Goal: Task Accomplishment & Management: Manage account settings

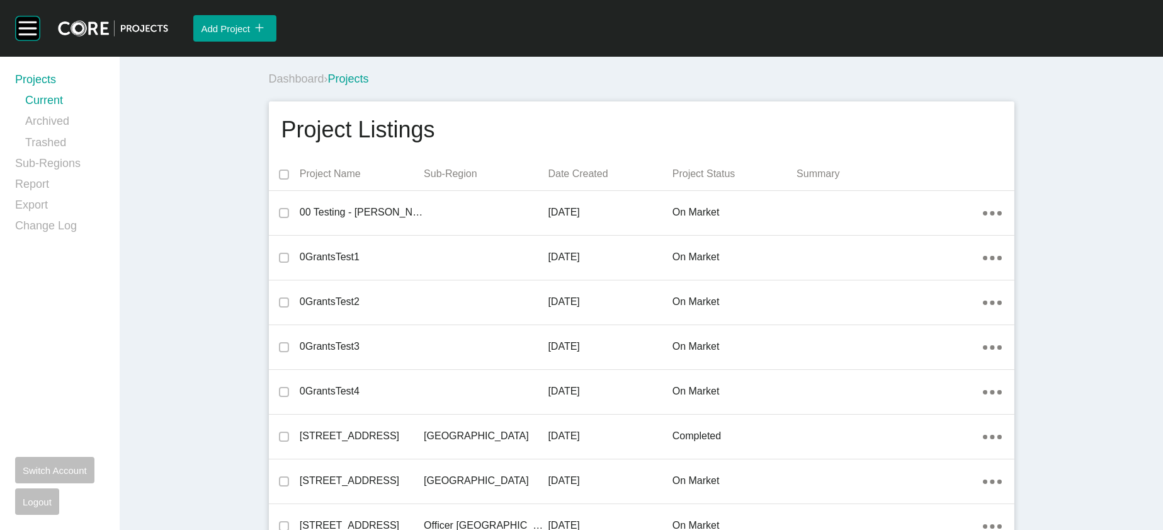
click at [828, 87] on div "Dashboard › Projects" at bounding box center [644, 79] width 751 height 16
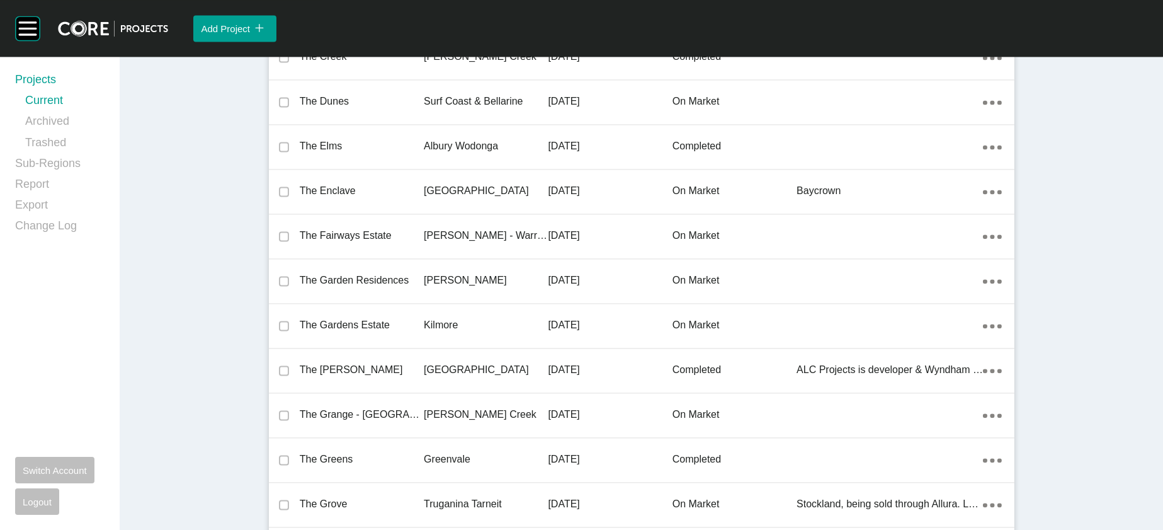
scroll to position [32987, 0]
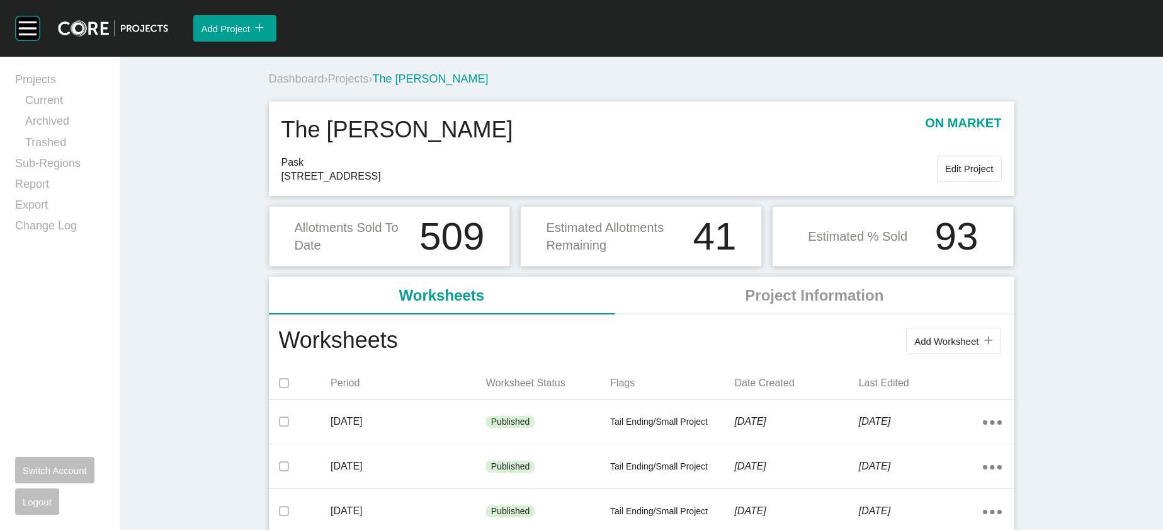
click at [987, 354] on button "Add Worksheet icon/tick copy 11 Created with Sketch." at bounding box center [953, 340] width 94 height 26
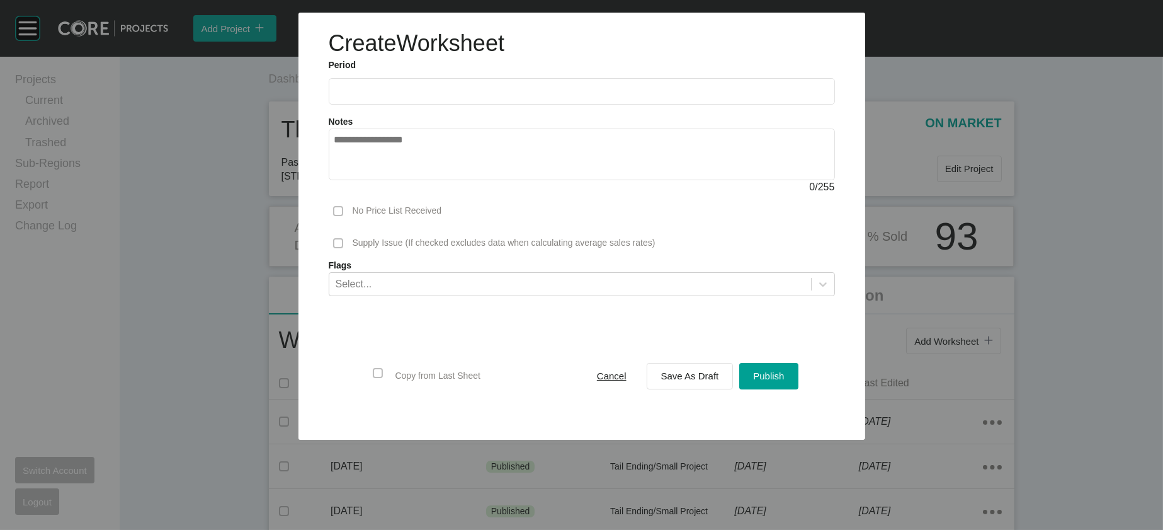
click at [488, 96] on input "text" at bounding box center [581, 91] width 495 height 11
click at [416, 194] on li "Sep" at bounding box center [437, 183] width 42 height 21
type input "**********"
click at [690, 384] on div "Save As Draft" at bounding box center [690, 375] width 64 height 17
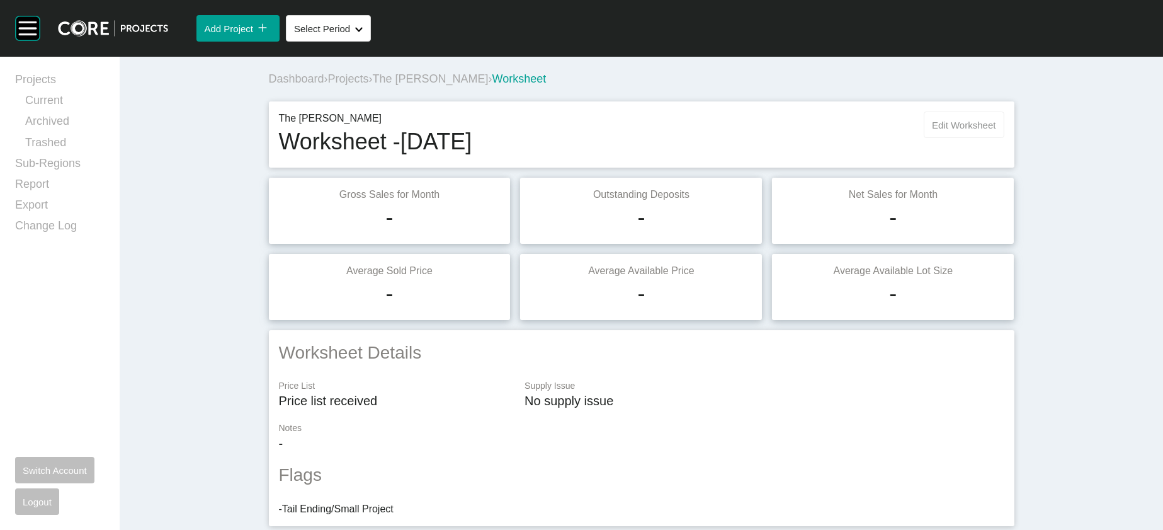
click at [1004, 138] on button "Edit Worksheet" at bounding box center [964, 124] width 80 height 26
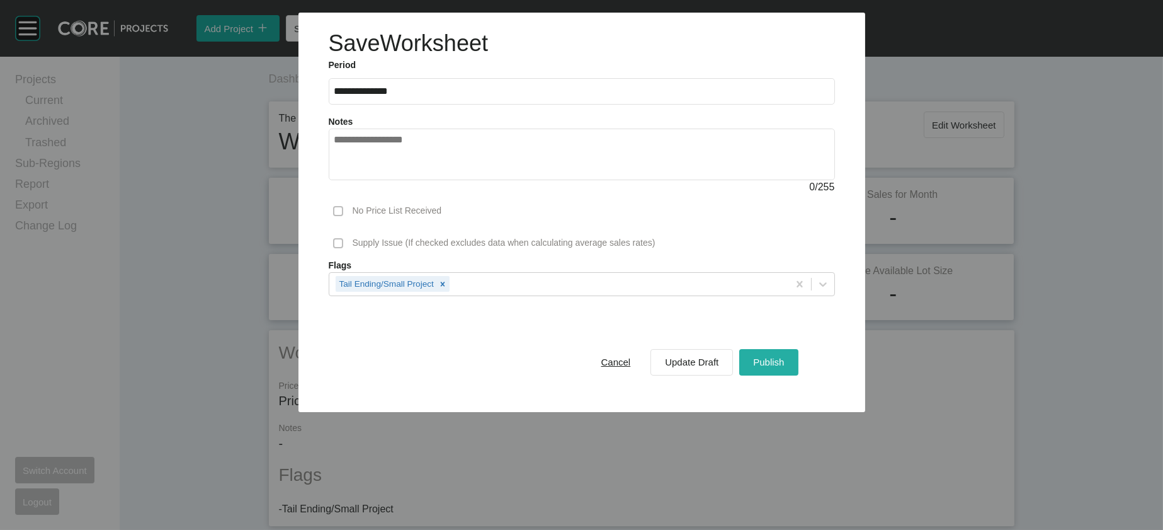
click at [784, 367] on span "Publish" at bounding box center [768, 361] width 31 height 11
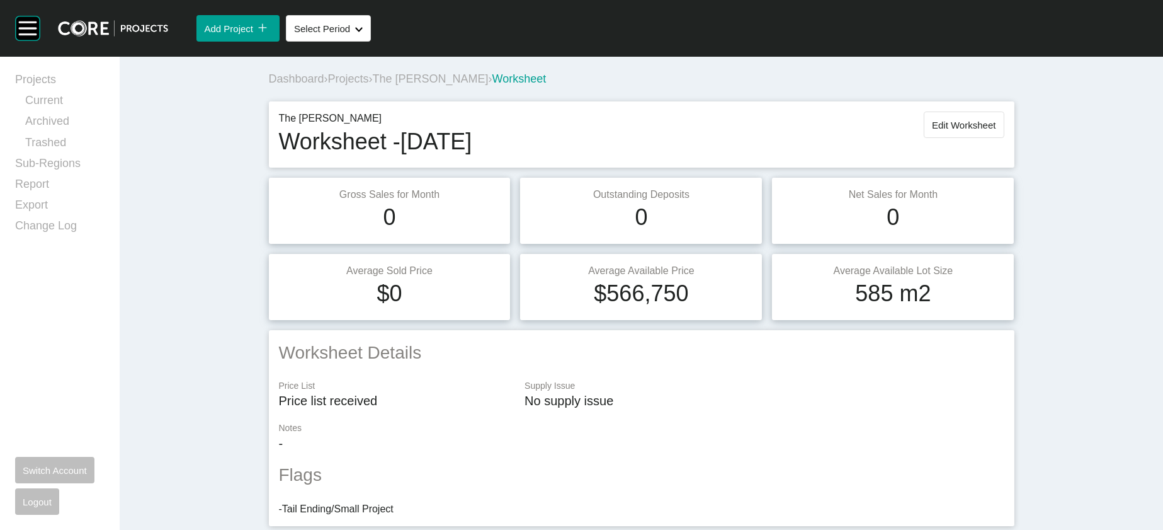
click at [373, 85] on span "The [PERSON_NAME]" at bounding box center [431, 78] width 116 height 13
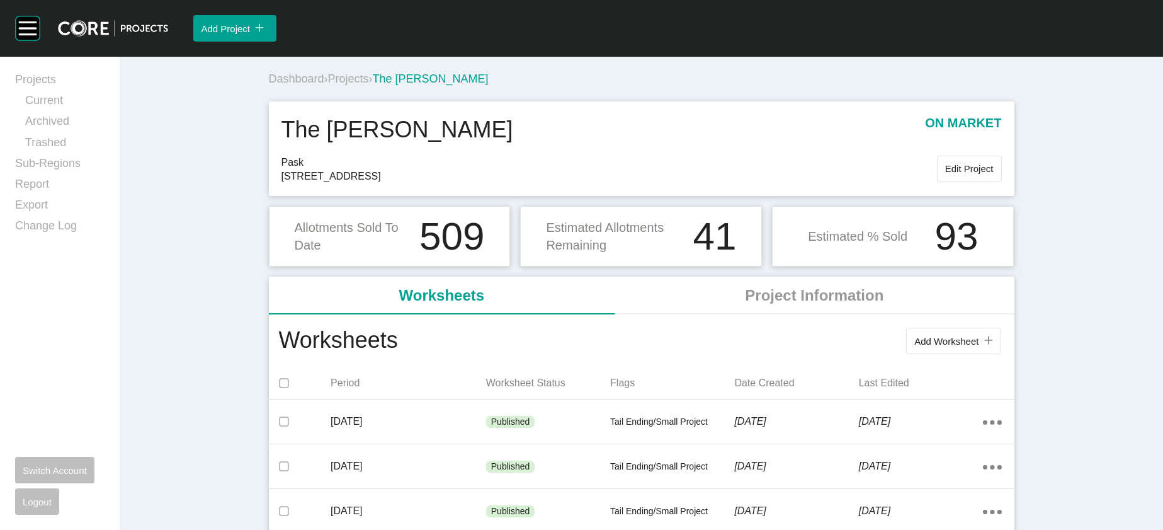
click at [328, 85] on span "Projects" at bounding box center [348, 78] width 41 height 13
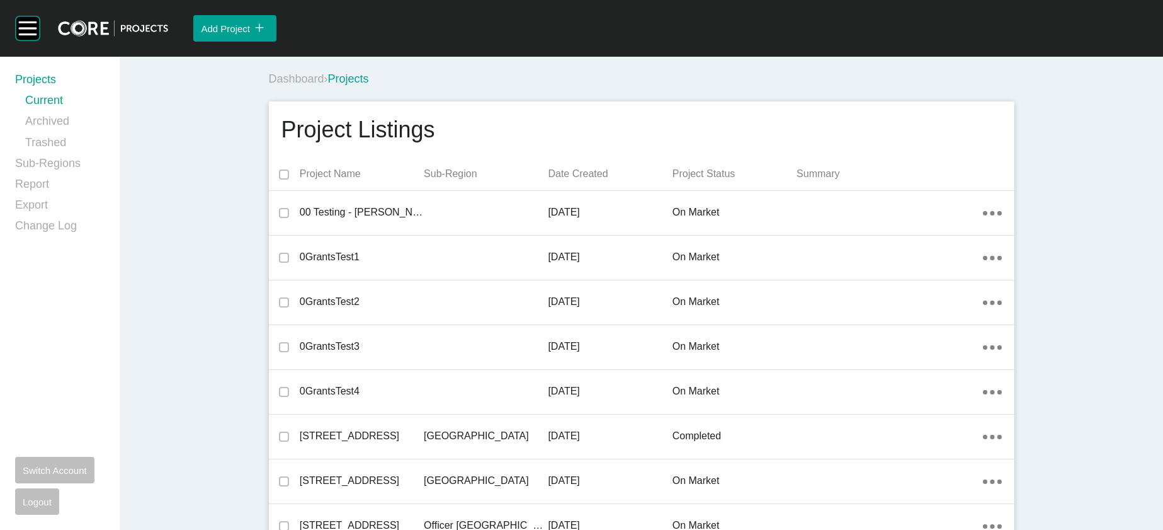
scroll to position [34770, 0]
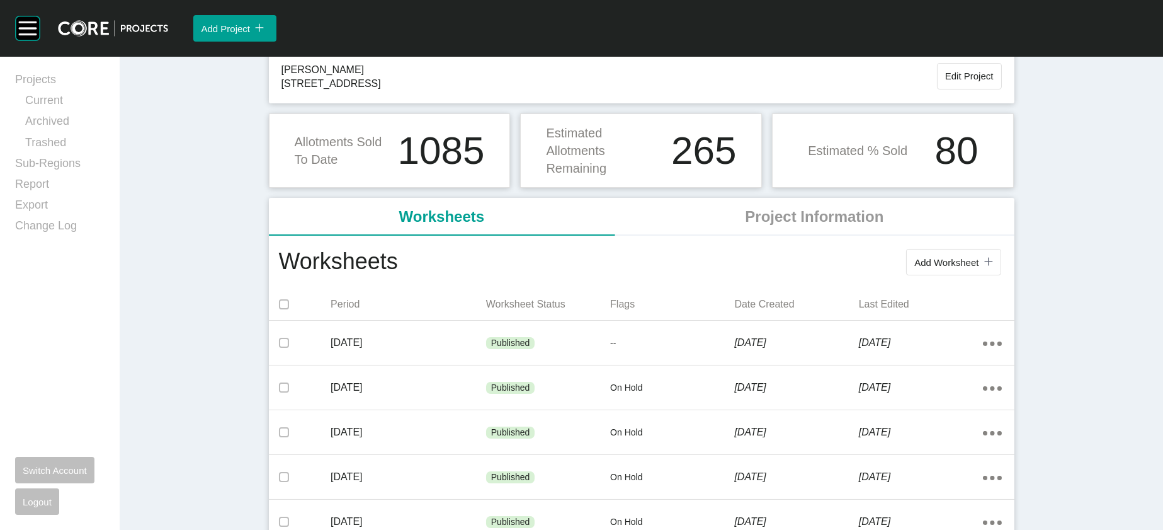
scroll to position [183, 0]
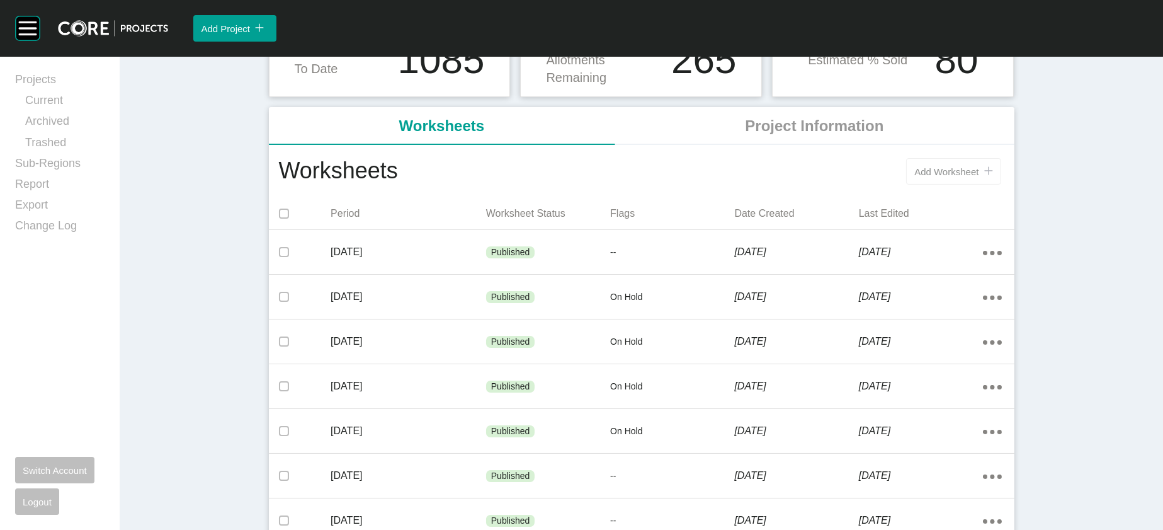
click at [996, 185] on button "Add Worksheet icon/tick copy 11 Created with Sketch." at bounding box center [953, 171] width 94 height 26
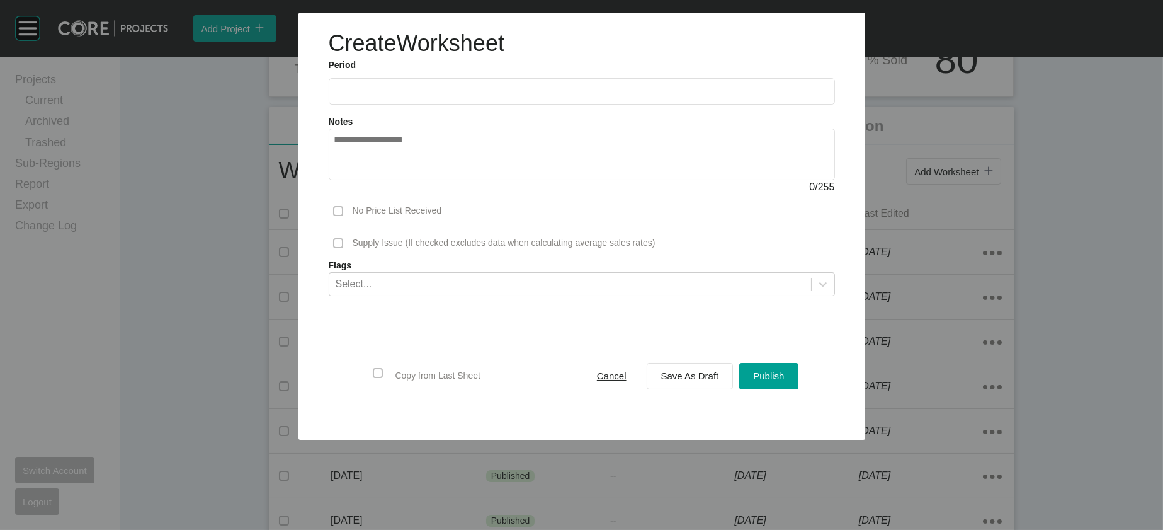
click at [412, 105] on label at bounding box center [582, 91] width 506 height 26
click at [412, 96] on input "text" at bounding box center [581, 91] width 495 height 11
click at [416, 194] on li "Sep" at bounding box center [437, 183] width 42 height 21
type input "**********"
click at [674, 389] on button "Save As Draft" at bounding box center [690, 376] width 87 height 26
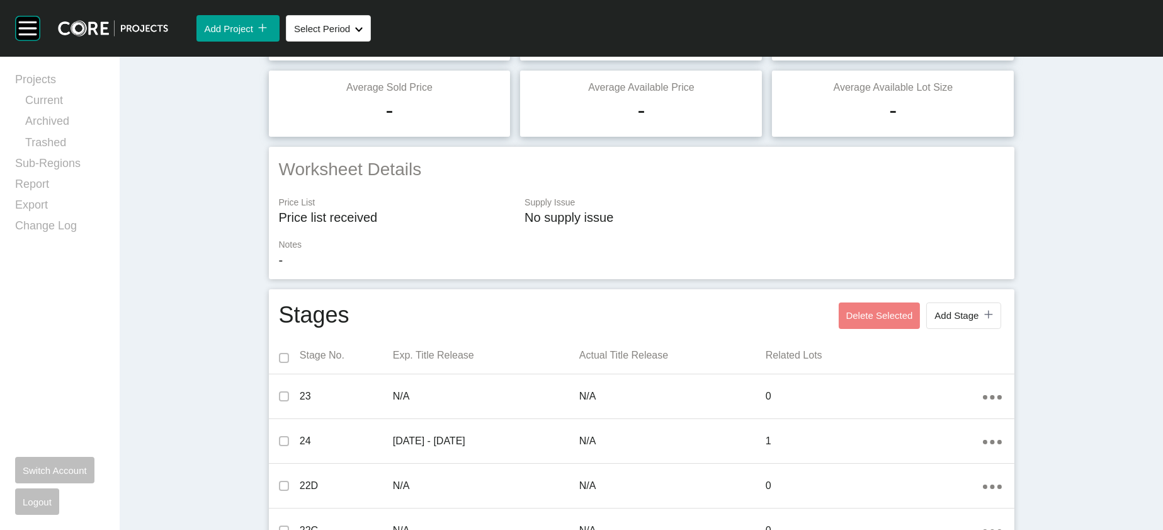
click at [105, 310] on div "Projects Current Archived Trashed Sub-Regions Report Export Change Log Switch A…" at bounding box center [59, 293] width 89 height 443
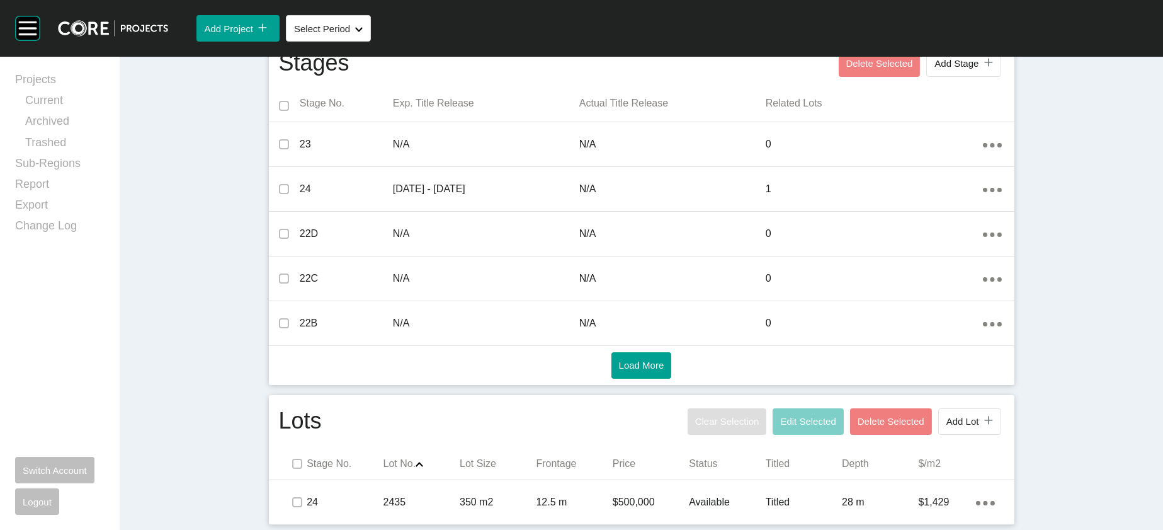
scroll to position [674, 0]
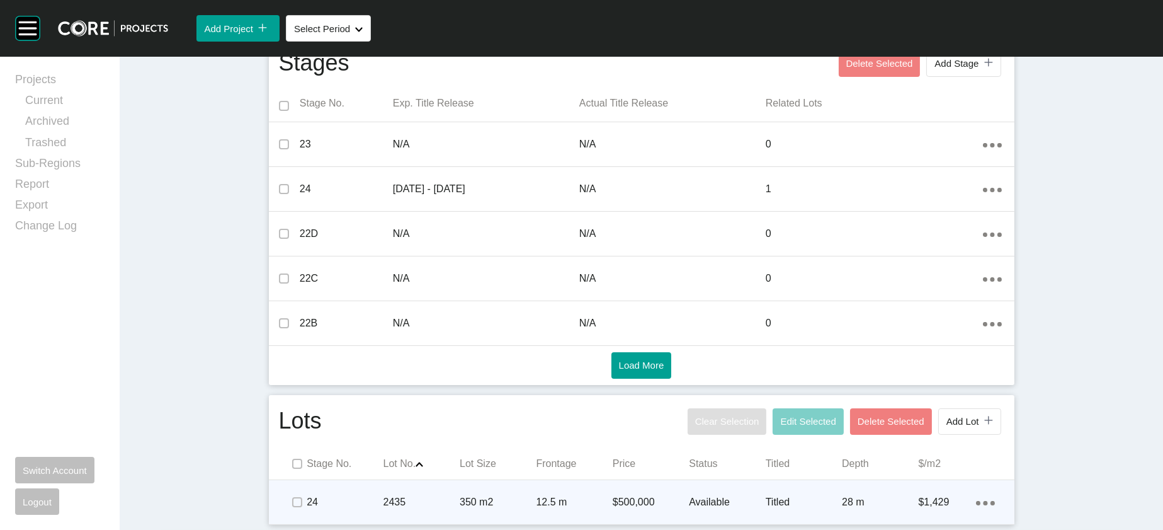
click at [613, 501] on p "$500,000" at bounding box center [651, 502] width 76 height 14
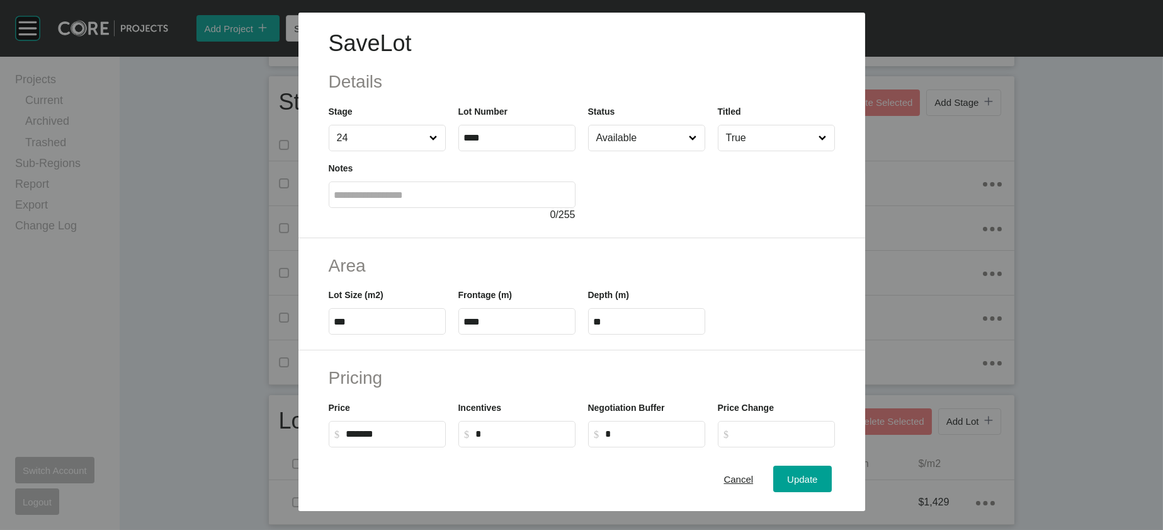
scroll to position [426, 0]
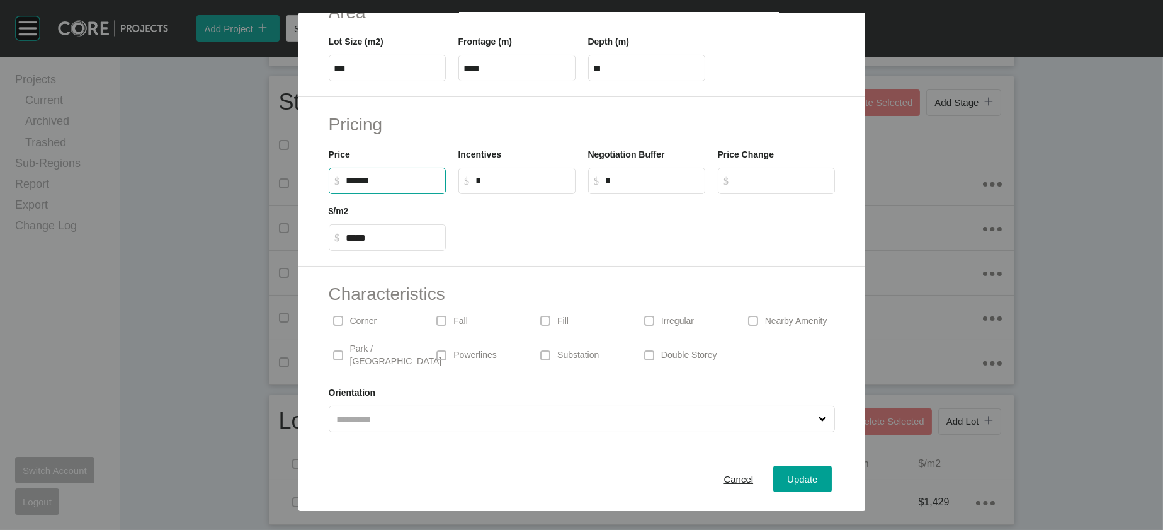
drag, startPoint x: 302, startPoint y: 114, endPoint x: 261, endPoint y: 124, distance: 42.2
click at [322, 137] on div "Price $ Created with Sketch. $ ******" at bounding box center [387, 165] width 130 height 57
type input "*******"
type input "*****"
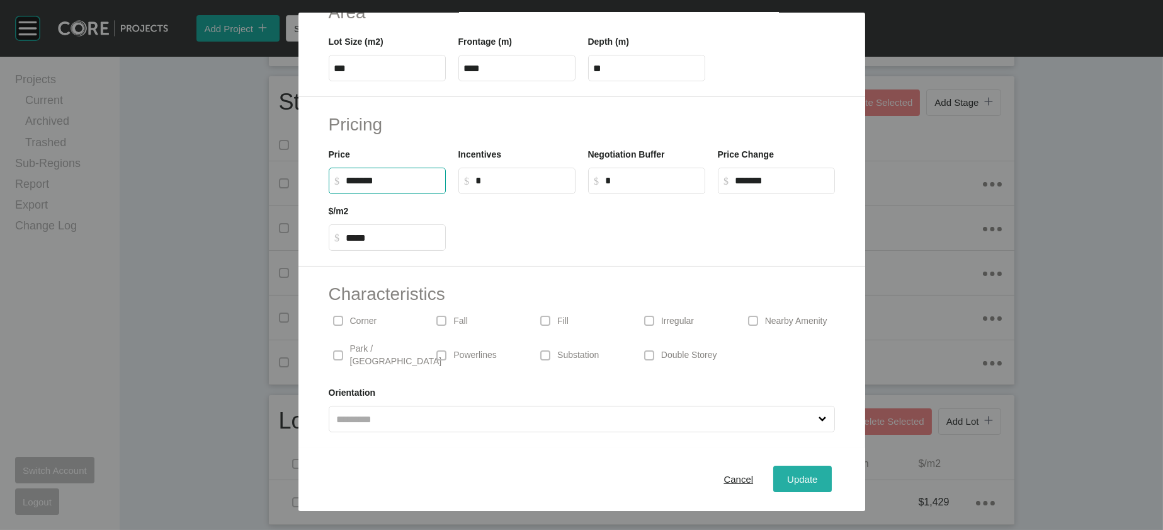
click at [821, 470] on div "Update" at bounding box center [802, 478] width 37 height 17
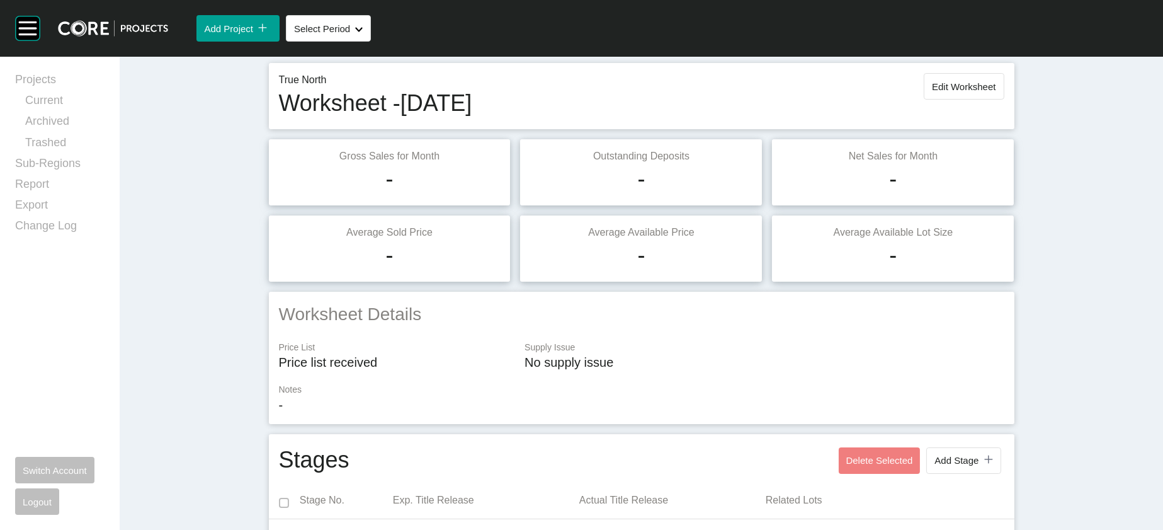
scroll to position [0, 0]
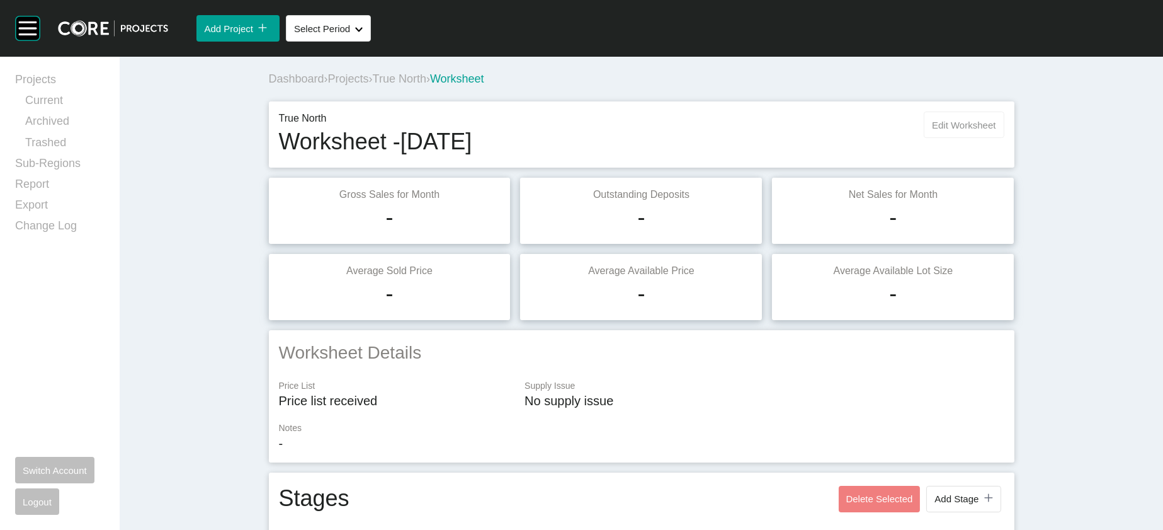
click at [996, 130] on span "Edit Worksheet" at bounding box center [964, 125] width 64 height 11
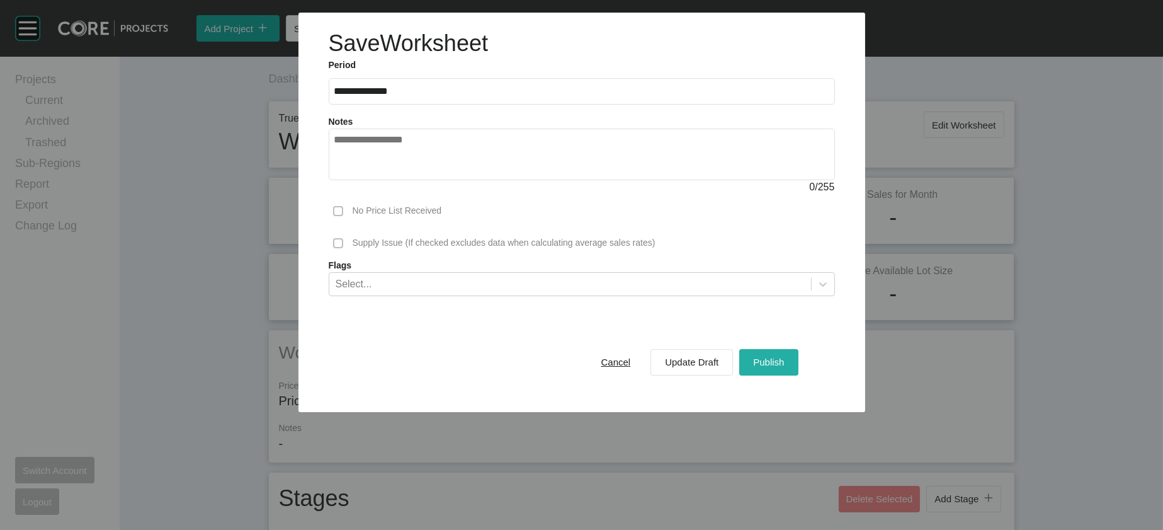
click at [787, 370] on div "Publish" at bounding box center [768, 361] width 37 height 17
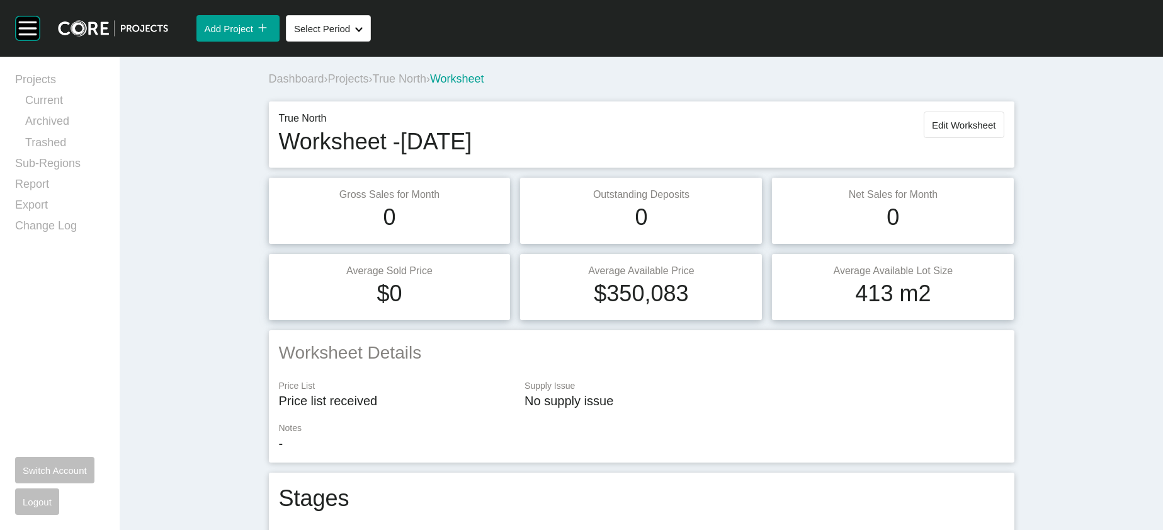
click at [328, 85] on span "Projects" at bounding box center [348, 78] width 41 height 13
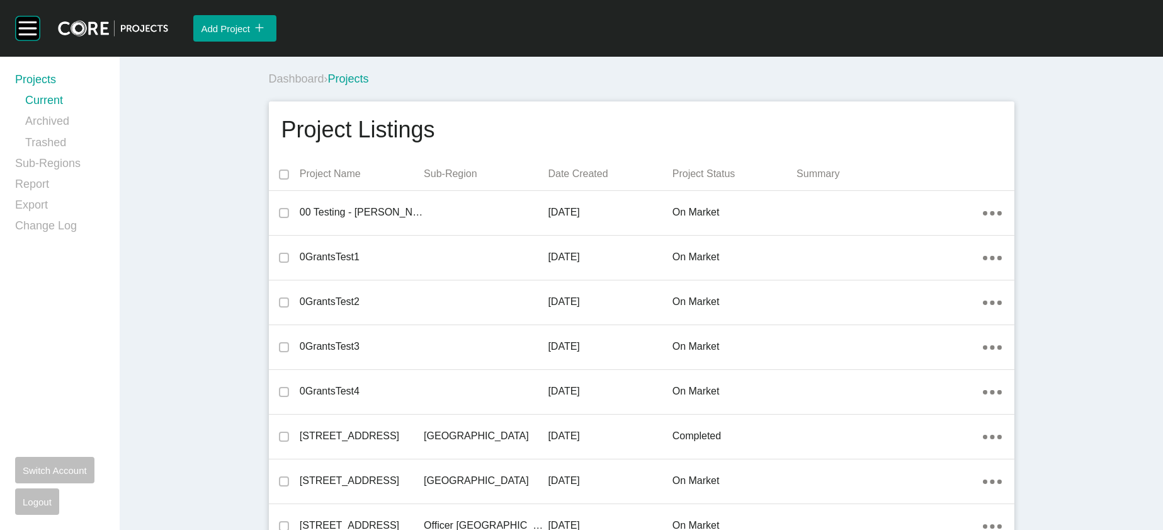
scroll to position [6241, 0]
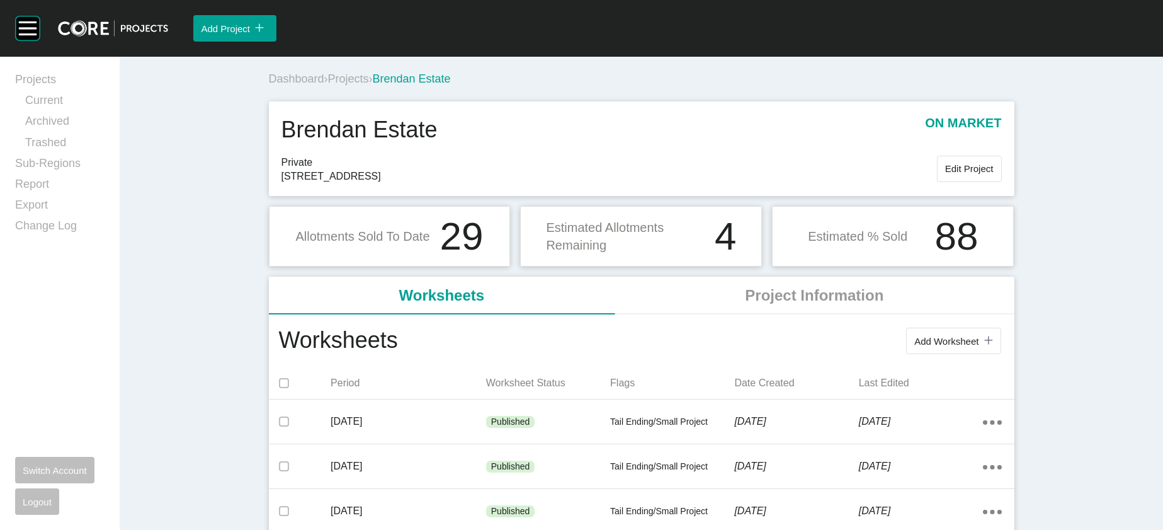
click at [979, 346] on span "Add Worksheet" at bounding box center [946, 341] width 64 height 11
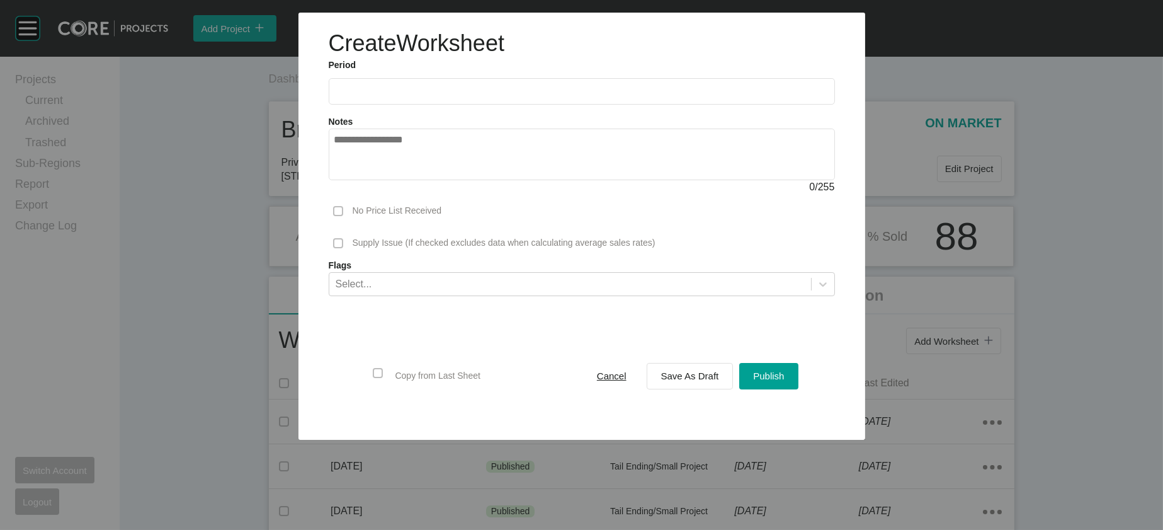
click at [450, 105] on label at bounding box center [582, 91] width 506 height 26
click at [450, 96] on input "text" at bounding box center [581, 91] width 495 height 11
click at [416, 194] on li "Sep" at bounding box center [437, 183] width 42 height 21
type input "**********"
click at [698, 381] on span "Save As Draft" at bounding box center [690, 375] width 58 height 11
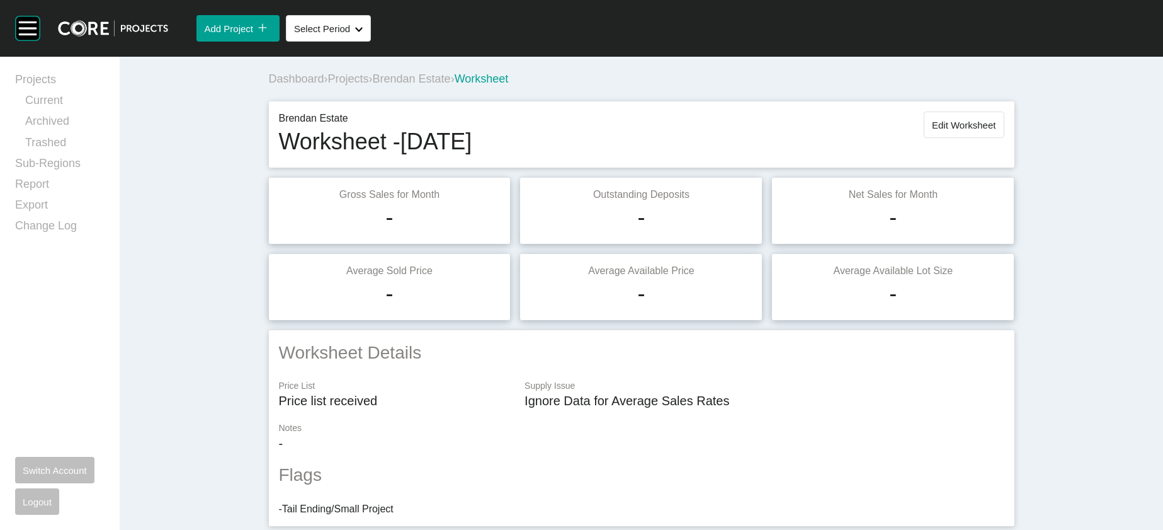
click at [1015, 145] on div "Brendan Estate Worksheet - [DATE] Edit Worksheet" at bounding box center [642, 134] width 746 height 66
click at [996, 130] on span "Edit Worksheet" at bounding box center [964, 125] width 64 height 11
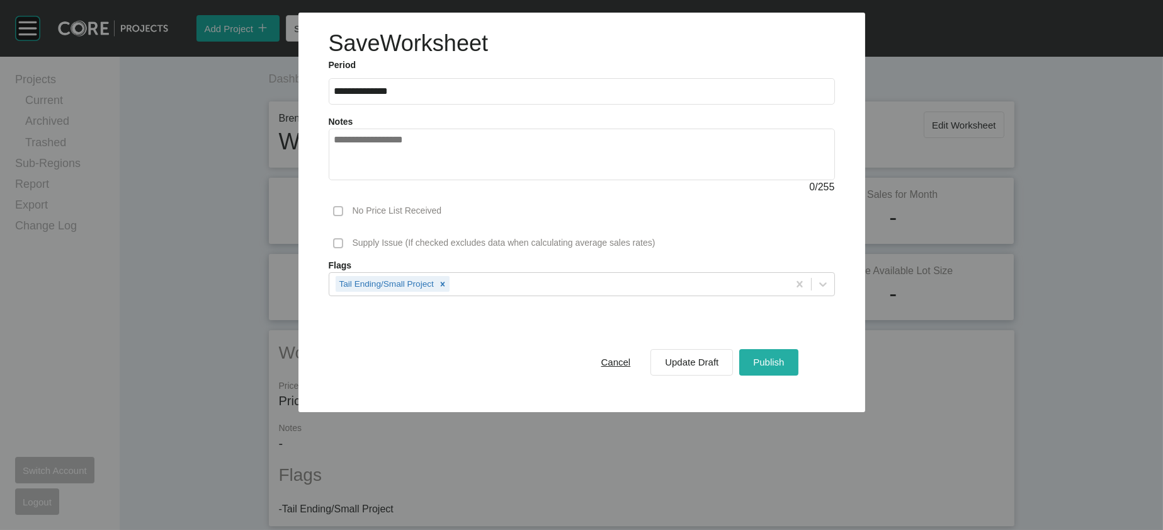
click at [784, 367] on span "Publish" at bounding box center [768, 361] width 31 height 11
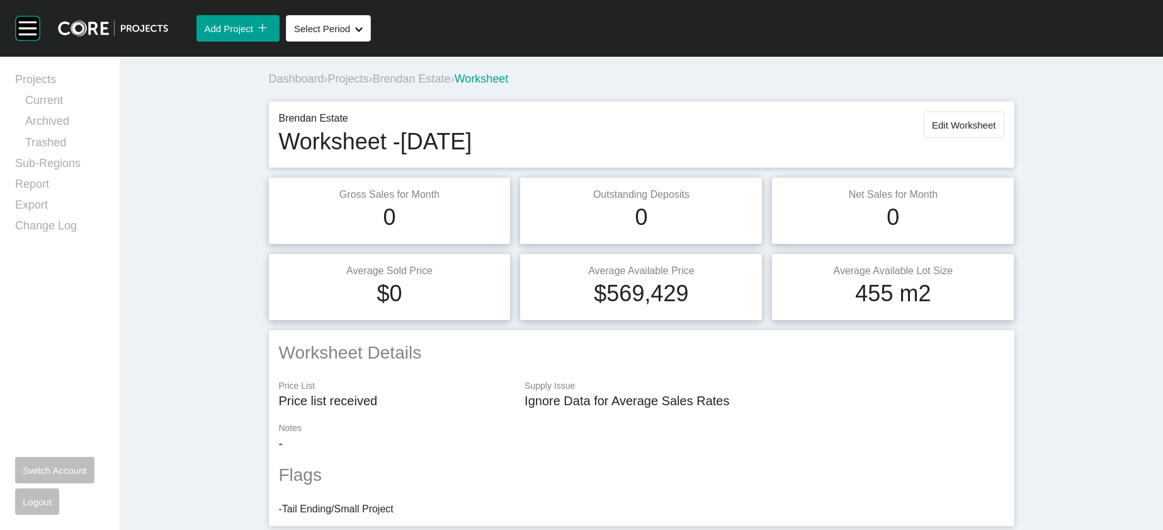
click at [328, 85] on span "Projects" at bounding box center [348, 78] width 41 height 13
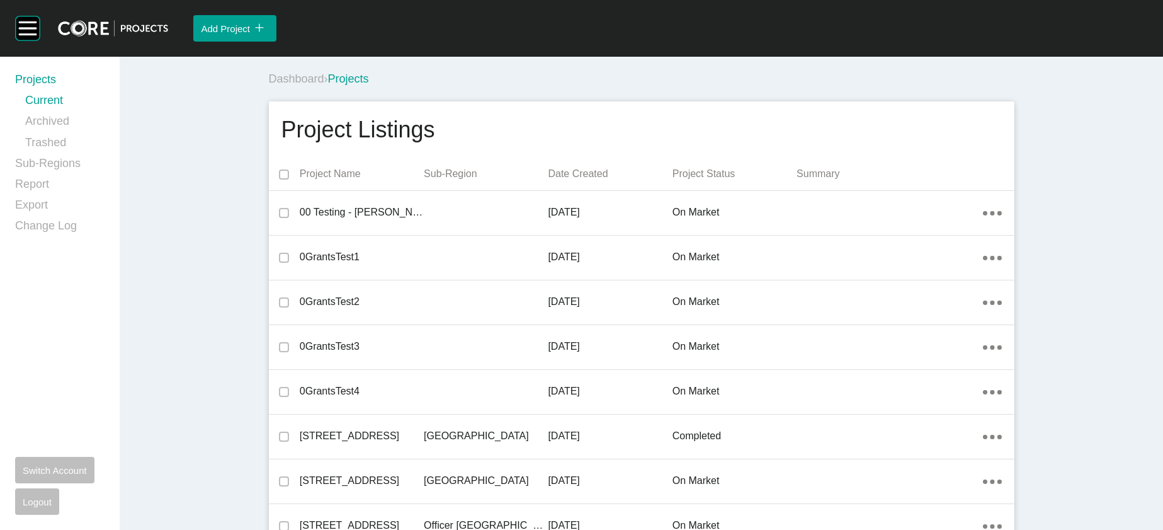
click at [120, 310] on div "Projects Current Archived Trashed Sub-Regions Report Export Change Log Switch A…" at bounding box center [60, 293] width 120 height 473
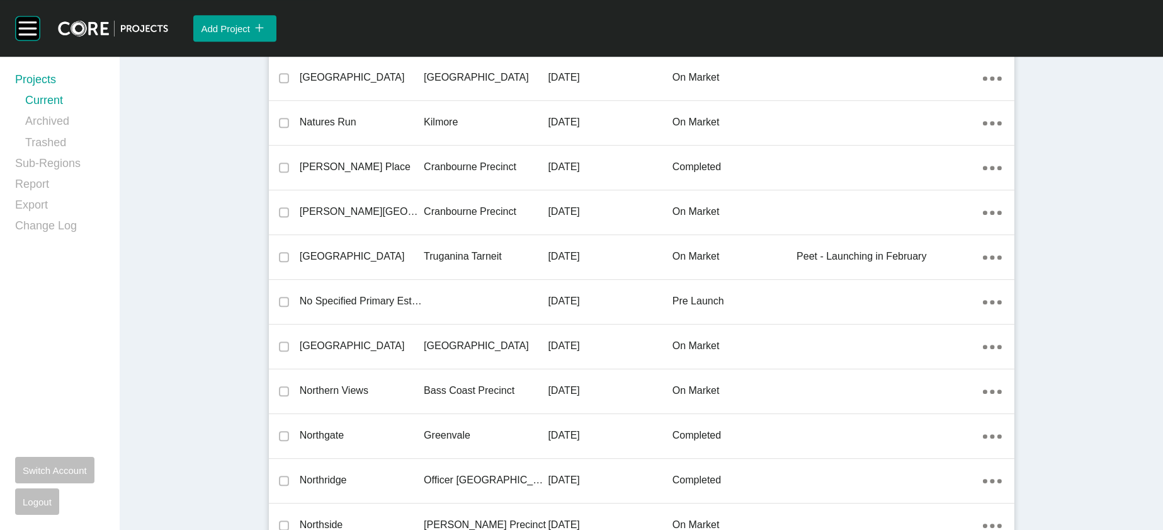
scroll to position [32820, 0]
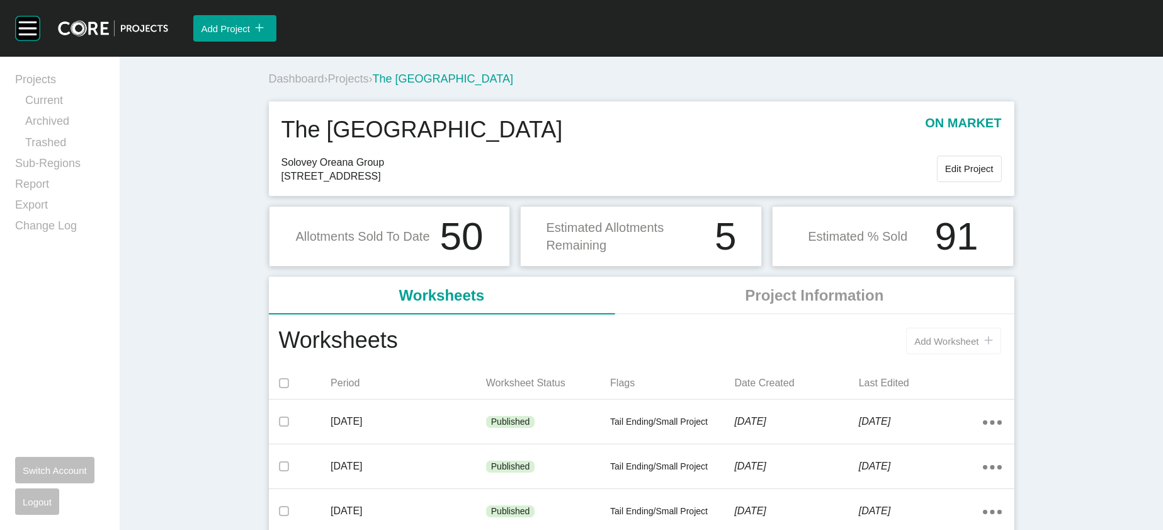
click at [993, 354] on button "Add Worksheet icon/tick copy 11 Created with Sketch." at bounding box center [953, 340] width 94 height 26
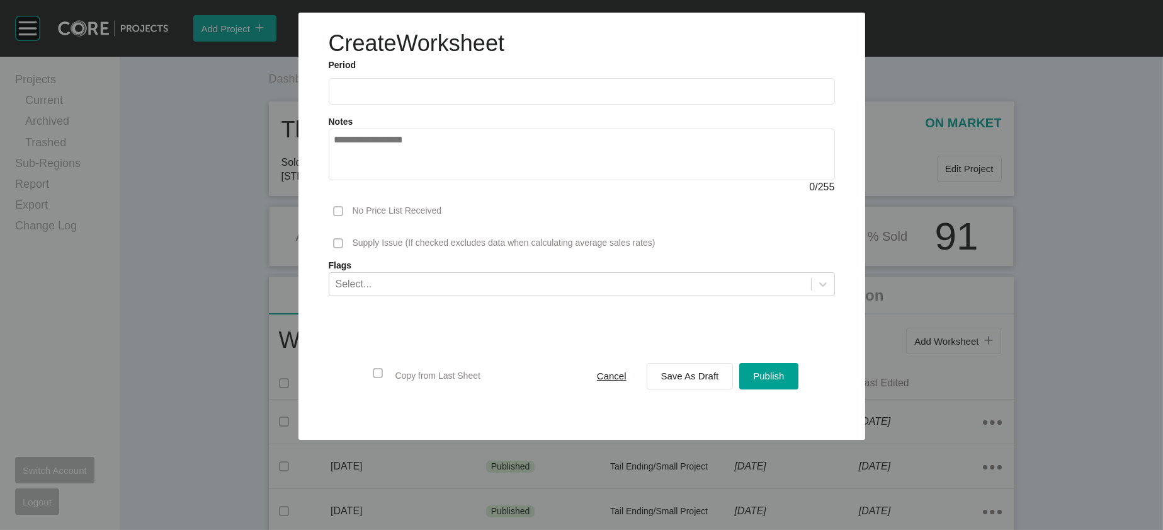
click at [355, 96] on input "text" at bounding box center [581, 91] width 495 height 11
click at [416, 194] on li "Sep" at bounding box center [437, 183] width 42 height 21
type input "**********"
click at [698, 384] on div "Save As Draft" at bounding box center [690, 375] width 64 height 17
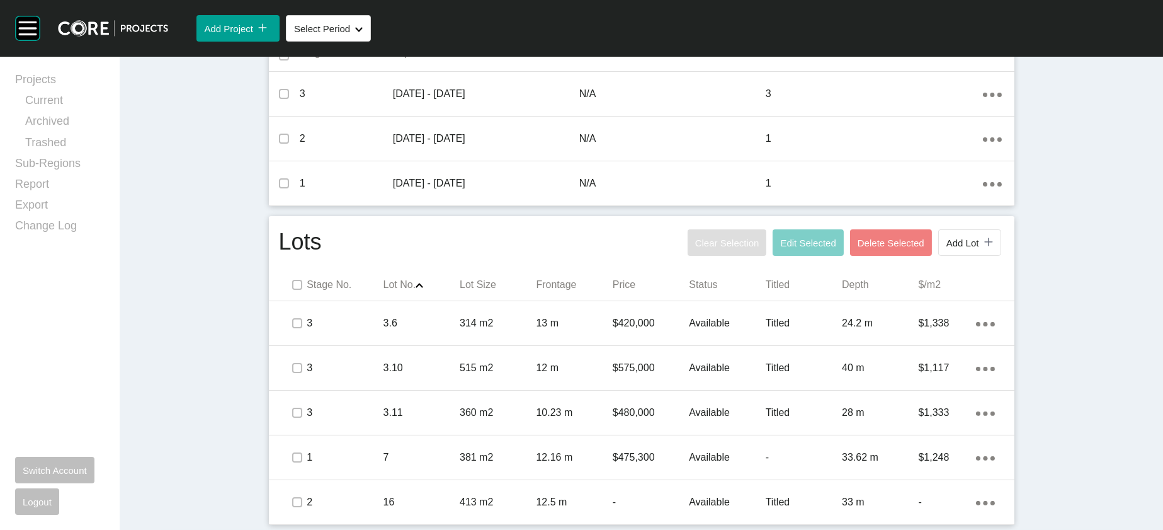
scroll to position [817, 0]
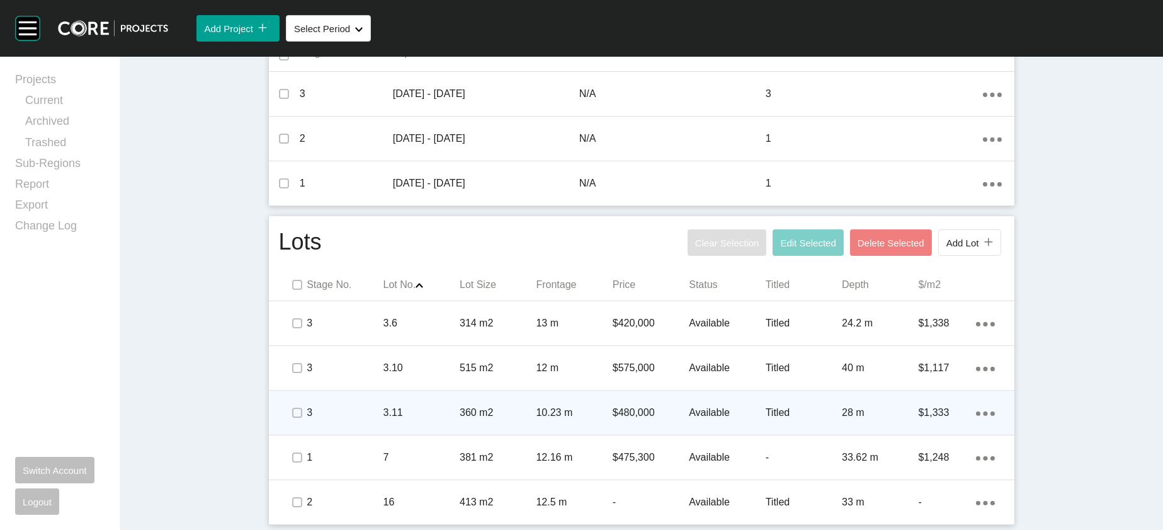
click at [656, 406] on p "$480,000" at bounding box center [651, 413] width 76 height 14
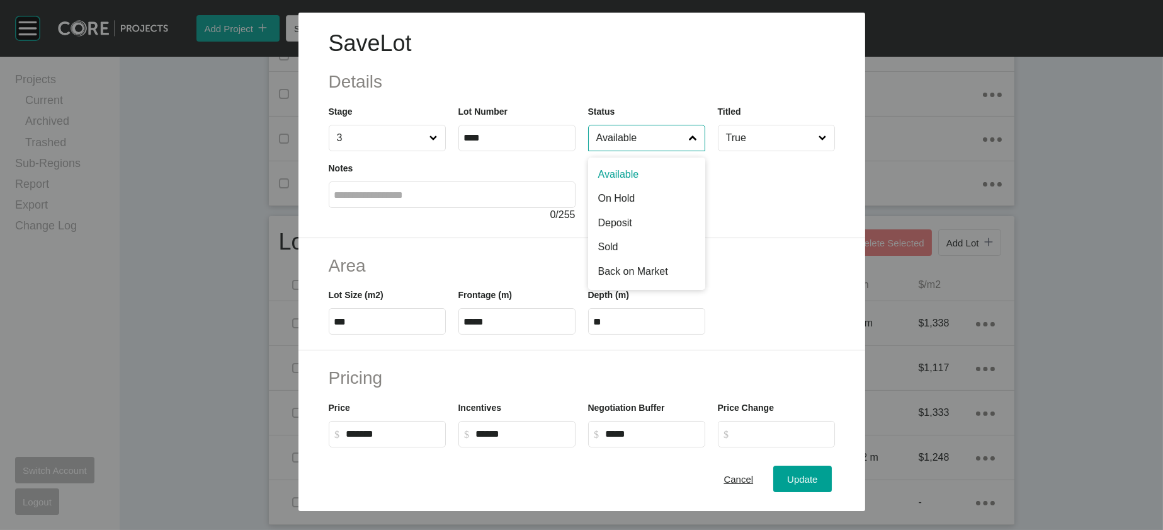
click at [668, 151] on input "Available" at bounding box center [640, 137] width 93 height 25
click at [819, 466] on button "Update" at bounding box center [802, 479] width 58 height 26
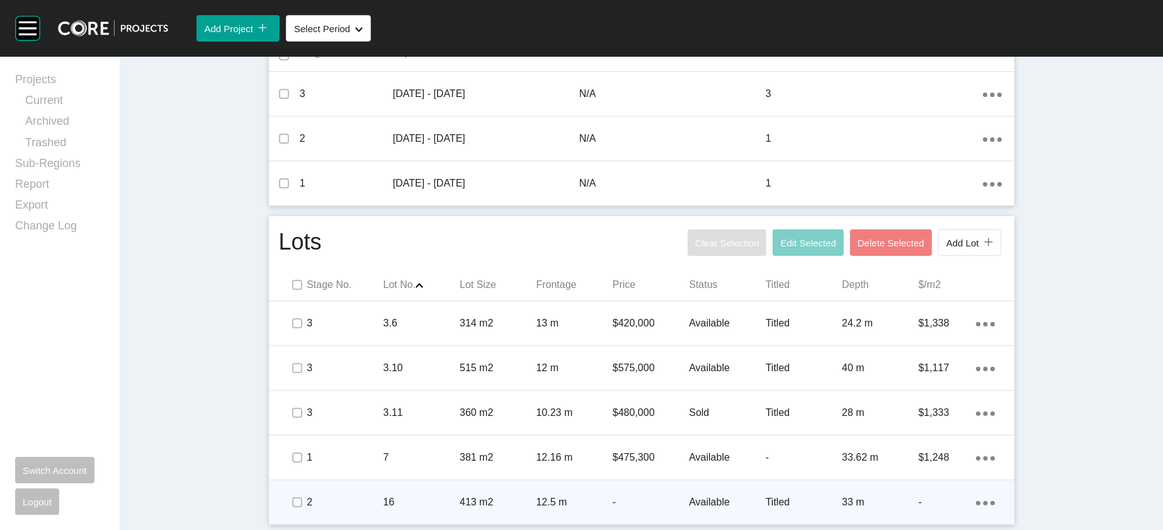
click at [802, 486] on div "Titled" at bounding box center [804, 501] width 76 height 39
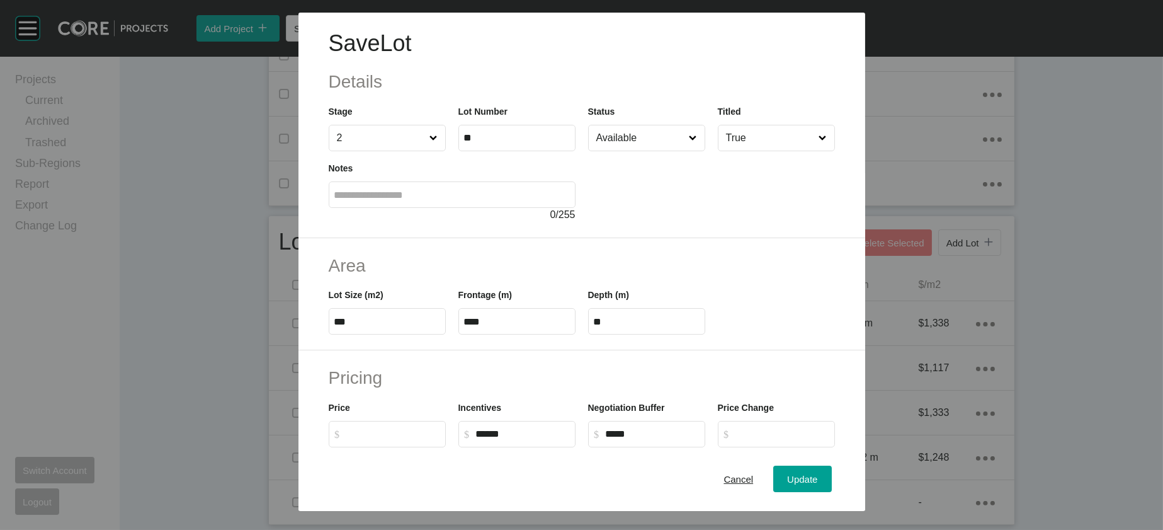
click at [641, 151] on label "Available" at bounding box center [646, 138] width 117 height 26
click at [641, 151] on input "Available" at bounding box center [640, 137] width 93 height 25
click at [821, 470] on div "Update" at bounding box center [802, 478] width 37 height 17
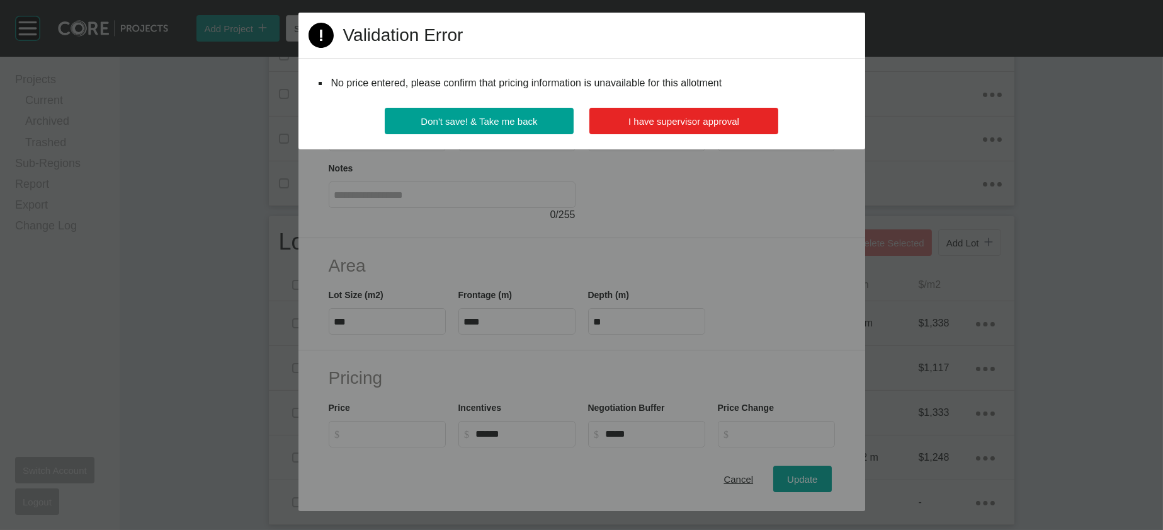
click at [709, 127] on span "I have supervisor approval" at bounding box center [684, 121] width 111 height 11
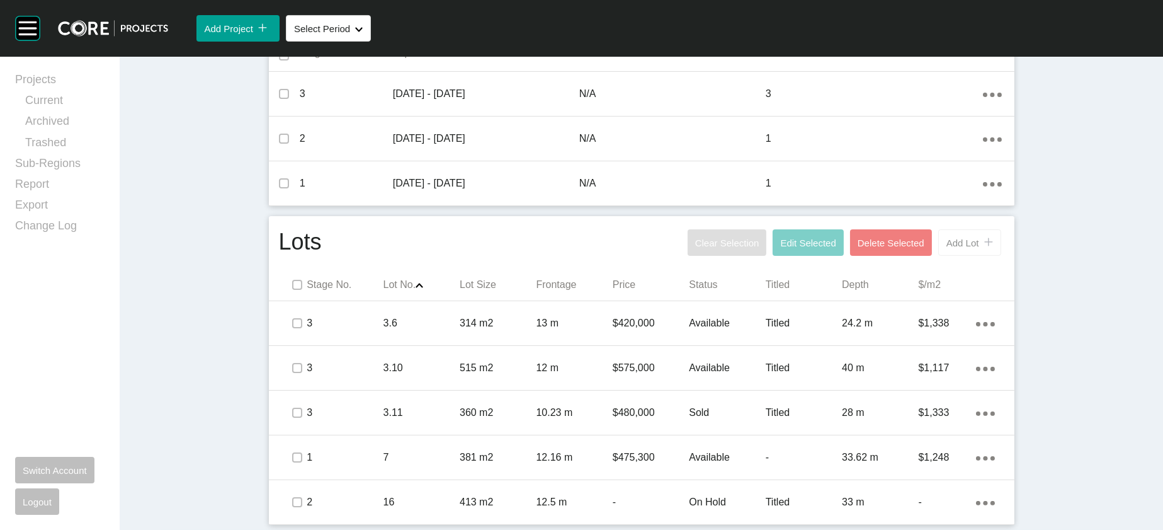
click at [979, 237] on span "Add Lot" at bounding box center [963, 242] width 33 height 11
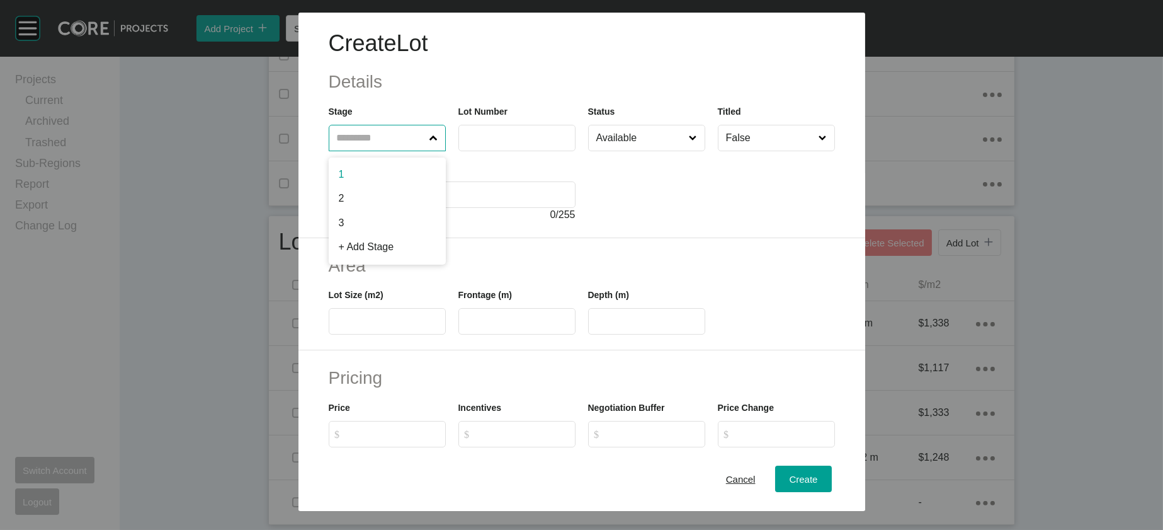
drag, startPoint x: 365, startPoint y: 179, endPoint x: 360, endPoint y: 185, distance: 7.2
click at [365, 151] on input "text" at bounding box center [380, 137] width 93 height 25
click at [458, 151] on label at bounding box center [516, 138] width 117 height 26
click at [464, 143] on input "text" at bounding box center [517, 137] width 106 height 11
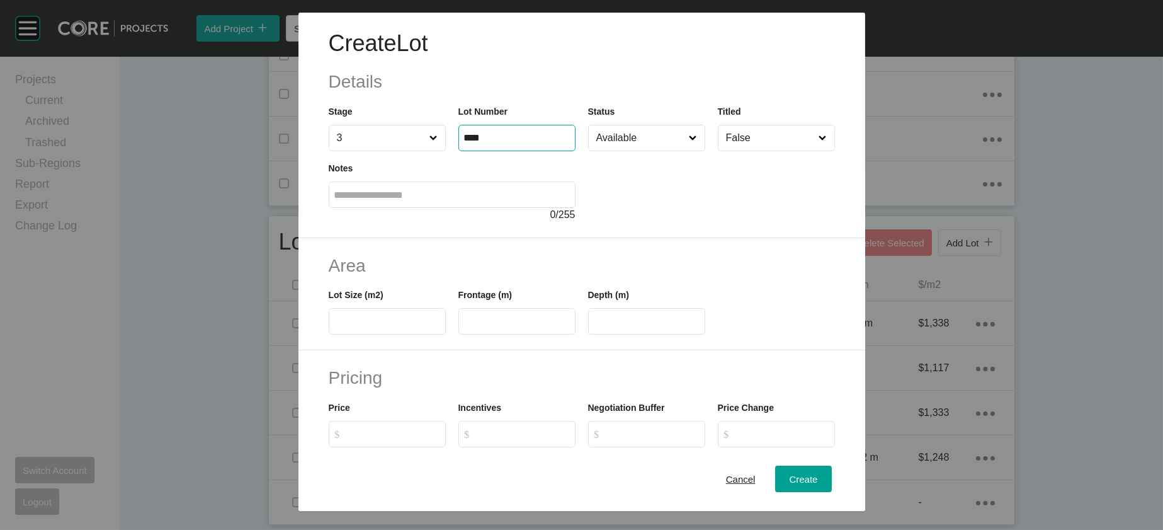
type input "****"
click at [334, 327] on input "text" at bounding box center [387, 321] width 106 height 11
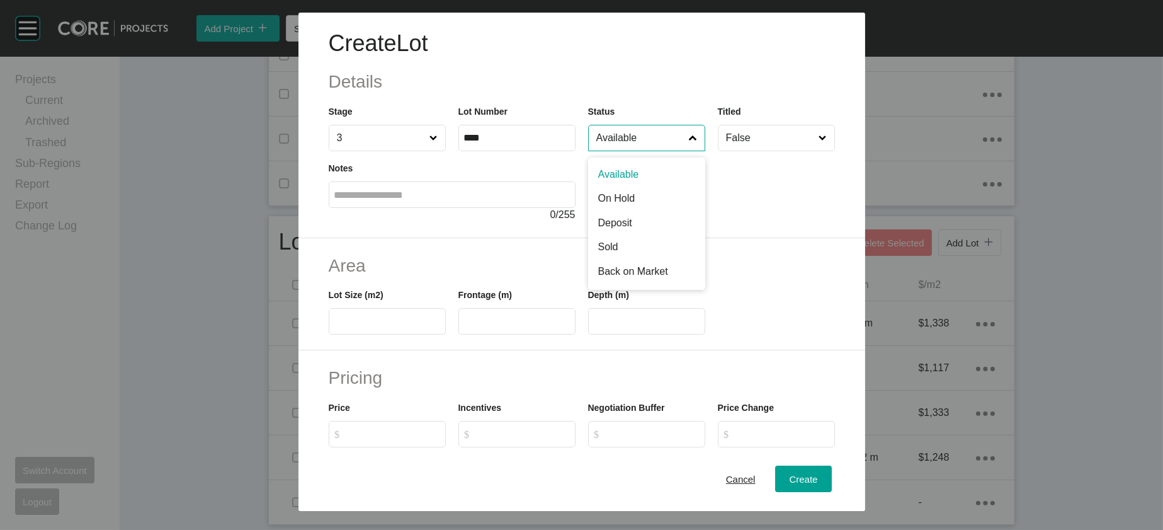
click at [628, 151] on input "Available" at bounding box center [640, 137] width 93 height 25
type input "**"
drag, startPoint x: 625, startPoint y: 208, endPoint x: 593, endPoint y: 227, distance: 36.4
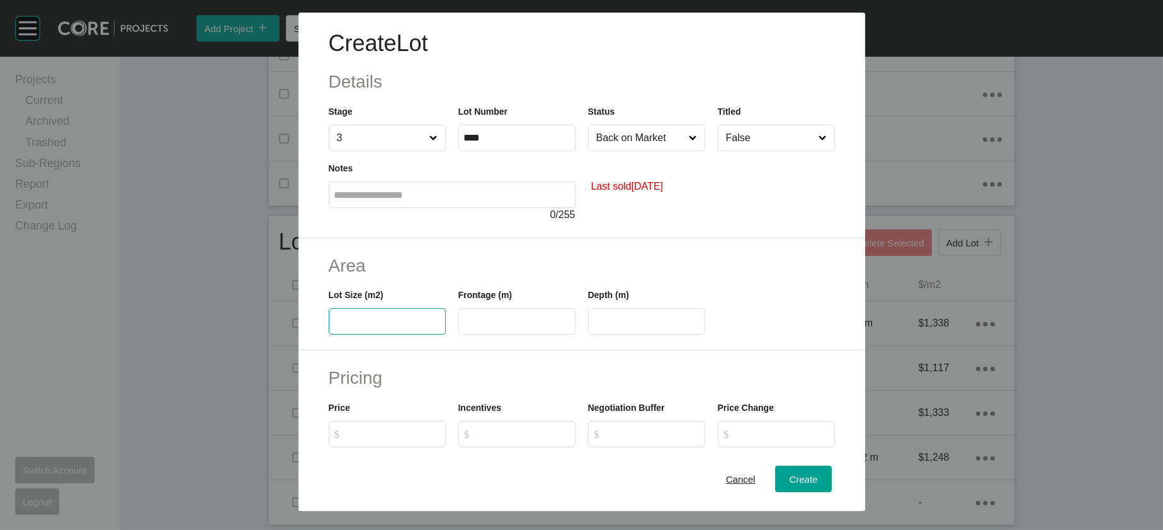
click at [334, 327] on input "text" at bounding box center [387, 321] width 106 height 11
type input "***"
click at [475, 327] on input "text" at bounding box center [517, 321] width 106 height 11
drag, startPoint x: 457, startPoint y: 402, endPoint x: 384, endPoint y: 402, distance: 72.4
click at [384, 334] on div "Lot Size (m2) *** Frontage (m) *** Depth (m)" at bounding box center [581, 306] width 519 height 57
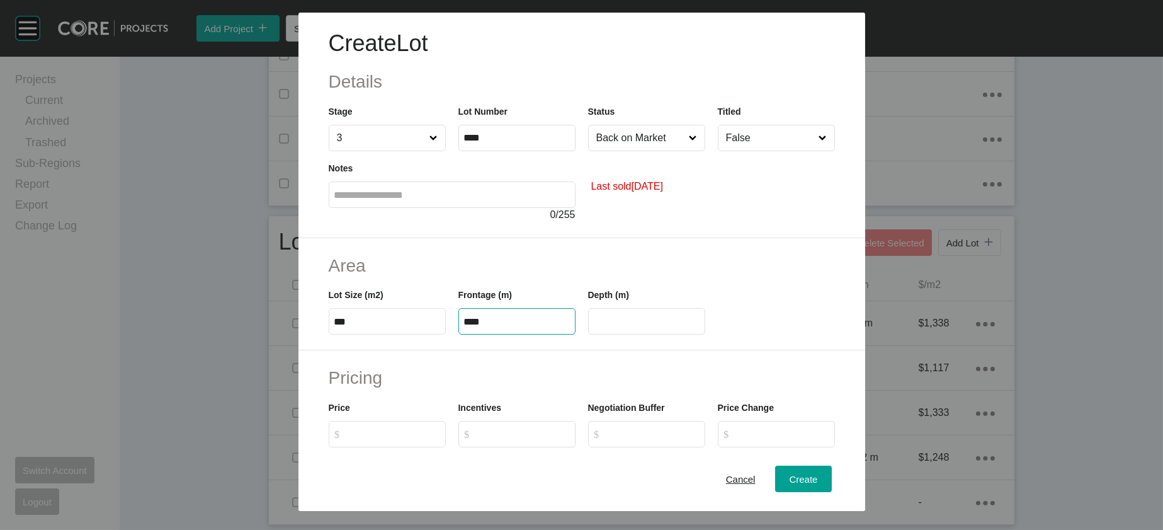
type input "****"
click at [594, 327] on input "****" at bounding box center [647, 321] width 106 height 11
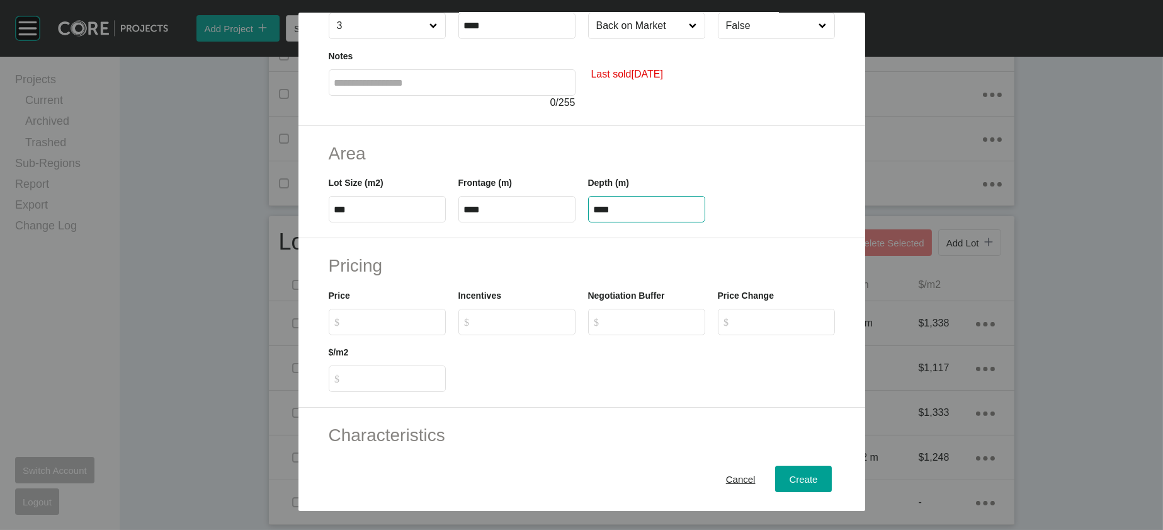
scroll to position [123, 0]
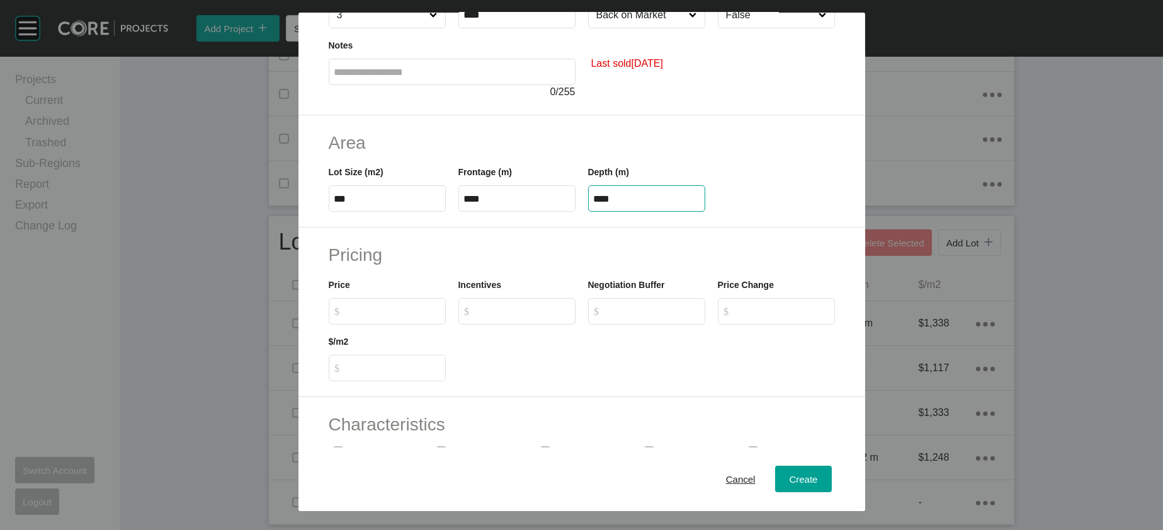
click at [346, 316] on input "$ Created with Sketch. $" at bounding box center [393, 310] width 94 height 11
type input "*******"
type input "*"
type input "*****"
click at [817, 474] on span "Create" at bounding box center [803, 479] width 28 height 11
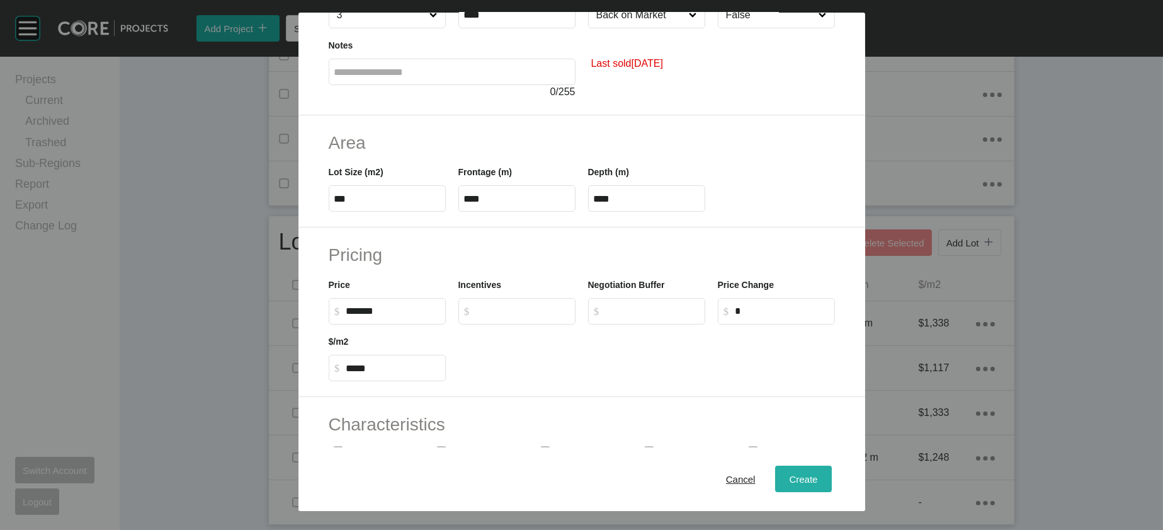
type input "*"
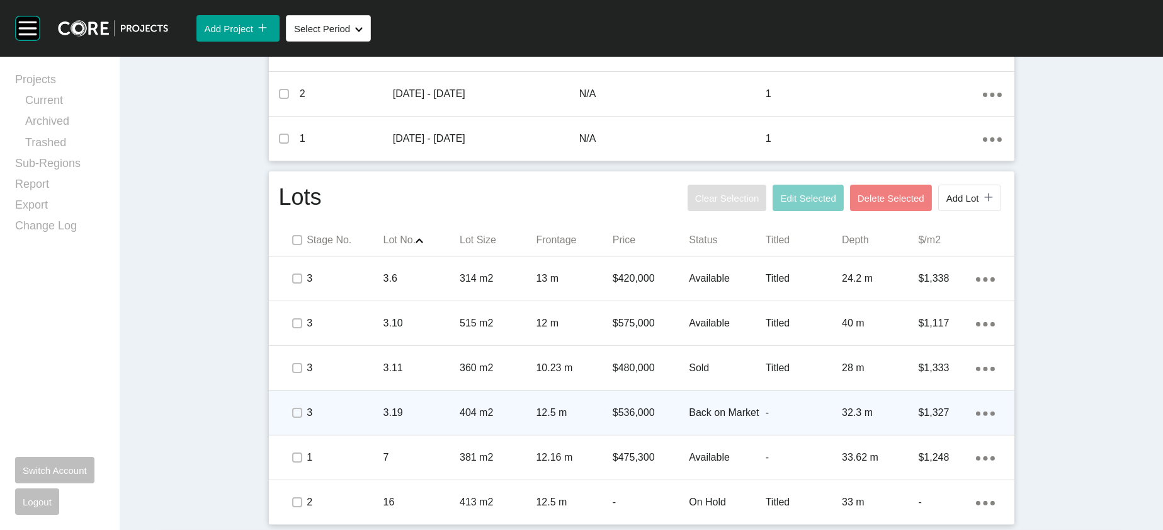
click at [842, 432] on div "-" at bounding box center [804, 412] width 76 height 39
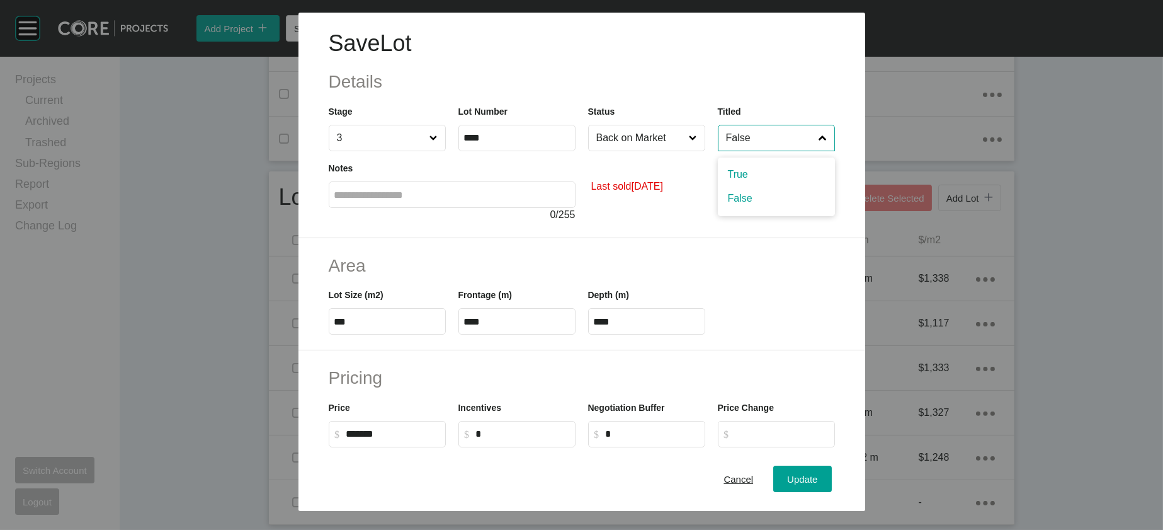
click at [796, 151] on input "False" at bounding box center [770, 137] width 93 height 25
click at [817, 474] on span "Update" at bounding box center [802, 479] width 30 height 11
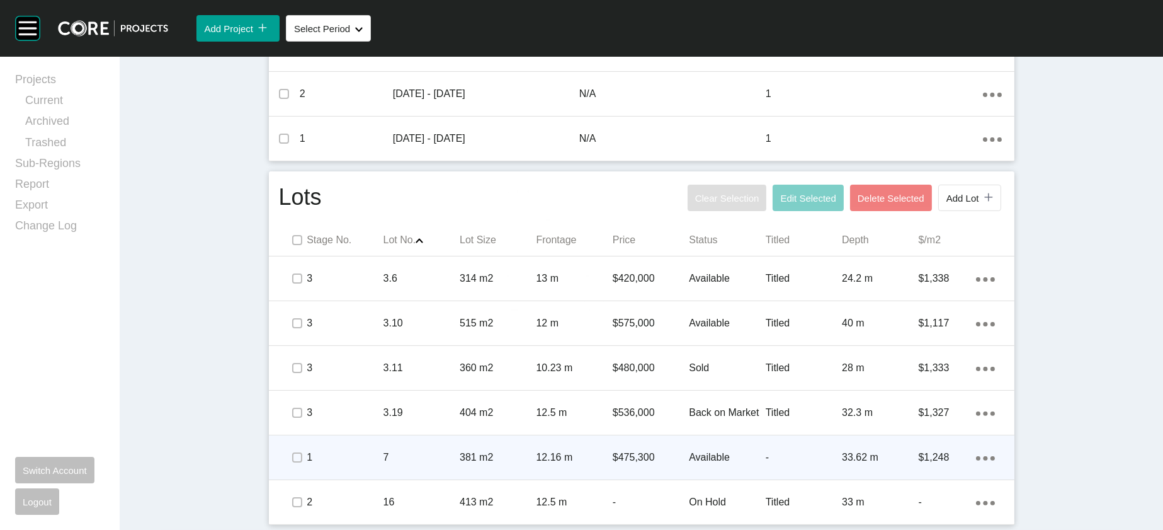
click at [792, 464] on p "-" at bounding box center [804, 457] width 76 height 14
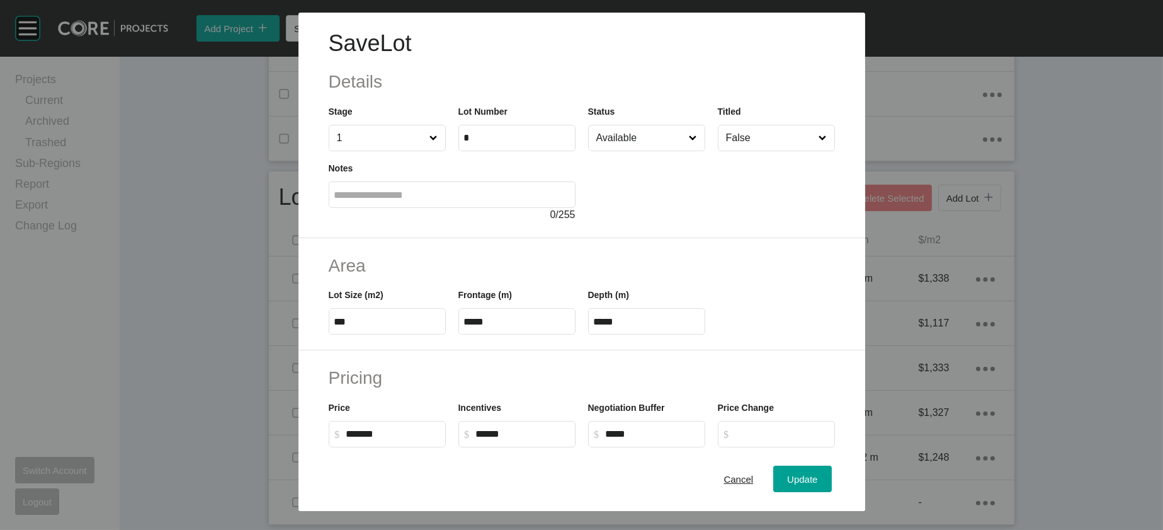
click at [753, 188] on div at bounding box center [711, 186] width 247 height 71
click at [756, 151] on input "False" at bounding box center [770, 137] width 93 height 25
drag, startPoint x: 756, startPoint y: 202, endPoint x: 761, endPoint y: 219, distance: 17.7
click at [821, 470] on div "Update" at bounding box center [802, 478] width 37 height 17
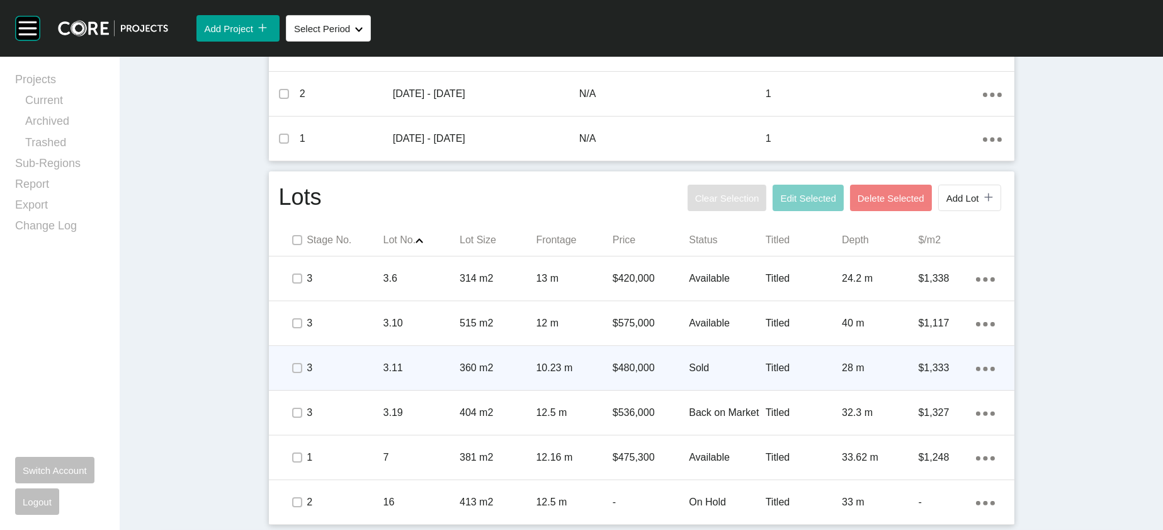
click at [685, 375] on p "$480,000" at bounding box center [651, 368] width 76 height 14
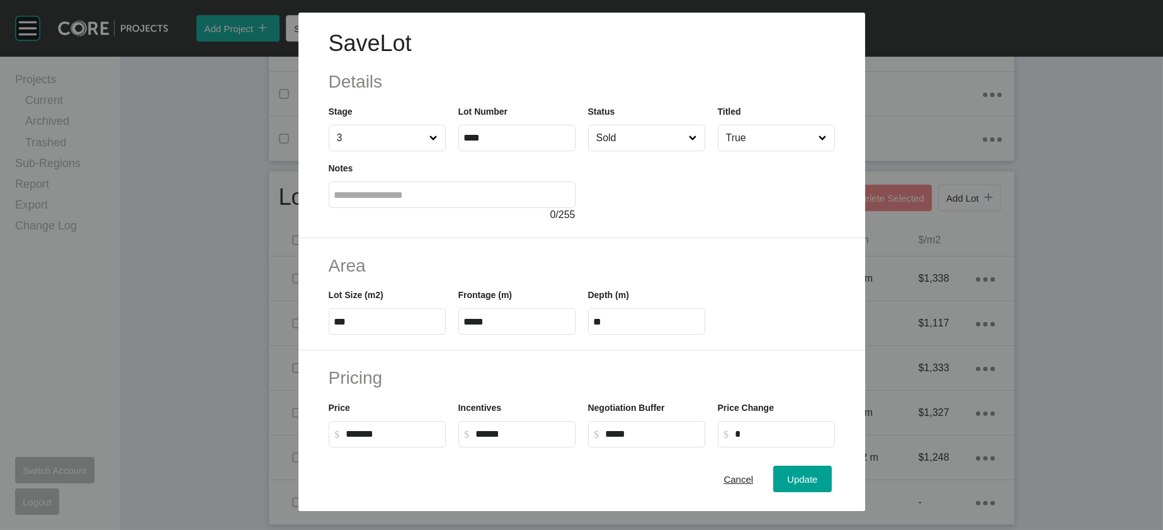
click at [676, 151] on input "Sold" at bounding box center [640, 137] width 93 height 25
click at [817, 474] on span "Update" at bounding box center [802, 479] width 30 height 11
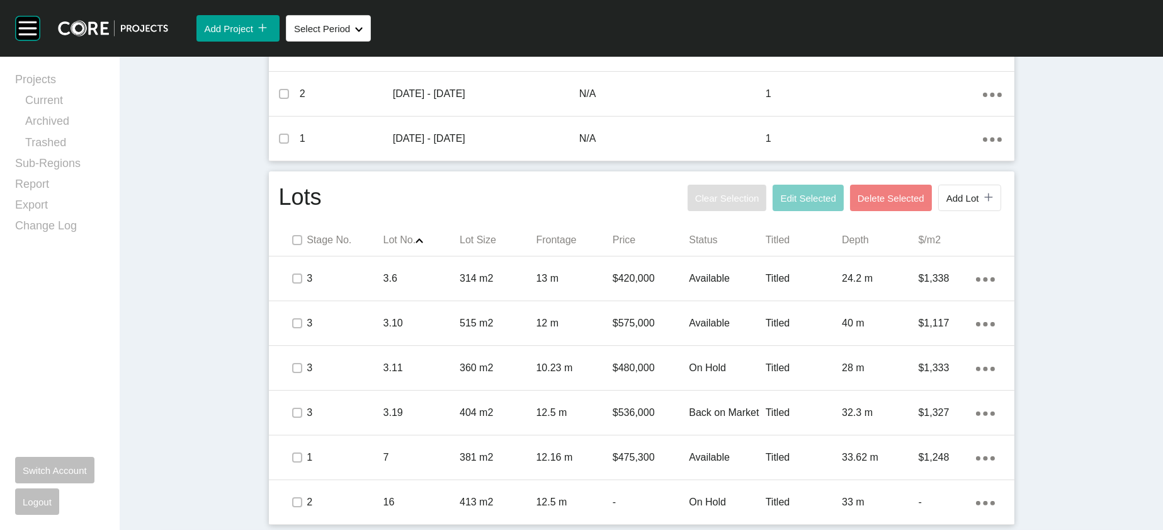
scroll to position [872, 0]
click at [72, 110] on link "Current" at bounding box center [64, 103] width 79 height 21
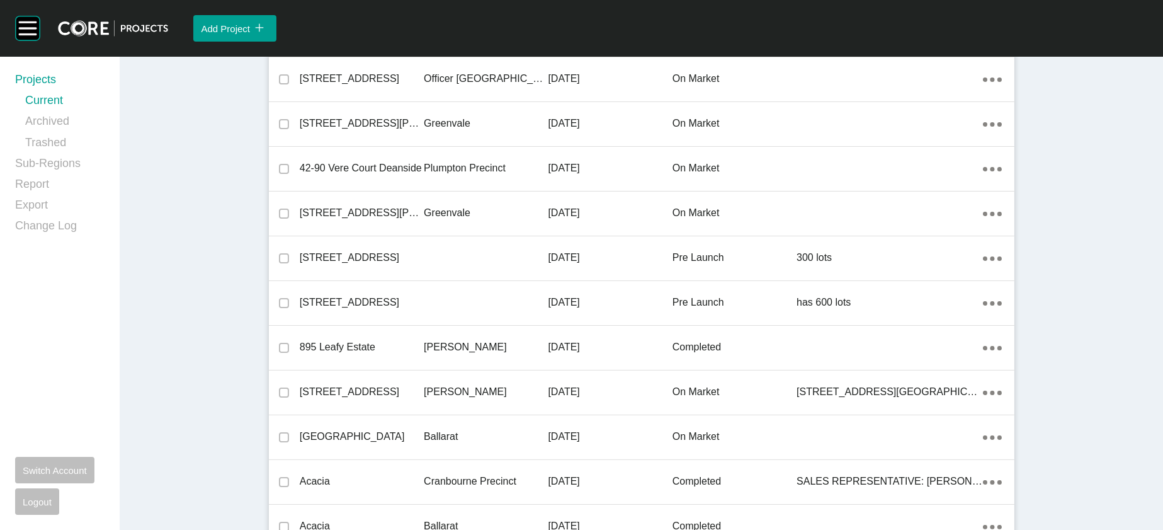
scroll to position [13931, 0]
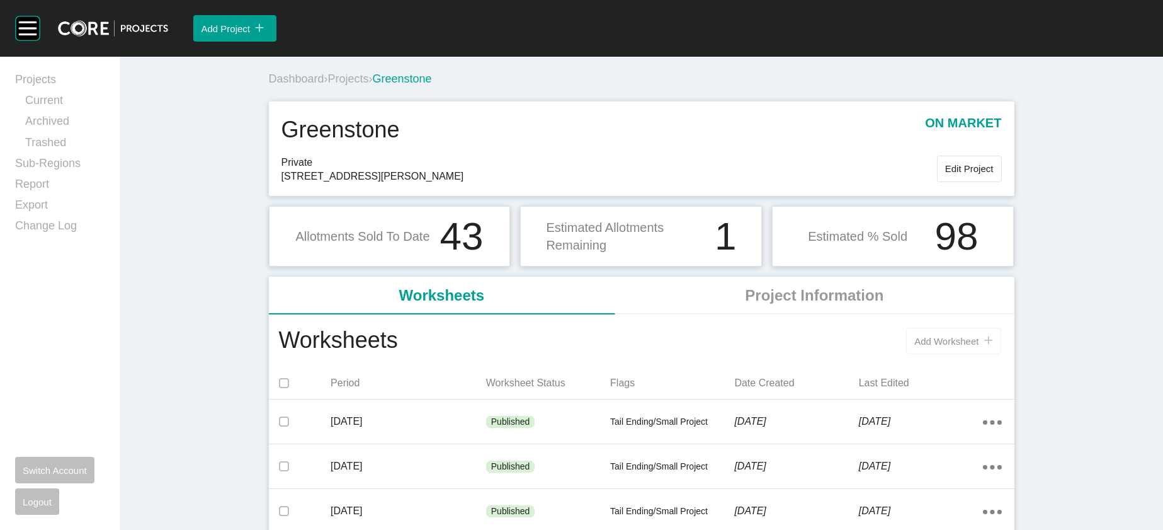
click at [979, 346] on span "Add Worksheet" at bounding box center [946, 341] width 64 height 11
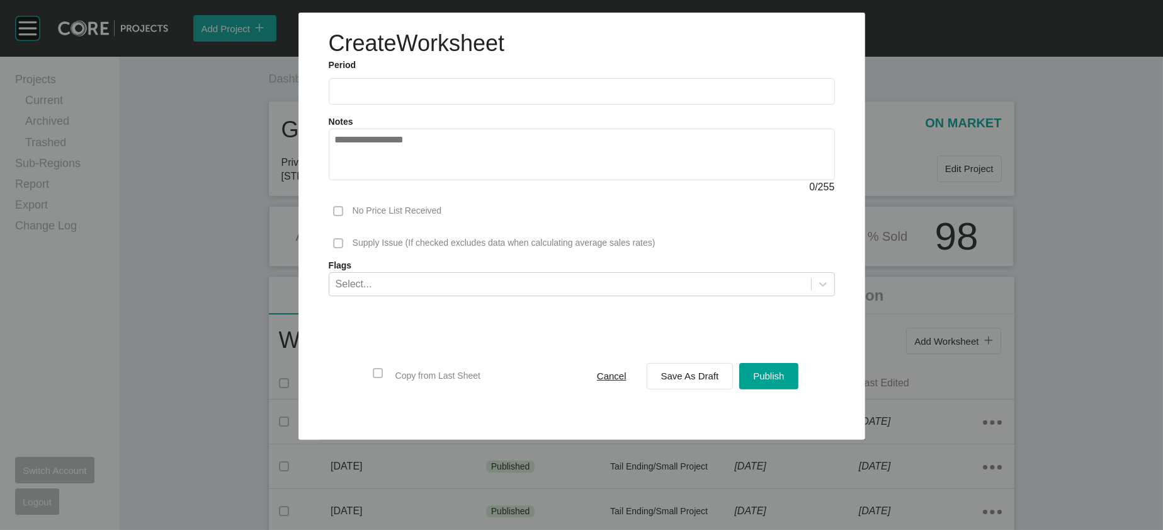
click at [369, 97] on input "text" at bounding box center [581, 91] width 495 height 11
click at [416, 194] on li "Sep" at bounding box center [437, 183] width 42 height 21
type input "**********"
click at [783, 389] on button "Publish" at bounding box center [768, 376] width 59 height 26
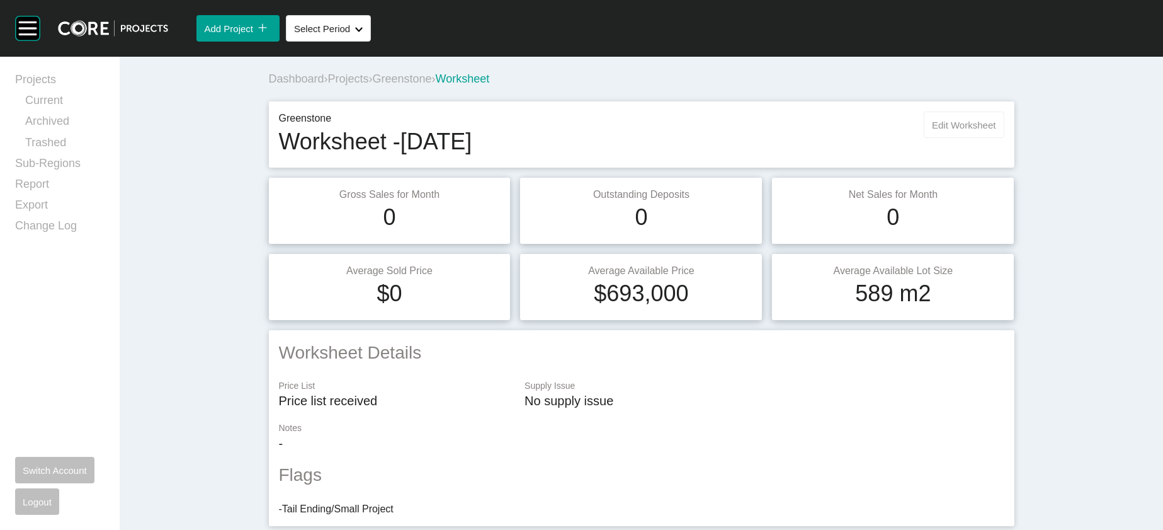
click at [1004, 138] on button "Edit Worksheet" at bounding box center [964, 124] width 80 height 26
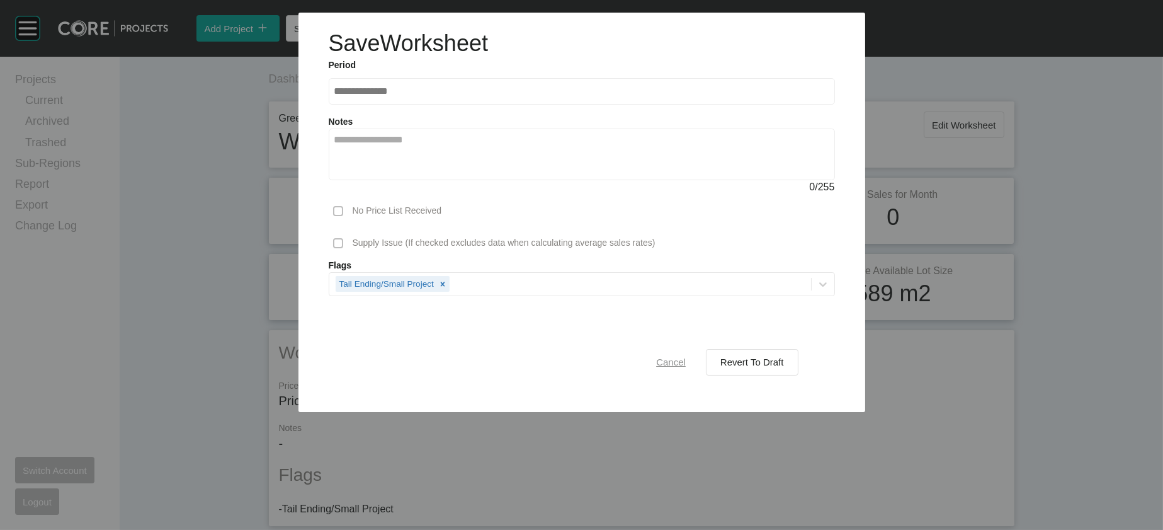
click at [700, 375] on button "Cancel" at bounding box center [670, 362] width 57 height 26
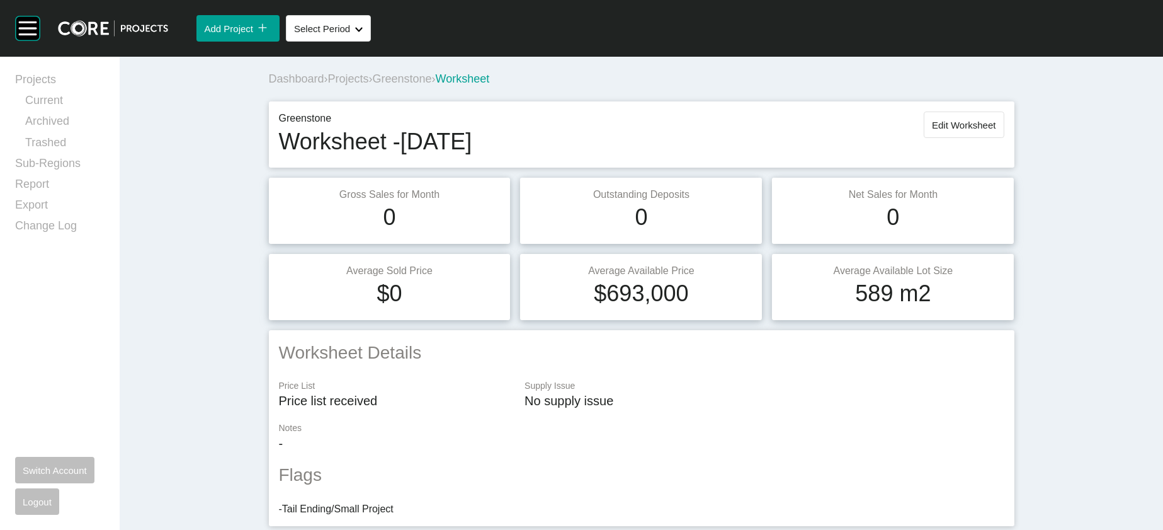
click at [373, 85] on span "Greenstone" at bounding box center [402, 78] width 59 height 13
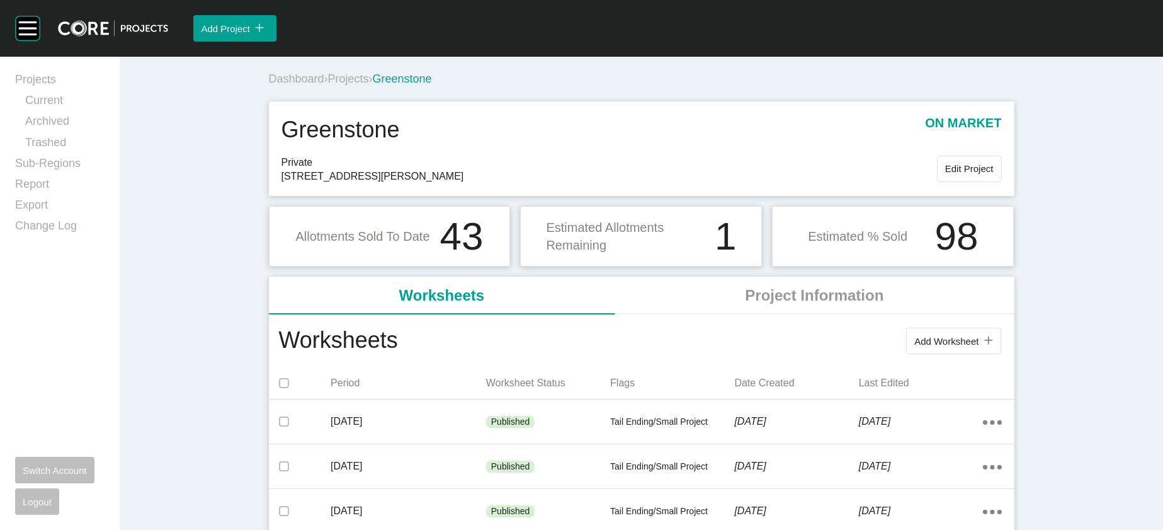
click at [328, 85] on span "Projects" at bounding box center [348, 78] width 41 height 13
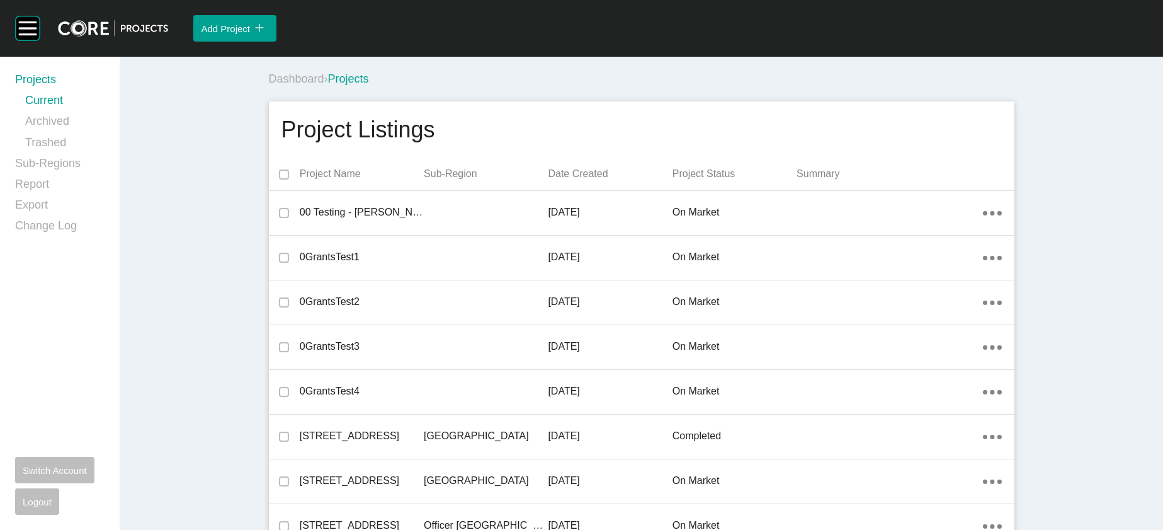
scroll to position [9808, 0]
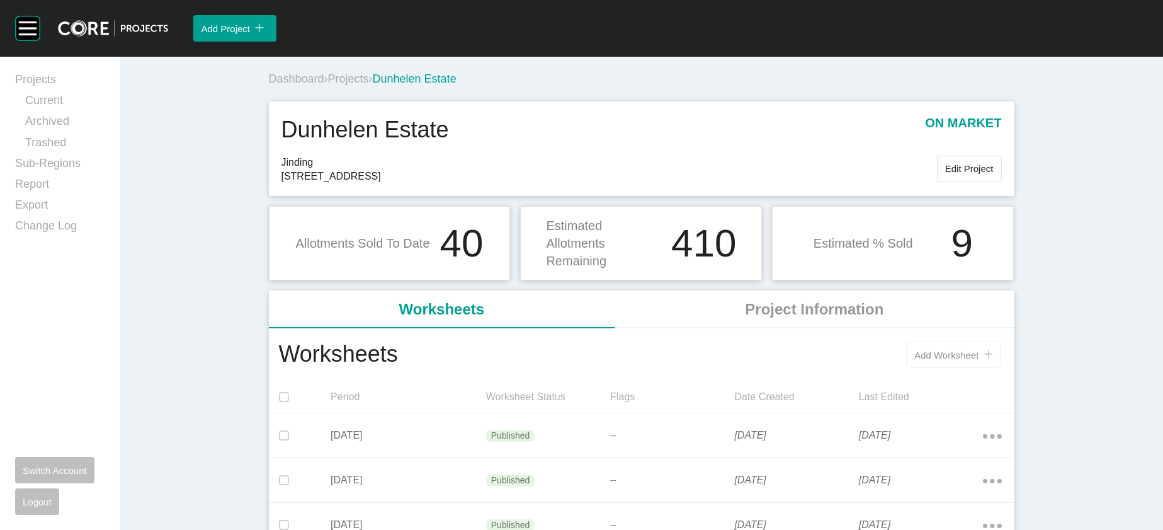
click at [979, 360] on span "Add Worksheet" at bounding box center [946, 355] width 64 height 11
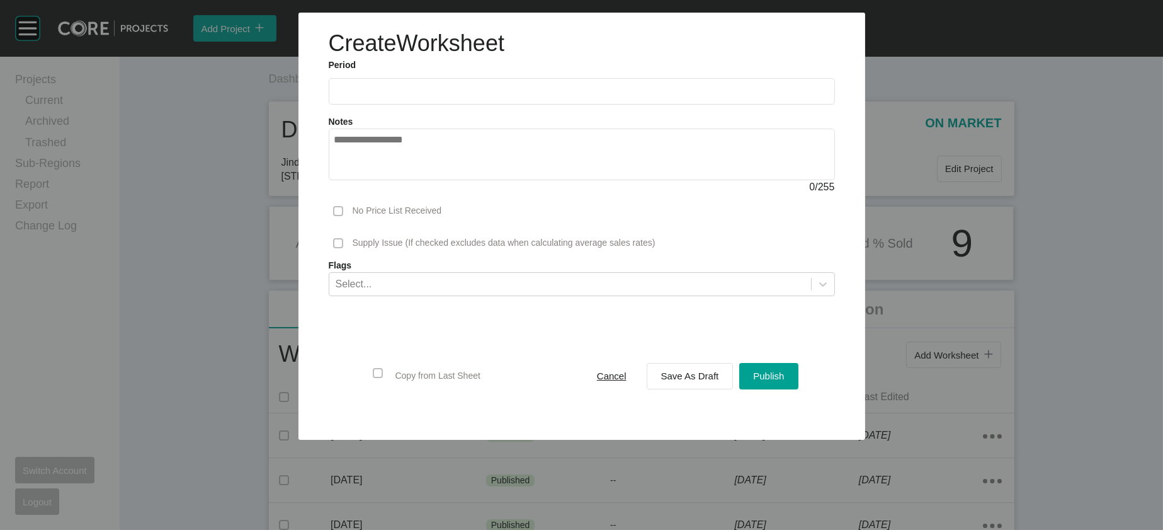
click at [390, 96] on input "text" at bounding box center [581, 91] width 495 height 11
drag, startPoint x: 388, startPoint y: 219, endPoint x: 446, endPoint y: 256, distance: 69.2
click at [416, 194] on li "Sep" at bounding box center [437, 183] width 42 height 21
type input "**********"
click at [685, 389] on button "Save As Draft" at bounding box center [690, 376] width 87 height 26
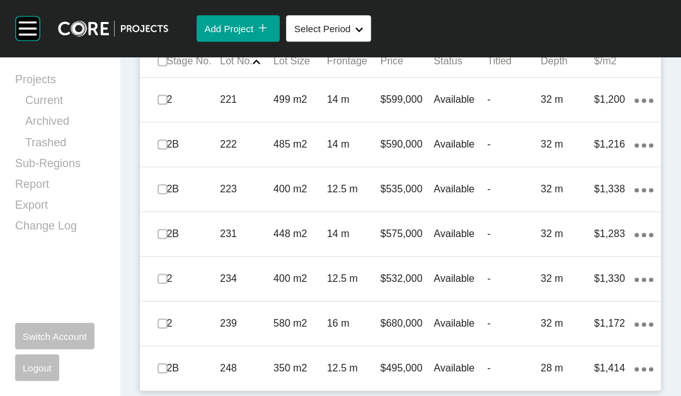
scroll to position [730, 0]
click at [593, 24] on span "Add Lot" at bounding box center [609, 18] width 33 height 11
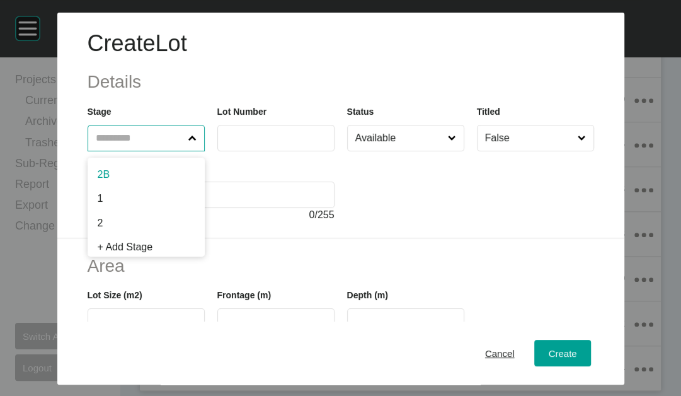
click at [93, 151] on input "text" at bounding box center [139, 137] width 93 height 25
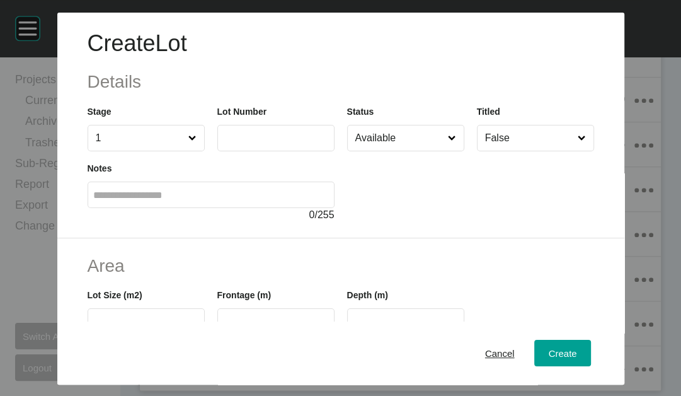
drag, startPoint x: 77, startPoint y: 242, endPoint x: 161, endPoint y: 212, distance: 89.3
click at [223, 143] on input "text" at bounding box center [276, 137] width 106 height 11
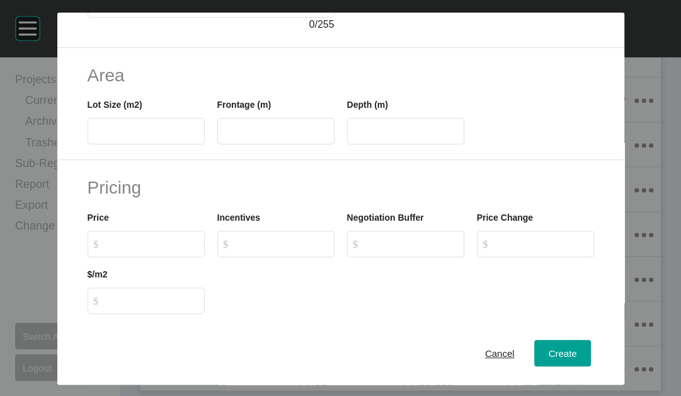
scroll to position [205, 0]
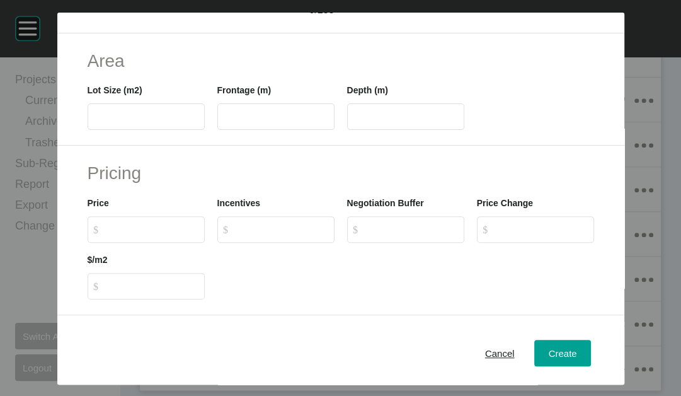
type input "***"
click at [105, 122] on input "text" at bounding box center [146, 116] width 106 height 11
type input "***"
click at [223, 122] on input "text" at bounding box center [276, 116] width 106 height 11
type input "**"
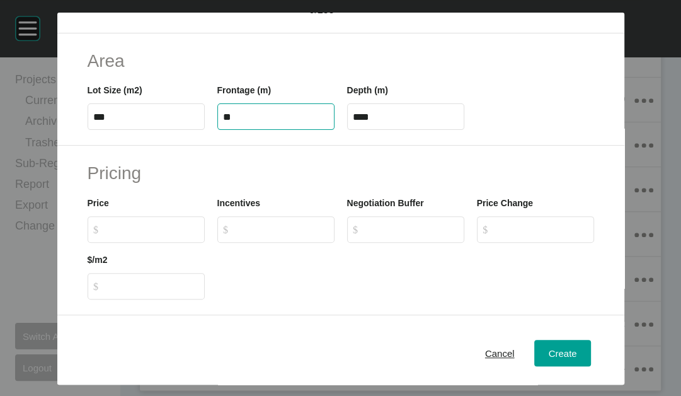
click at [375, 122] on input "****" at bounding box center [406, 116] width 106 height 11
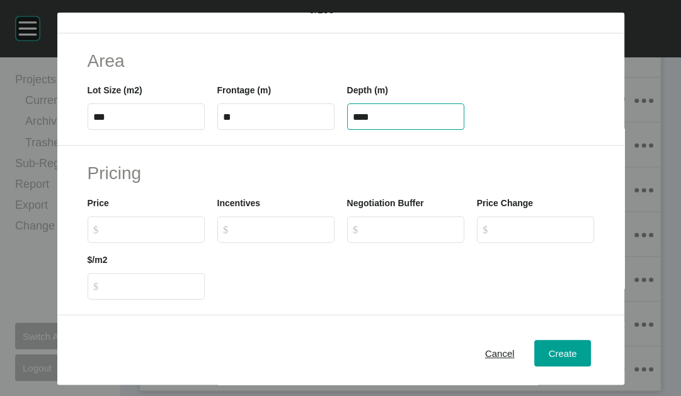
drag, startPoint x: 355, startPoint y: 193, endPoint x: 460, endPoint y: 207, distance: 106.2
click at [460, 130] on label "****" at bounding box center [405, 116] width 117 height 26
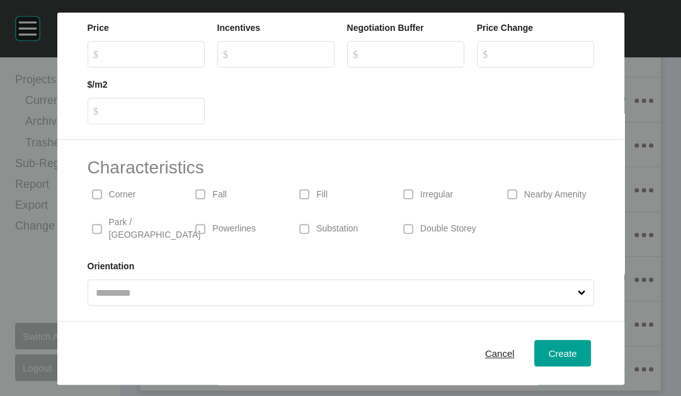
scroll to position [402, 0]
type input "**"
click at [141, 135] on div "Create Lot Details Stage 1 Lot Number *** Status Available Titled False Notes 0…" at bounding box center [340, 198] width 681 height 396
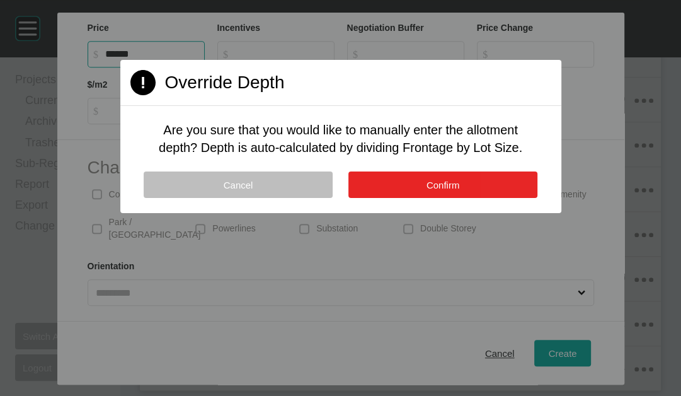
type input "*******"
type input "*"
type input "*****"
click at [375, 198] on button "Confirm" at bounding box center [442, 184] width 189 height 26
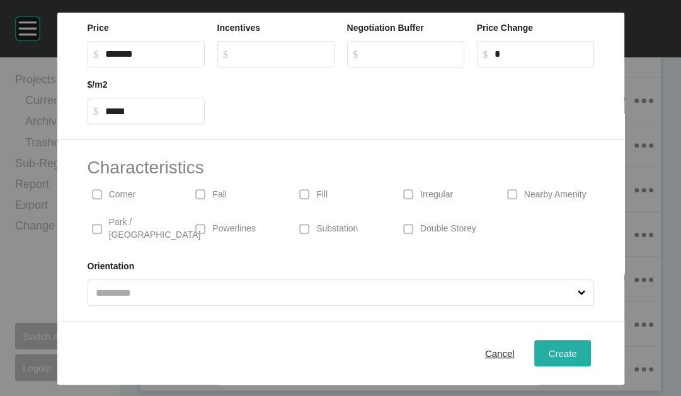
click at [576, 351] on span "Create" at bounding box center [562, 353] width 28 height 11
type input "*"
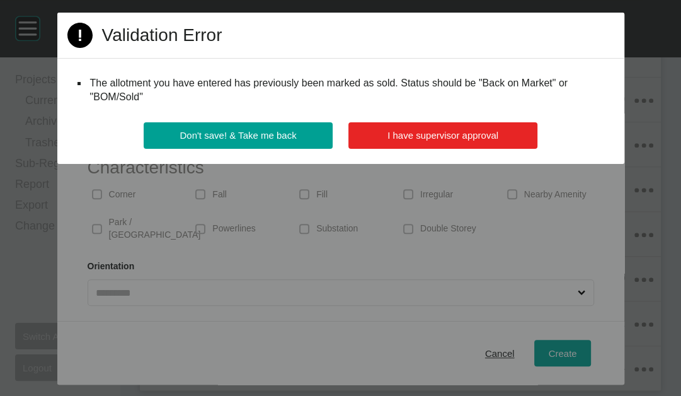
click at [448, 140] on span "I have supervisor approval" at bounding box center [442, 135] width 111 height 11
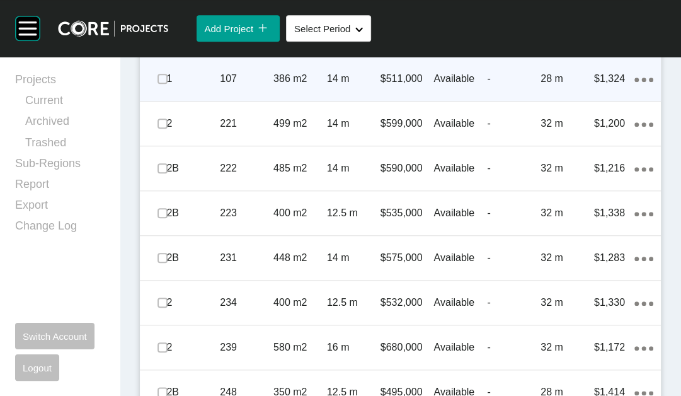
click at [545, 86] on p "28 m" at bounding box center [567, 79] width 54 height 14
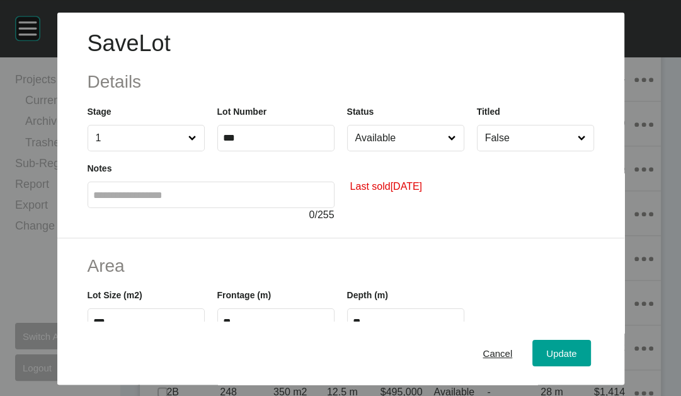
click at [457, 151] on span at bounding box center [451, 137] width 13 height 25
click at [446, 151] on input "Available" at bounding box center [399, 137] width 93 height 25
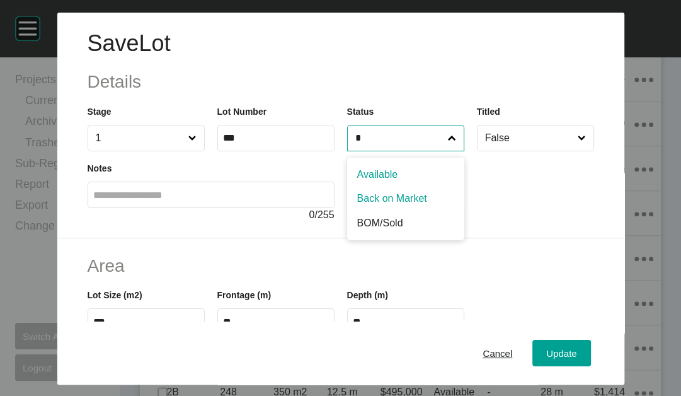
type input "*"
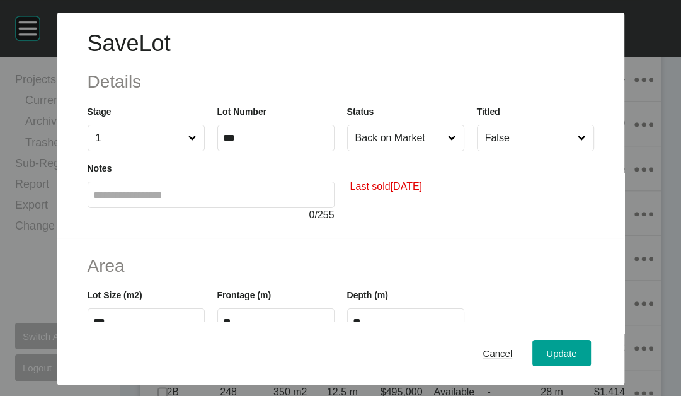
drag, startPoint x: 424, startPoint y: 245, endPoint x: 453, endPoint y: 263, distance: 34.8
click at [576, 348] on span "Update" at bounding box center [561, 353] width 30 height 11
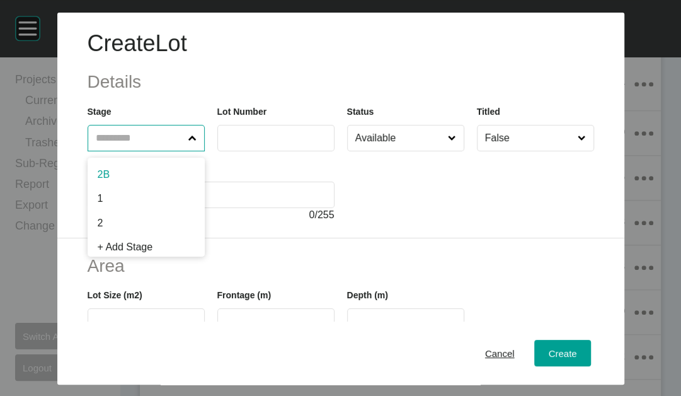
click at [129, 151] on input "text" at bounding box center [139, 137] width 93 height 25
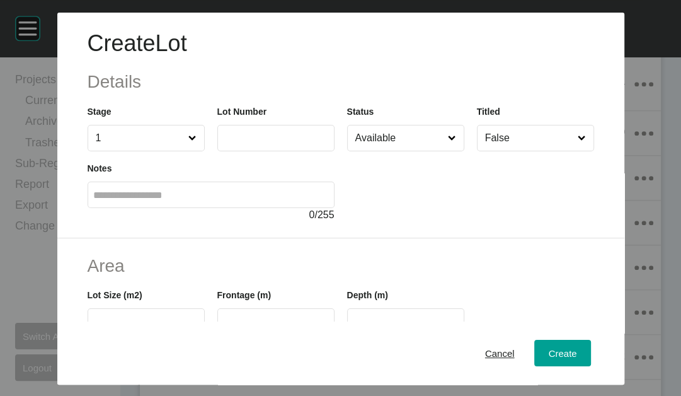
click at [250, 143] on input "text" at bounding box center [276, 137] width 106 height 11
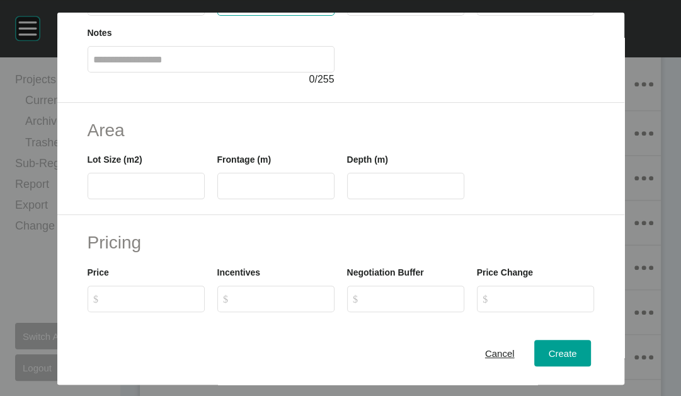
scroll to position [140, 0]
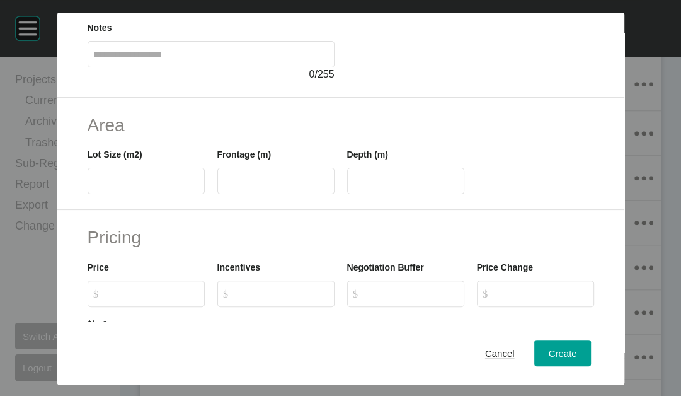
type input "***"
click at [108, 186] on input "text" at bounding box center [146, 181] width 106 height 11
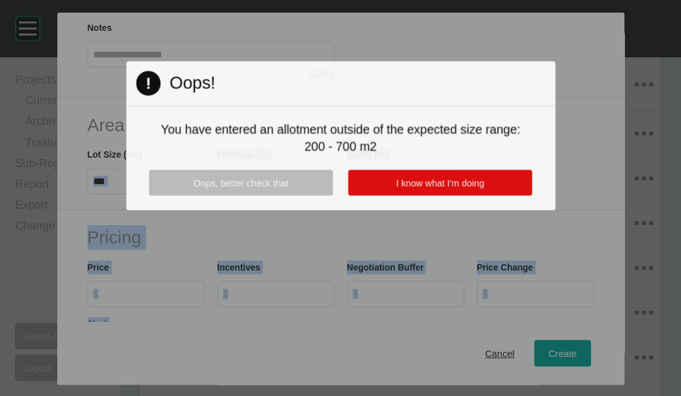
drag, startPoint x: 120, startPoint y: 271, endPoint x: 16, endPoint y: 266, distance: 104.1
click at [16, 266] on div "Create Lot Details Stage 1 Lot Number *** Status Available Titled False Notes 0…" at bounding box center [340, 198] width 681 height 396
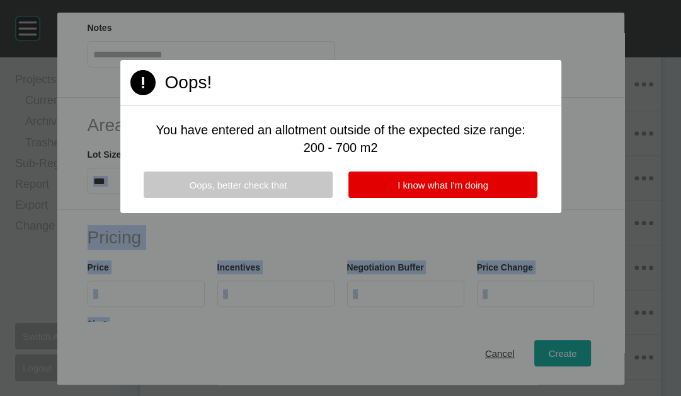
click at [313, 198] on button "Oops, better check that" at bounding box center [238, 184] width 189 height 26
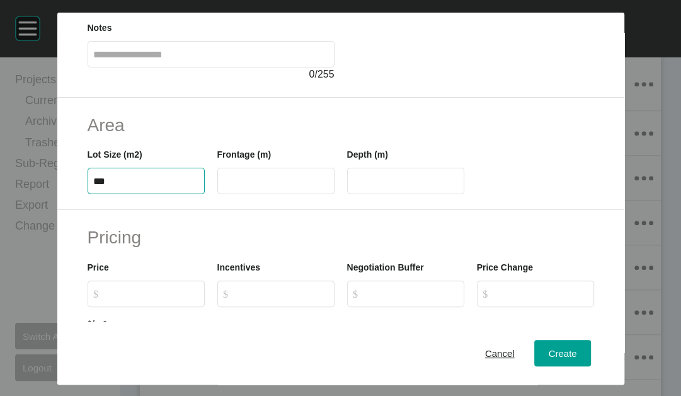
drag, startPoint x: 98, startPoint y: 261, endPoint x: -15, endPoint y: 263, distance: 112.7
click at [0, 263] on html "Create Lot Details Stage 1 Lot Number *** Status Available Titled False Notes 0…" at bounding box center [340, 198] width 681 height 396
type input "***"
click at [223, 186] on input "text" at bounding box center [276, 181] width 106 height 11
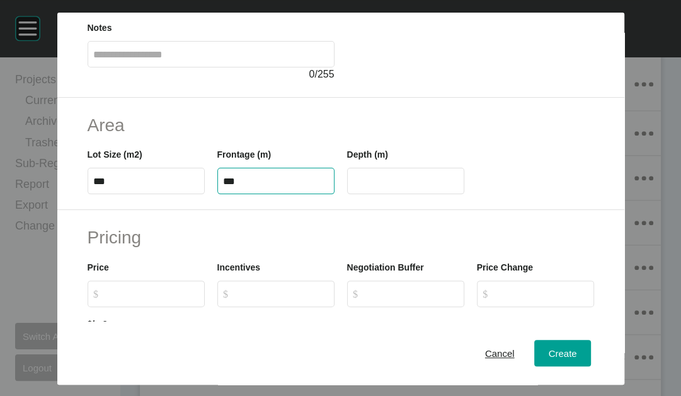
type input "***"
click at [424, 186] on input "****" at bounding box center [406, 181] width 106 height 11
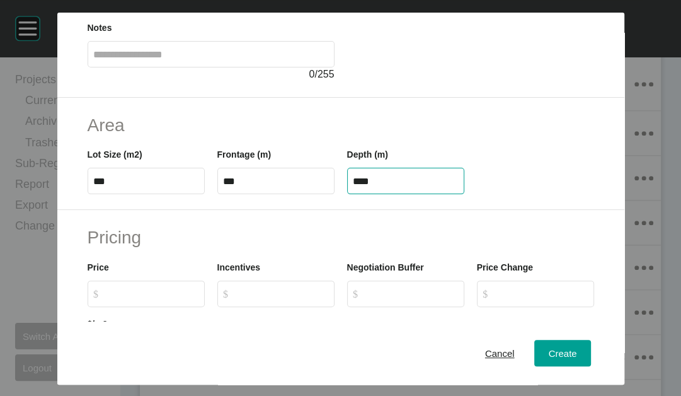
drag, startPoint x: 389, startPoint y: 258, endPoint x: 267, endPoint y: 258, distance: 122.2
click at [267, 194] on div "Lot Size (m2) *** Frontage (m) *** Depth (m) ****" at bounding box center [340, 165] width 519 height 57
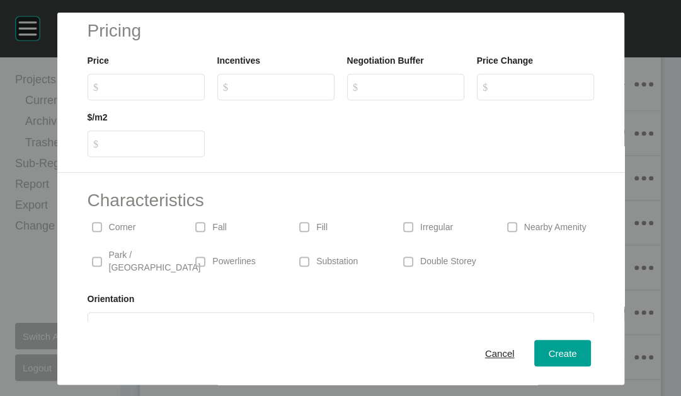
scroll to position [474, 0]
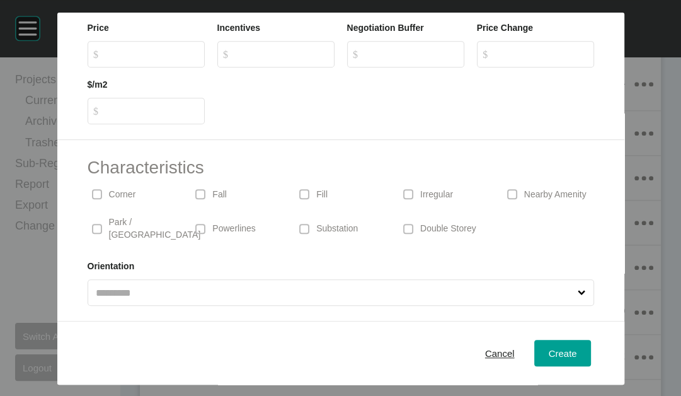
type input "****"
click at [120, 74] on div "Create Lot Details Stage 1 Lot Number *** Status Available Titled False Notes 0…" at bounding box center [340, 198] width 681 height 396
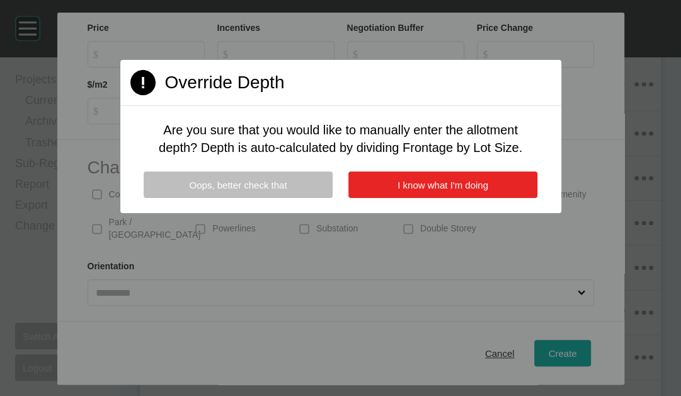
click at [397, 190] on span "I know what I'm doing" at bounding box center [442, 184] width 91 height 11
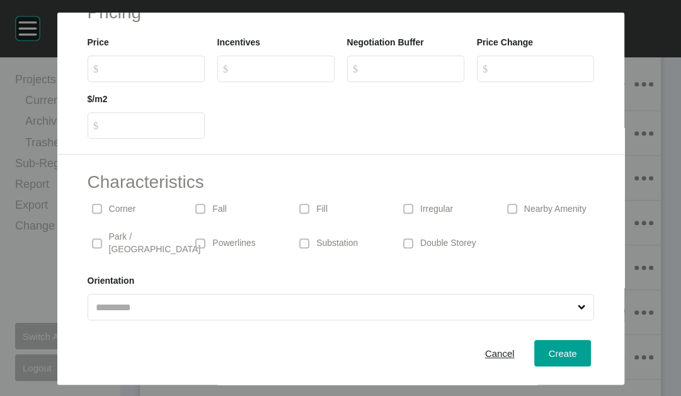
scroll to position [323, 0]
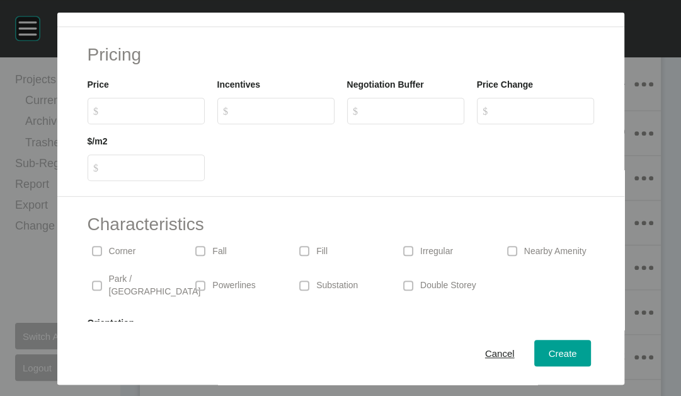
click at [108, 116] on input "$ Created with Sketch. $" at bounding box center [152, 110] width 94 height 11
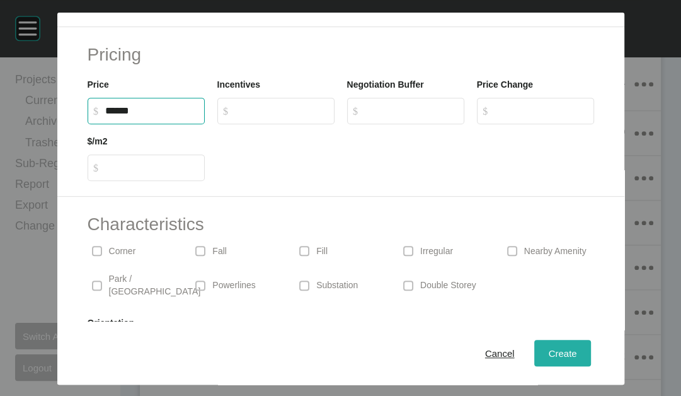
type input "*******"
type input "*****"
click at [576, 348] on span "Create" at bounding box center [562, 353] width 28 height 11
type input "*"
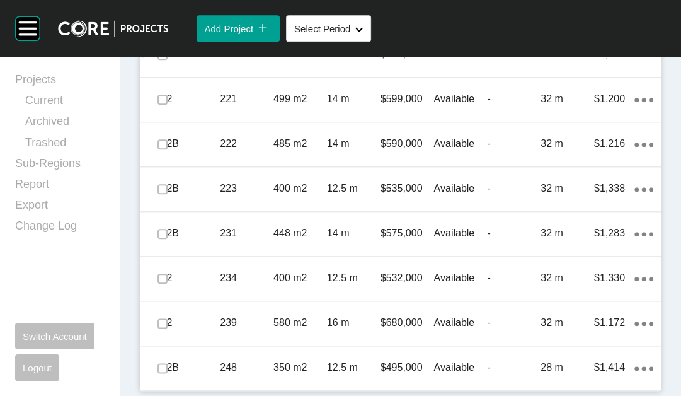
scroll to position [910, 0]
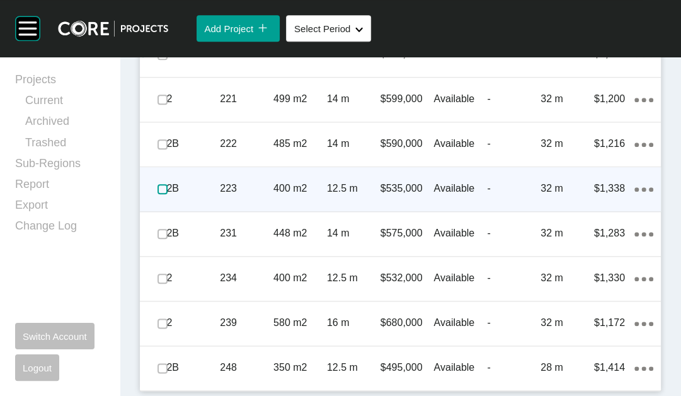
click at [164, 194] on label at bounding box center [162, 189] width 10 height 10
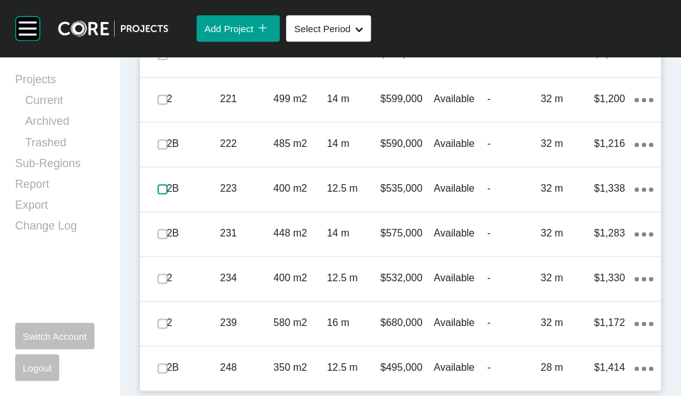
scroll to position [1135, 0]
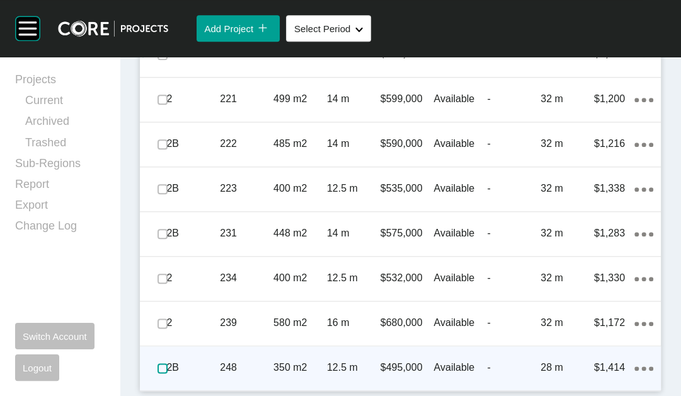
click at [166, 363] on label at bounding box center [162, 368] width 10 height 10
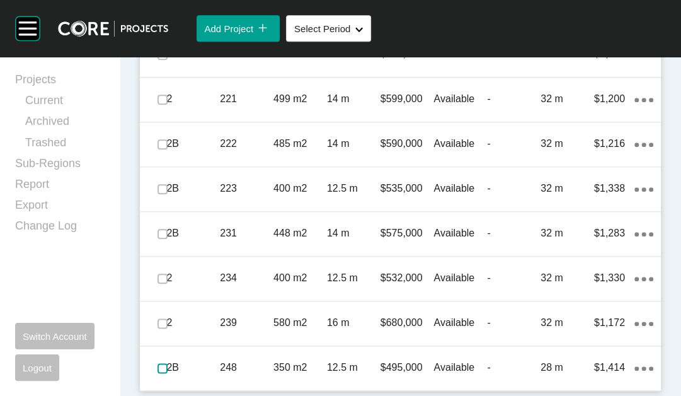
scroll to position [835, 0]
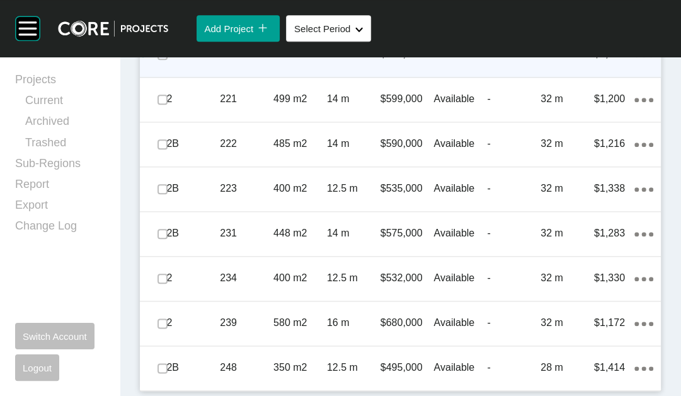
click at [433, 61] on p "Available" at bounding box center [460, 54] width 54 height 14
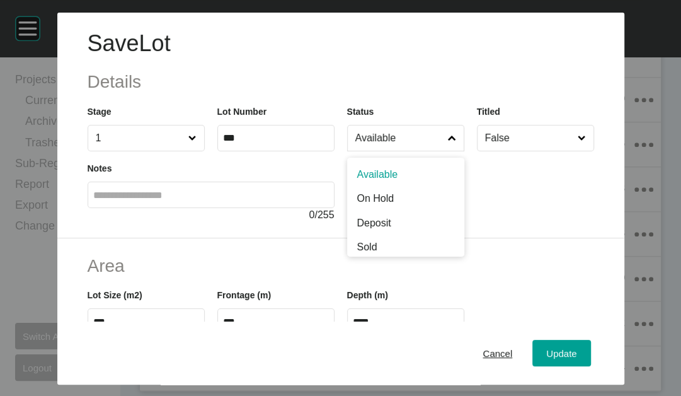
drag, startPoint x: 458, startPoint y: 179, endPoint x: 395, endPoint y: 211, distance: 70.4
click at [456, 151] on label "Available" at bounding box center [405, 138] width 117 height 26
click at [446, 151] on input "Available" at bounding box center [399, 137] width 93 height 25
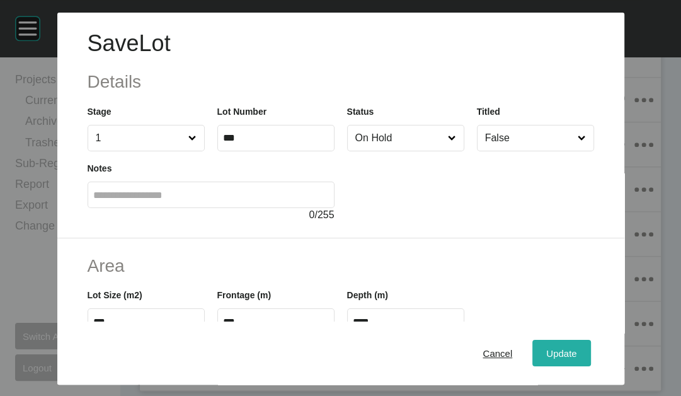
click at [579, 344] on div "Update" at bounding box center [561, 352] width 37 height 17
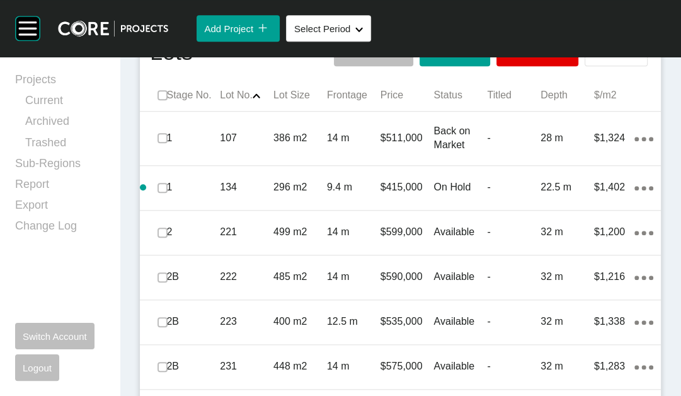
scroll to position [645, 0]
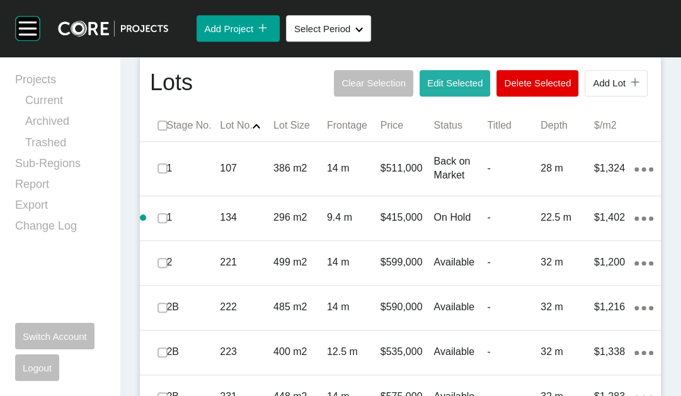
click at [428, 96] on button "Edit Selected" at bounding box center [454, 83] width 71 height 26
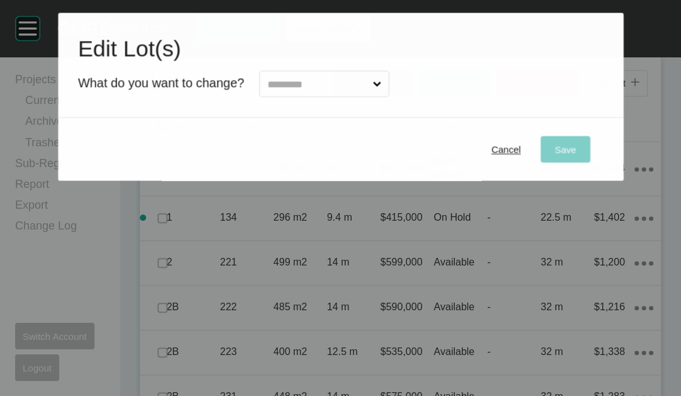
click at [369, 96] on input "text" at bounding box center [318, 83] width 106 height 25
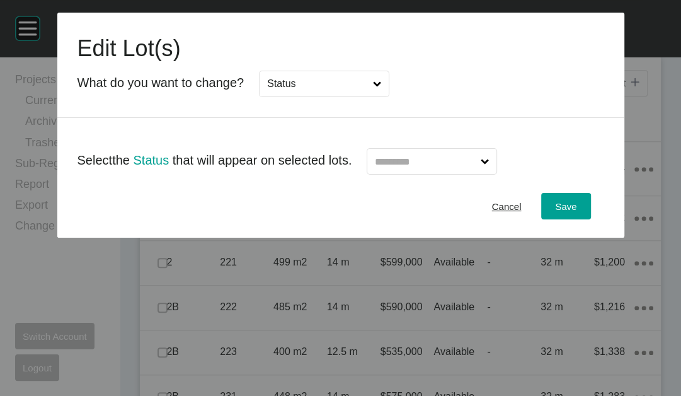
drag, startPoint x: 292, startPoint y: 200, endPoint x: 376, endPoint y: 194, distance: 84.6
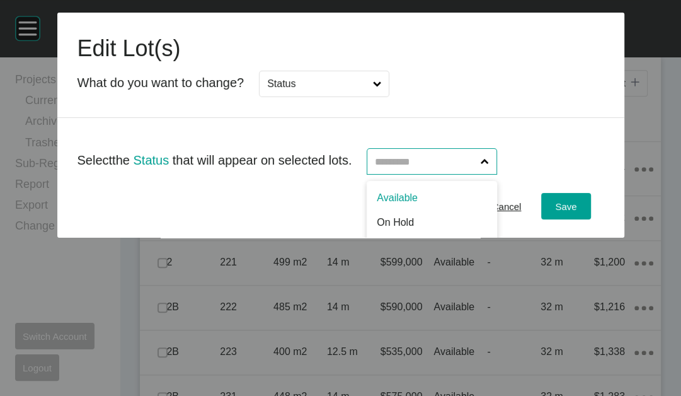
click at [455, 174] on input "text" at bounding box center [425, 161] width 106 height 25
type input "*"
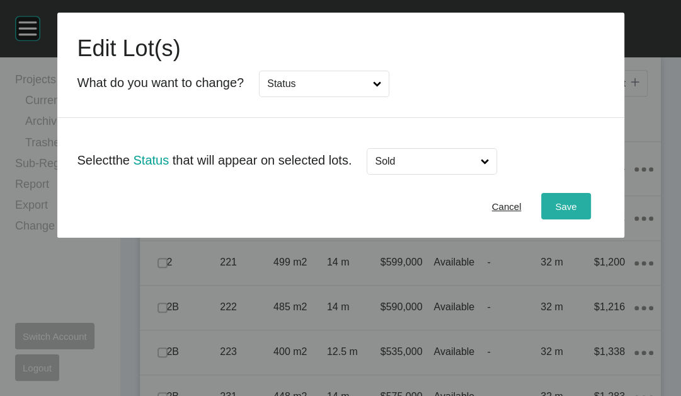
click at [576, 212] on span "Save" at bounding box center [565, 206] width 21 height 11
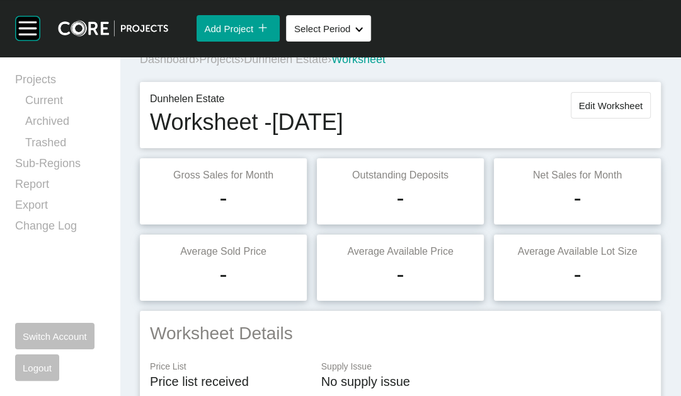
scroll to position [17, 0]
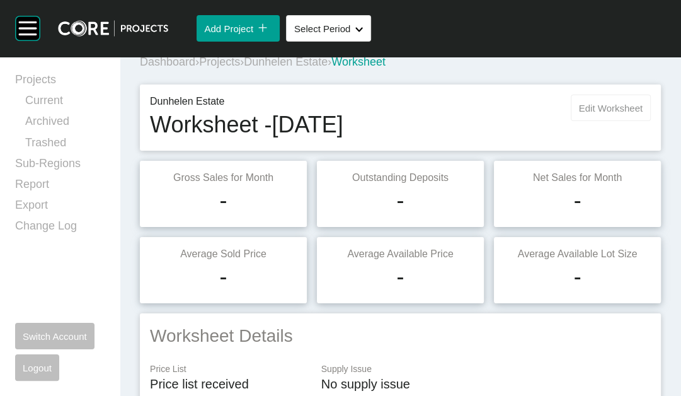
click at [579, 113] on span "Edit Worksheet" at bounding box center [611, 108] width 64 height 11
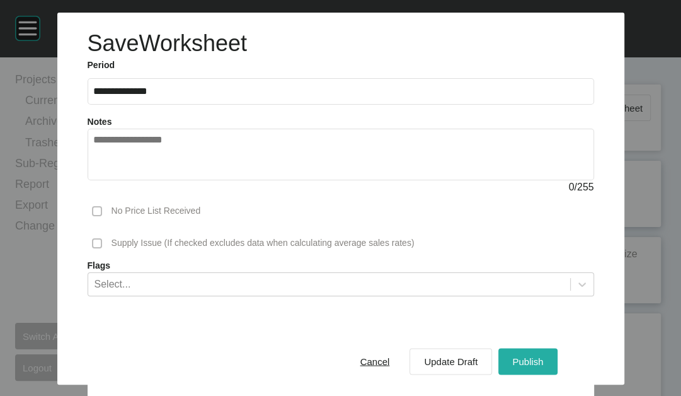
click at [543, 356] on span "Publish" at bounding box center [527, 361] width 31 height 11
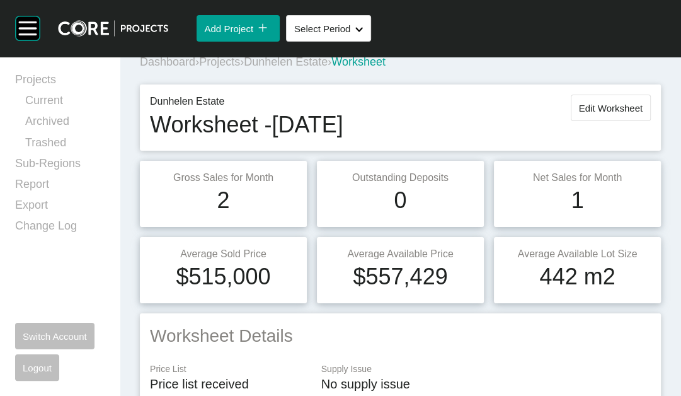
click at [240, 68] on span "Projects" at bounding box center [219, 61] width 41 height 13
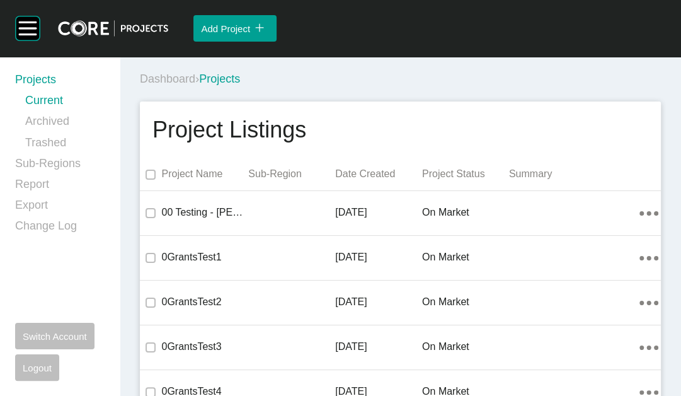
scroll to position [578, 0]
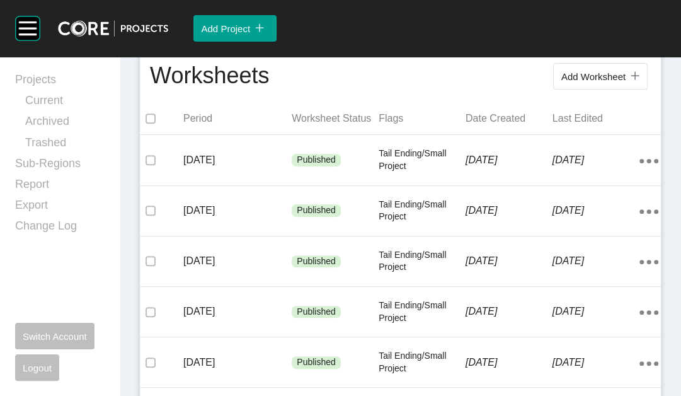
scroll to position [264, 0]
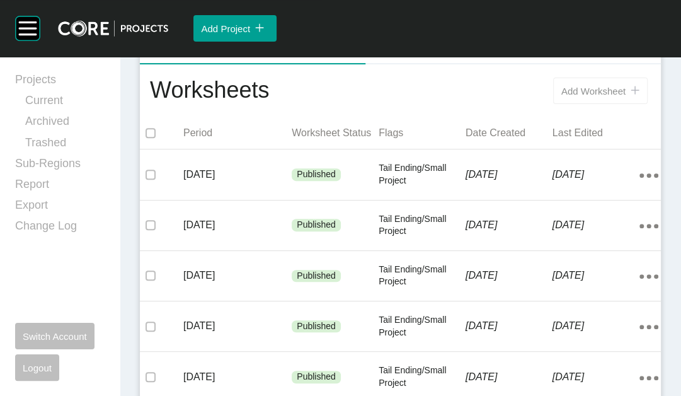
click at [572, 104] on button "Add Worksheet icon/tick copy 11 Created with Sketch." at bounding box center [600, 90] width 94 height 26
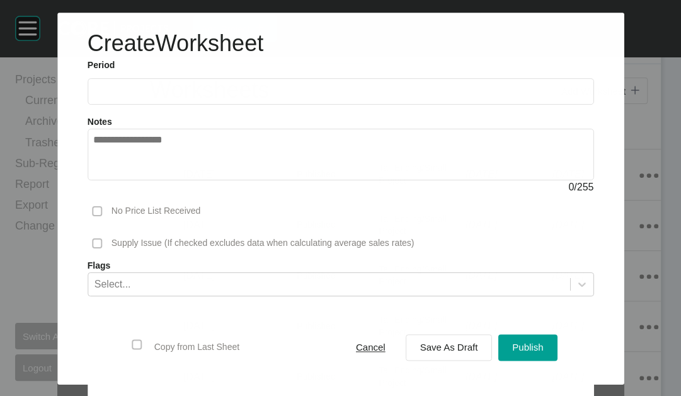
click at [185, 97] on input "text" at bounding box center [340, 91] width 494 height 11
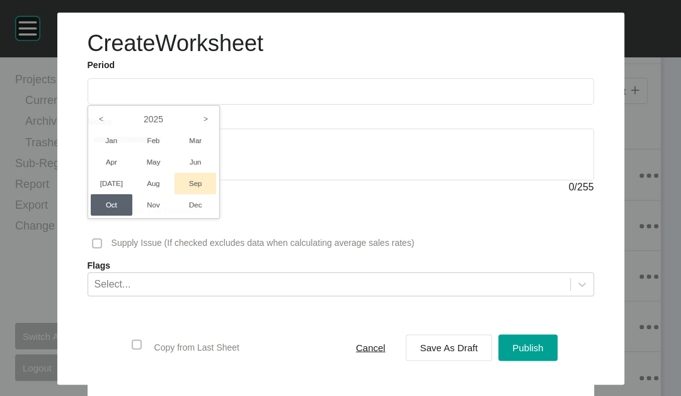
click at [179, 194] on li "Sep" at bounding box center [195, 183] width 42 height 21
type input "**********"
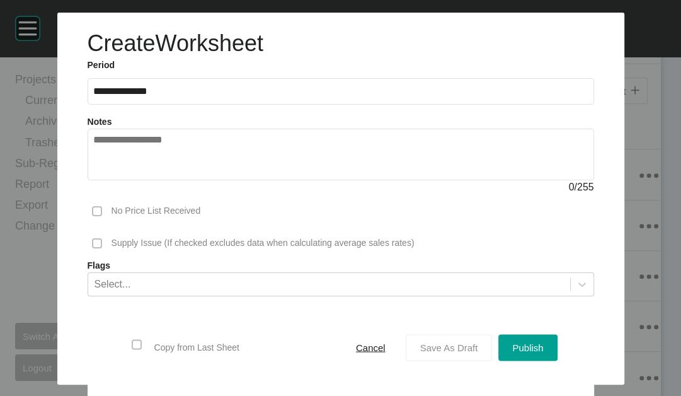
click at [472, 341] on div "Save As Draft" at bounding box center [449, 347] width 64 height 17
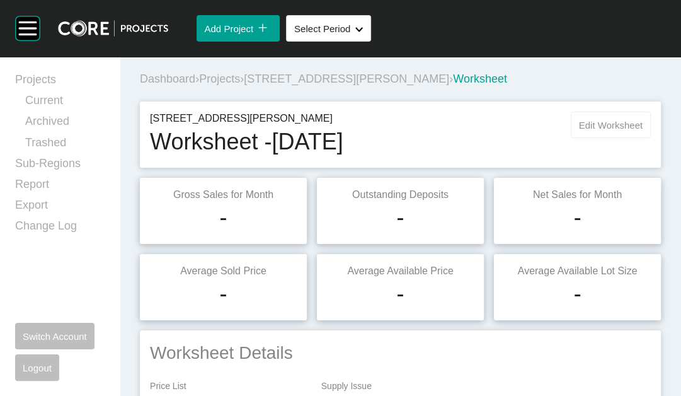
click at [606, 130] on span "Edit Worksheet" at bounding box center [611, 125] width 64 height 11
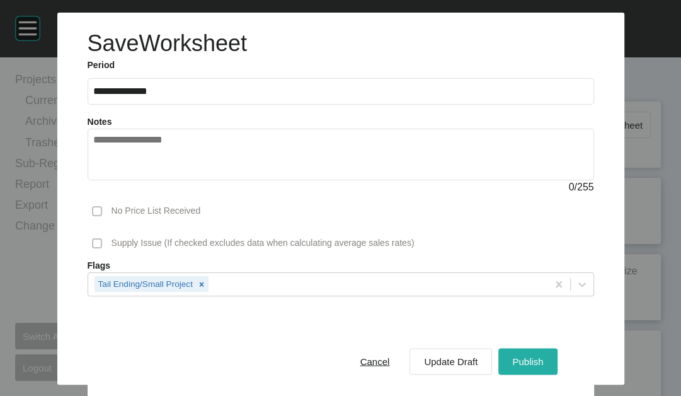
click at [543, 356] on span "Publish" at bounding box center [527, 361] width 31 height 11
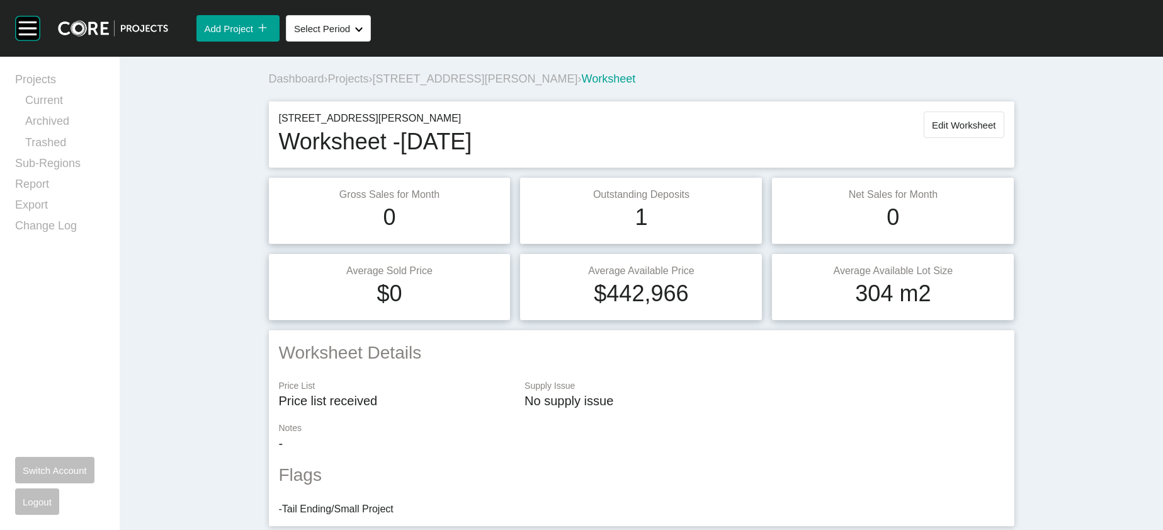
click at [328, 85] on span "Projects" at bounding box center [348, 78] width 41 height 13
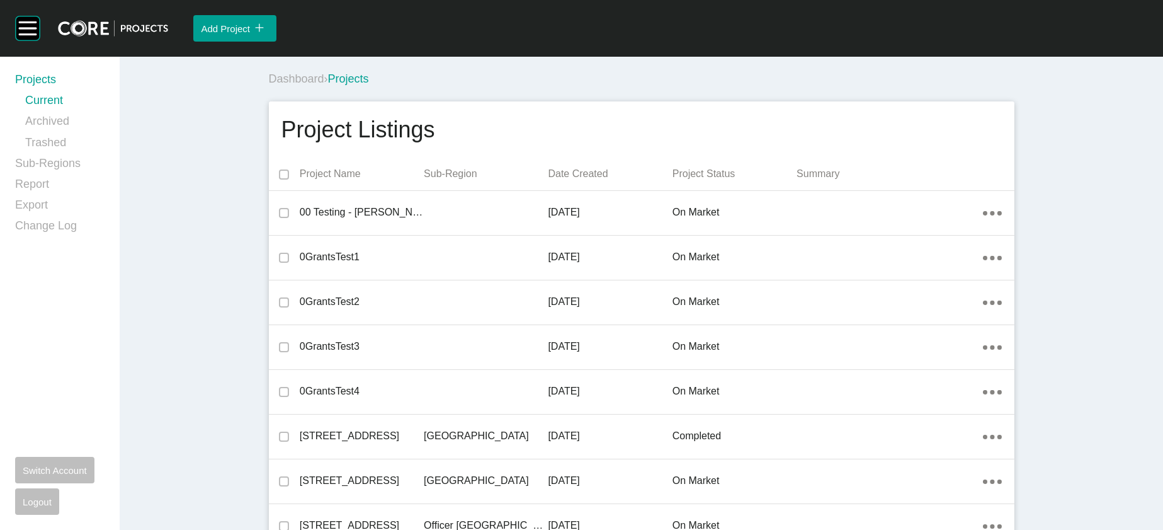
scroll to position [21174, 0]
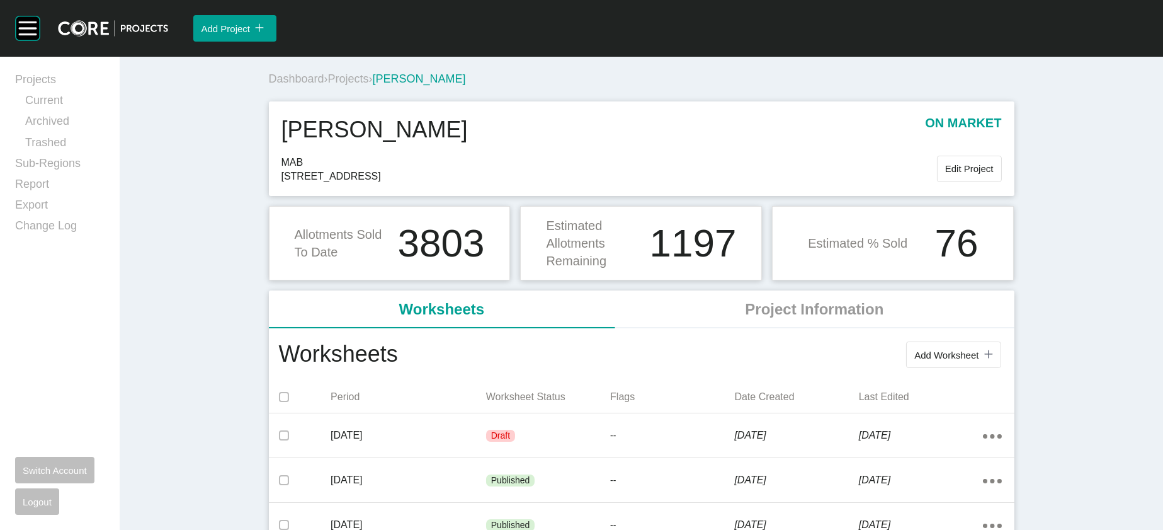
scroll to position [463, 0]
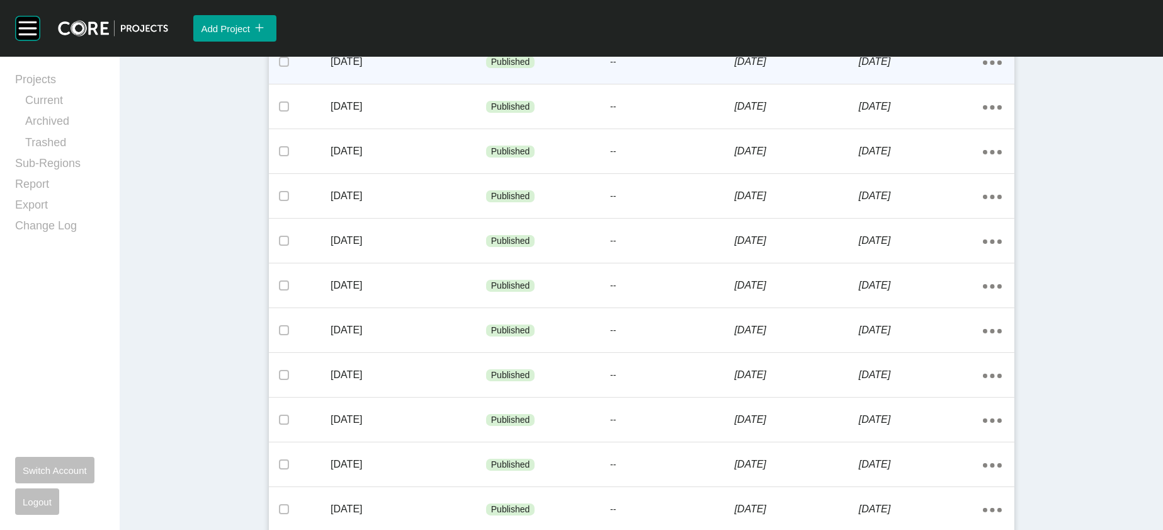
click at [671, 81] on div "--" at bounding box center [672, 62] width 124 height 38
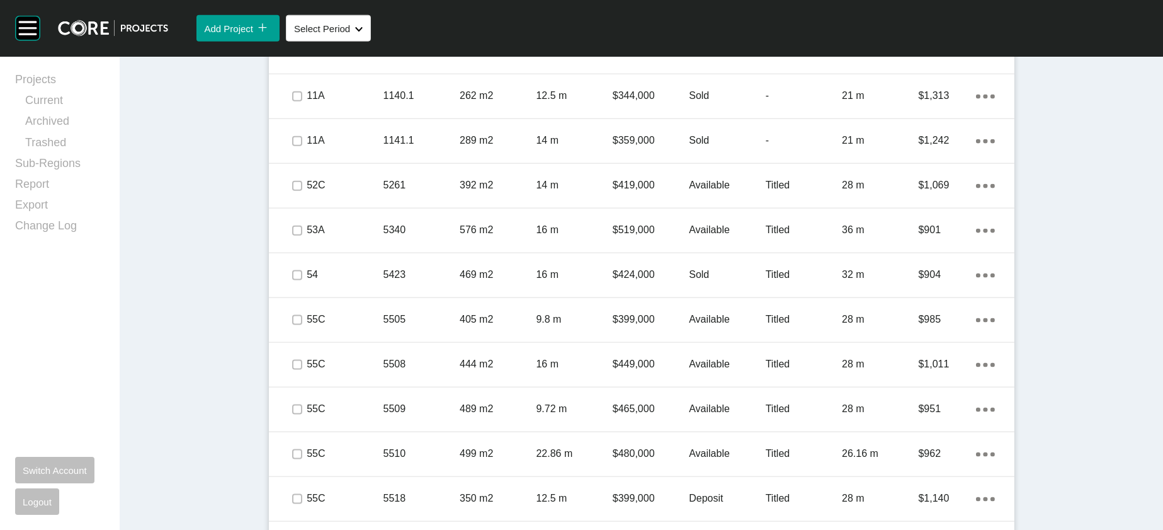
scroll to position [3856, 0]
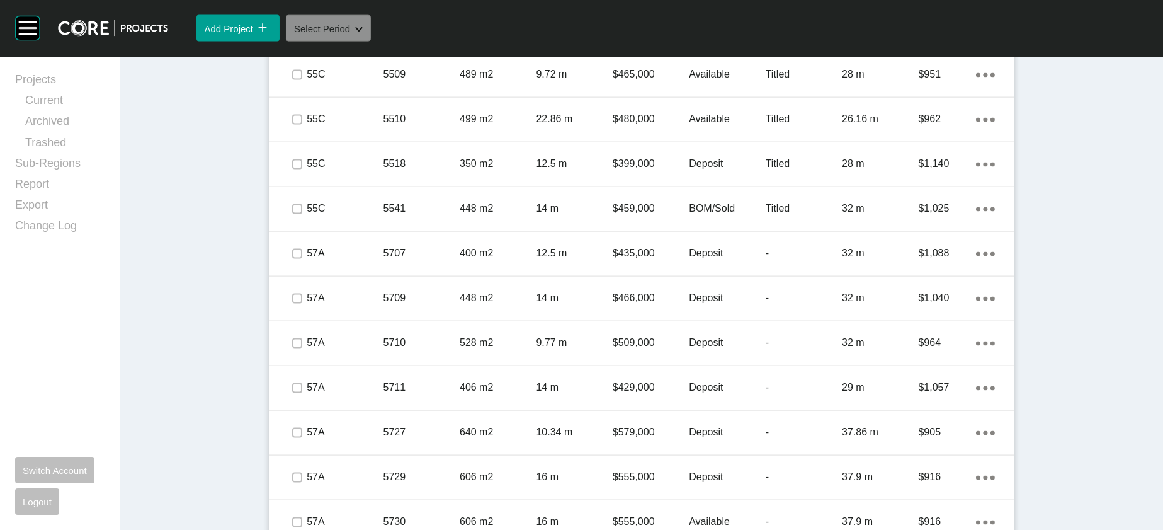
click at [371, 42] on button "Select Period Shape Created with Sketch." at bounding box center [328, 28] width 85 height 26
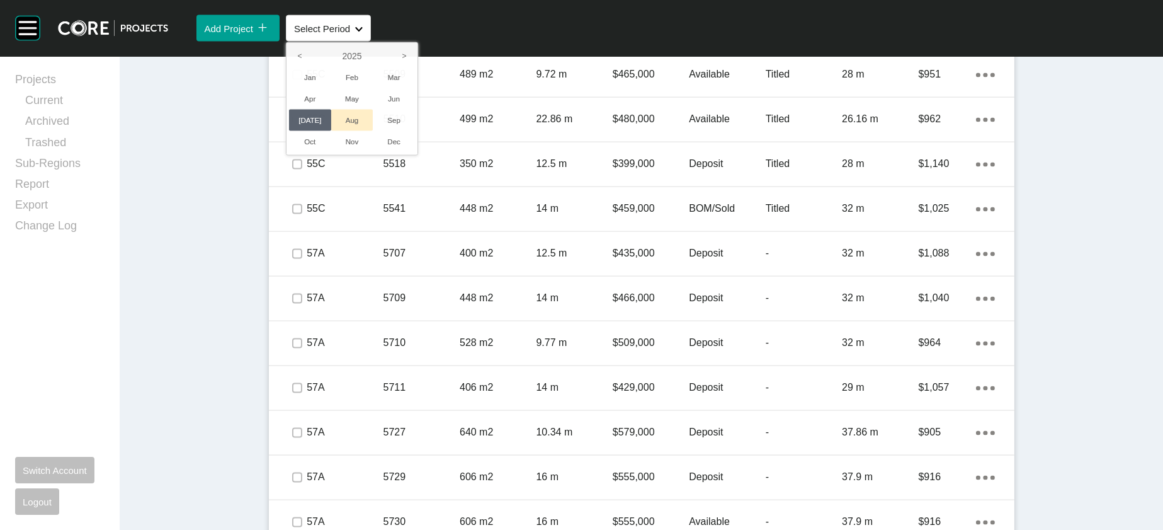
click at [373, 131] on li "Aug" at bounding box center [352, 120] width 42 height 21
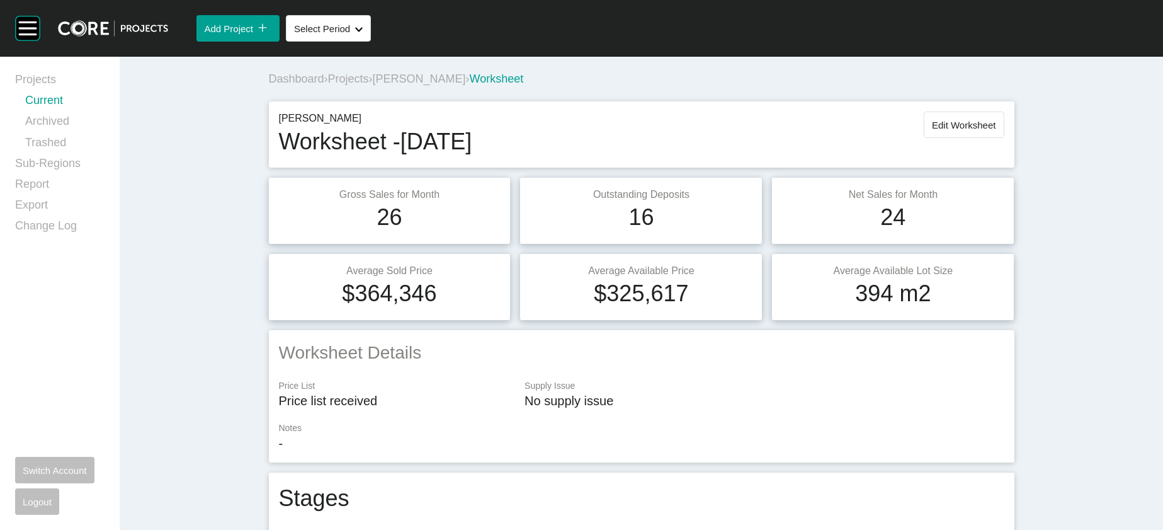
click at [64, 113] on link "Current" at bounding box center [64, 103] width 79 height 21
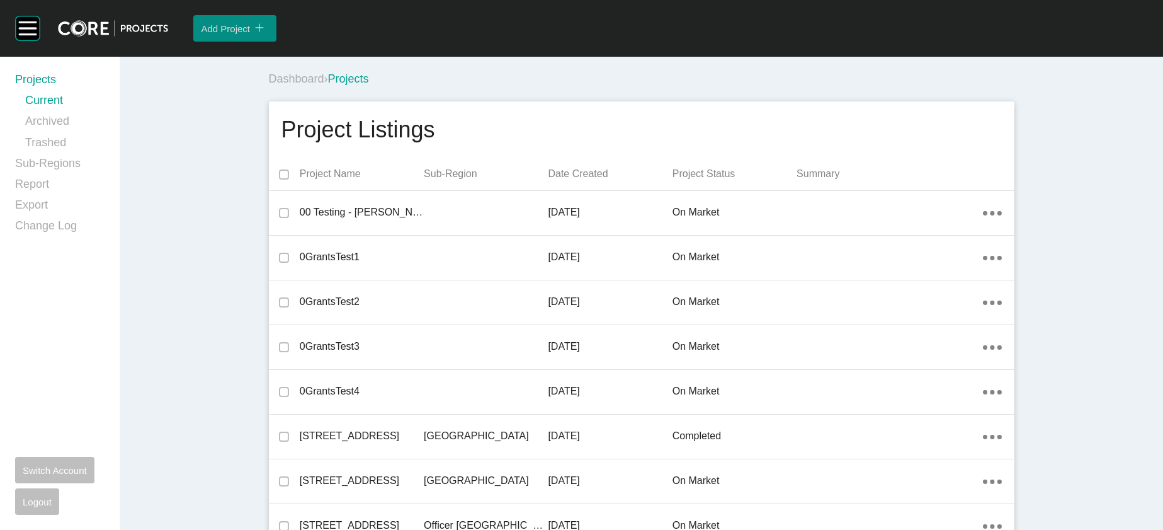
click at [257, 39] on div "Add Project icon/tick copy 11 Created with Sketch." at bounding box center [235, 28] width 68 height 21
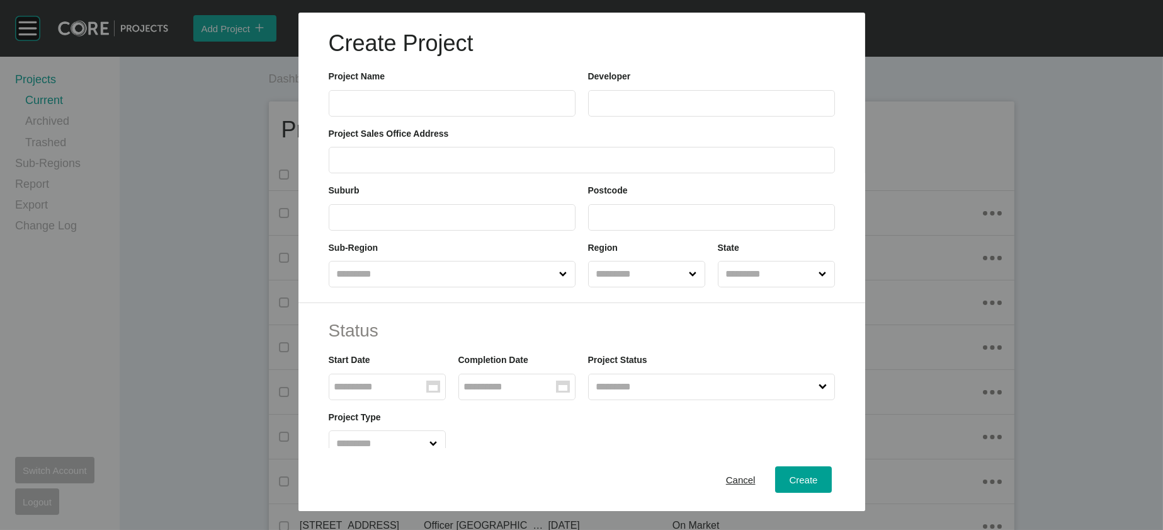
click at [329, 117] on label at bounding box center [452, 103] width 247 height 26
click at [334, 108] on input "text" at bounding box center [452, 103] width 236 height 11
type input "********"
click at [640, 108] on input "text" at bounding box center [712, 103] width 236 height 11
type input "*******"
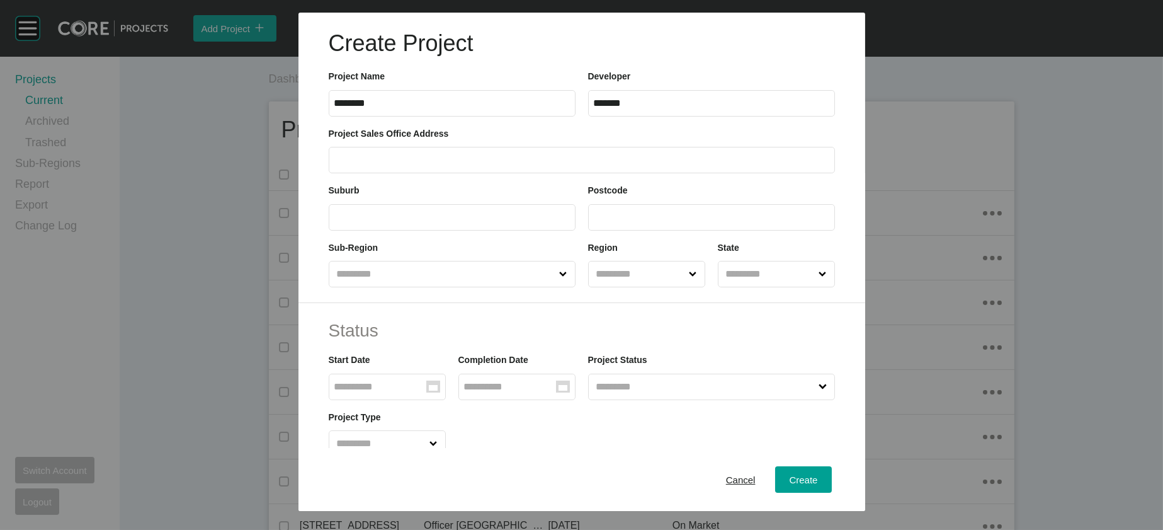
click at [584, 173] on label at bounding box center [582, 160] width 506 height 26
click at [584, 166] on input "text" at bounding box center [581, 160] width 495 height 11
type input "**********"
click at [536, 222] on input "text" at bounding box center [452, 217] width 236 height 11
type input "******"
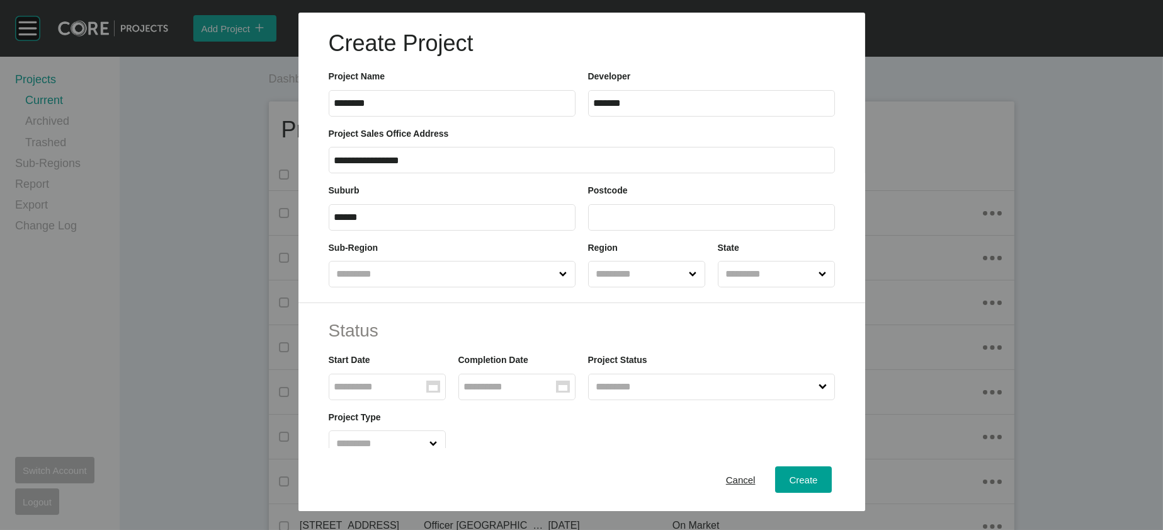
click at [458, 287] on input "text" at bounding box center [445, 273] width 223 height 25
type input "**"
click at [600, 287] on input "text" at bounding box center [640, 273] width 93 height 25
click at [768, 287] on input "text" at bounding box center [770, 273] width 93 height 25
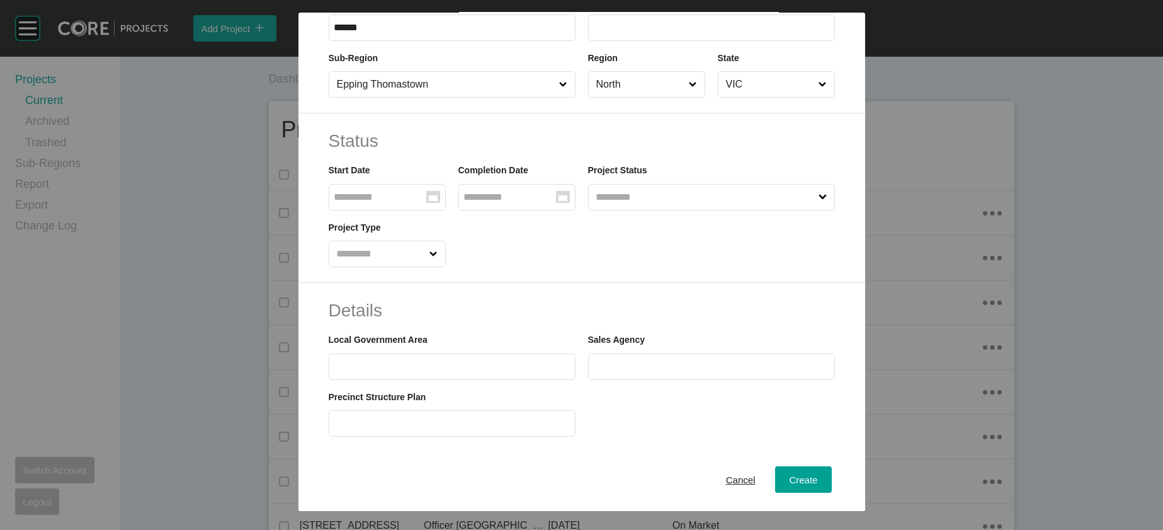
scroll to position [191, 0]
click at [367, 208] on label "Group Created with Sketch." at bounding box center [387, 195] width 117 height 26
click at [367, 200] on input "Group Created with Sketch." at bounding box center [380, 195] width 92 height 11
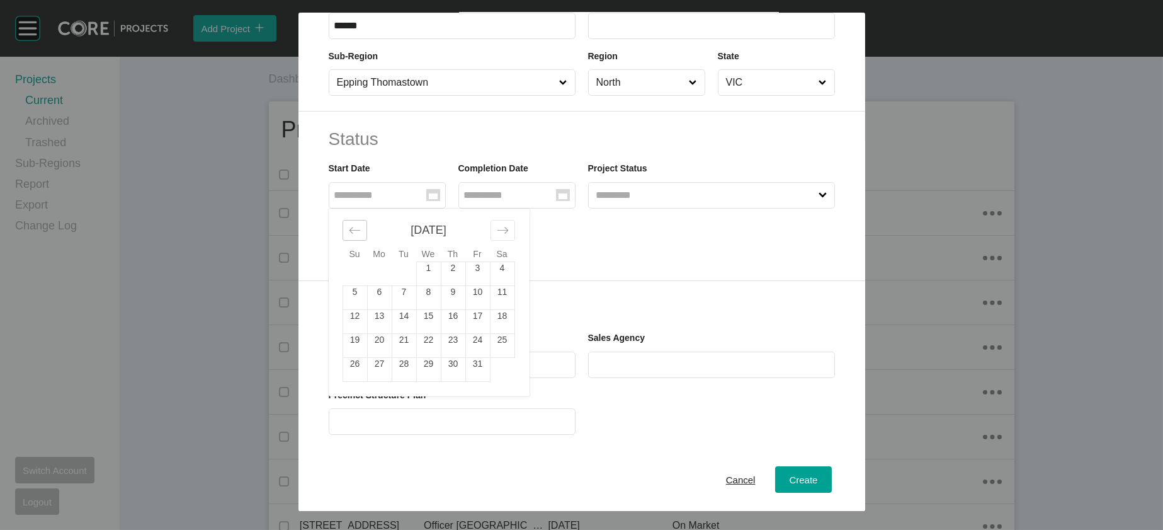
click at [343, 241] on div "Move backward to switch to the previous month." at bounding box center [355, 230] width 25 height 21
click at [367, 285] on td "1" at bounding box center [379, 273] width 25 height 24
type input "**********"
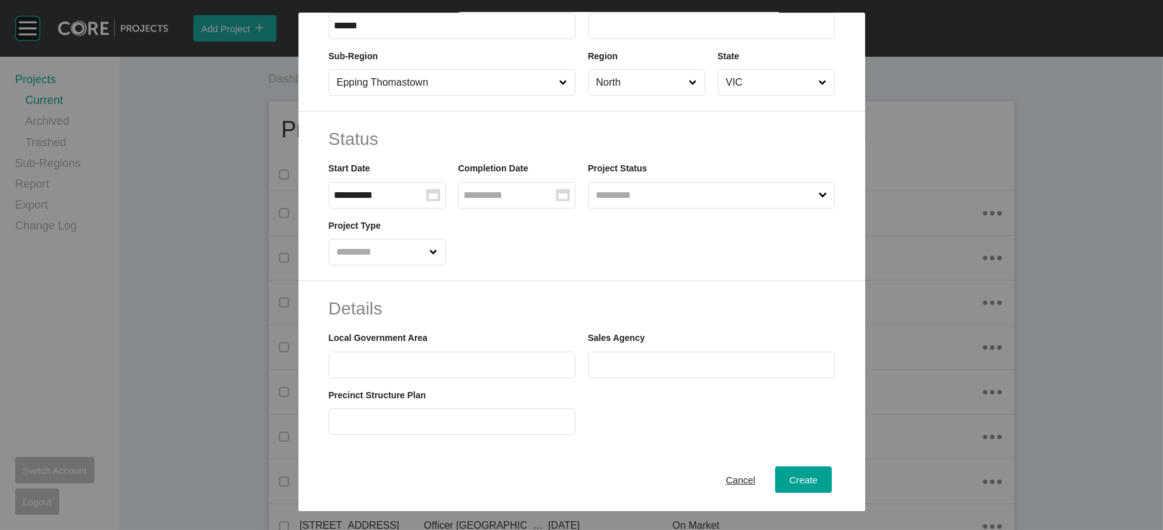
click at [523, 200] on input "Group Created with Sketch." at bounding box center [510, 195] width 92 height 11
click at [657, 208] on input "text" at bounding box center [705, 195] width 223 height 25
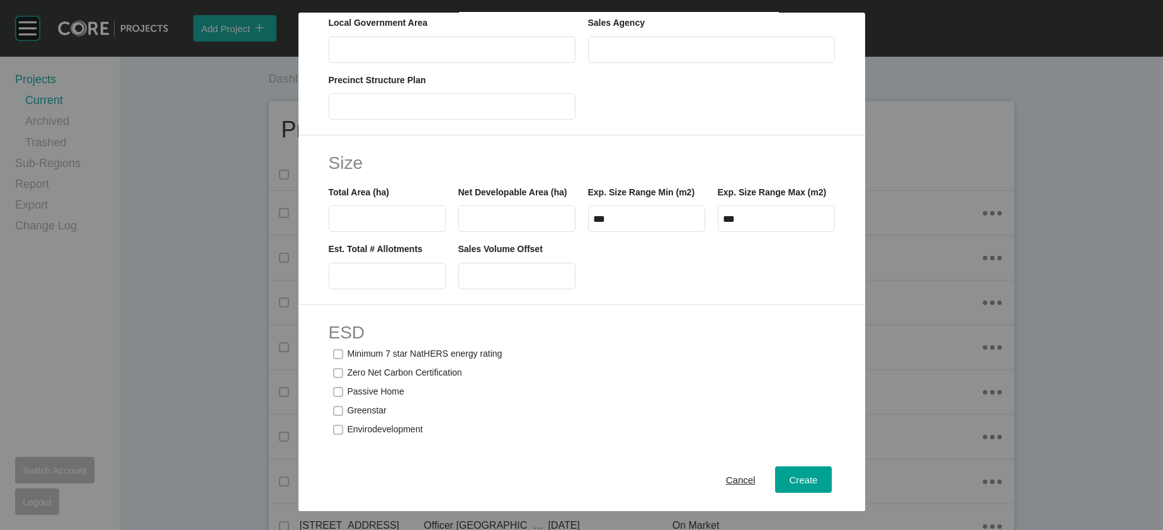
scroll to position [560, 0]
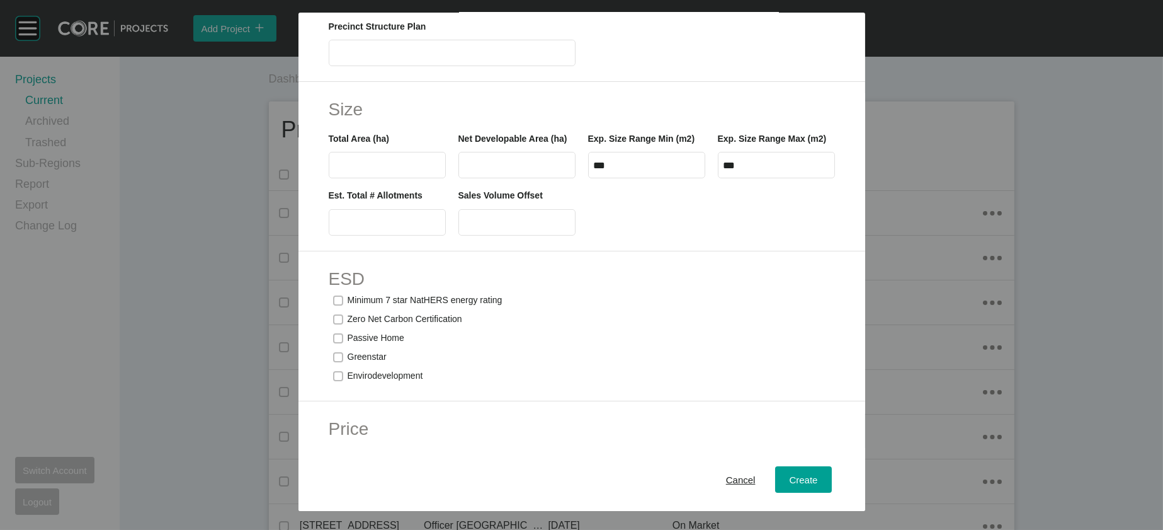
click at [329, 122] on h2 "Size" at bounding box center [582, 109] width 506 height 25
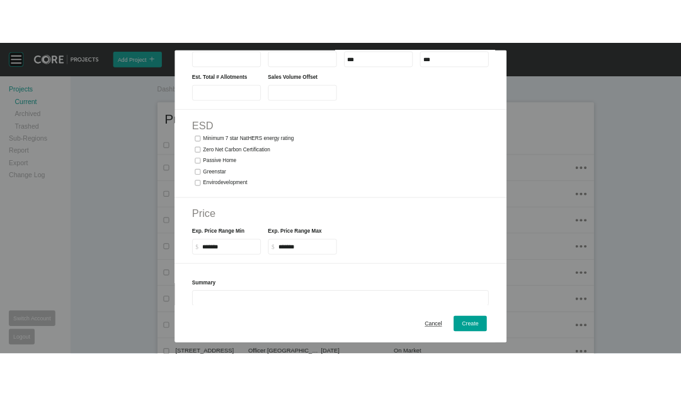
scroll to position [771, 0]
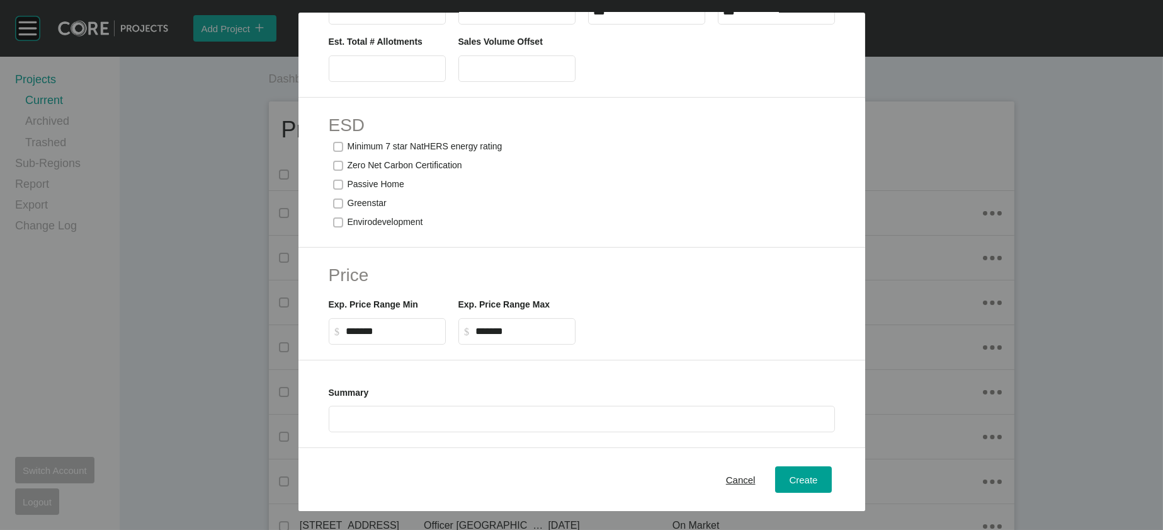
click at [329, 82] on label at bounding box center [387, 68] width 117 height 26
click at [334, 74] on input "text" at bounding box center [387, 68] width 106 height 11
type input "***"
click at [817, 474] on span "Create" at bounding box center [803, 479] width 28 height 11
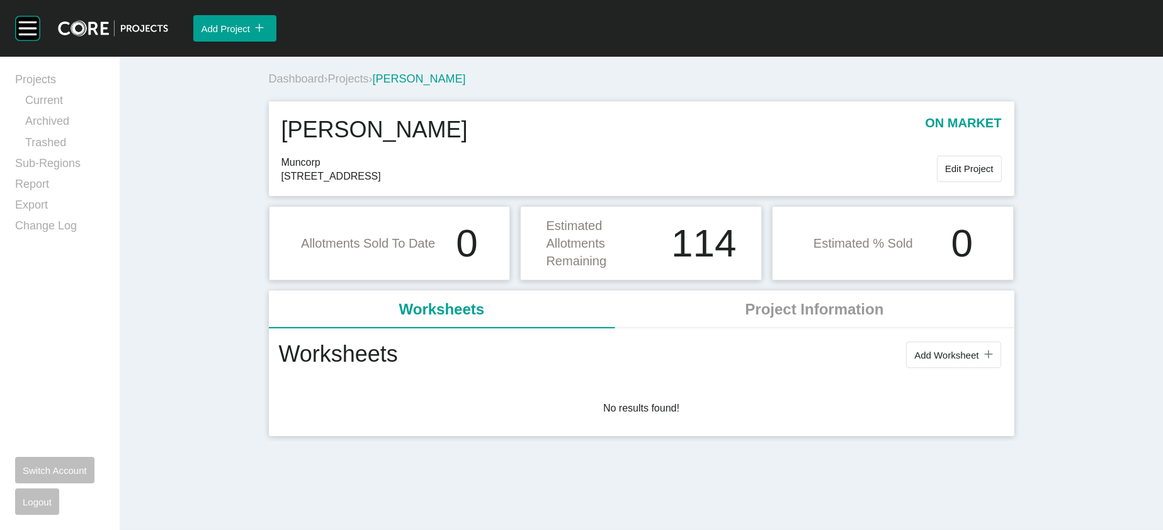
click at [77, 317] on div "Projects Current Archived Trashed Sub-Regions Report Export Change Log Switch A…" at bounding box center [59, 293] width 89 height 443
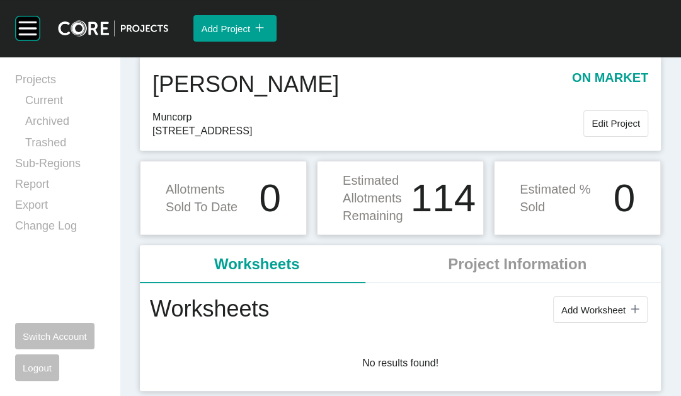
scroll to position [155, 0]
click at [561, 304] on span "Add Worksheet" at bounding box center [593, 309] width 64 height 11
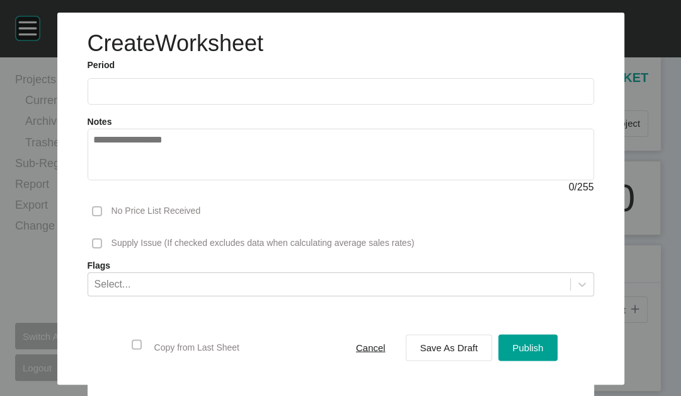
click at [120, 96] on input "text" at bounding box center [340, 91] width 495 height 11
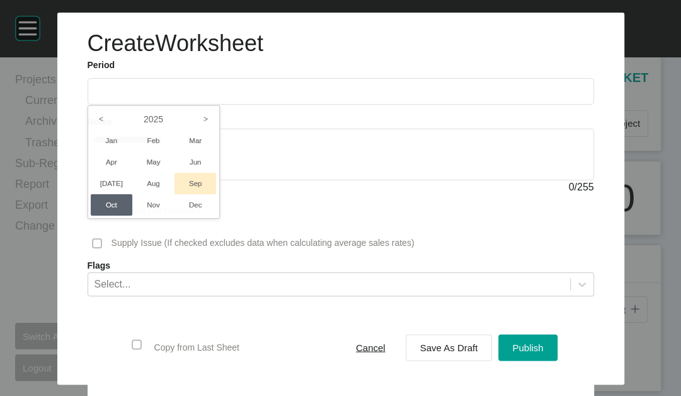
click at [174, 194] on li "Sep" at bounding box center [195, 183] width 42 height 21
type input "**********"
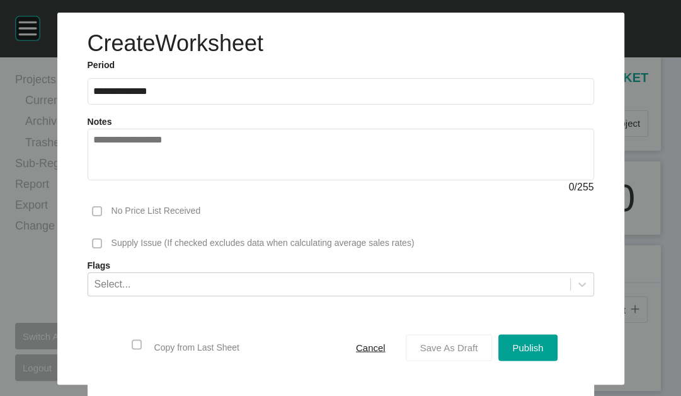
click at [476, 342] on span "Save As Draft" at bounding box center [449, 347] width 58 height 11
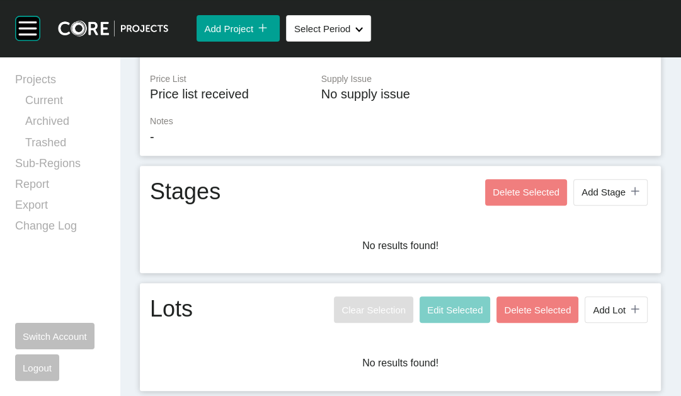
scroll to position [499, 0]
click at [584, 299] on button "Add Lot icon/tick copy 11 Created with Sketch." at bounding box center [615, 309] width 63 height 26
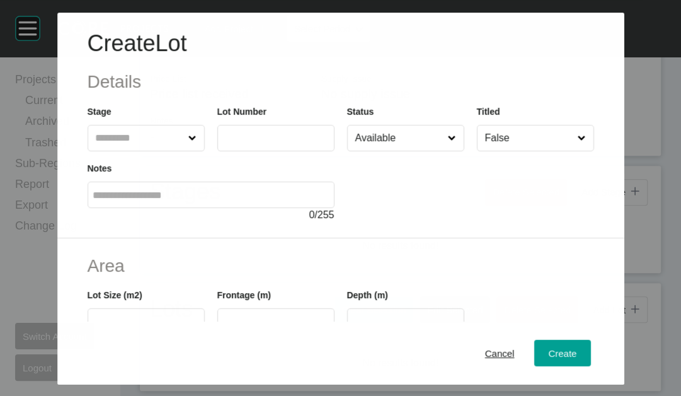
click at [107, 151] on input "text" at bounding box center [139, 137] width 93 height 25
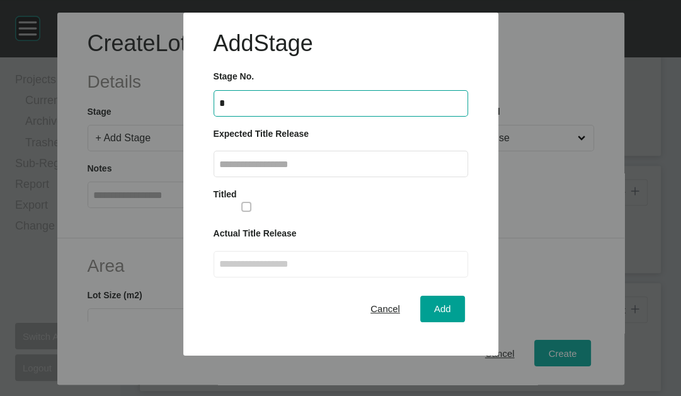
type input "*"
click at [276, 169] on input "text" at bounding box center [340, 164] width 243 height 11
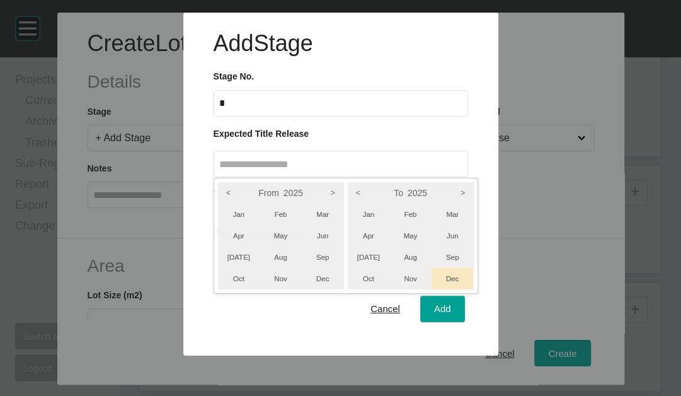
drag, startPoint x: 523, startPoint y: 348, endPoint x: 347, endPoint y: 346, distance: 176.3
click at [474, 289] on li "Dec" at bounding box center [452, 278] width 42 height 21
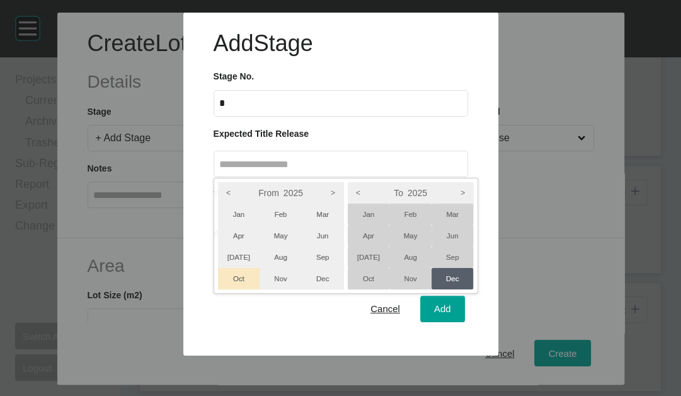
drag, startPoint x: 244, startPoint y: 342, endPoint x: 254, endPoint y: 341, distance: 10.8
click at [249, 289] on li "Oct" at bounding box center [239, 278] width 42 height 21
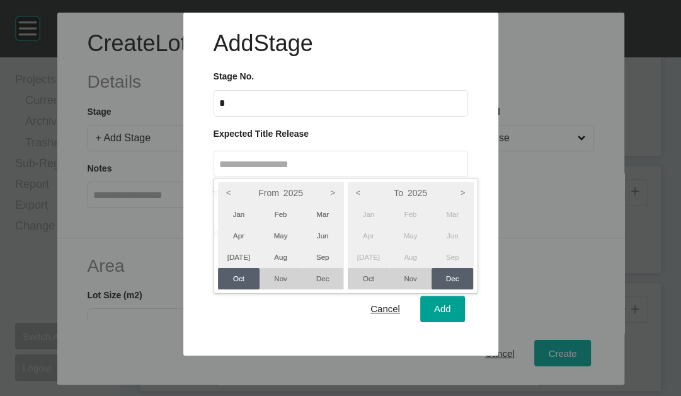
click at [257, 289] on li "Oct" at bounding box center [239, 278] width 42 height 21
click at [414, 127] on div at bounding box center [340, 177] width 681 height 355
type input "**********"
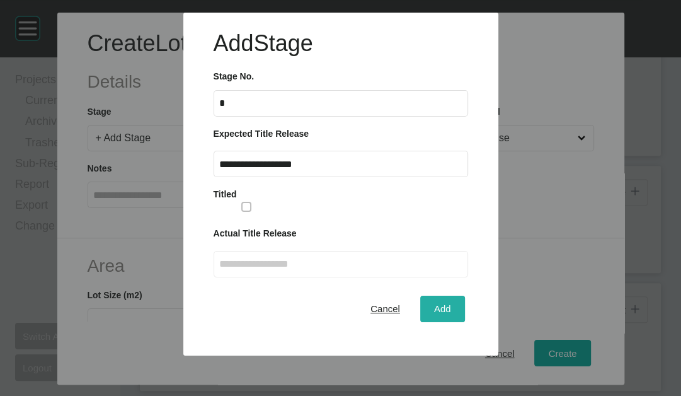
click at [434, 314] on span "Add" at bounding box center [442, 308] width 17 height 11
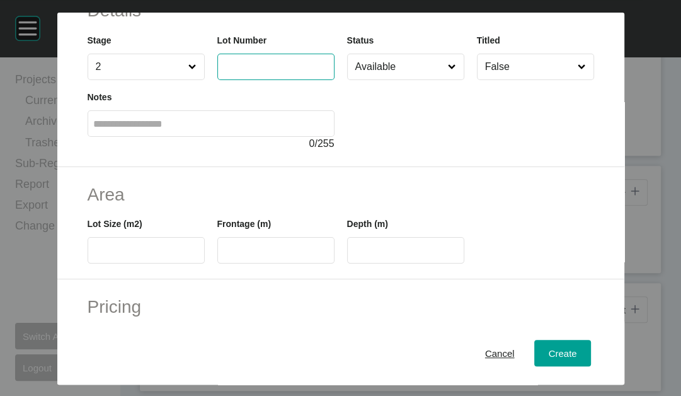
click at [223, 72] on input "text" at bounding box center [276, 66] width 106 height 11
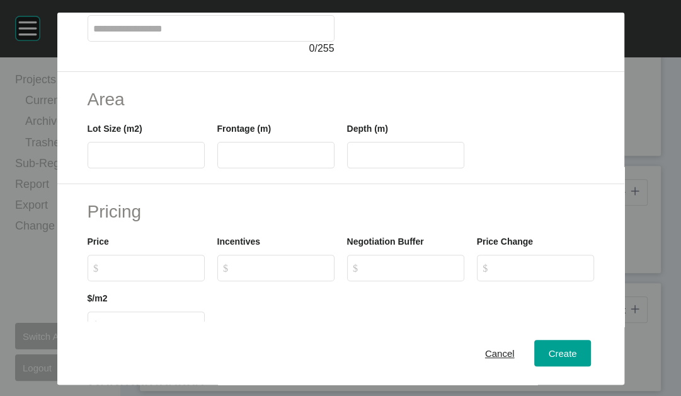
scroll to position [257, 0]
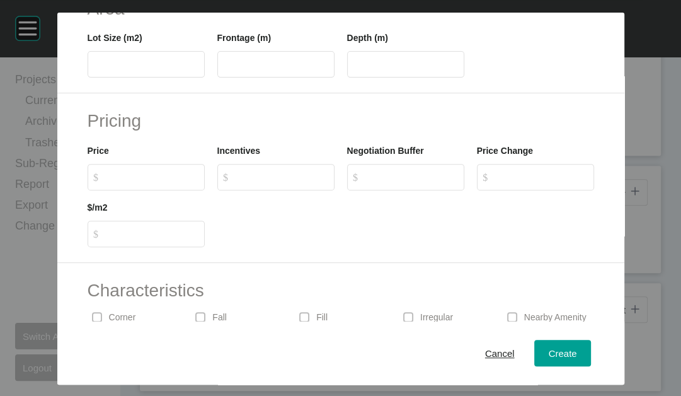
type input "***"
click at [128, 182] on input "$ Created with Sketch. $" at bounding box center [152, 176] width 94 height 11
click at [93, 70] on input "text" at bounding box center [146, 64] width 106 height 11
type input "***"
click at [249, 70] on input "text" at bounding box center [276, 64] width 106 height 11
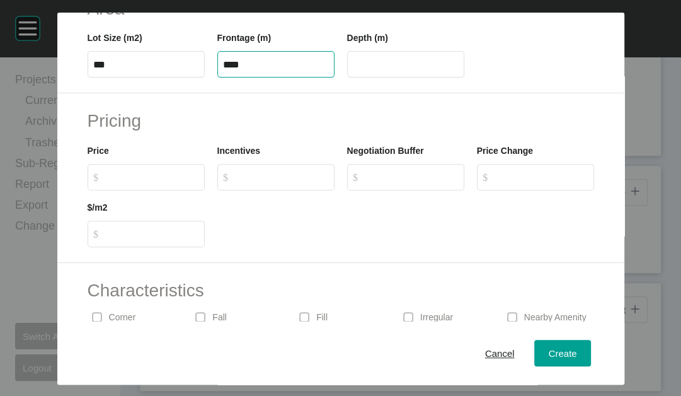
type input "****"
click at [376, 70] on input "****" at bounding box center [406, 64] width 106 height 11
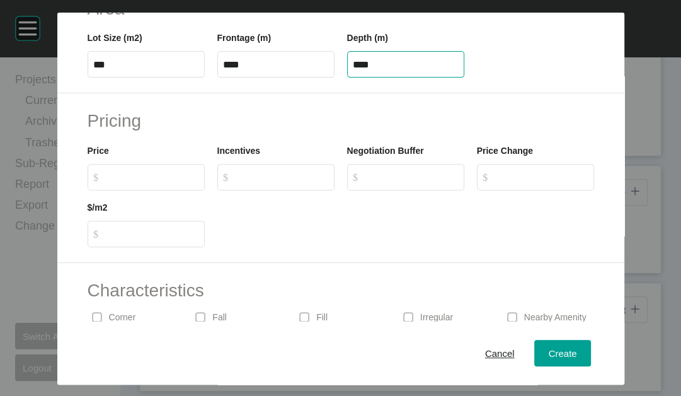
drag, startPoint x: 376, startPoint y: 137, endPoint x: 336, endPoint y: 139, distance: 40.4
click at [341, 77] on div "Depth (m) ****" at bounding box center [406, 49] width 130 height 57
type input "**"
click at [147, 273] on div "Create Lot Details Stage 2 Lot Number *** Status Available Titled False Notes 0…" at bounding box center [340, 198] width 681 height 396
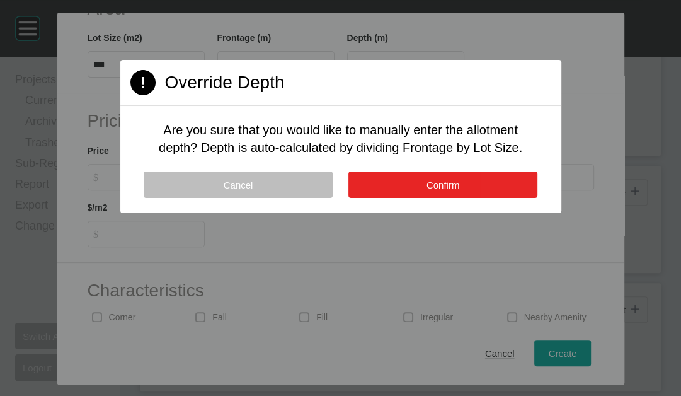
drag, startPoint x: 401, startPoint y: 227, endPoint x: 389, endPoint y: 229, distance: 11.5
click at [401, 198] on button "Confirm" at bounding box center [442, 184] width 189 height 26
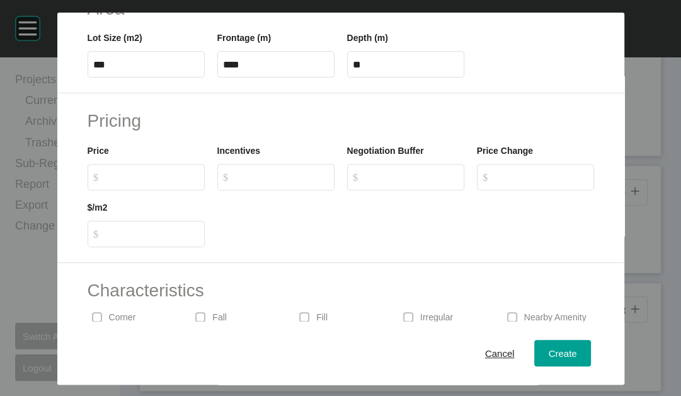
drag, startPoint x: 67, startPoint y: 294, endPoint x: 73, endPoint y: 291, distance: 7.0
click at [88, 190] on label "$ Created with Sketch. $" at bounding box center [146, 177] width 117 height 26
click at [105, 182] on input "$ Created with Sketch. $" at bounding box center [152, 176] width 94 height 11
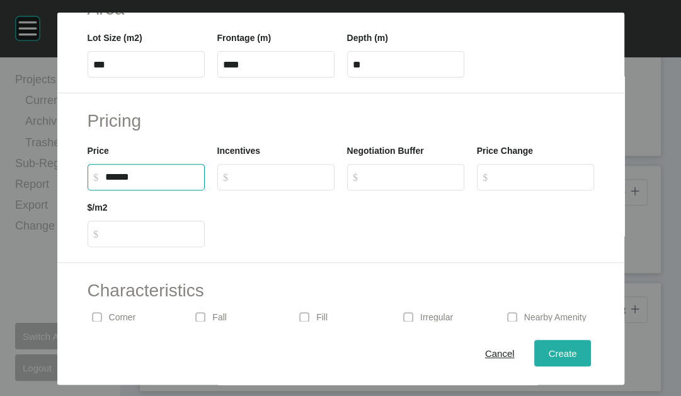
type input "*******"
type input "*****"
click at [590, 344] on button "Create" at bounding box center [562, 352] width 56 height 26
type input "*"
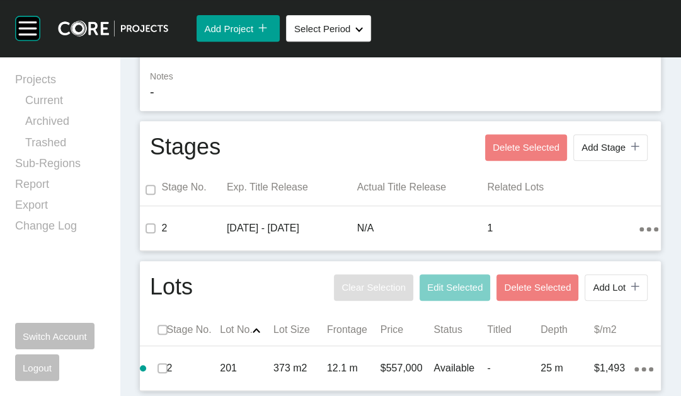
scroll to position [567, 0]
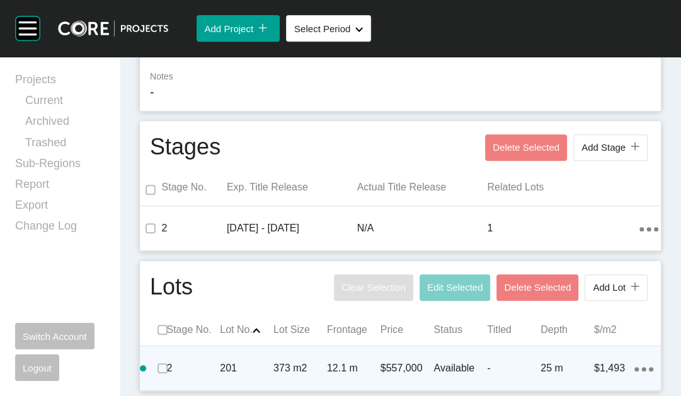
click at [540, 361] on p "25 m" at bounding box center [567, 368] width 54 height 14
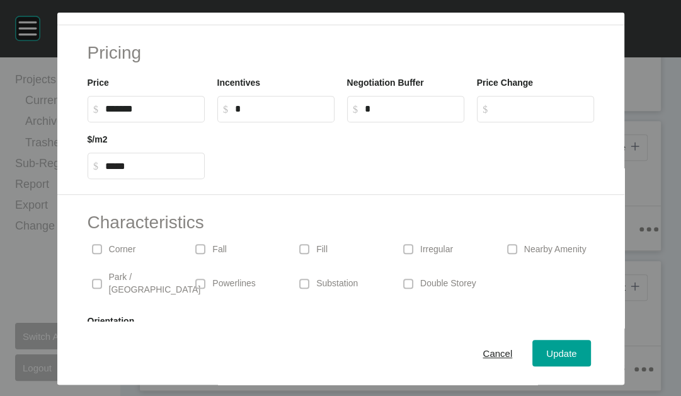
scroll to position [552, 0]
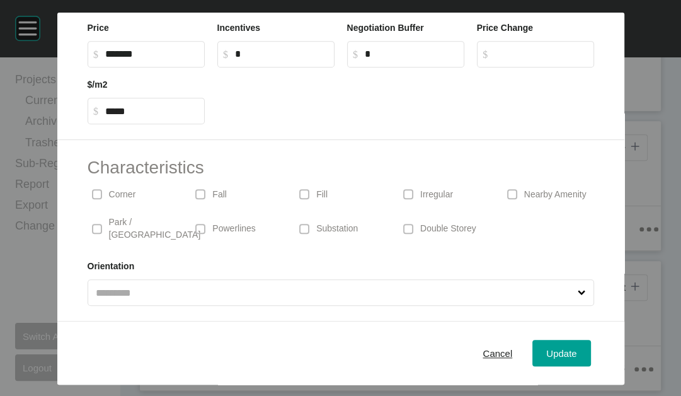
click at [88, 185] on span at bounding box center [97, 194] width 19 height 19
click at [576, 348] on span "Update" at bounding box center [561, 353] width 30 height 11
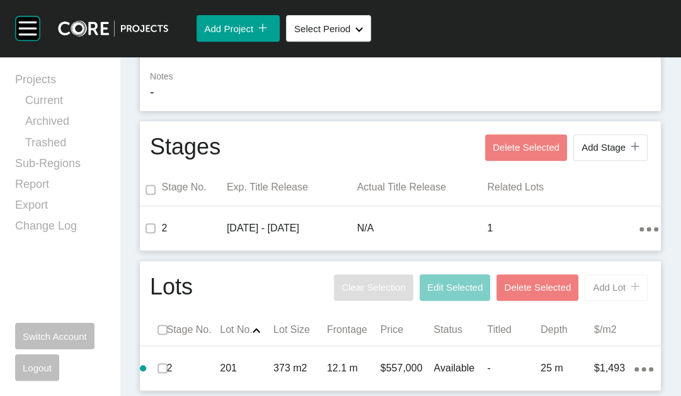
click at [593, 282] on span "Add Lot" at bounding box center [609, 287] width 33 height 11
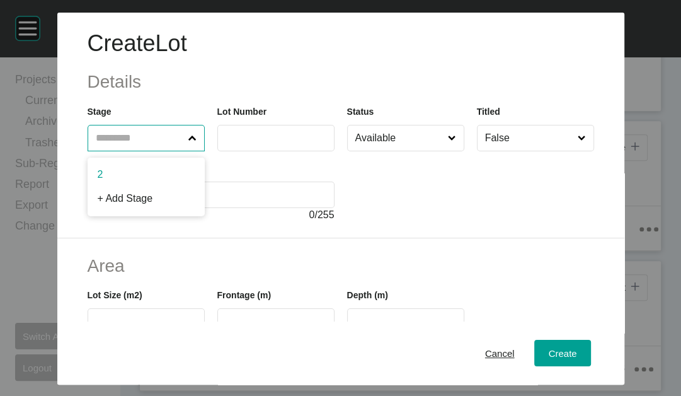
click at [137, 151] on input "text" at bounding box center [139, 137] width 93 height 25
drag, startPoint x: 125, startPoint y: 216, endPoint x: 139, endPoint y: 208, distance: 15.6
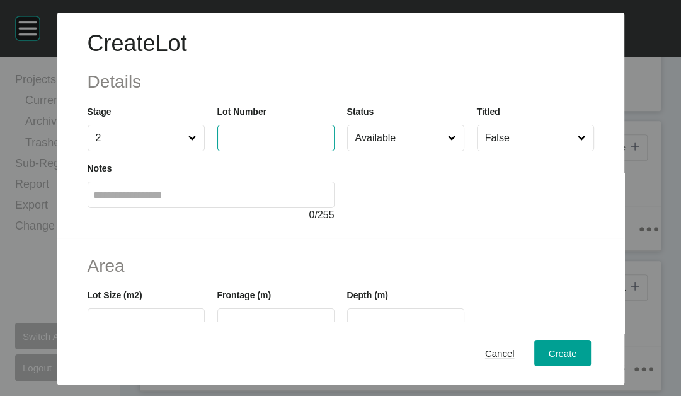
click at [251, 143] on input "text" at bounding box center [276, 137] width 106 height 11
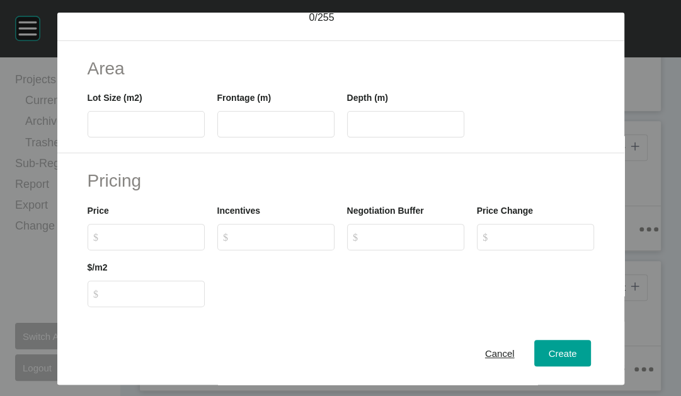
scroll to position [200, 0]
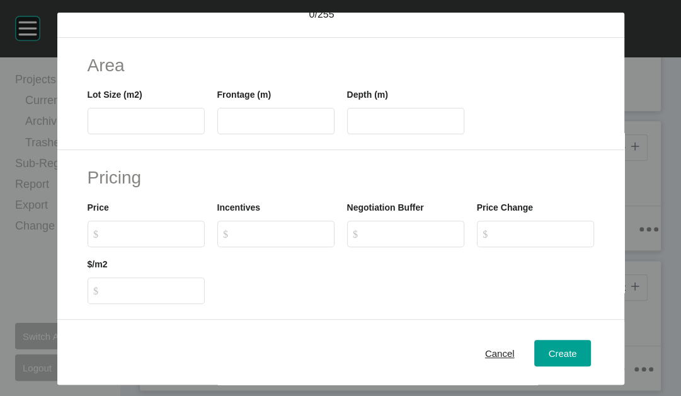
type input "***"
click at [144, 151] on div "Area Lot Size (m2) Frontage (m) Depth (m)" at bounding box center [340, 94] width 567 height 113
click at [143, 134] on label at bounding box center [146, 121] width 117 height 26
click at [143, 127] on input "text" at bounding box center [146, 121] width 106 height 11
type input "***"
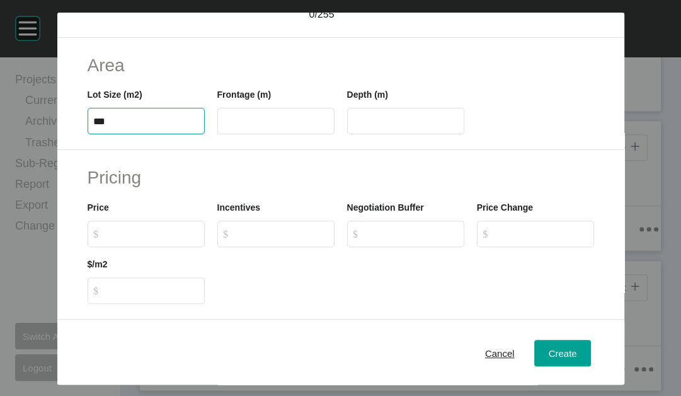
click at [223, 127] on input "text" at bounding box center [276, 121] width 106 height 11
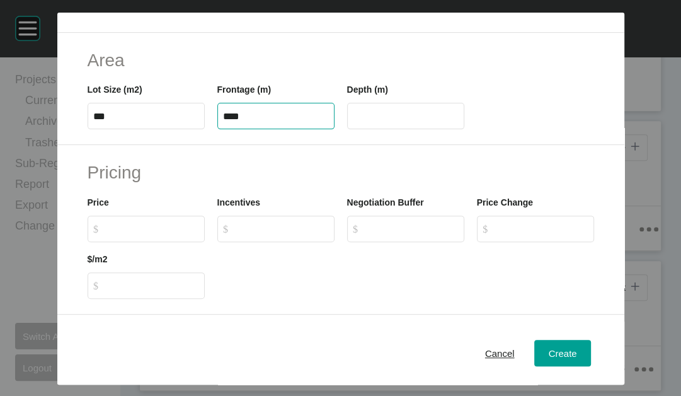
scroll to position [383, 0]
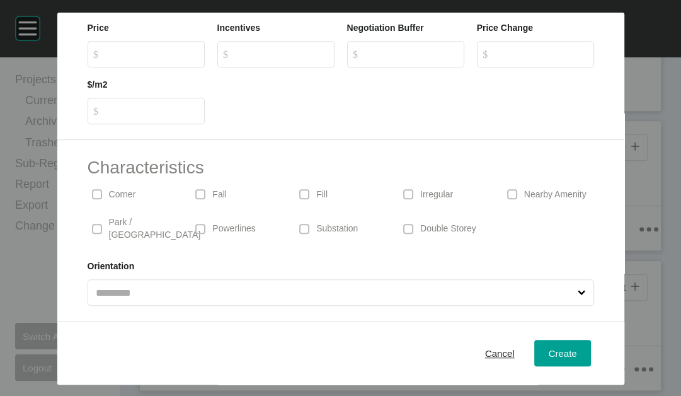
type input "****"
type input "**"
click at [105, 59] on input "$ Created with Sketch. $" at bounding box center [152, 53] width 94 height 11
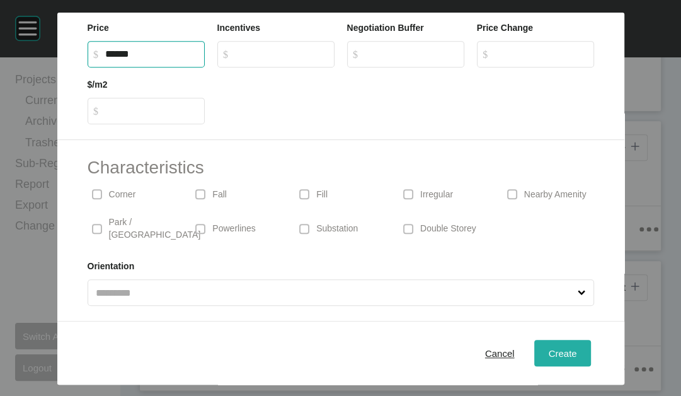
type input "*******"
type input "*****"
click at [576, 348] on span "Create" at bounding box center [562, 353] width 28 height 11
type input "*"
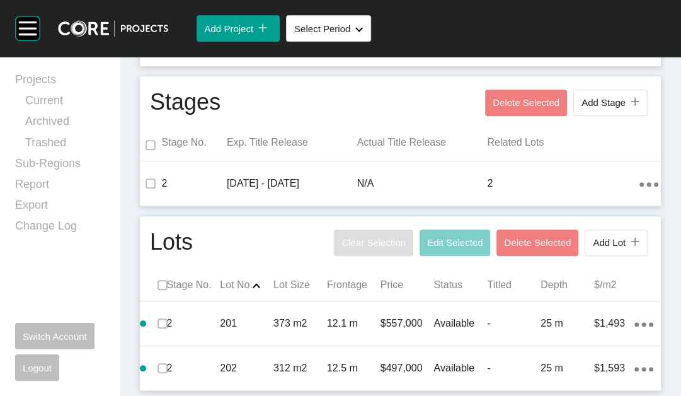
scroll to position [622, 0]
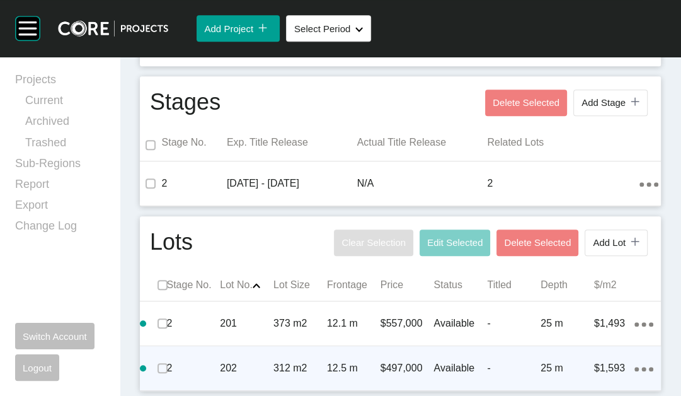
click at [634, 367] on icon "Action Menu Dots Copy 6 Created with Sketch." at bounding box center [643, 369] width 19 height 4
click at [581, 348] on link "Duplicate" at bounding box center [560, 339] width 47 height 19
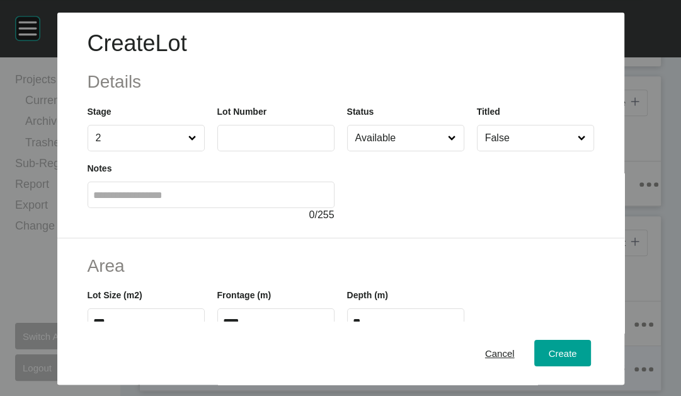
click at [227, 143] on input "text" at bounding box center [276, 137] width 106 height 11
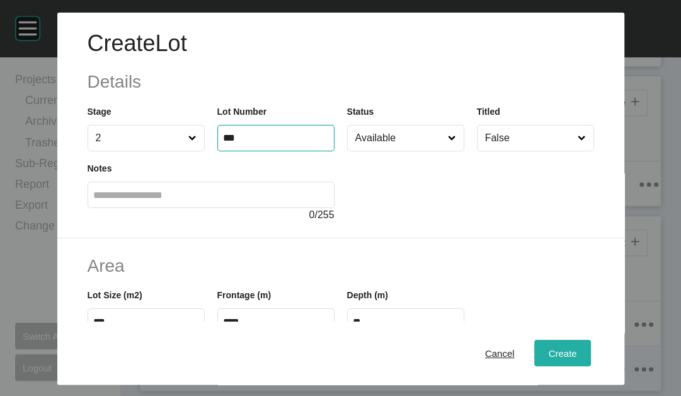
type input "***"
click at [590, 347] on button "Create" at bounding box center [562, 352] width 56 height 26
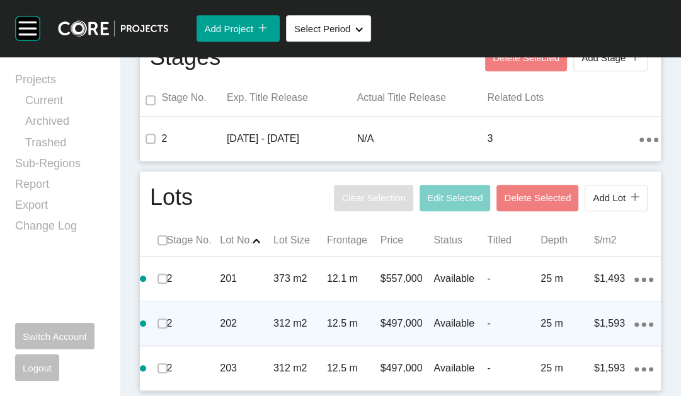
scroll to position [678, 0]
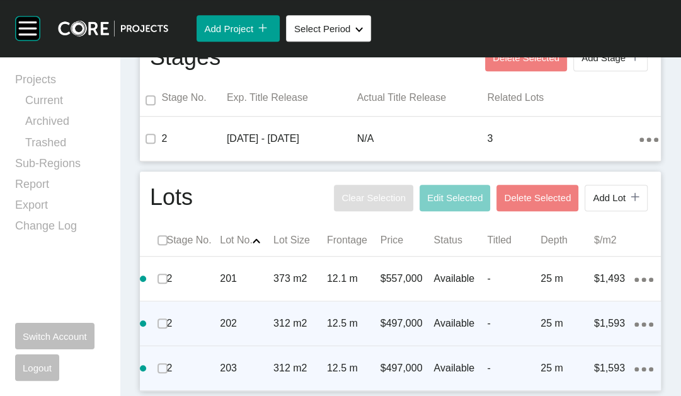
click at [634, 367] on icon "Action Menu Dots Copy 6 Created with Sketch." at bounding box center [643, 369] width 19 height 4
click at [584, 346] on link "Duplicate" at bounding box center [560, 339] width 47 height 19
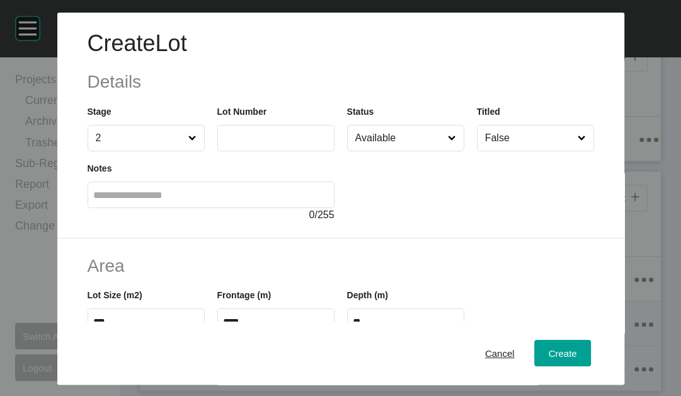
click at [217, 151] on label at bounding box center [275, 138] width 117 height 26
click at [223, 143] on input "text" at bounding box center [276, 137] width 106 height 11
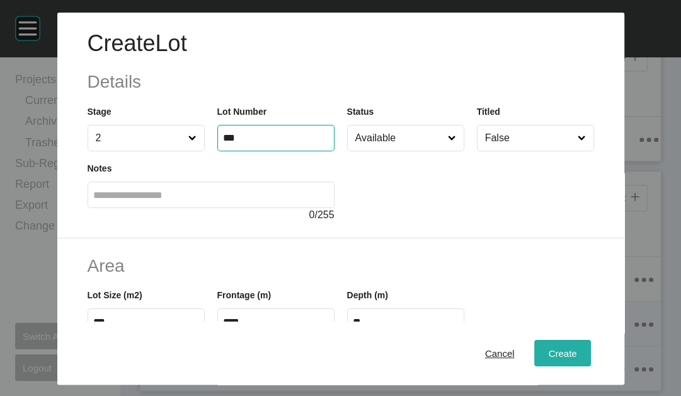
type input "***"
click at [590, 345] on button "Create" at bounding box center [562, 352] width 56 height 26
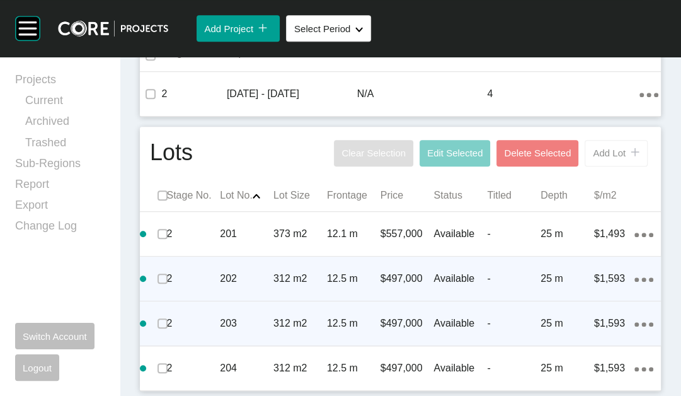
click at [593, 147] on span "Add Lot" at bounding box center [609, 152] width 33 height 11
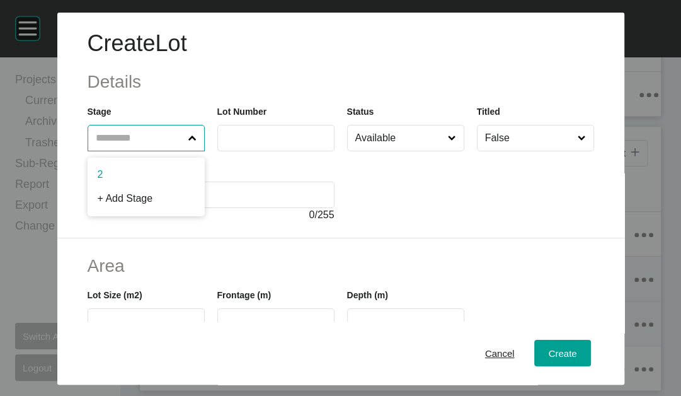
drag, startPoint x: 152, startPoint y: 157, endPoint x: 151, endPoint y: 169, distance: 12.0
click at [152, 151] on input "text" at bounding box center [139, 137] width 93 height 25
click at [132, 191] on div "Notes 0 / 255" at bounding box center [210, 186] width 259 height 71
click at [188, 142] on icon at bounding box center [192, 138] width 8 height 8
click at [162, 151] on input "text" at bounding box center [139, 137] width 93 height 25
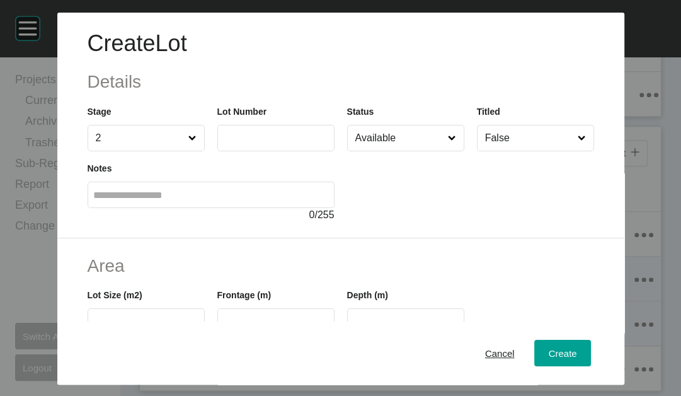
drag, startPoint x: 131, startPoint y: 203, endPoint x: 161, endPoint y: 200, distance: 29.8
click at [223, 143] on input "text" at bounding box center [276, 137] width 106 height 11
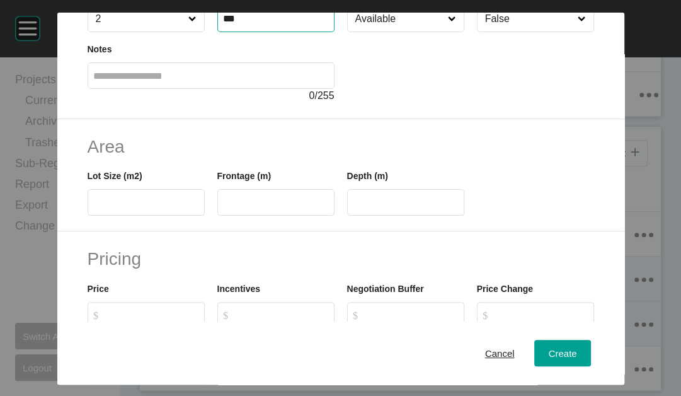
scroll to position [121, 0]
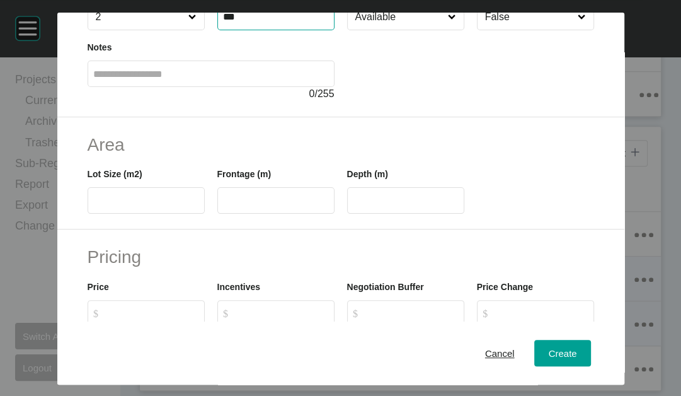
type input "***"
click at [93, 206] on input "text" at bounding box center [146, 200] width 106 height 11
type input "***"
click at [223, 206] on input "text" at bounding box center [276, 200] width 106 height 11
type input "**"
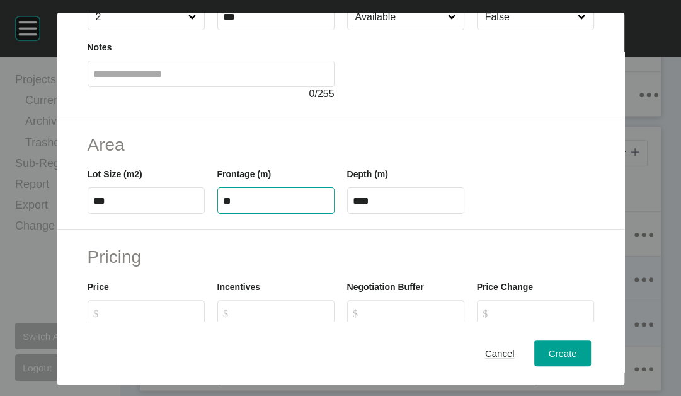
click at [358, 206] on input "****" at bounding box center [406, 200] width 106 height 11
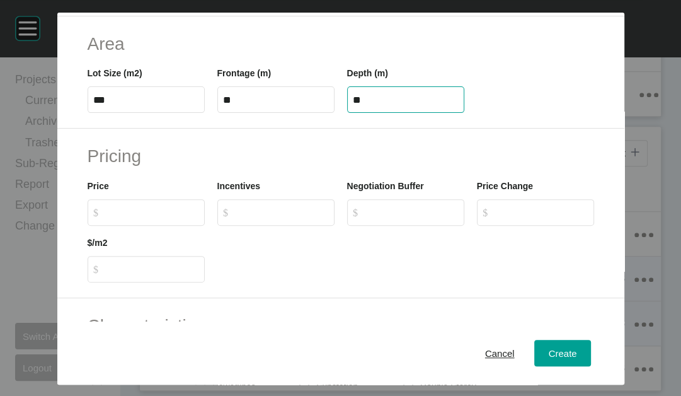
scroll to position [269, 0]
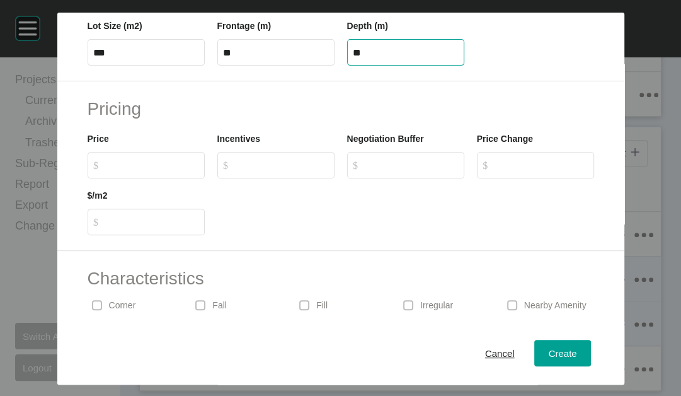
type input "**"
click at [163, 279] on div "Create Lot Details Stage 2 Lot Number *** Status Available Titled False Notes 0…" at bounding box center [340, 198] width 681 height 396
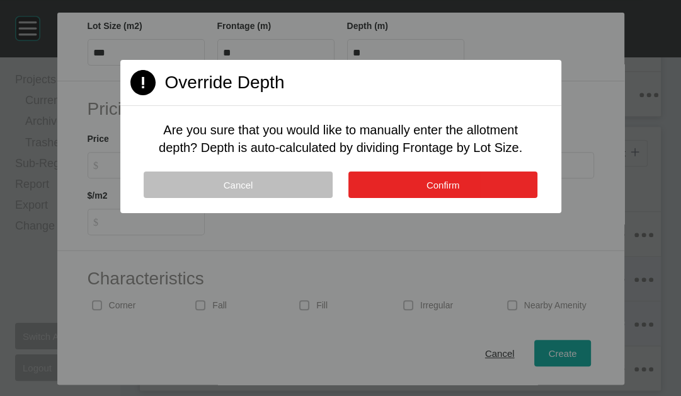
click at [489, 198] on button "Confirm" at bounding box center [442, 184] width 189 height 26
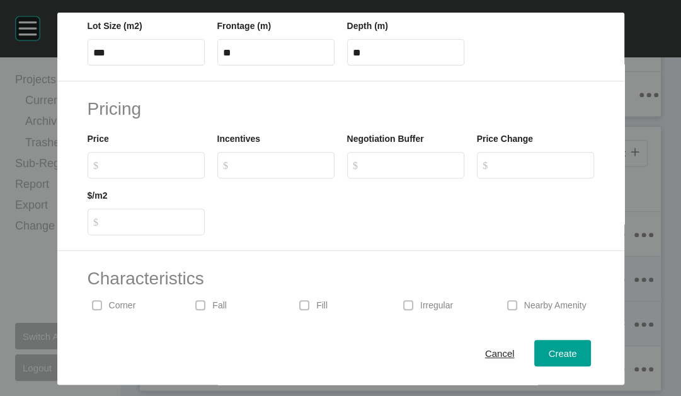
click at [118, 178] on label "$ Created with Sketch. $" at bounding box center [146, 165] width 117 height 26
click at [118, 170] on input "$ Created with Sketch. $" at bounding box center [152, 164] width 94 height 11
type input "*******"
type input "*****"
click at [576, 348] on span "Create" at bounding box center [562, 353] width 28 height 11
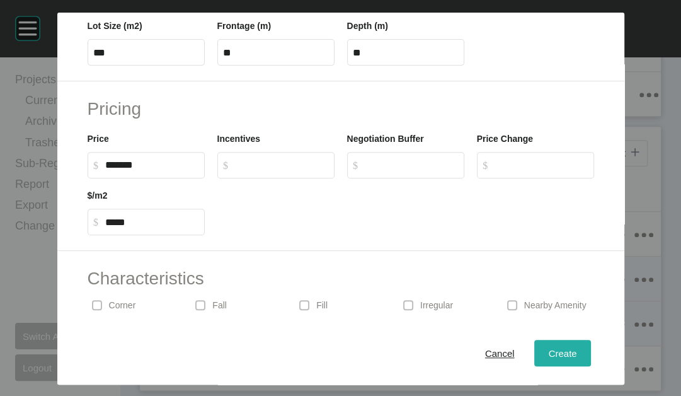
type input "*"
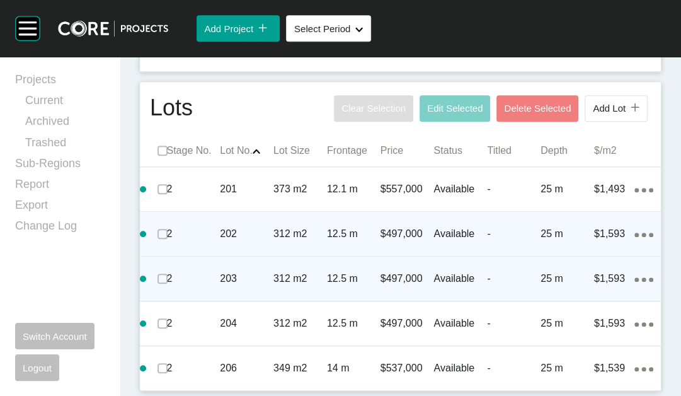
scroll to position [789, 0]
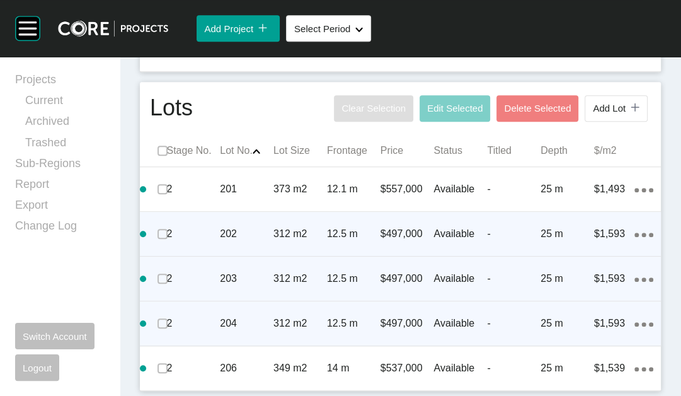
click at [634, 322] on icon "Action Menu Dots Copy 6 Created with Sketch." at bounding box center [643, 324] width 19 height 4
click at [576, 310] on link "Duplicate" at bounding box center [560, 305] width 47 height 19
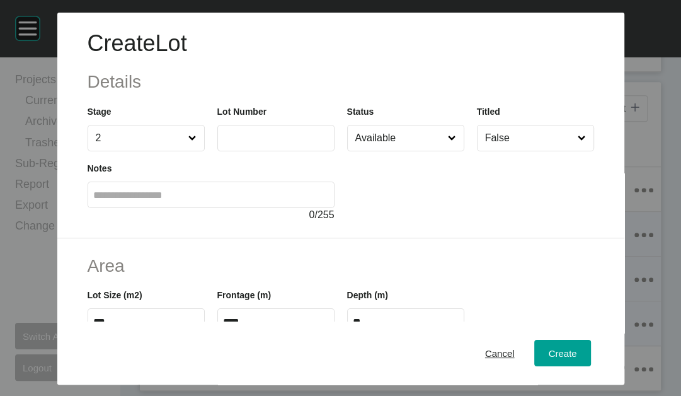
click at [262, 143] on input "text" at bounding box center [276, 137] width 106 height 11
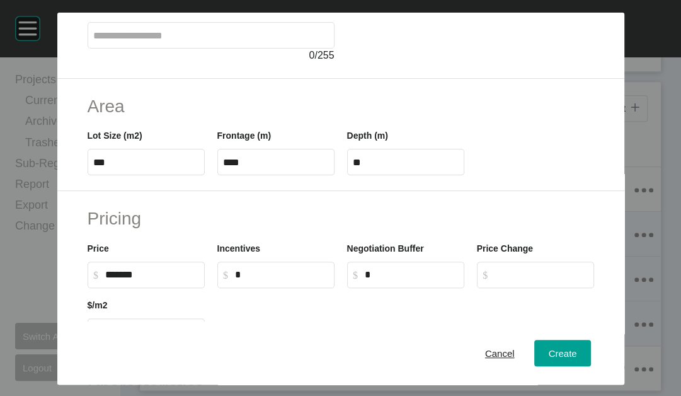
scroll to position [168, 0]
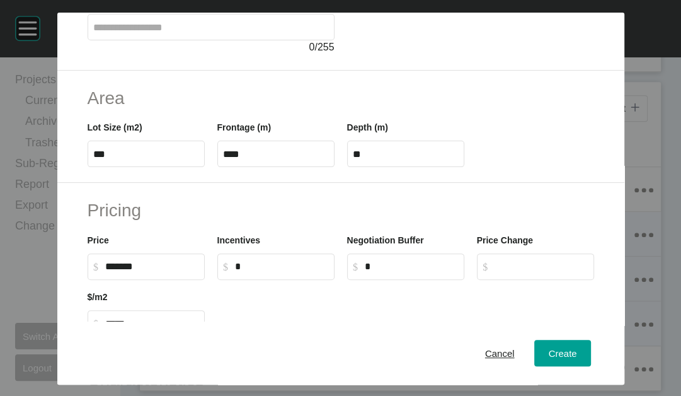
type input "***"
drag, startPoint x: 62, startPoint y: 227, endPoint x: 72, endPoint y: 229, distance: 10.8
click at [93, 159] on input "***" at bounding box center [146, 154] width 106 height 11
type input "***"
type input "****"
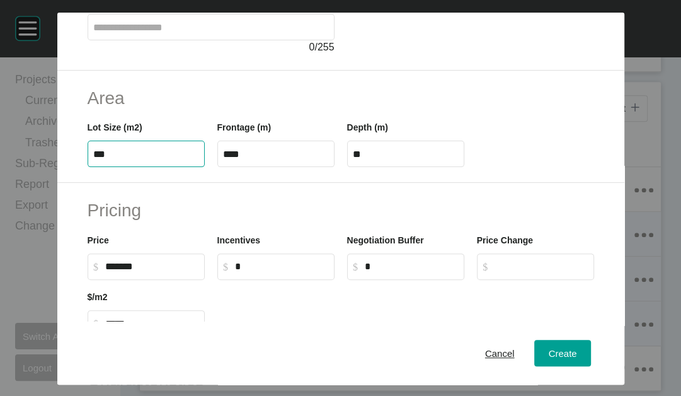
type input "*****"
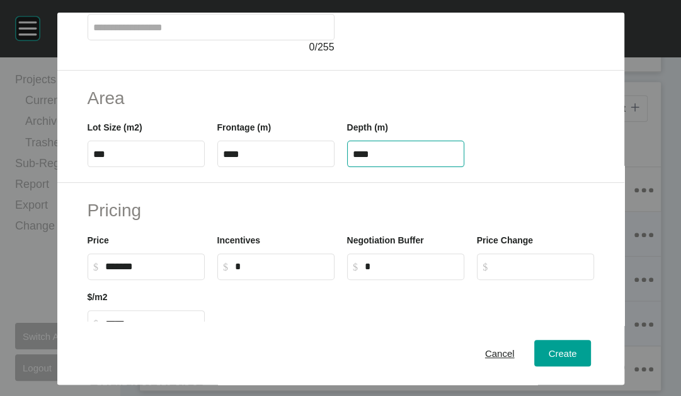
click at [367, 159] on input "****" at bounding box center [406, 154] width 106 height 11
drag, startPoint x: 355, startPoint y: 231, endPoint x: 406, endPoint y: 231, distance: 51.0
click at [406, 159] on input "****" at bounding box center [406, 154] width 106 height 11
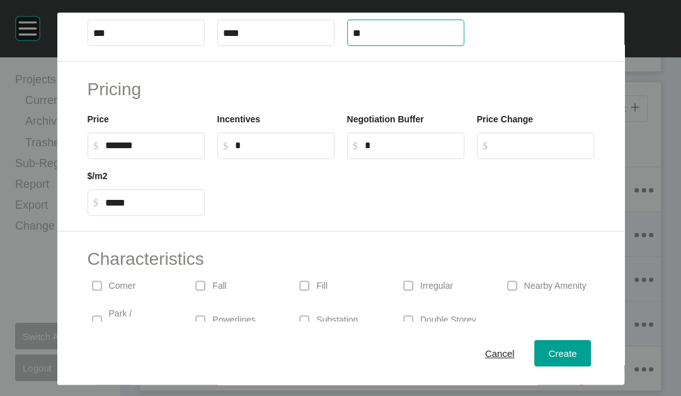
scroll to position [292, 0]
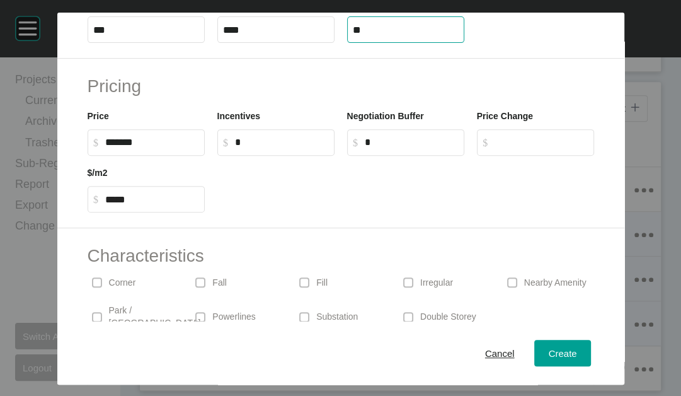
type input "**"
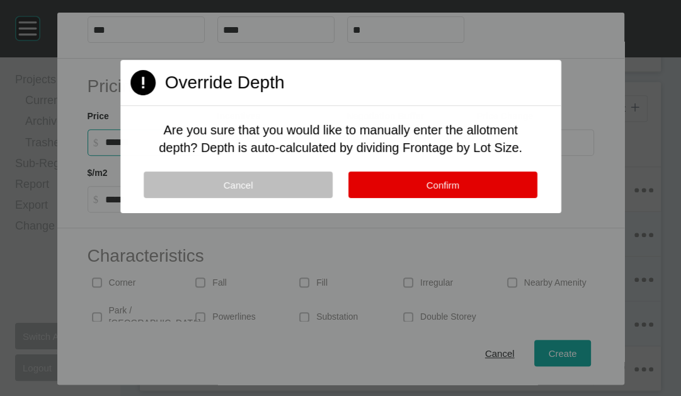
click at [77, 242] on div "Create Lot Details Stage 2 Lot Number *** Status Available Titled False Notes 0…" at bounding box center [340, 198] width 681 height 396
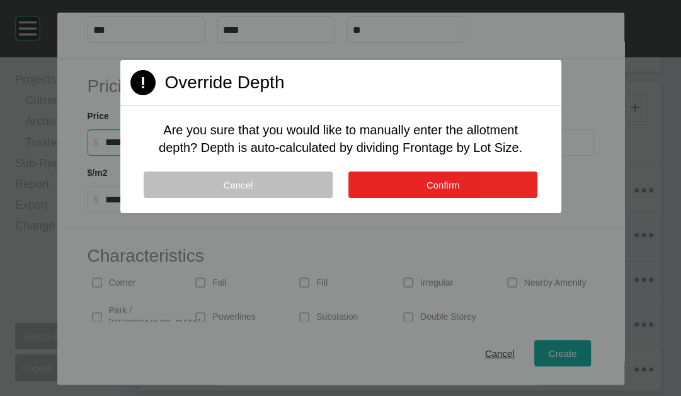
click at [360, 198] on button "Confirm" at bounding box center [442, 184] width 189 height 26
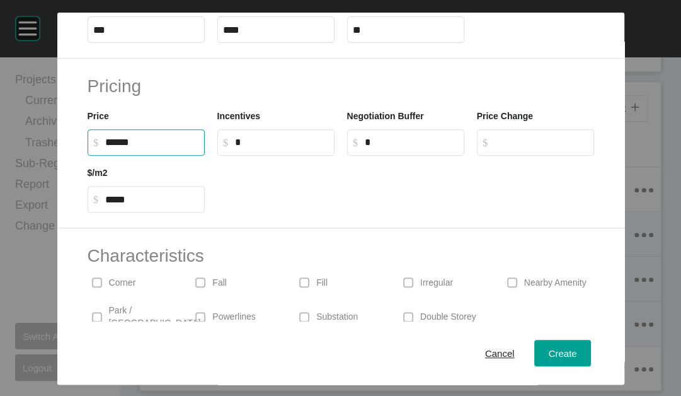
drag, startPoint x: 79, startPoint y: 240, endPoint x: 73, endPoint y: 243, distance: 6.5
click at [105, 147] on input "******" at bounding box center [152, 142] width 94 height 11
type input "*******"
type input "*****"
click at [590, 342] on button "Create" at bounding box center [562, 352] width 56 height 26
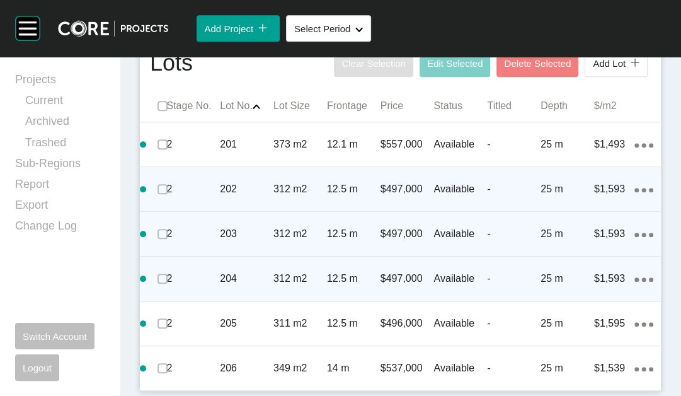
click at [634, 241] on div "Action Menu Dots Copy 6 Created with Sketch." at bounding box center [643, 234] width 19 height 14
click at [584, 254] on link "Duplicate" at bounding box center [560, 250] width 47 height 19
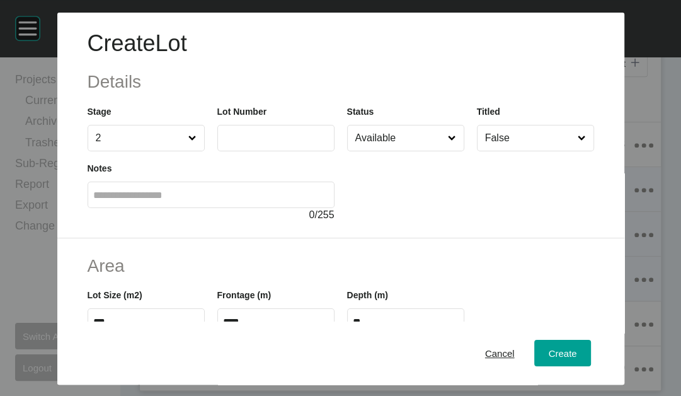
click at [304, 151] on label at bounding box center [275, 138] width 117 height 26
click at [304, 143] on input "text" at bounding box center [276, 137] width 106 height 11
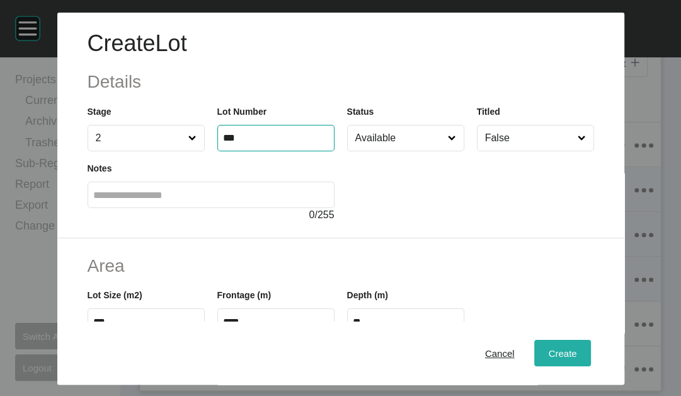
type input "***"
click at [578, 344] on div "Create" at bounding box center [562, 352] width 35 height 17
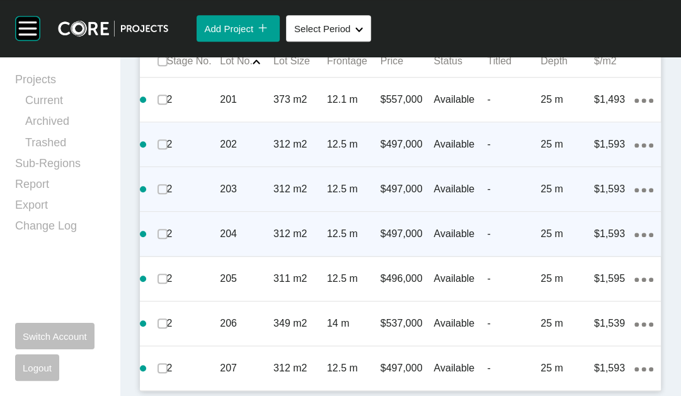
scroll to position [901, 0]
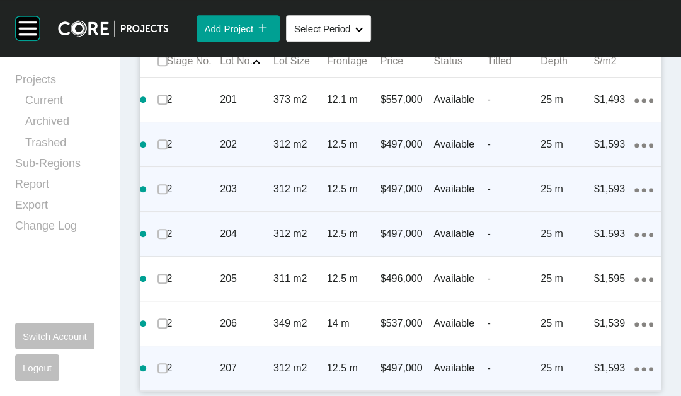
click at [641, 367] on ellipse at bounding box center [643, 369] width 4 height 4
click at [582, 349] on link "Duplicate" at bounding box center [560, 339] width 47 height 19
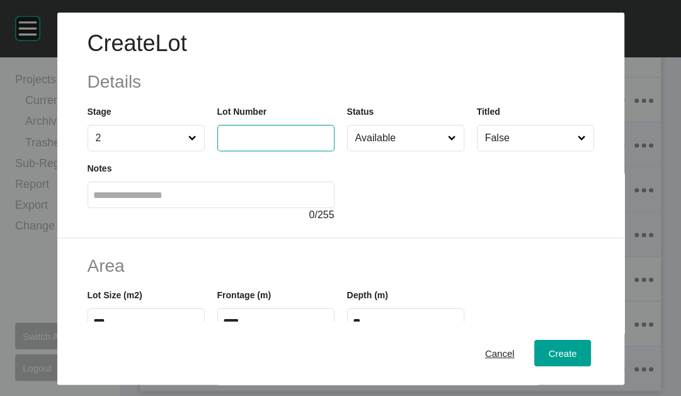
click at [291, 143] on input "text" at bounding box center [276, 137] width 106 height 11
type input "***"
click at [569, 339] on button "Create" at bounding box center [562, 352] width 56 height 26
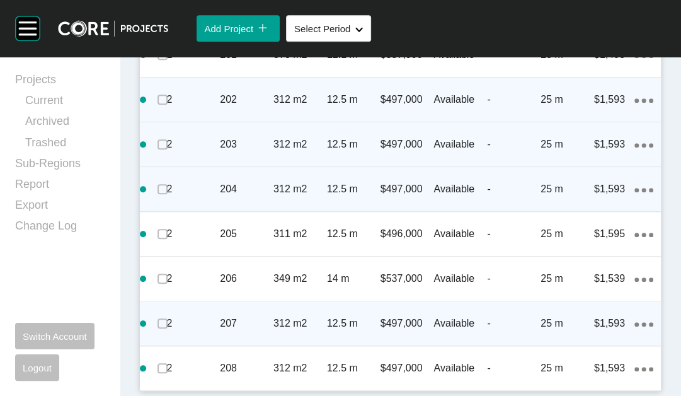
scroll to position [957, 0]
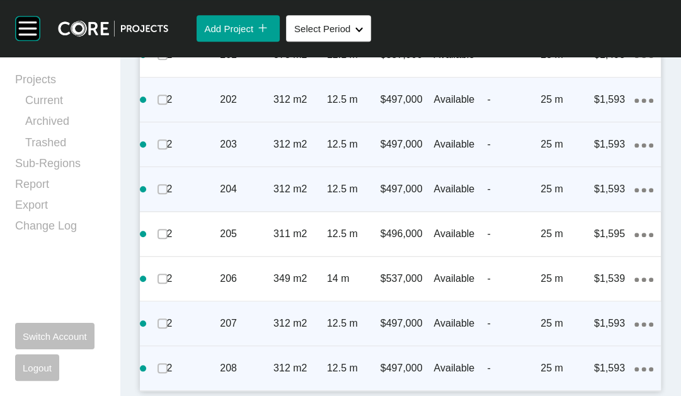
click at [648, 367] on ellipse at bounding box center [650, 369] width 4 height 4
click at [579, 349] on link "Duplicate" at bounding box center [560, 339] width 47 height 19
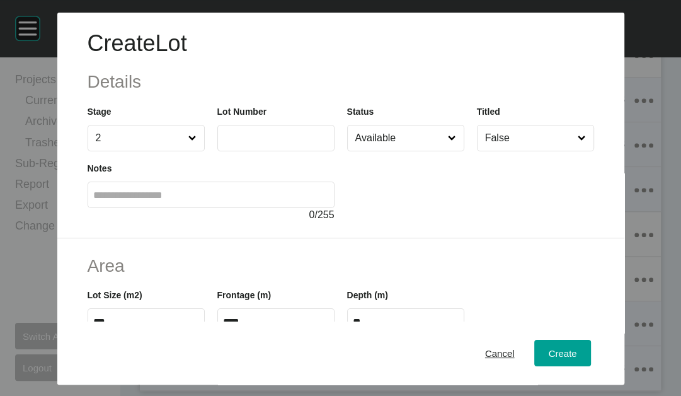
click at [251, 143] on input "text" at bounding box center [276, 137] width 106 height 11
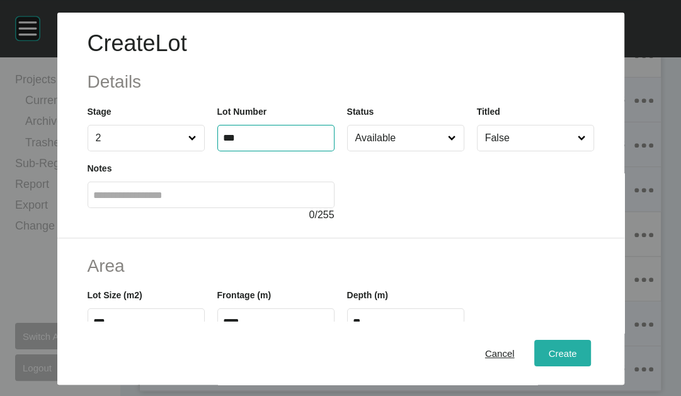
type input "***"
click at [576, 349] on span "Create" at bounding box center [562, 353] width 28 height 11
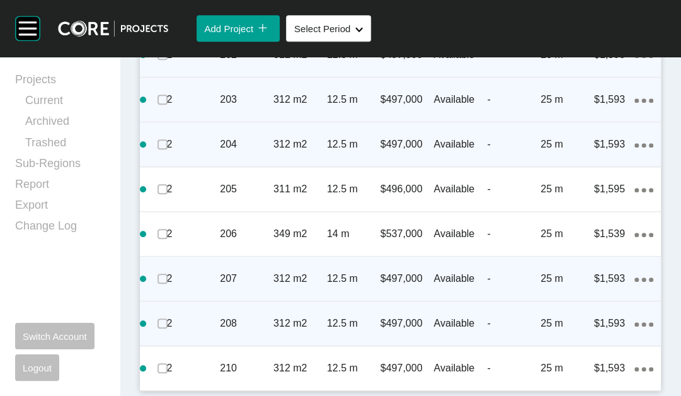
scroll to position [777, 0]
click at [634, 17] on div "Action Menu Dots Copy 6 Created with Sketch." at bounding box center [643, 10] width 19 height 14
click at [569, 159] on link "Duplicate" at bounding box center [560, 151] width 47 height 19
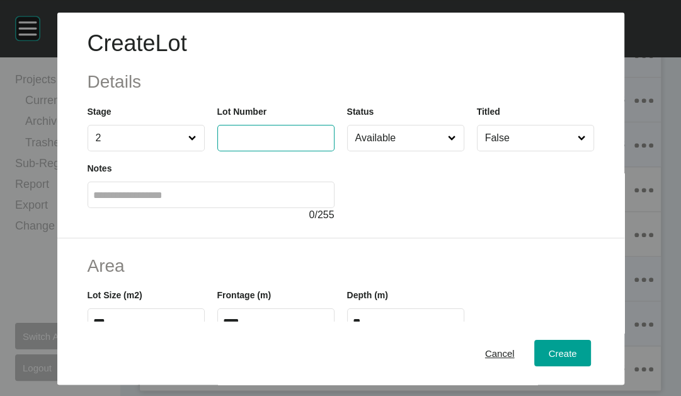
click at [289, 143] on input "text" at bounding box center [276, 137] width 106 height 11
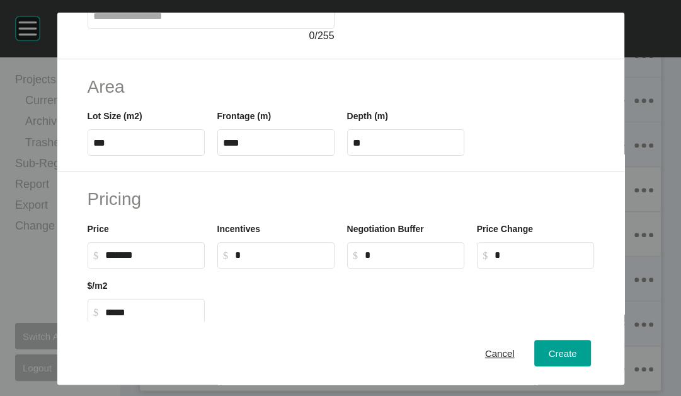
scroll to position [184, 0]
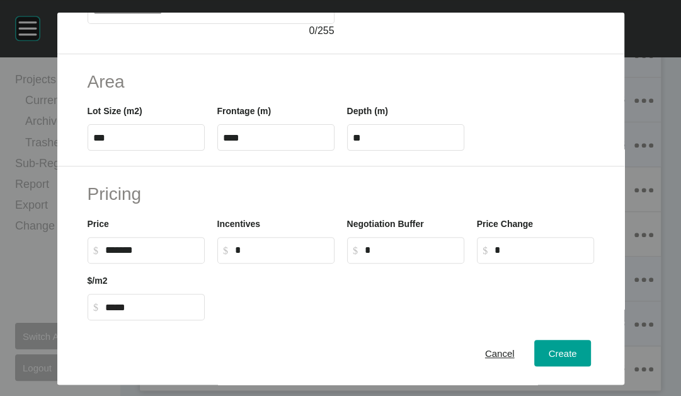
type input "***"
drag, startPoint x: 72, startPoint y: 220, endPoint x: 54, endPoint y: 219, distance: 18.9
click at [93, 143] on input "***" at bounding box center [146, 137] width 106 height 11
type input "***"
type input "****"
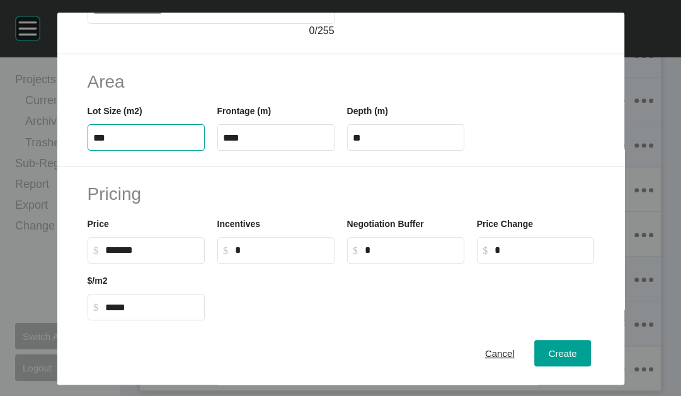
type input "*****"
drag, startPoint x: 272, startPoint y: 223, endPoint x: 158, endPoint y: 219, distance: 114.1
click at [158, 151] on div "Lot Size (m2) *** Frontage (m) **** Depth (m) ****" at bounding box center [340, 122] width 519 height 57
click at [217, 151] on label "****" at bounding box center [275, 137] width 117 height 26
click at [223, 143] on input "****" at bounding box center [276, 137] width 106 height 11
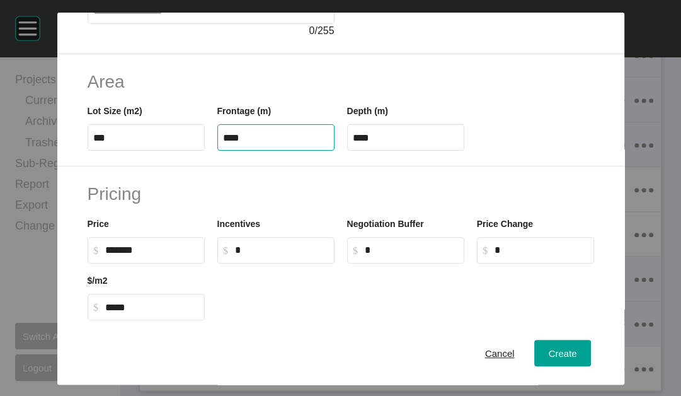
drag, startPoint x: 229, startPoint y: 209, endPoint x: 165, endPoint y: 205, distance: 64.4
click at [165, 151] on div "Lot Size (m2) *** Frontage (m) **** Depth (m) ****" at bounding box center [340, 122] width 519 height 57
type input "*"
type input "****"
click at [388, 151] on label "****" at bounding box center [405, 137] width 117 height 26
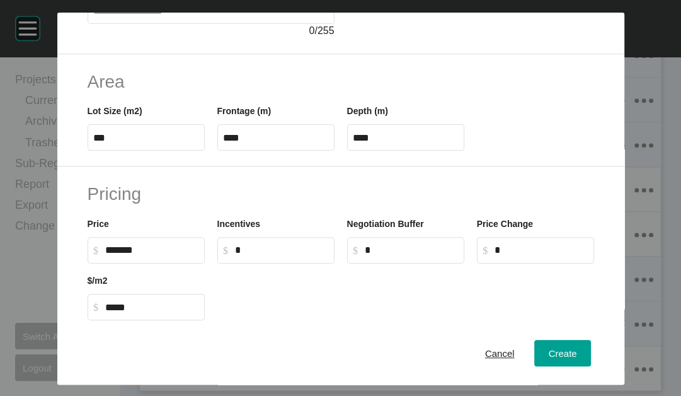
click at [388, 143] on input "****" at bounding box center [406, 137] width 106 height 11
drag, startPoint x: 358, startPoint y: 210, endPoint x: 390, endPoint y: 215, distance: 32.6
click at [392, 143] on input "****" at bounding box center [406, 137] width 106 height 11
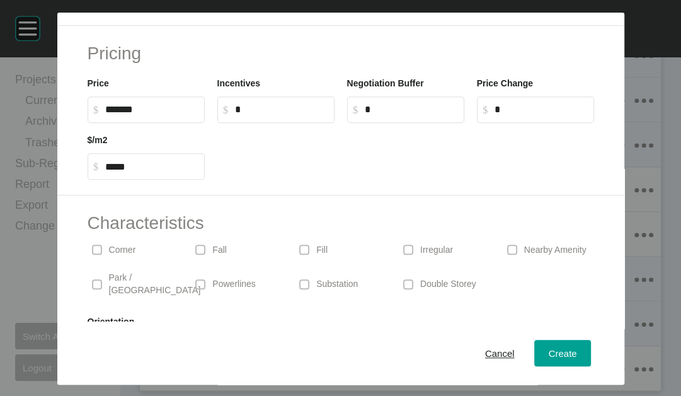
scroll to position [336, 0]
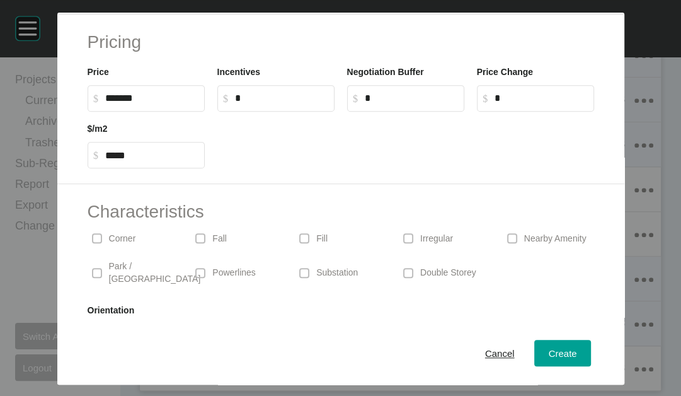
type input "**"
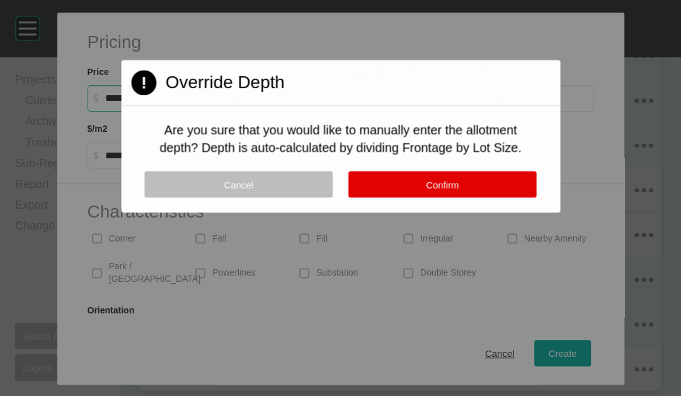
click at [71, 200] on div "Create Lot Details Stage 2 Lot Number *** Status Available Titled False Notes 0…" at bounding box center [340, 198] width 681 height 396
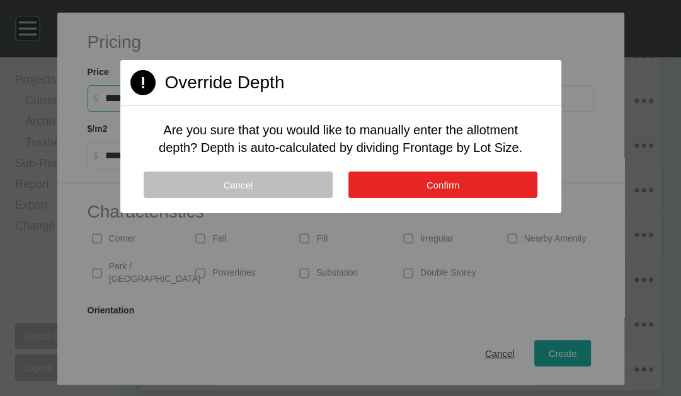
click at [410, 198] on button "Confirm" at bounding box center [442, 184] width 189 height 26
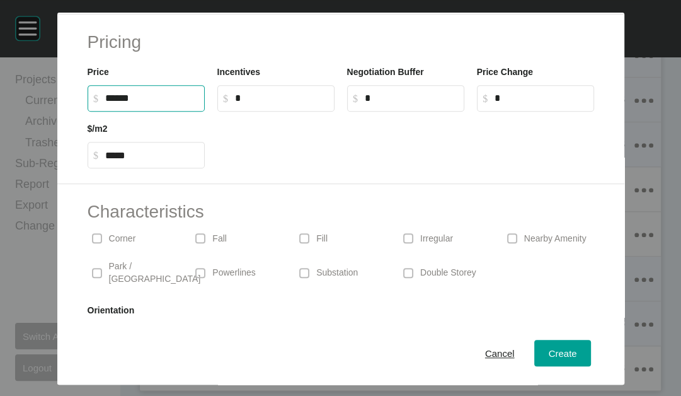
drag, startPoint x: 78, startPoint y: 196, endPoint x: 67, endPoint y: 200, distance: 11.9
click at [105, 103] on input "******" at bounding box center [152, 98] width 94 height 11
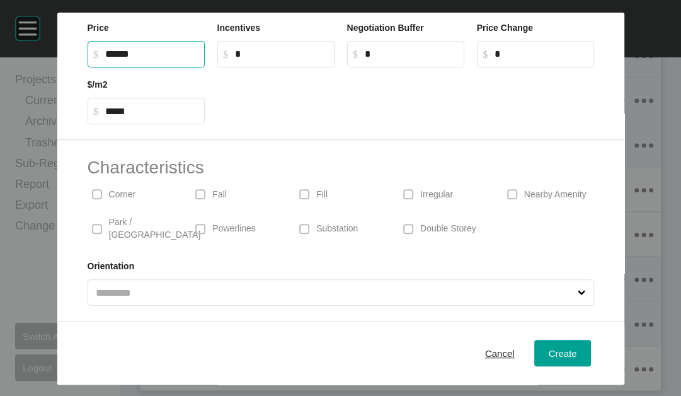
scroll to position [499, 0]
type input "*******"
type input "*****"
click at [579, 344] on div "Create" at bounding box center [562, 352] width 35 height 17
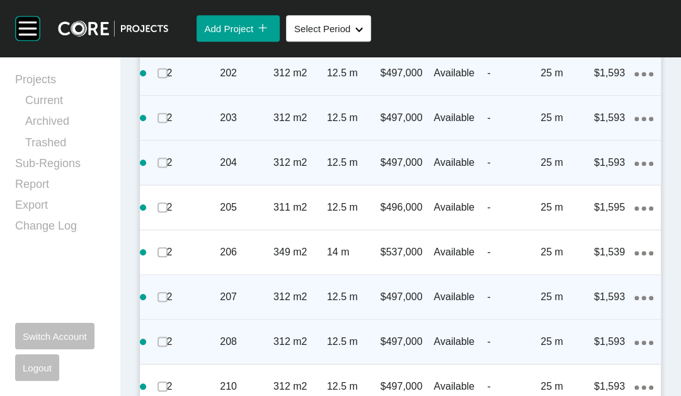
scroll to position [686, 0]
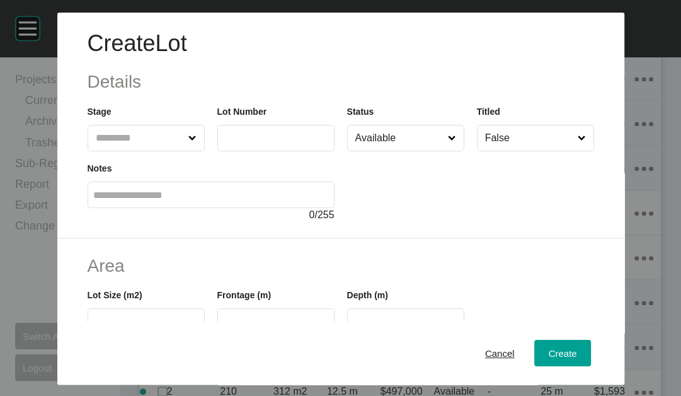
click at [93, 151] on input "text" at bounding box center [139, 137] width 93 height 25
drag, startPoint x: 70, startPoint y: 202, endPoint x: 198, endPoint y: 179, distance: 130.5
click at [235, 143] on input "text" at bounding box center [276, 137] width 106 height 11
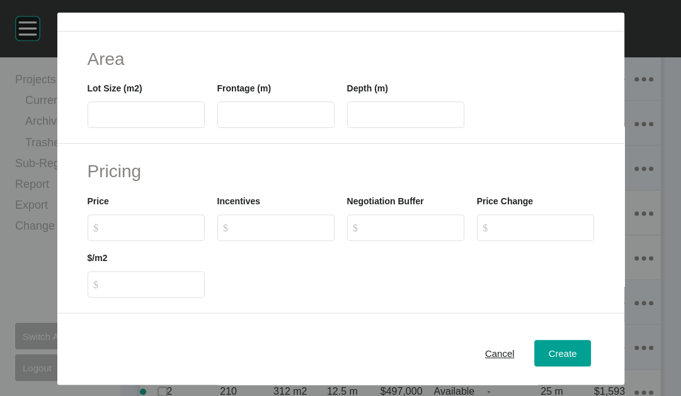
scroll to position [210, 0]
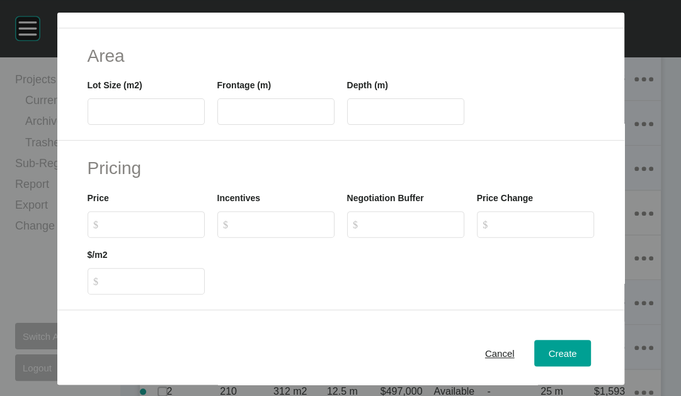
type input "***"
click at [100, 125] on label at bounding box center [146, 111] width 117 height 26
click at [100, 117] on input "text" at bounding box center [146, 111] width 106 height 11
type input "***"
click at [217, 125] on label at bounding box center [275, 111] width 117 height 26
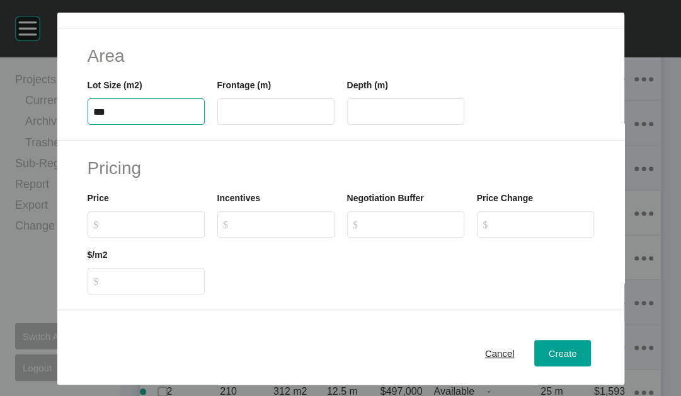
click at [223, 117] on input "text" at bounding box center [276, 111] width 106 height 11
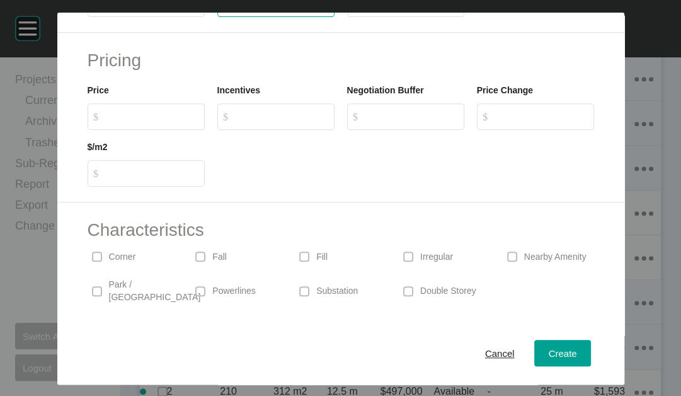
scroll to position [446, 0]
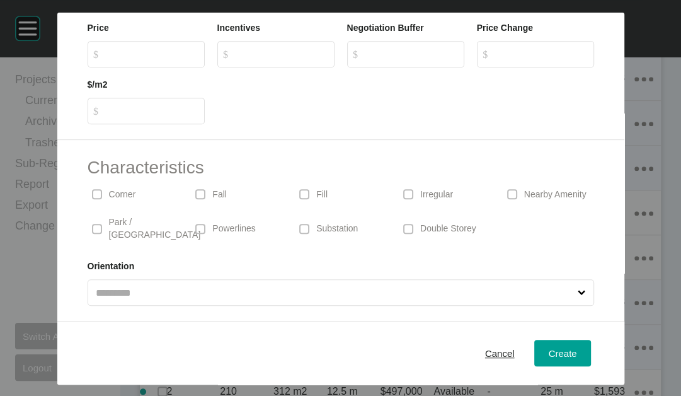
type input "****"
type input "**"
click at [151, 59] on input "$ Created with Sketch. $" at bounding box center [152, 53] width 94 height 11
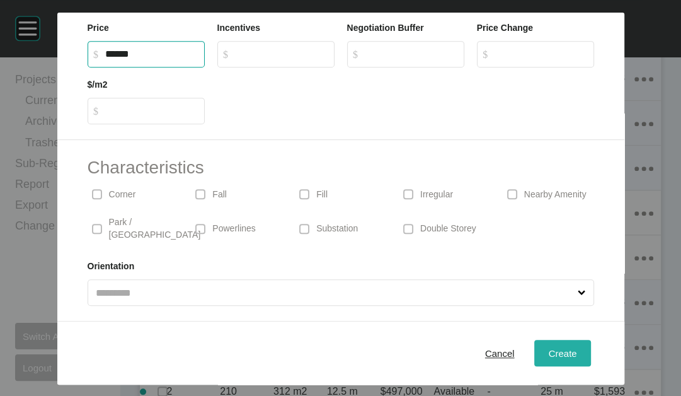
type input "*******"
type input "*****"
click at [576, 348] on span "Create" at bounding box center [562, 353] width 28 height 11
type input "*"
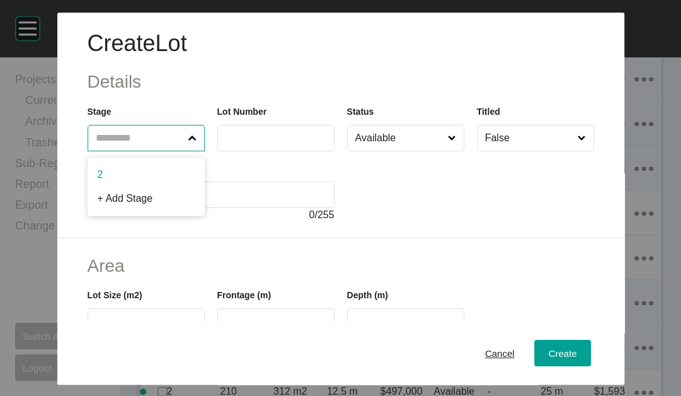
click at [93, 151] on input "text" at bounding box center [139, 137] width 93 height 25
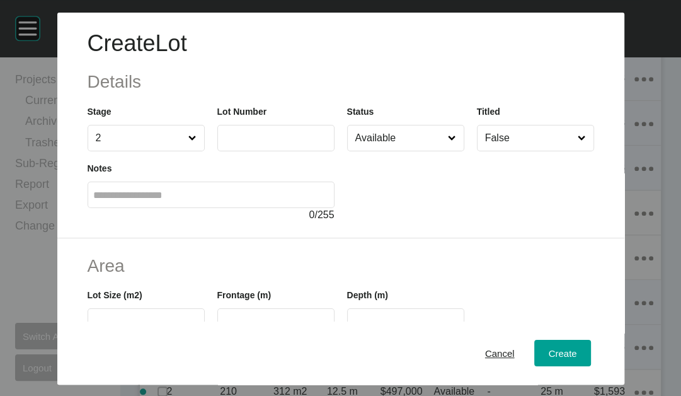
drag, startPoint x: 70, startPoint y: 200, endPoint x: 77, endPoint y: 202, distance: 7.8
click at [223, 143] on input "text" at bounding box center [276, 137] width 106 height 11
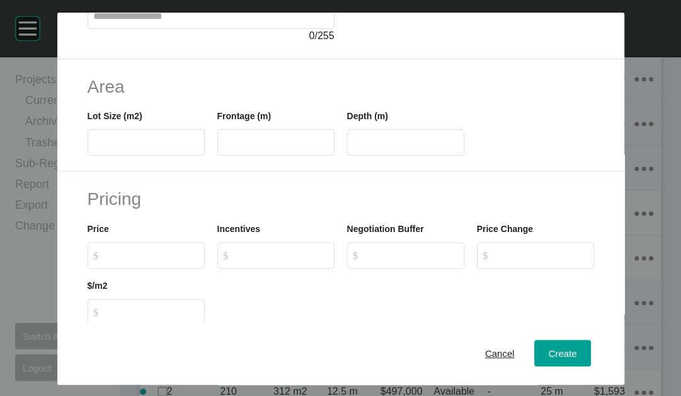
scroll to position [183, 0]
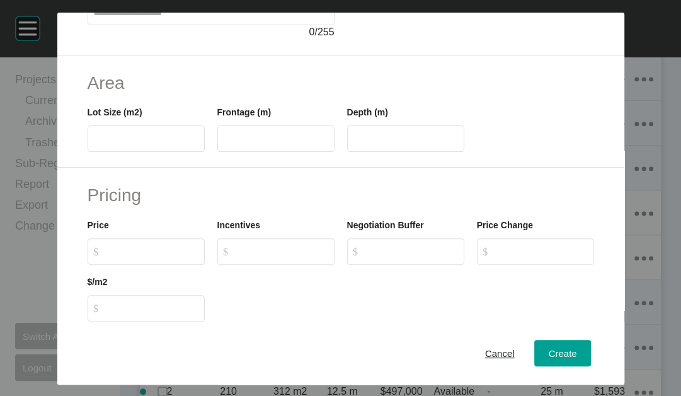
type input "***"
click at [141, 144] on input "text" at bounding box center [146, 139] width 106 height 11
type input "***"
click at [234, 144] on input "text" at bounding box center [276, 139] width 106 height 11
type input "****"
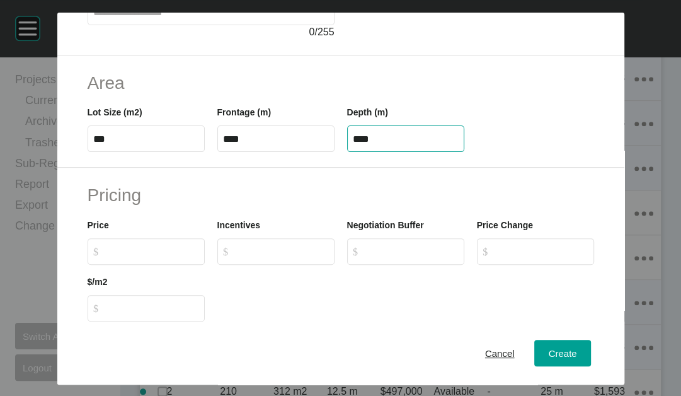
click at [399, 144] on input "****" at bounding box center [406, 139] width 106 height 11
drag, startPoint x: 357, startPoint y: 217, endPoint x: 409, endPoint y: 216, distance: 52.3
click at [409, 144] on input "****" at bounding box center [406, 139] width 106 height 11
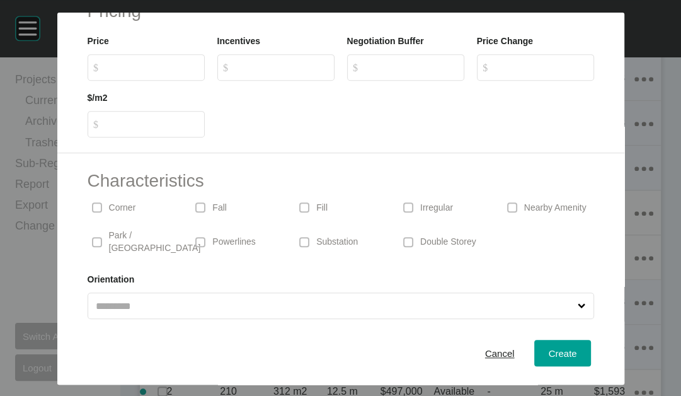
scroll to position [362, 0]
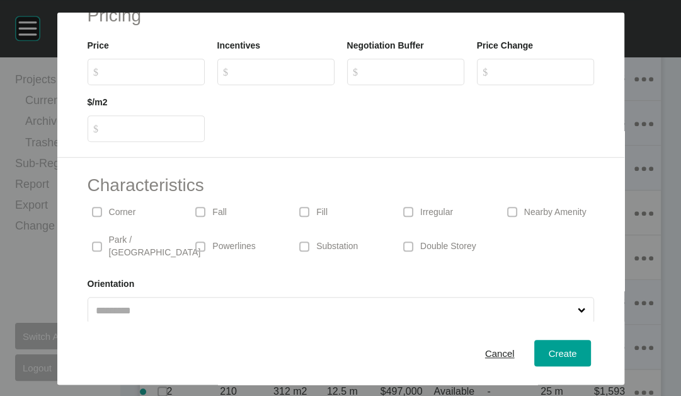
type input "**"
click at [149, 178] on div "Create Lot Details Stage 2 Lot Number *** Status Available Titled False Notes 0…" at bounding box center [340, 198] width 681 height 396
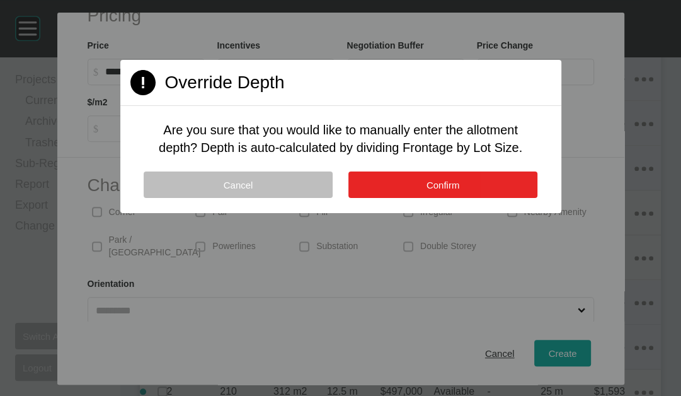
click at [421, 198] on button "Confirm" at bounding box center [442, 184] width 189 height 26
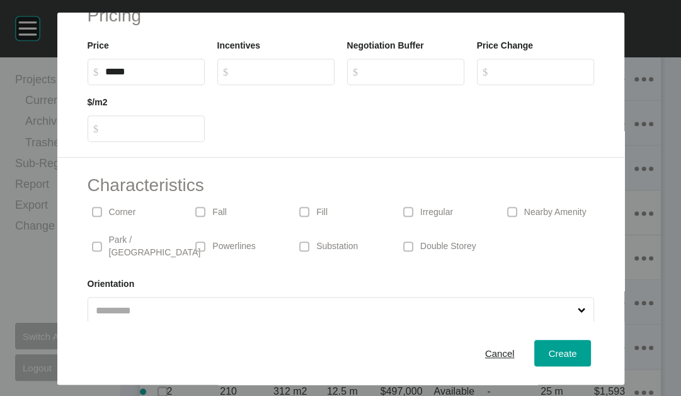
click at [145, 77] on input "*****" at bounding box center [152, 71] width 94 height 11
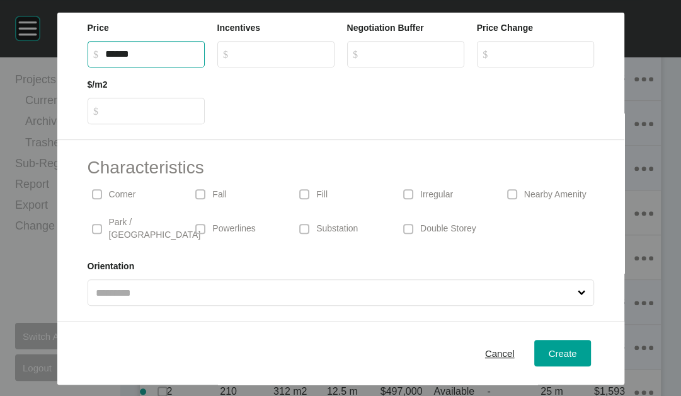
scroll to position [486, 0]
type input "*******"
type input "*****"
click at [104, 208] on div "Corner" at bounding box center [133, 193] width 91 height 29
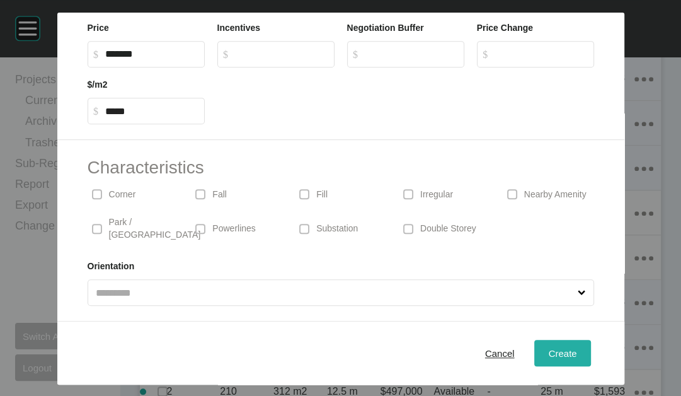
click at [576, 348] on span "Create" at bounding box center [562, 353] width 28 height 11
type input "*"
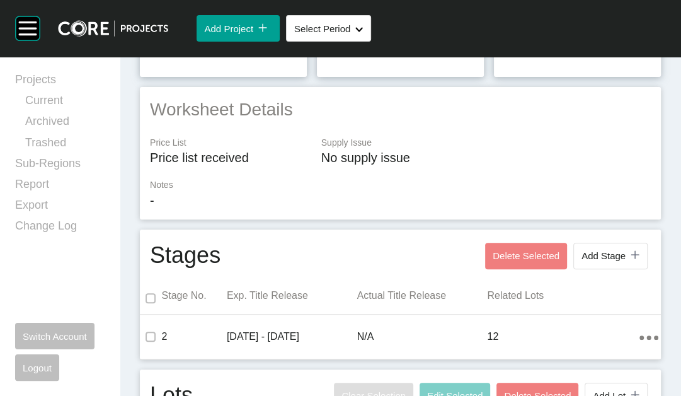
scroll to position [0, 0]
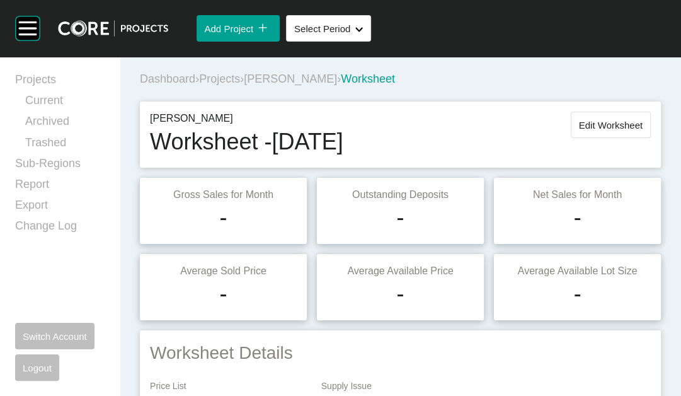
click at [595, 130] on span "Edit Worksheet" at bounding box center [611, 125] width 64 height 11
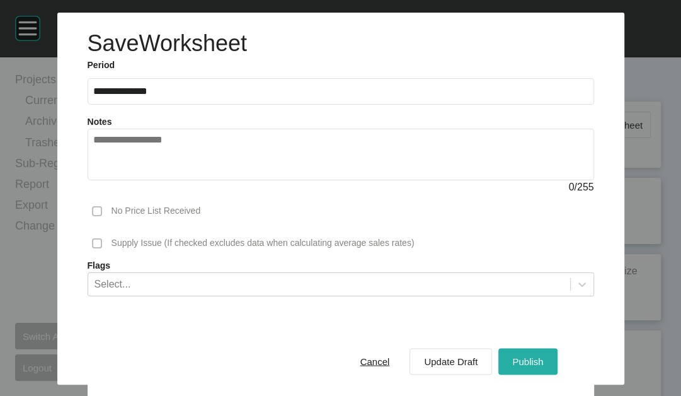
click at [546, 360] on div "Publish" at bounding box center [527, 361] width 37 height 17
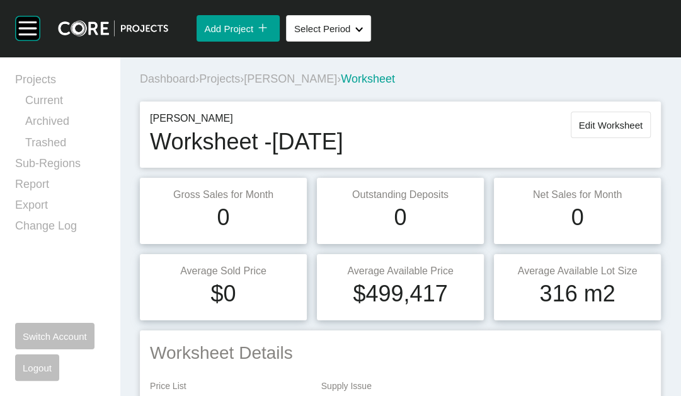
click at [240, 85] on span "Projects" at bounding box center [219, 78] width 41 height 13
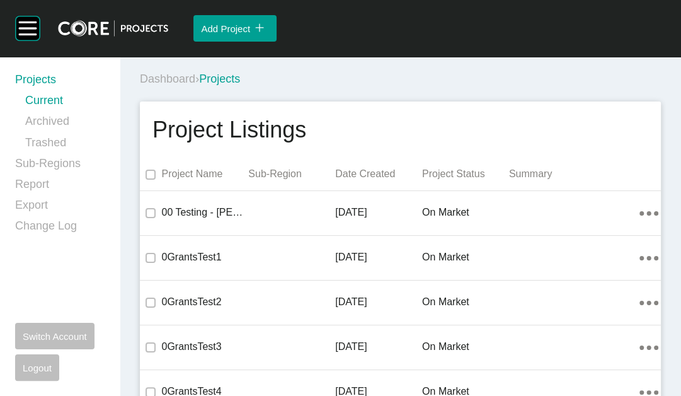
scroll to position [23137, 0]
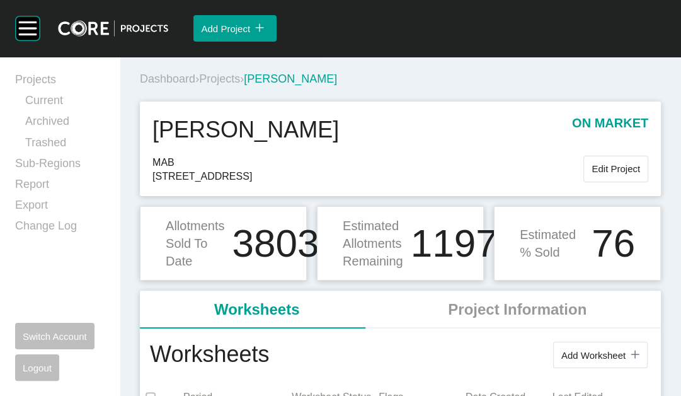
scroll to position [346, 0]
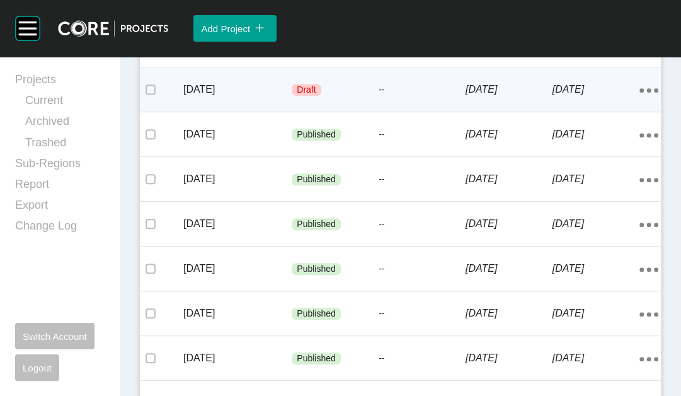
click at [419, 111] on div "[DATE] Draft -- [DATE] [DATE] Action Menu Dots Copy 6 Created with Sketch." at bounding box center [400, 89] width 521 height 44
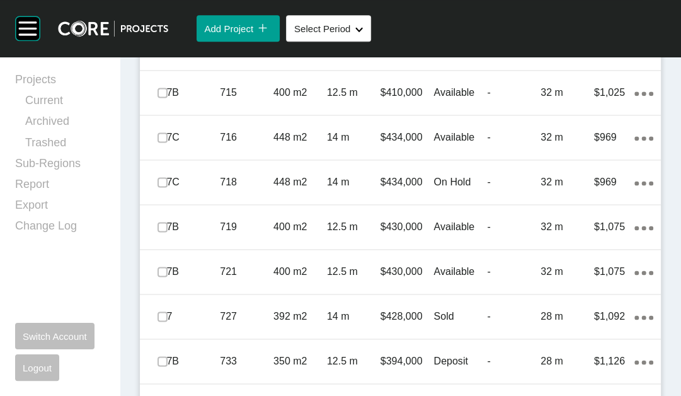
scroll to position [5529, 0]
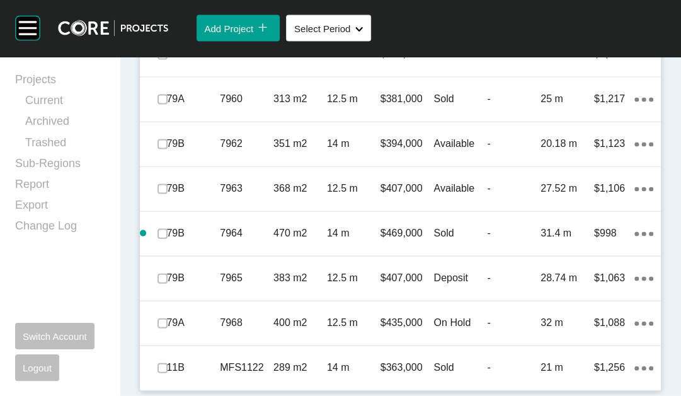
click at [168, 20] on span at bounding box center [162, 10] width 19 height 19
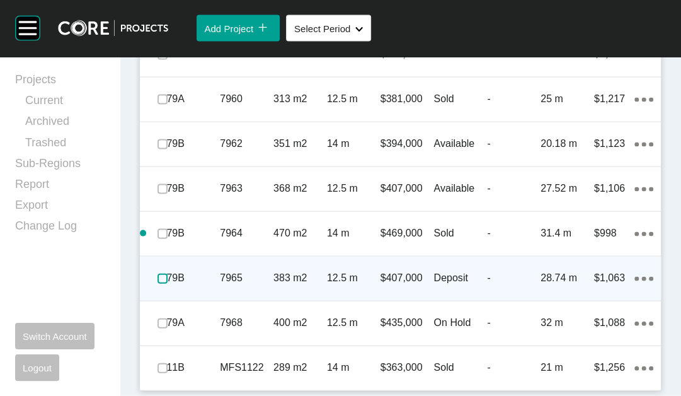
click at [168, 283] on label at bounding box center [162, 278] width 10 height 10
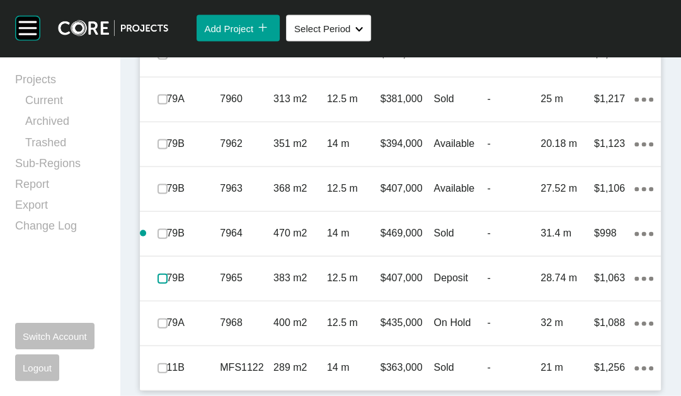
scroll to position [5220, 0]
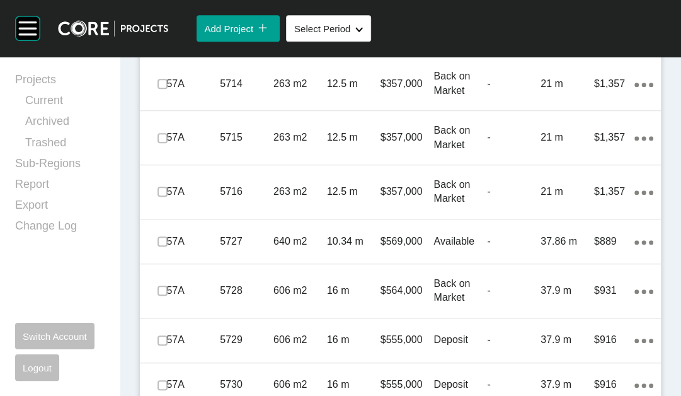
scroll to position [3384, 0]
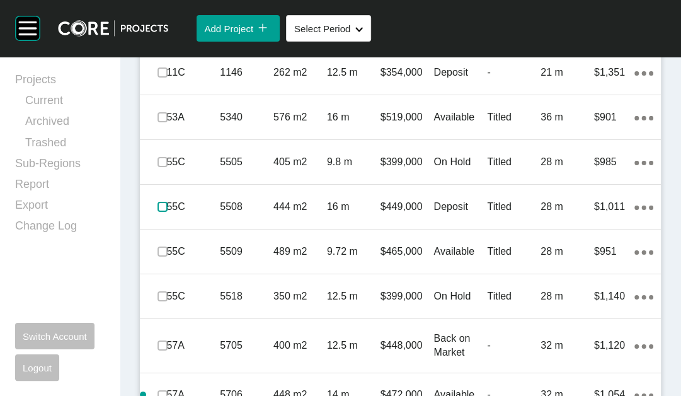
scroll to position [2712, 0]
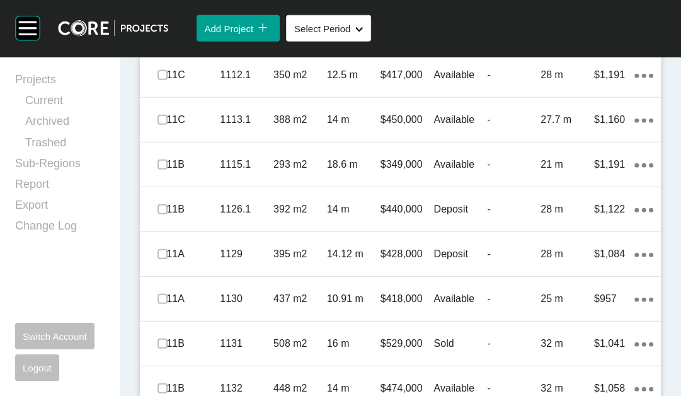
scroll to position [4916, 0]
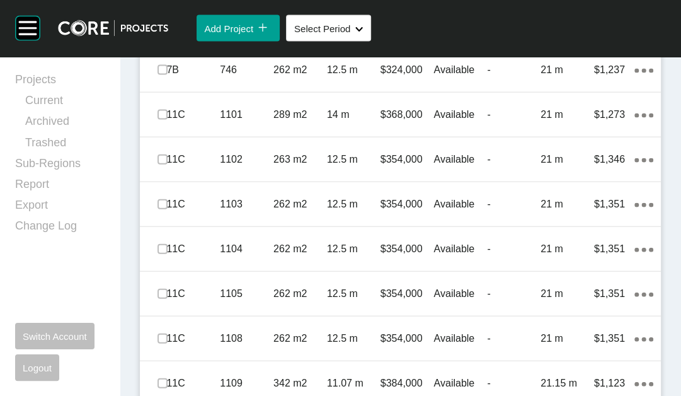
scroll to position [1646, 0]
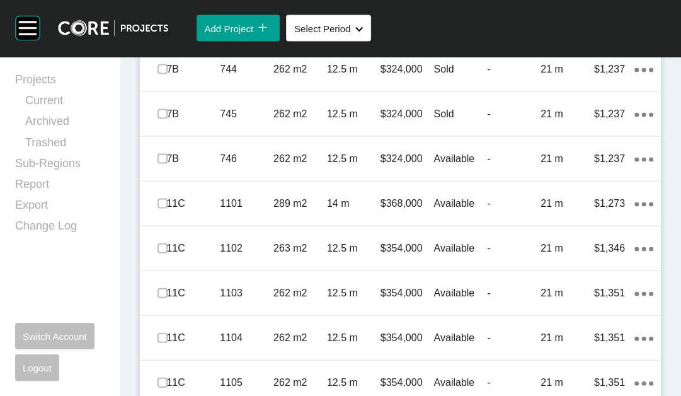
scroll to position [1597, 0]
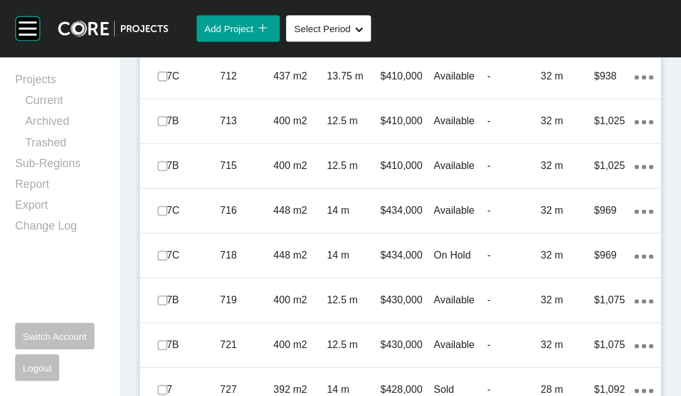
scroll to position [940, 0]
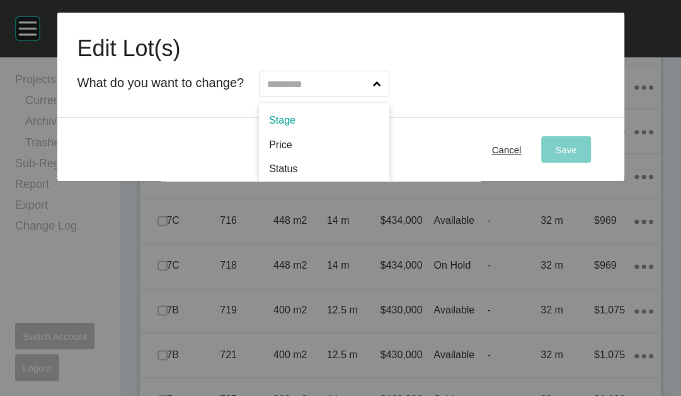
click at [370, 96] on input "text" at bounding box center [318, 83] width 106 height 25
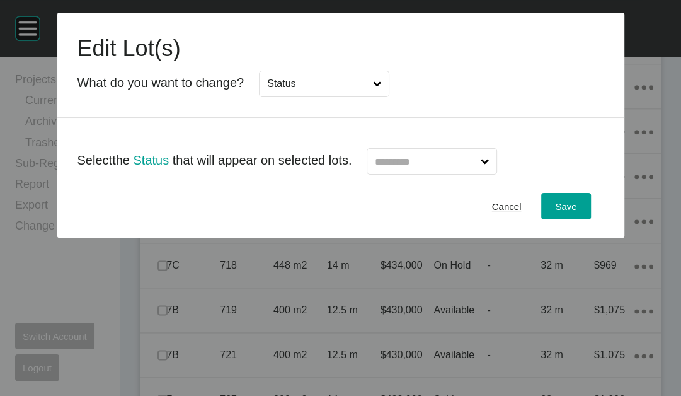
click at [428, 174] on input "text" at bounding box center [425, 161] width 106 height 25
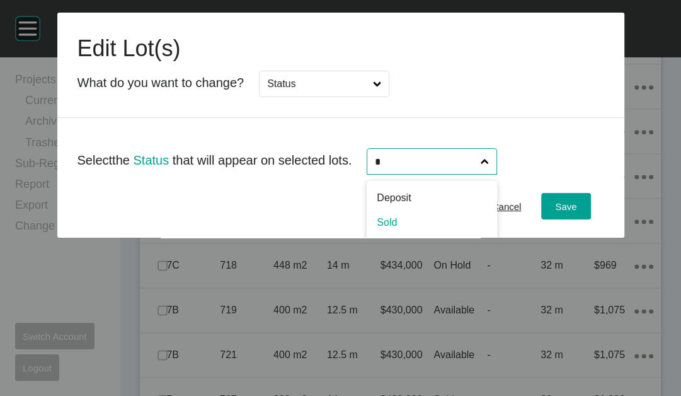
type input "*"
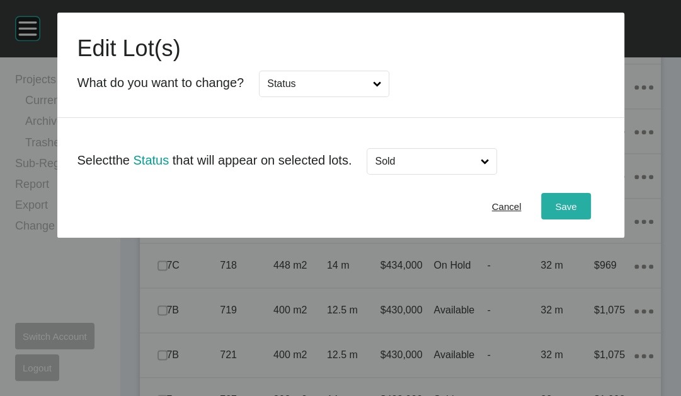
click at [581, 219] on button "Save" at bounding box center [565, 206] width 49 height 26
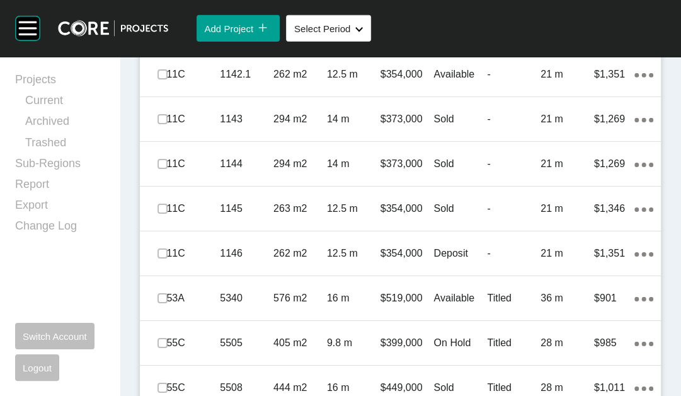
scroll to position [2785, 0]
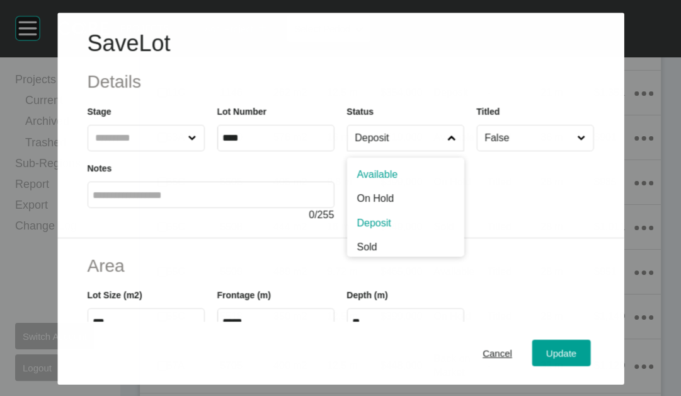
click at [464, 151] on label "Deposit" at bounding box center [404, 138] width 117 height 26
click at [445, 151] on input "Deposit" at bounding box center [398, 137] width 93 height 25
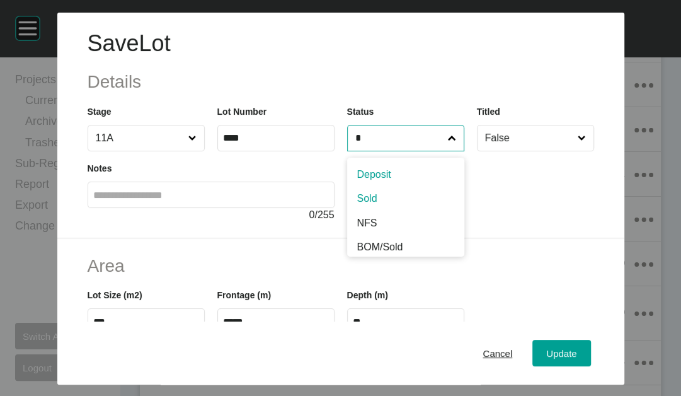
type input "*"
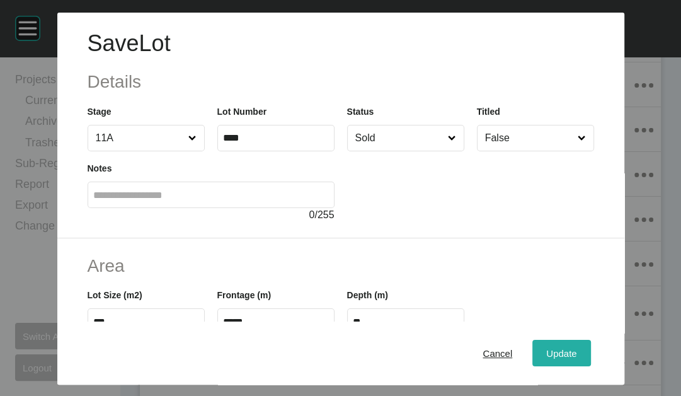
click at [576, 348] on span "Update" at bounding box center [561, 353] width 30 height 11
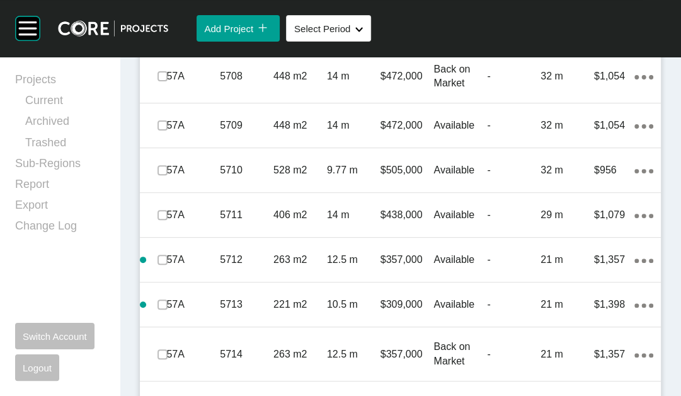
scroll to position [3104, 0]
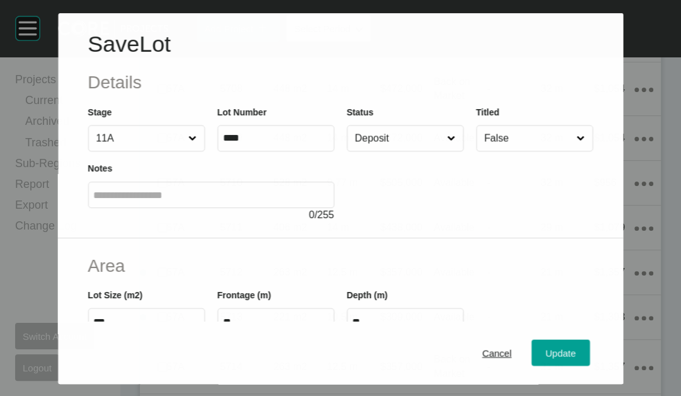
scroll to position [3054, 0]
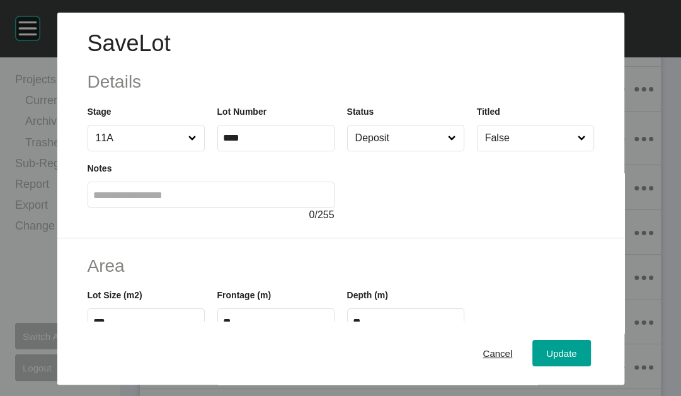
click at [414, 151] on input "Deposit" at bounding box center [399, 137] width 93 height 25
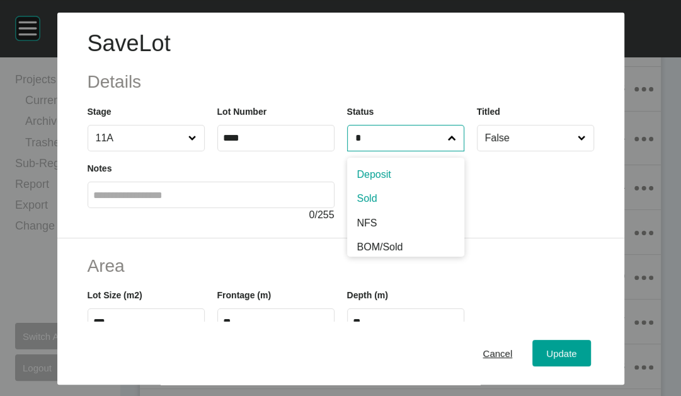
type input "*"
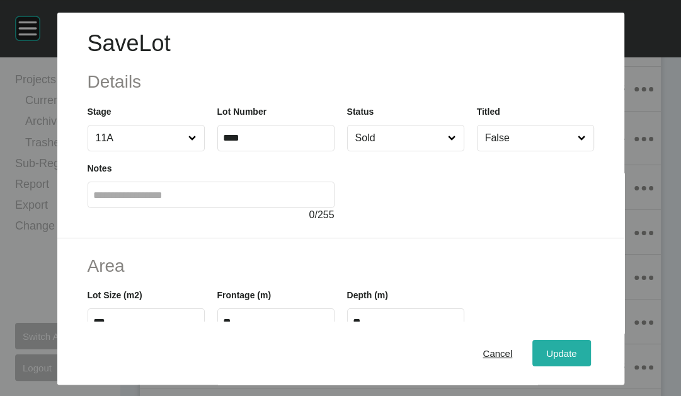
click at [590, 350] on button "Update" at bounding box center [561, 352] width 58 height 26
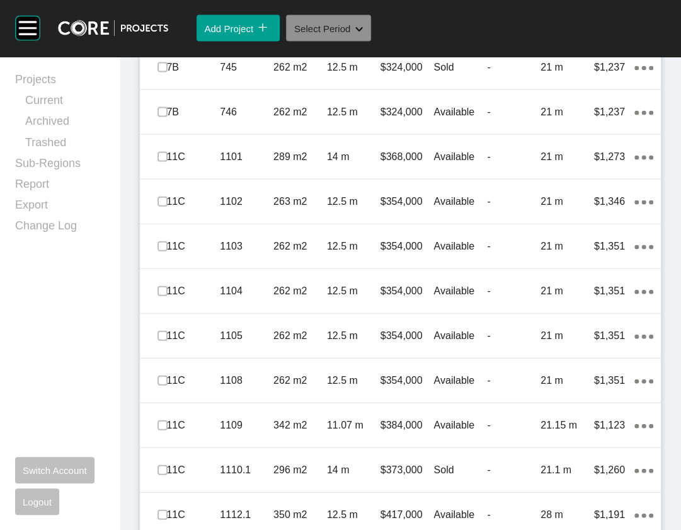
scroll to position [3386, 0]
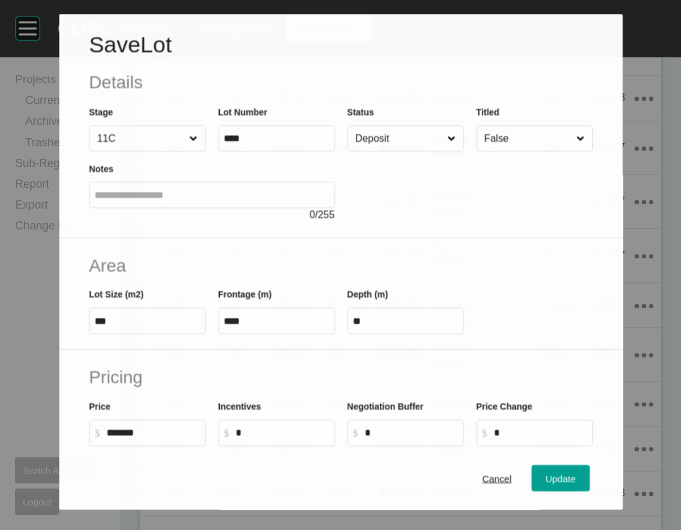
scroll to position [3337, 0]
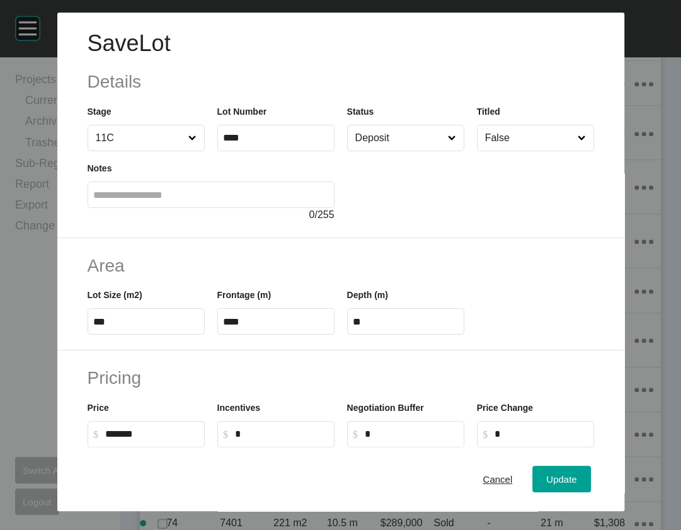
click at [373, 151] on input "Deposit" at bounding box center [399, 137] width 93 height 25
click at [576, 477] on span "Update" at bounding box center [561, 479] width 30 height 11
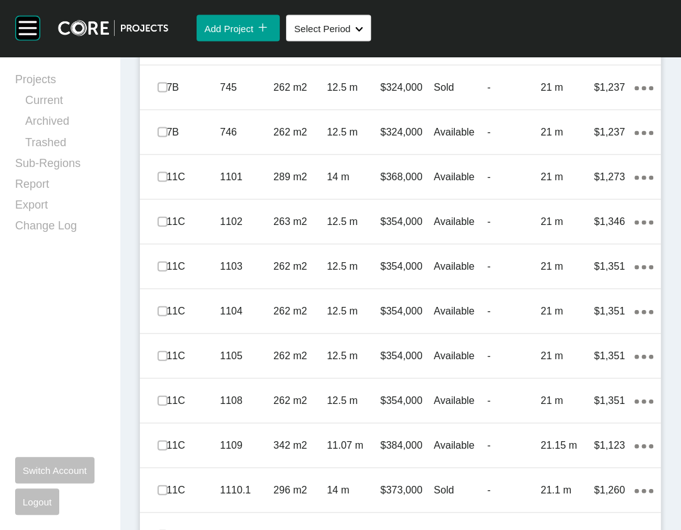
scroll to position [0, 0]
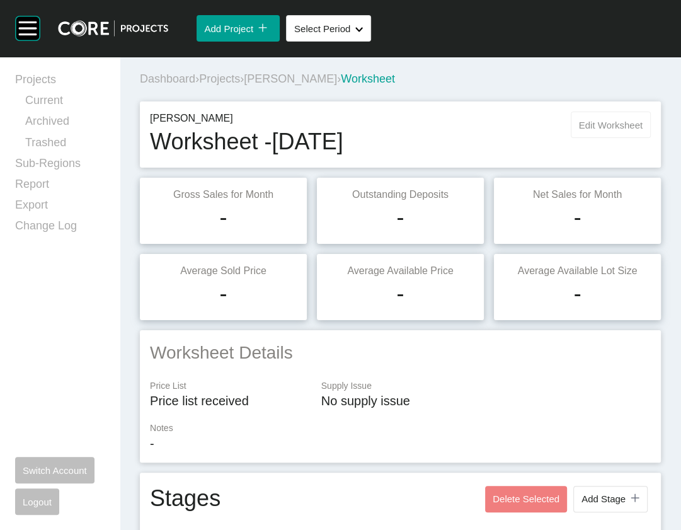
click at [592, 130] on span "Edit Worksheet" at bounding box center [611, 125] width 64 height 11
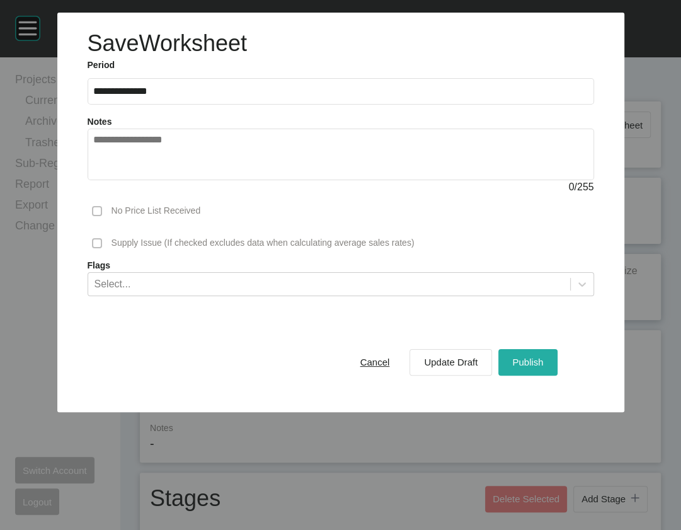
click at [543, 367] on span "Publish" at bounding box center [527, 361] width 31 height 11
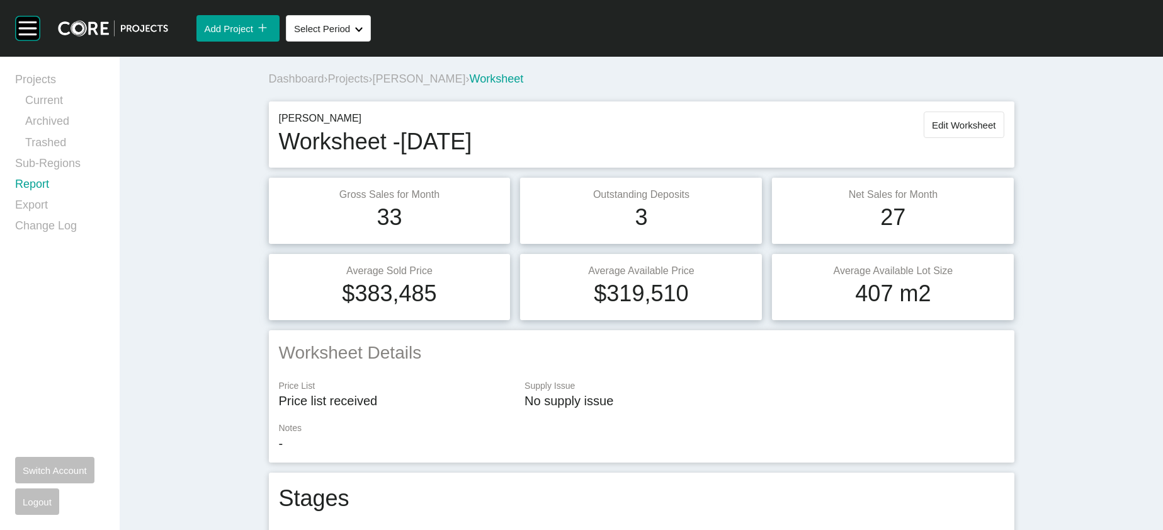
click at [50, 197] on link "Report" at bounding box center [59, 186] width 89 height 21
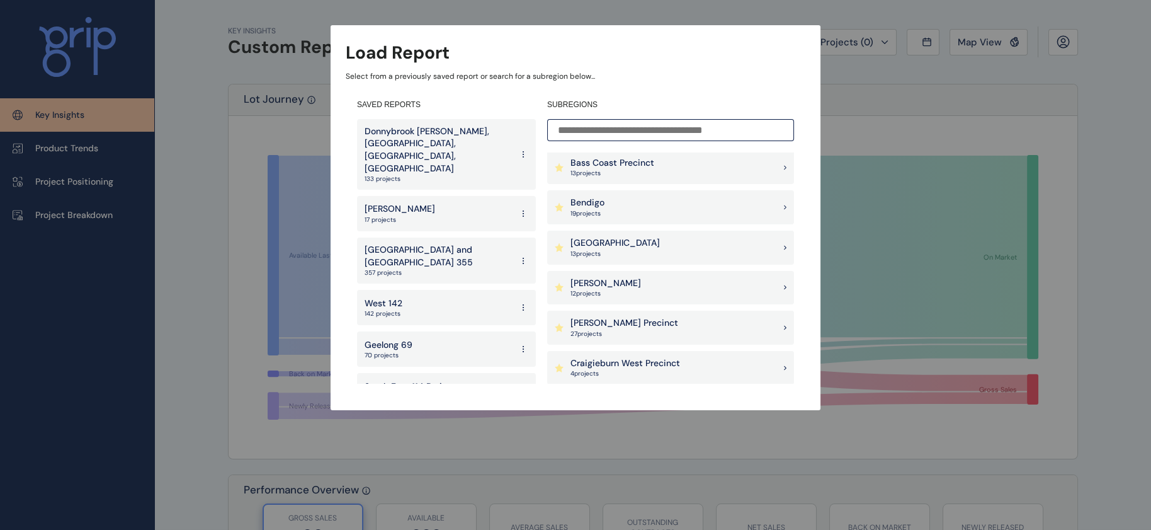
scroll to position [404, 0]
click at [661, 291] on p "17 project s" at bounding box center [638, 291] width 134 height 9
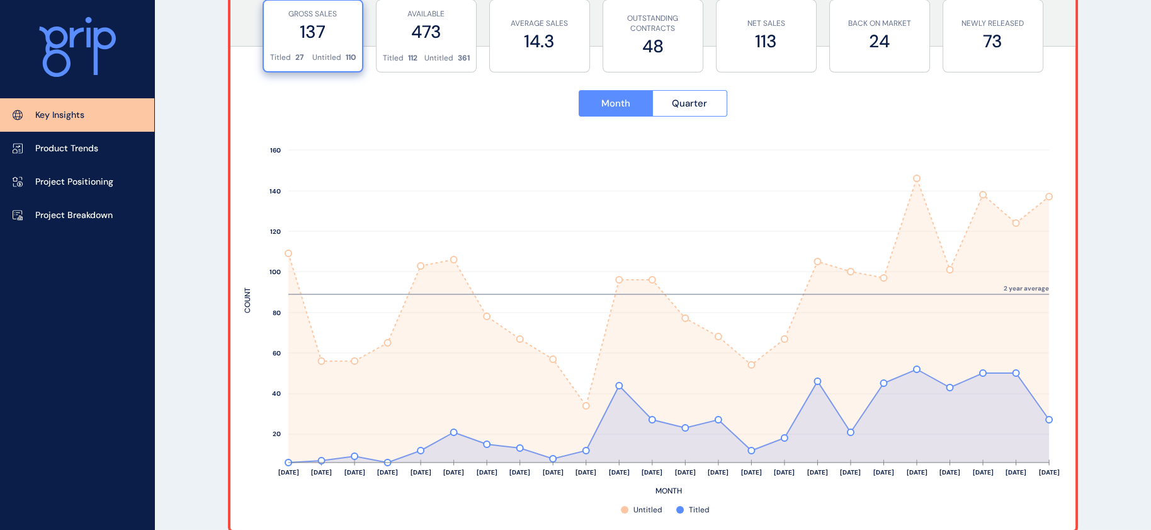
scroll to position [477, 0]
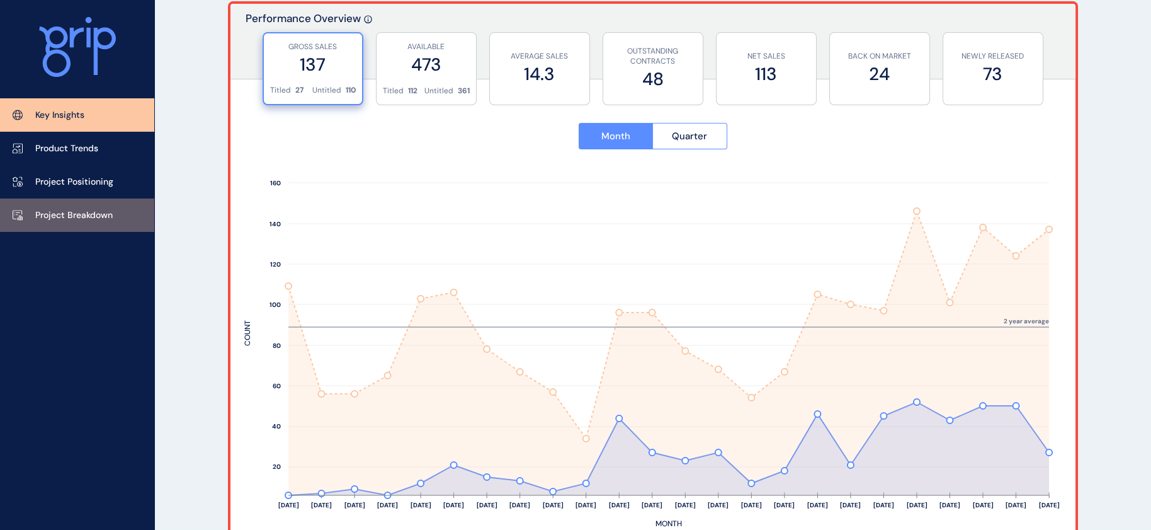
click at [113, 219] on p "Project Breakdown" at bounding box center [73, 215] width 77 height 13
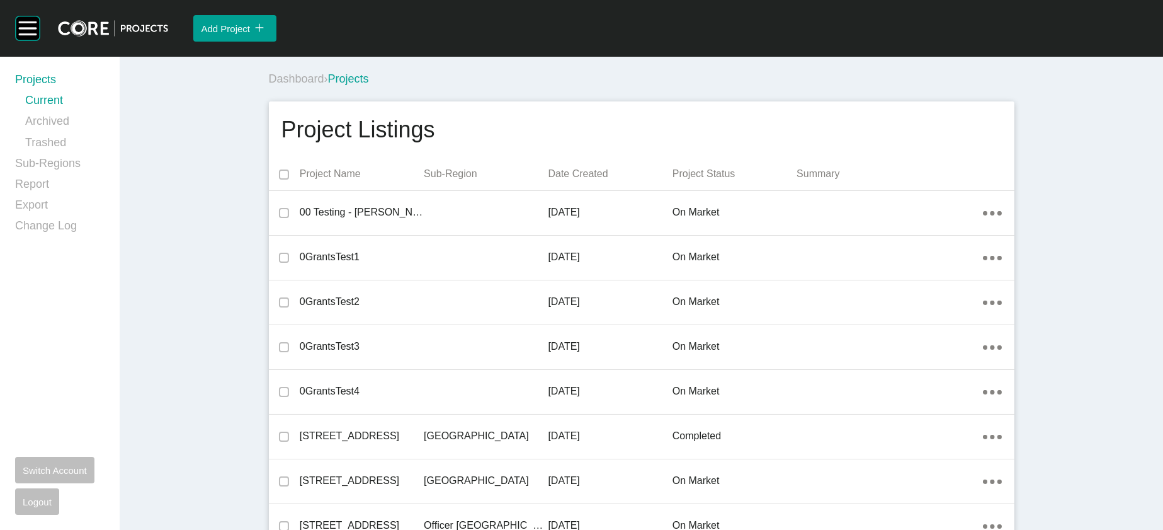
scroll to position [17218, 0]
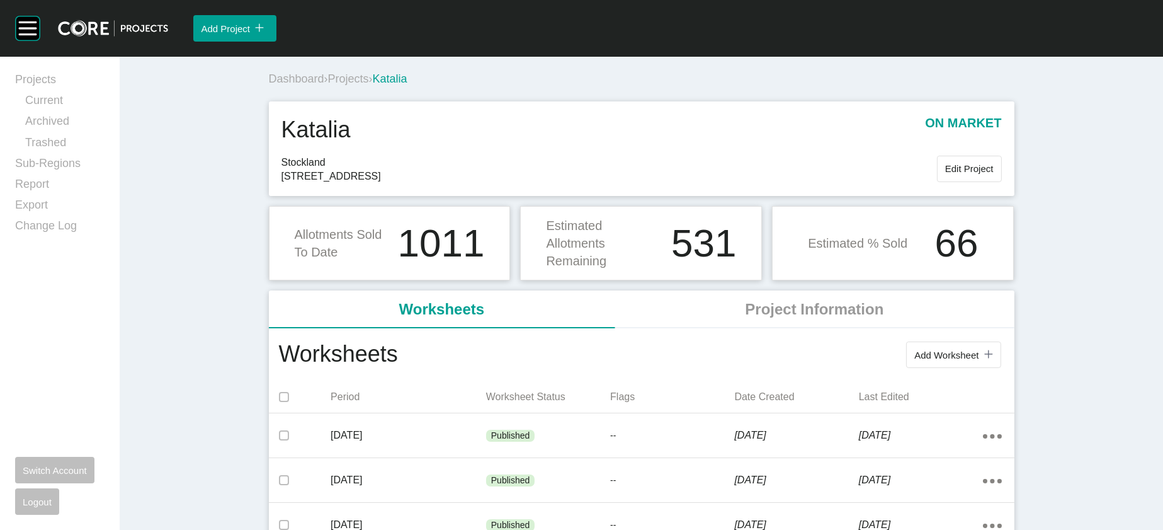
scroll to position [263, 0]
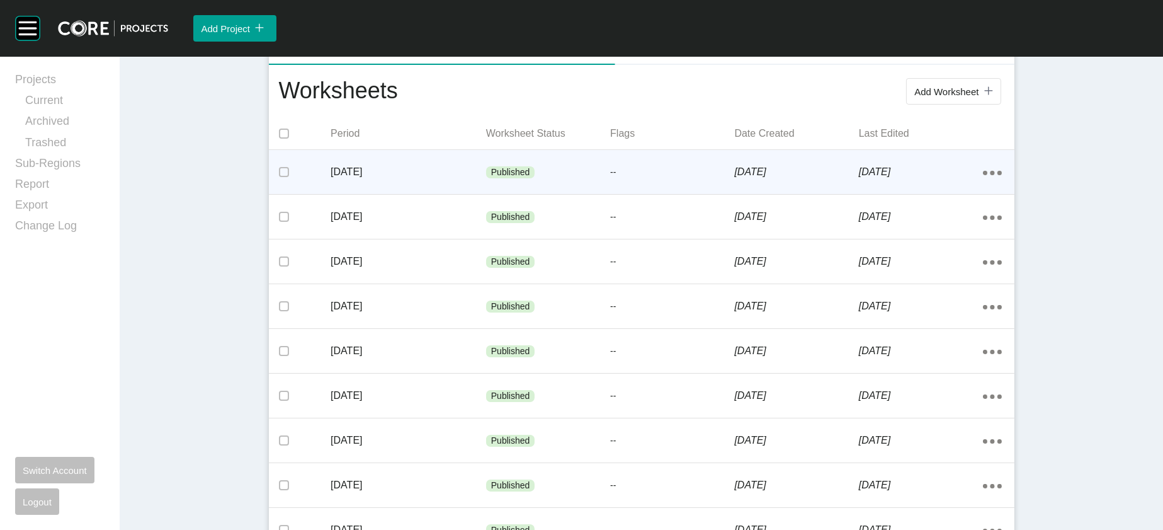
click at [948, 191] on div "1 October 2025" at bounding box center [921, 171] width 124 height 39
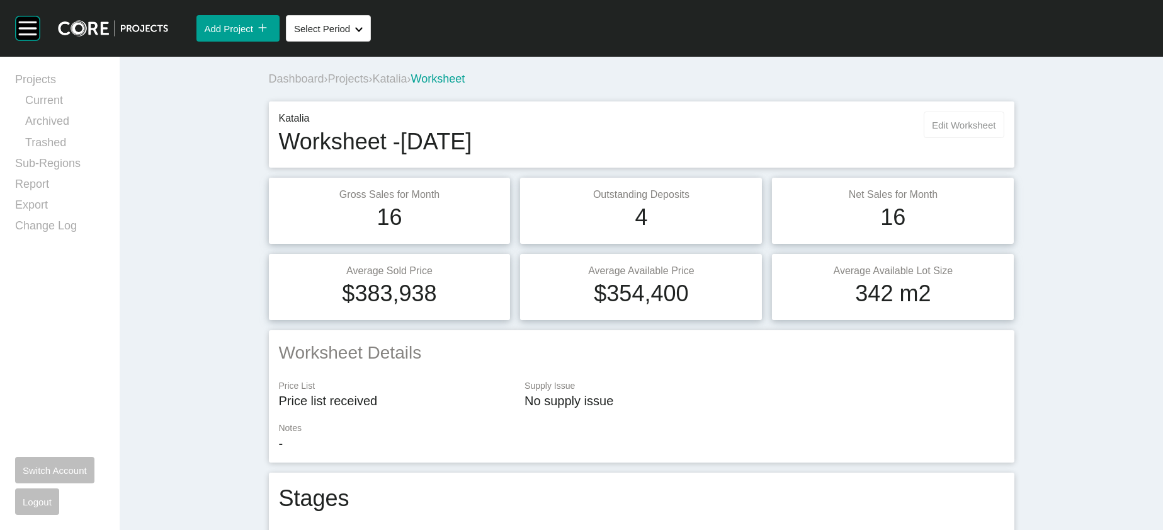
click at [996, 130] on span "Edit Worksheet" at bounding box center [964, 125] width 64 height 11
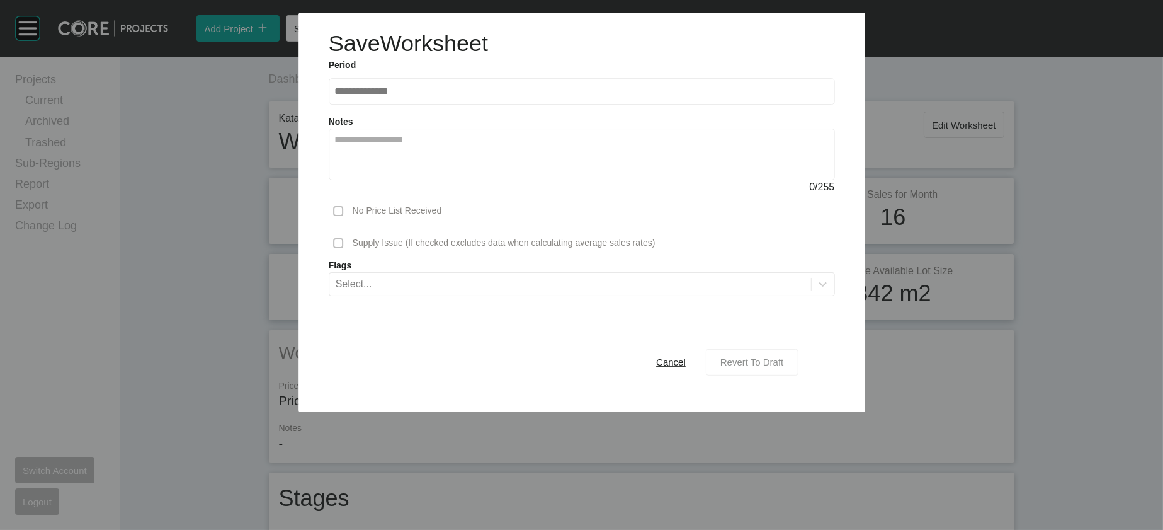
click at [770, 370] on div "Revert To Draft" at bounding box center [752, 361] width 70 height 17
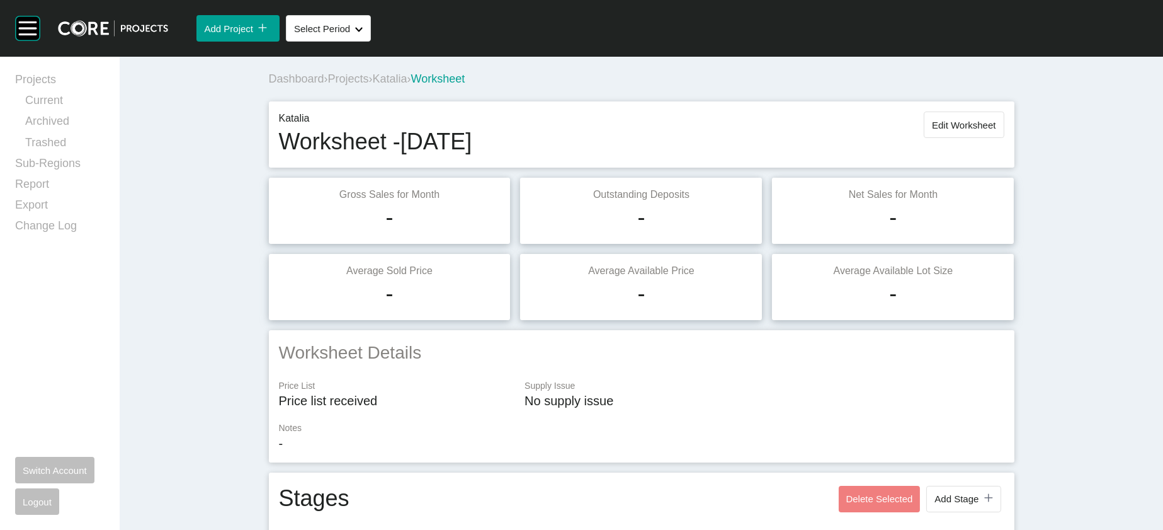
click at [996, 130] on span "Edit Worksheet" at bounding box center [964, 125] width 64 height 11
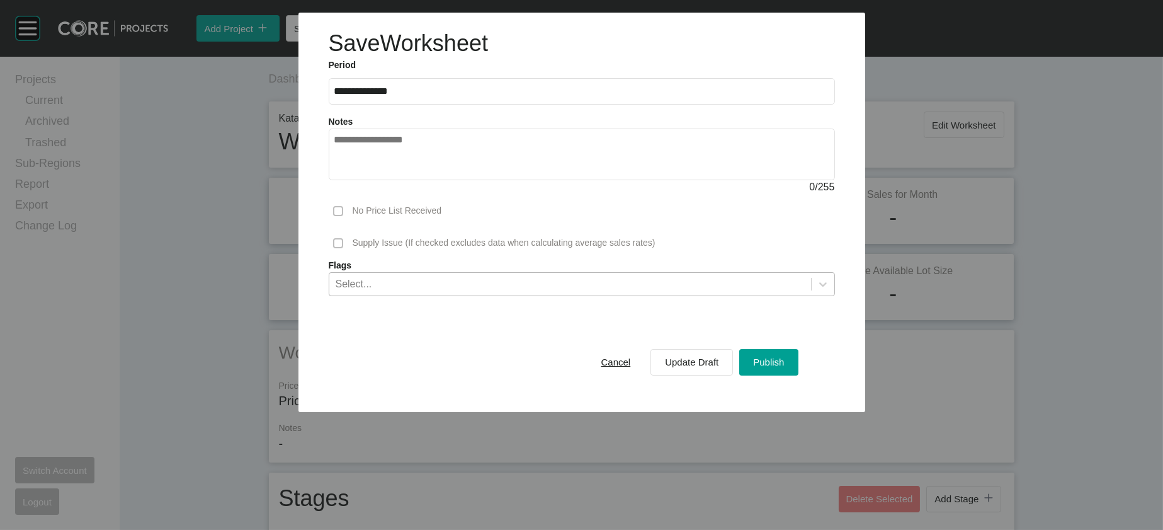
click at [788, 294] on div "Select..." at bounding box center [570, 283] width 482 height 21
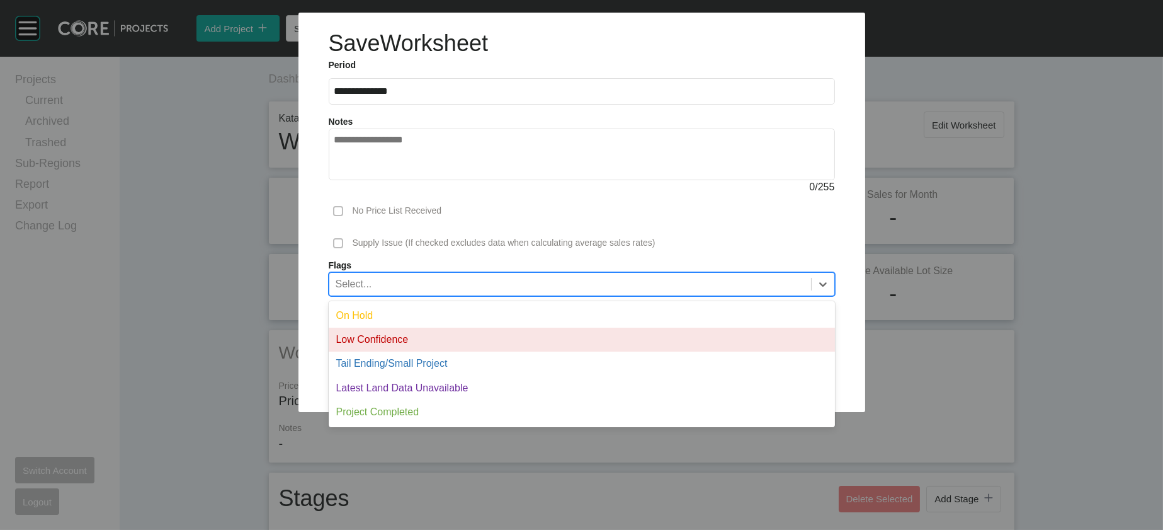
click at [732, 351] on div "Low Confidence" at bounding box center [582, 339] width 506 height 24
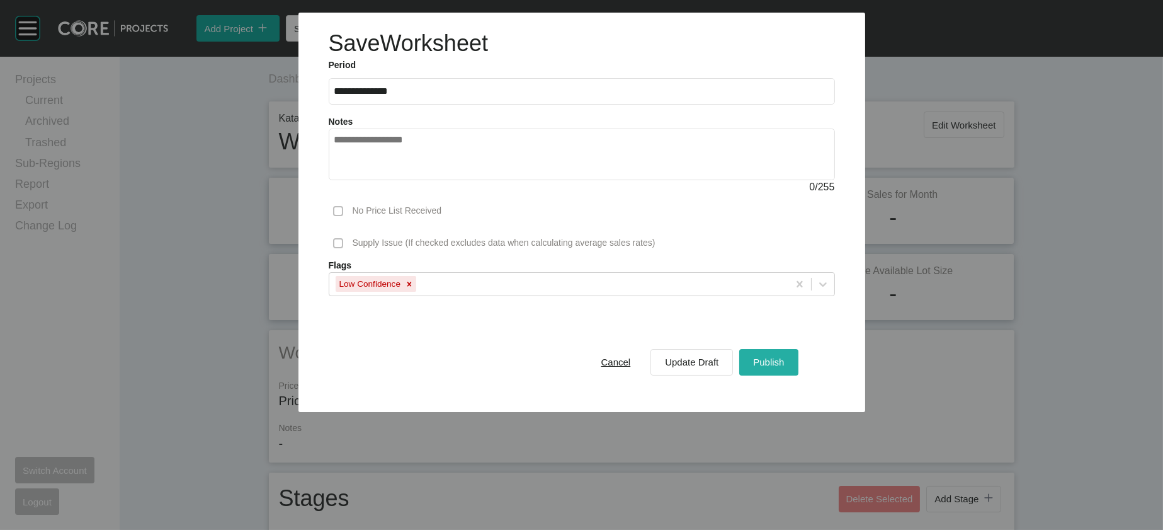
click at [784, 367] on span "Publish" at bounding box center [768, 361] width 31 height 11
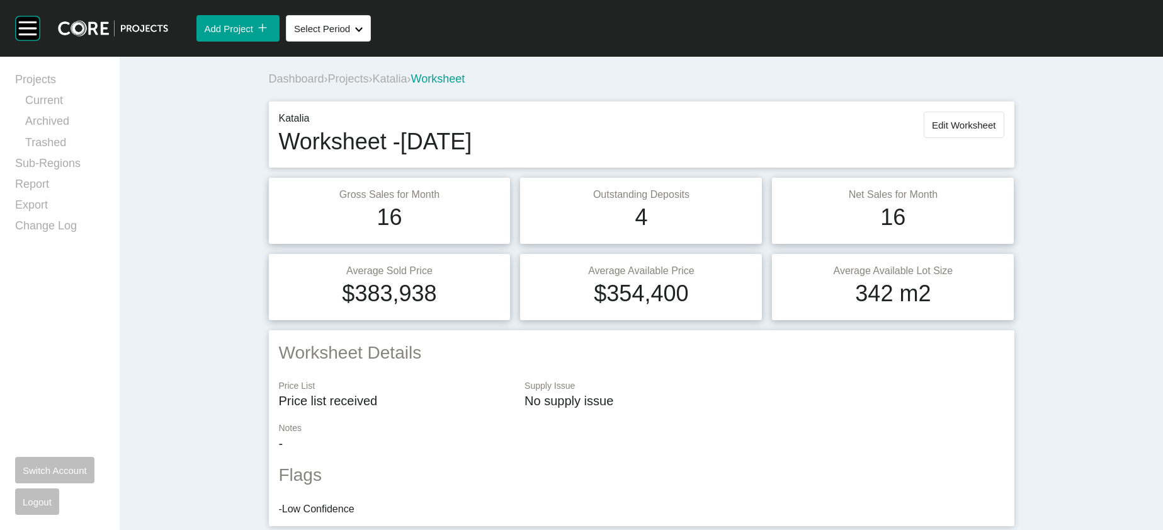
click at [328, 85] on span "Projects" at bounding box center [348, 78] width 41 height 13
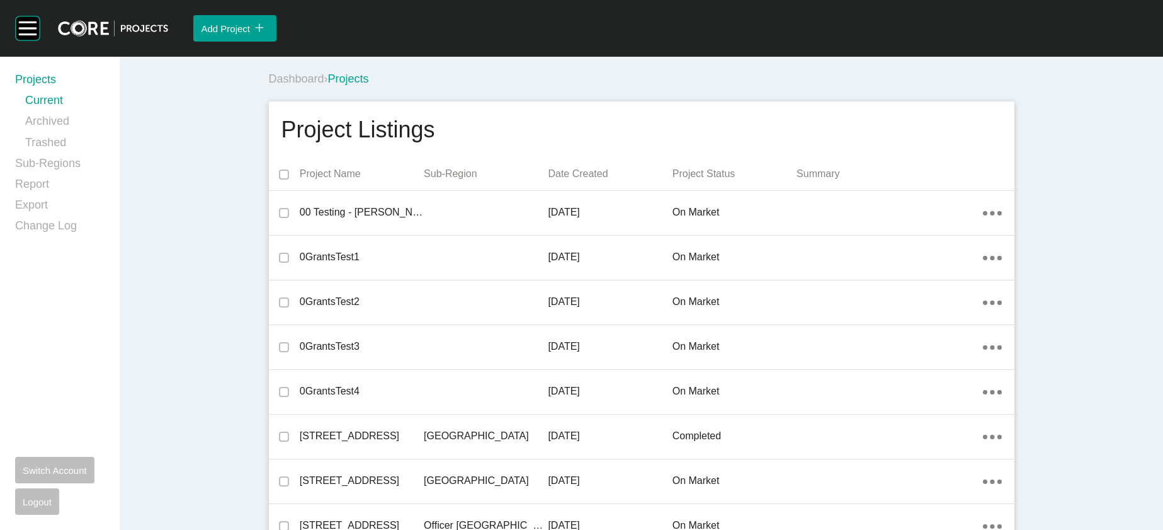
scroll to position [11424, 0]
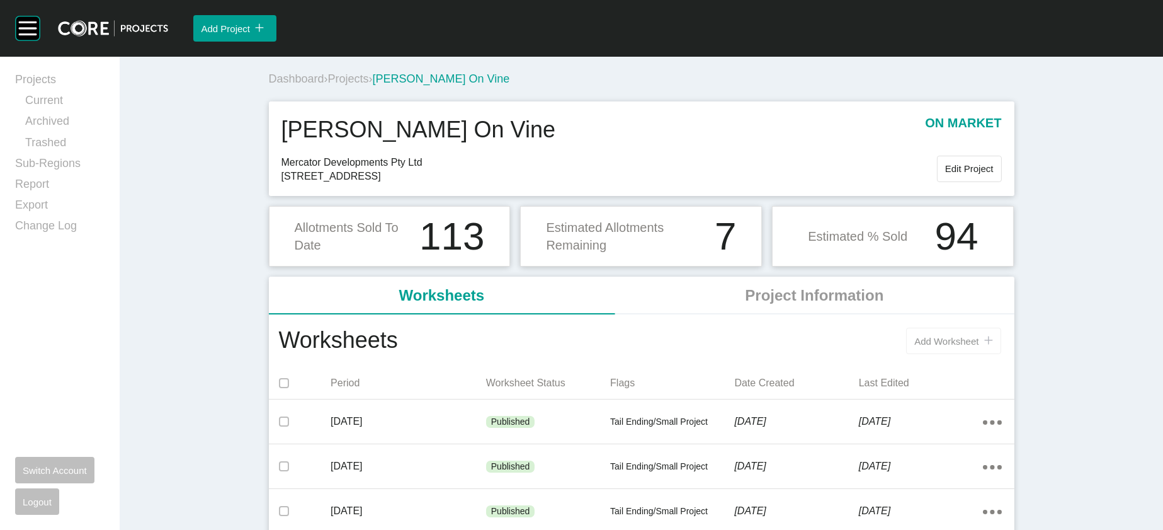
click at [1001, 354] on button "Add Worksheet icon/tick copy 11 Created with Sketch." at bounding box center [953, 340] width 94 height 26
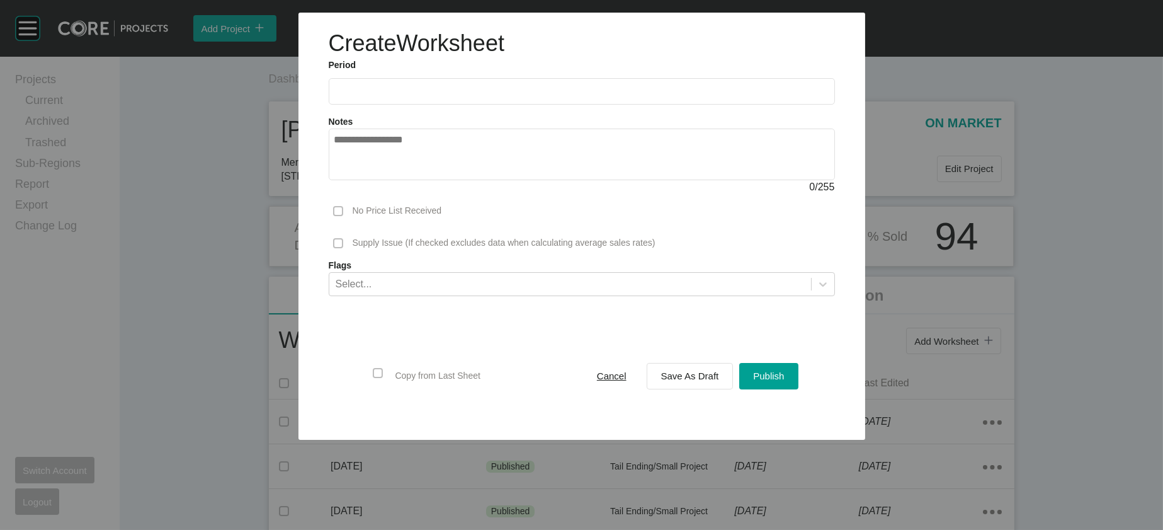
click at [334, 96] on input "text" at bounding box center [581, 91] width 495 height 11
click at [416, 194] on li "Sep" at bounding box center [437, 183] width 42 height 21
type input "**********"
click at [691, 381] on span "Save As Draft" at bounding box center [690, 375] width 58 height 11
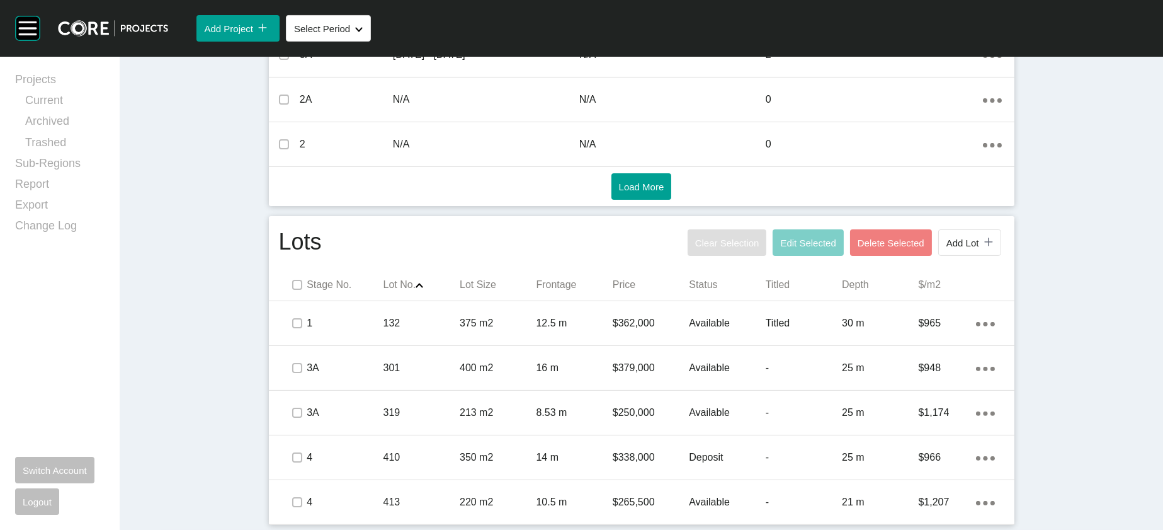
scroll to position [977, 0]
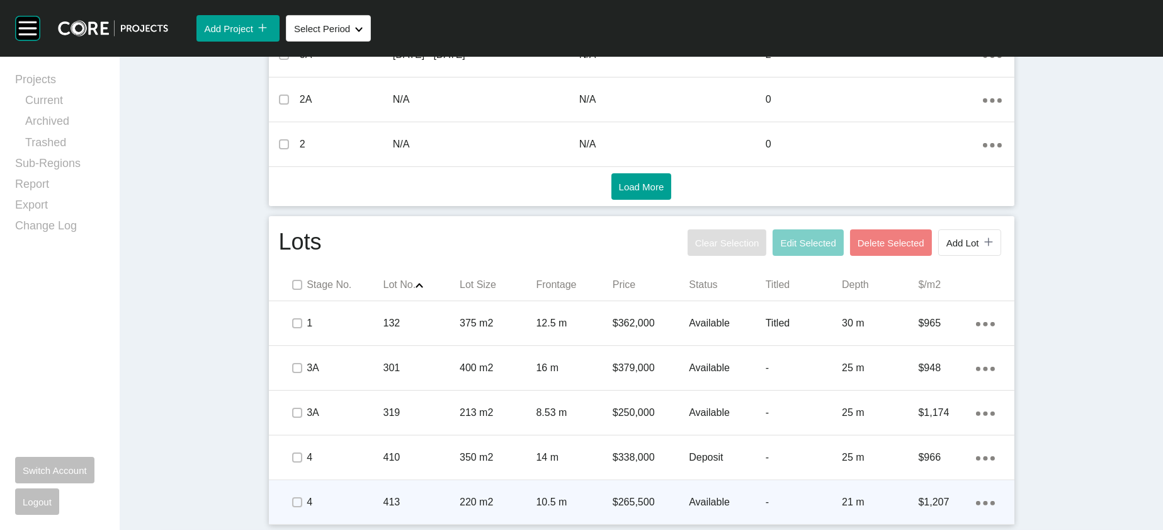
click at [809, 495] on p "-" at bounding box center [804, 502] width 76 height 14
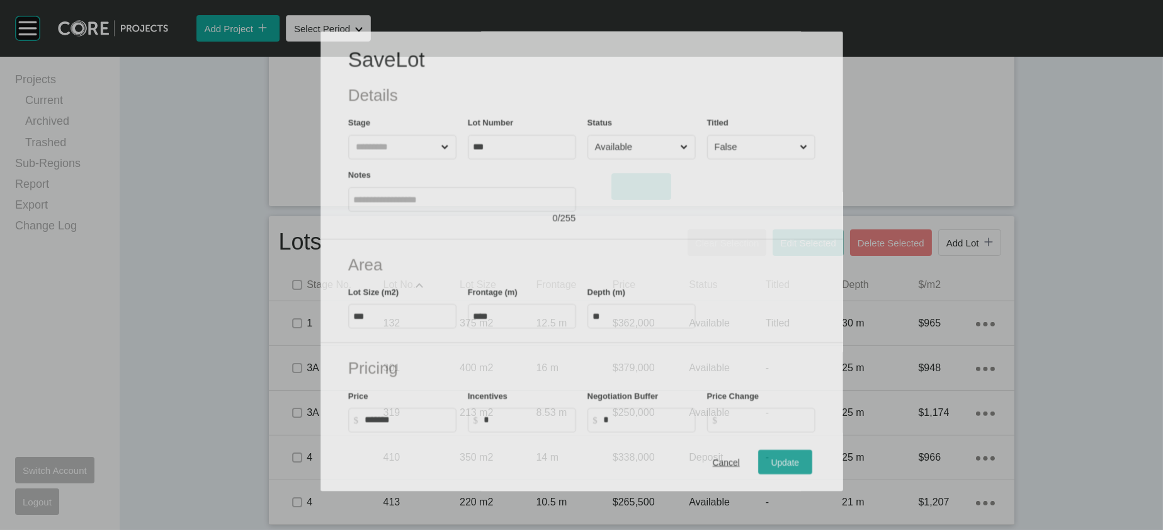
scroll to position [929, 0]
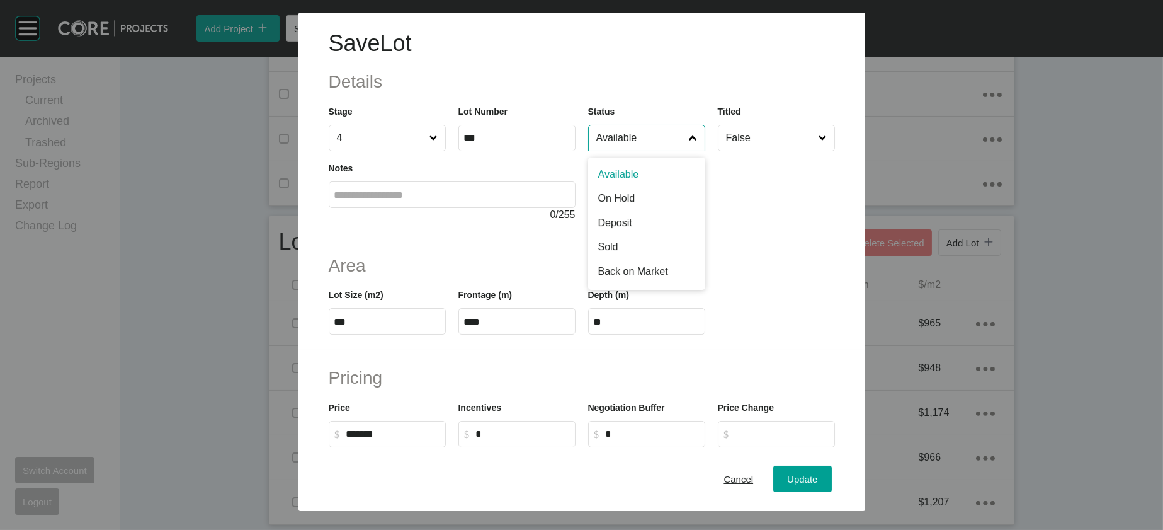
drag, startPoint x: 657, startPoint y: 169, endPoint x: 648, endPoint y: 200, distance: 32.3
click at [657, 151] on input "Available" at bounding box center [640, 137] width 93 height 25
click at [831, 466] on button "Update" at bounding box center [802, 479] width 58 height 26
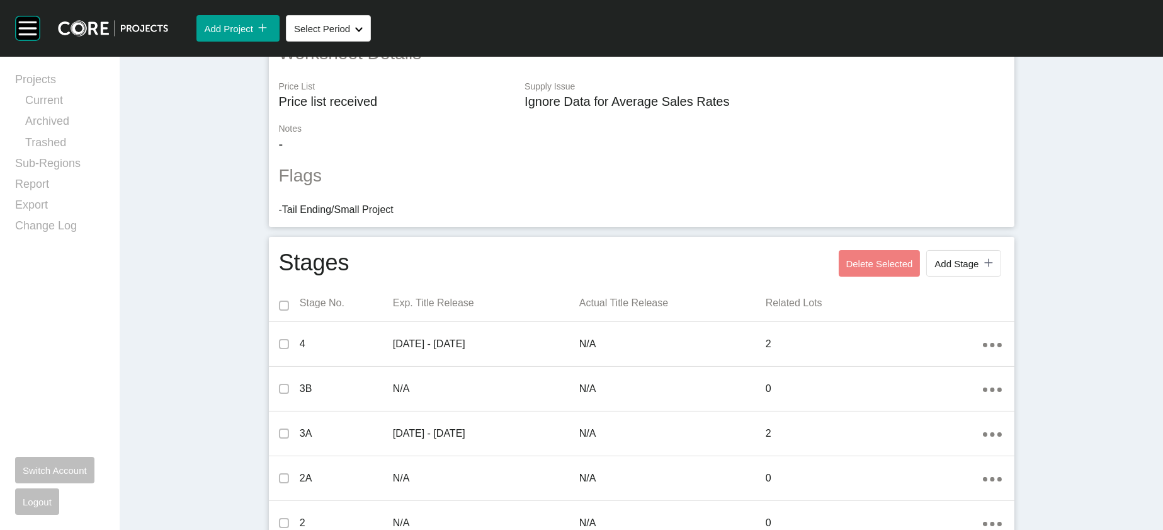
scroll to position [0, 0]
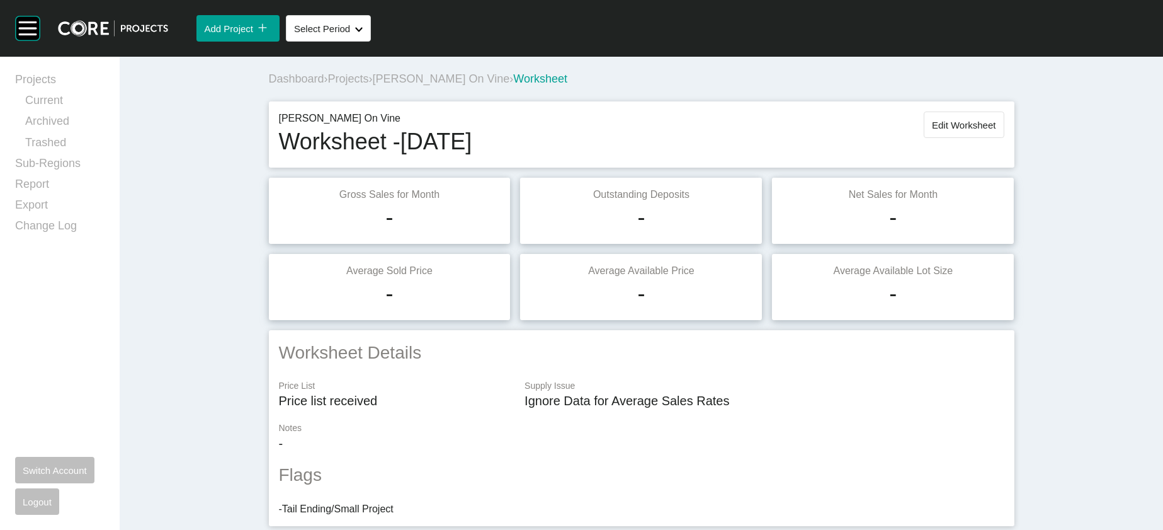
click at [1004, 138] on button "Edit Worksheet" at bounding box center [964, 124] width 80 height 26
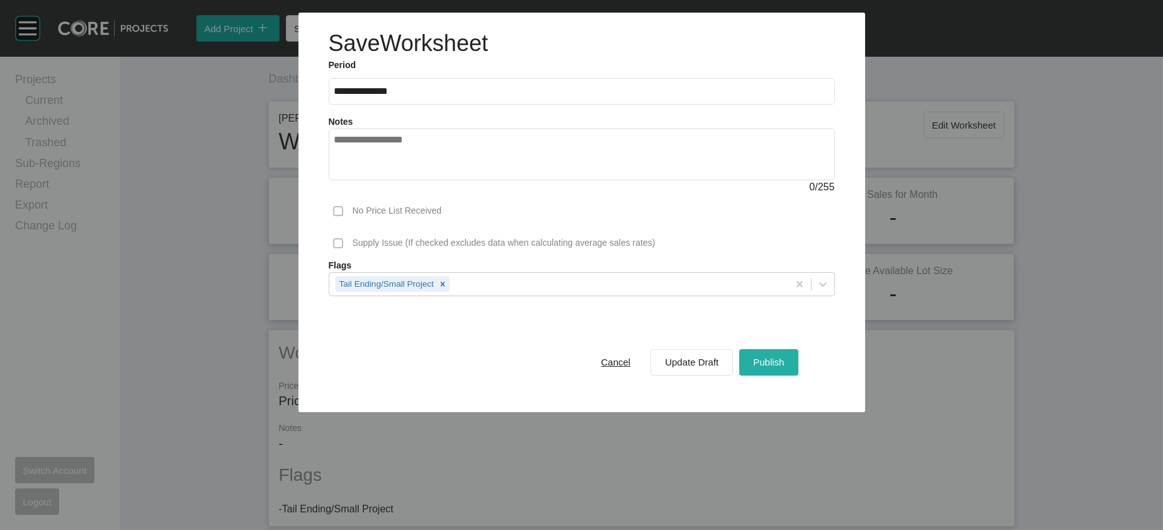
click at [787, 370] on div "Publish" at bounding box center [768, 361] width 37 height 17
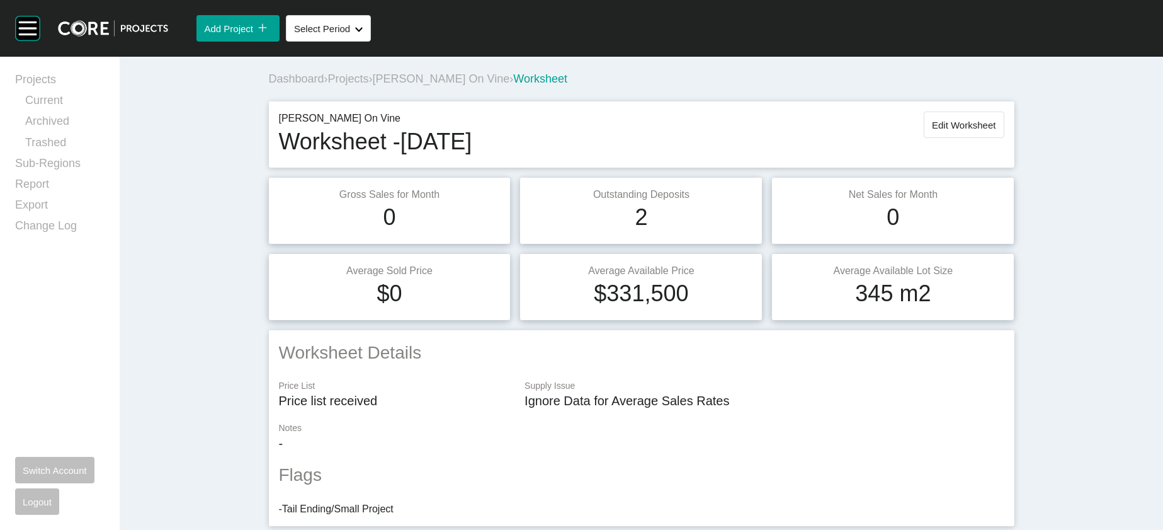
click at [328, 85] on span "Projects" at bounding box center [348, 78] width 41 height 13
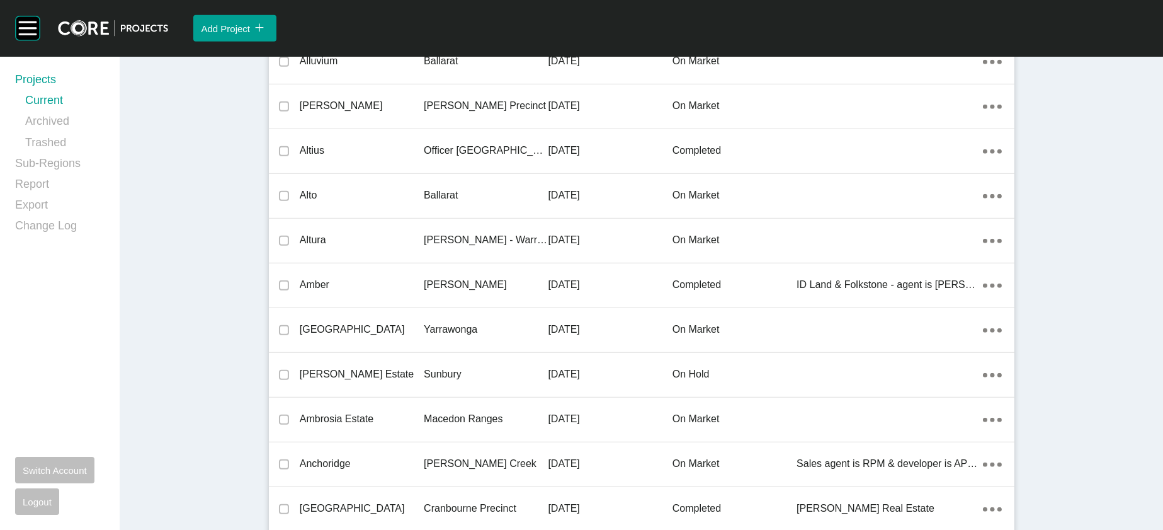
scroll to position [11535, 0]
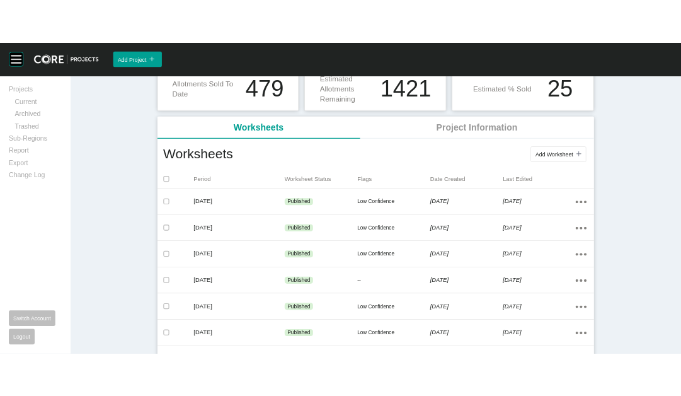
scroll to position [176, 0]
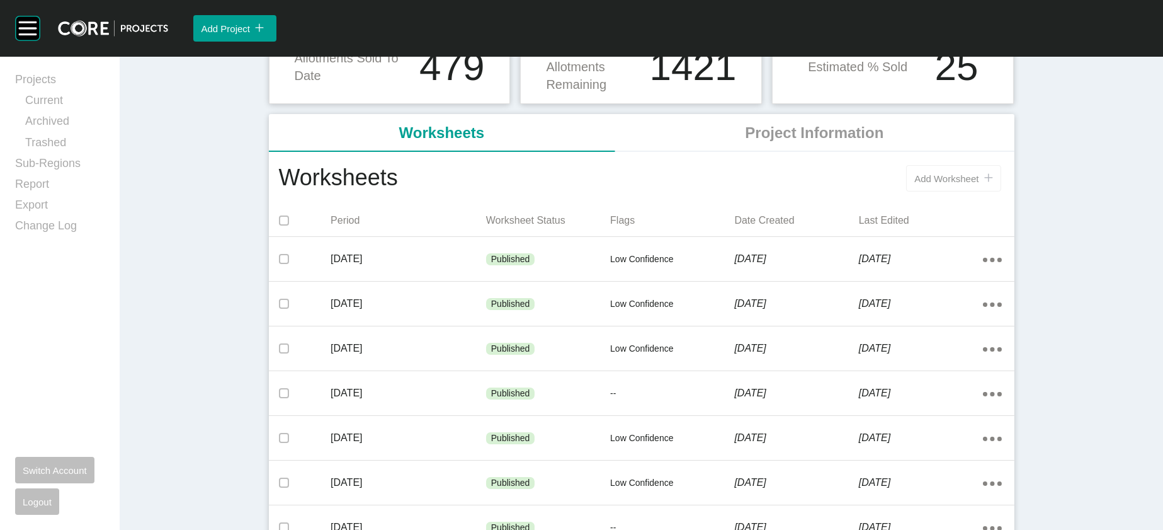
click at [1001, 191] on button "Add Worksheet icon/tick copy 11 Created with Sketch." at bounding box center [953, 178] width 94 height 26
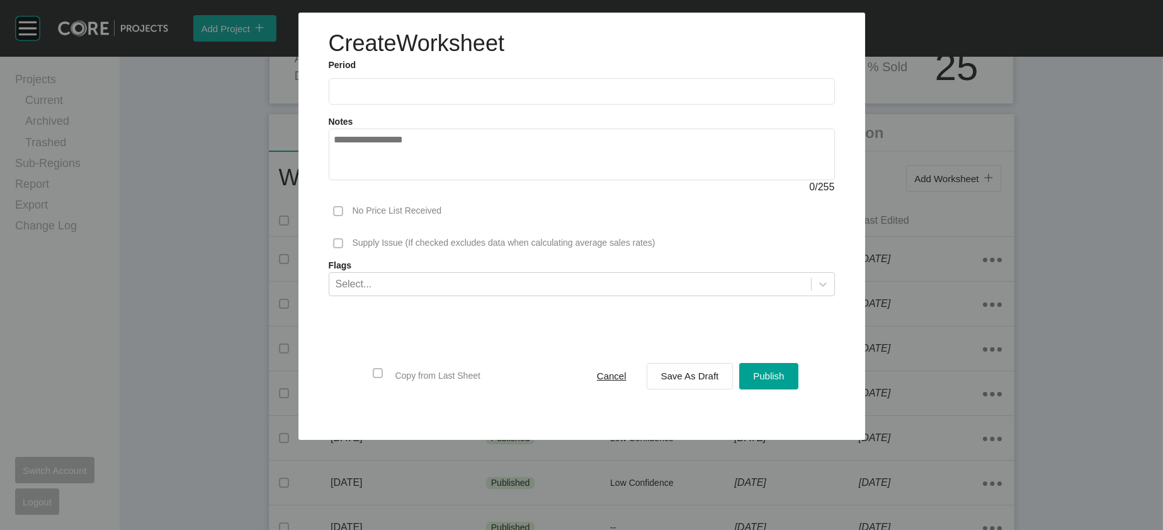
click at [344, 96] on input "text" at bounding box center [581, 91] width 495 height 11
click at [416, 194] on li "Sep" at bounding box center [437, 183] width 42 height 21
type input "**********"
click at [693, 384] on div "Save As Draft" at bounding box center [690, 375] width 64 height 17
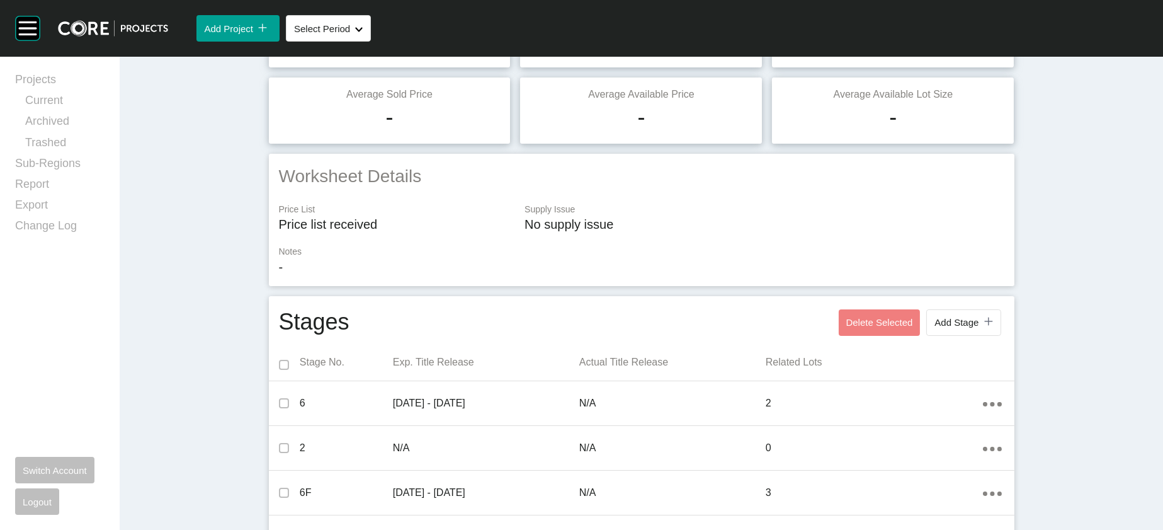
click at [47, 414] on div "Projects Current Archived Trashed Sub-Regions Report Export Change Log Switch A…" at bounding box center [59, 293] width 89 height 443
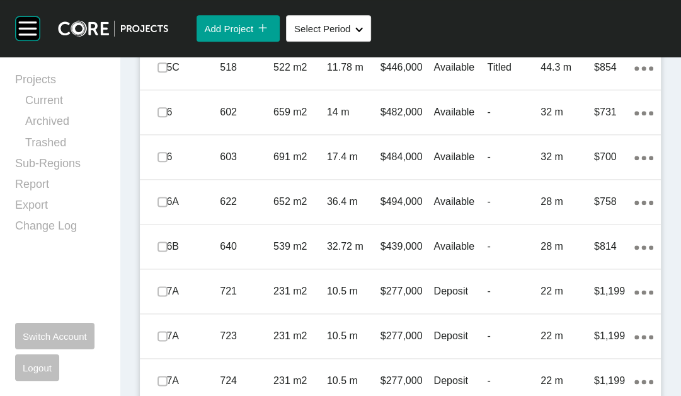
scroll to position [923, 0]
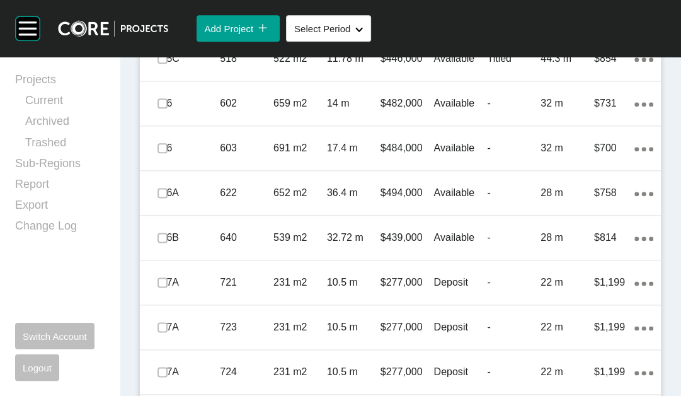
click at [161, 19] on label at bounding box center [162, 14] width 10 height 10
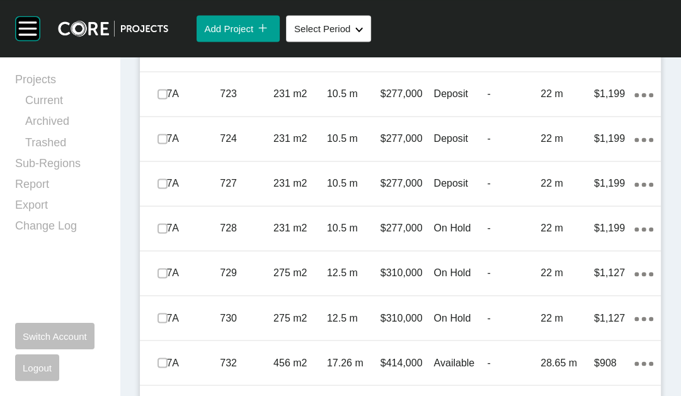
scroll to position [1206, 0]
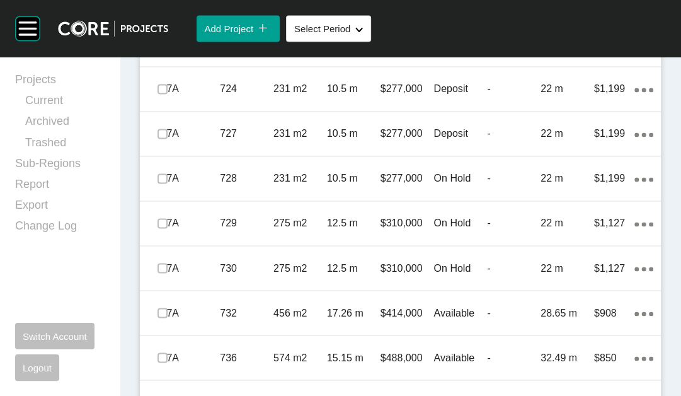
click at [168, 49] on label at bounding box center [162, 44] width 10 height 10
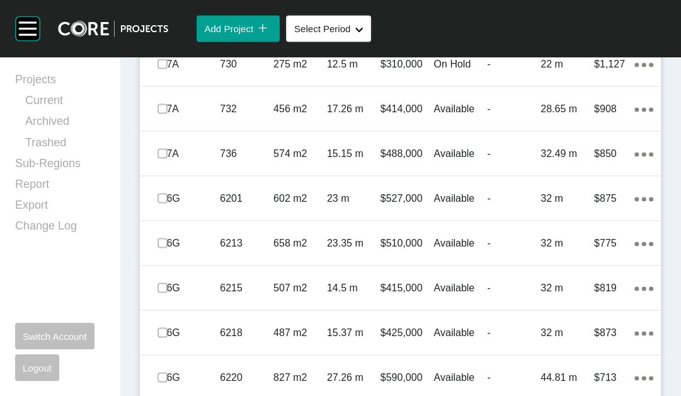
scroll to position [1443, 0]
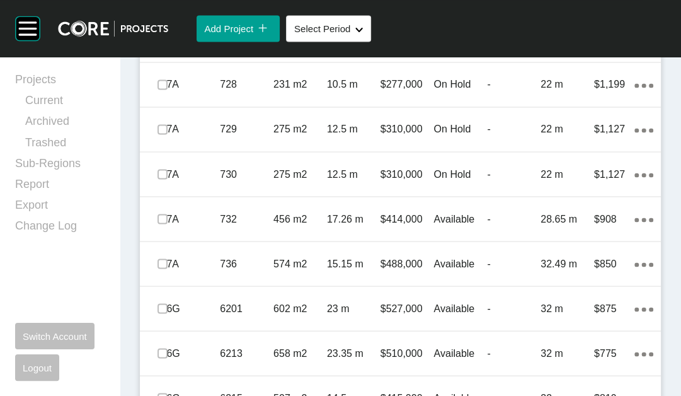
scroll to position [1233, 0]
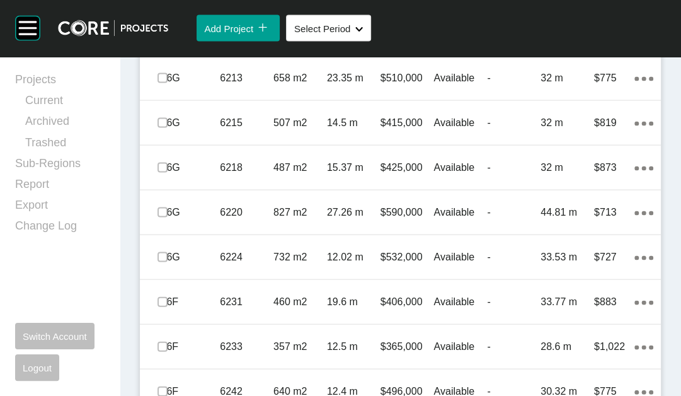
scroll to position [1624, 0]
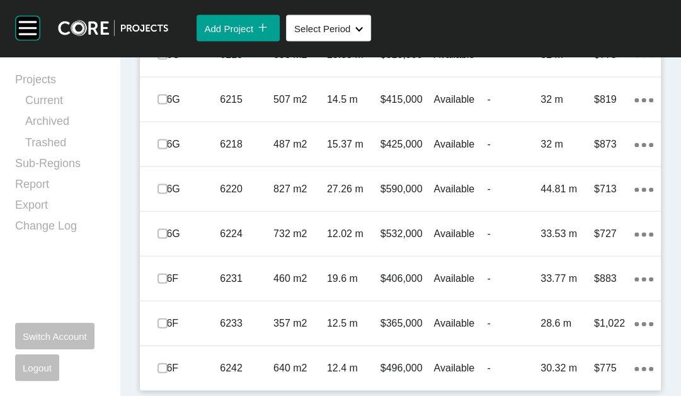
drag, startPoint x: 164, startPoint y: 184, endPoint x: 163, endPoint y: 207, distance: 23.3
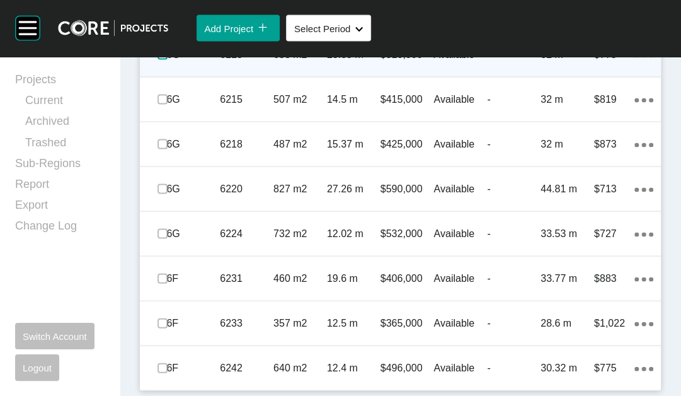
click at [168, 60] on label at bounding box center [162, 55] width 10 height 10
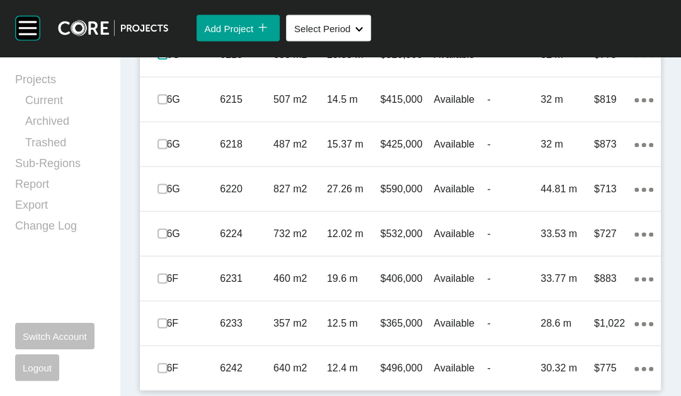
scroll to position [1874, 0]
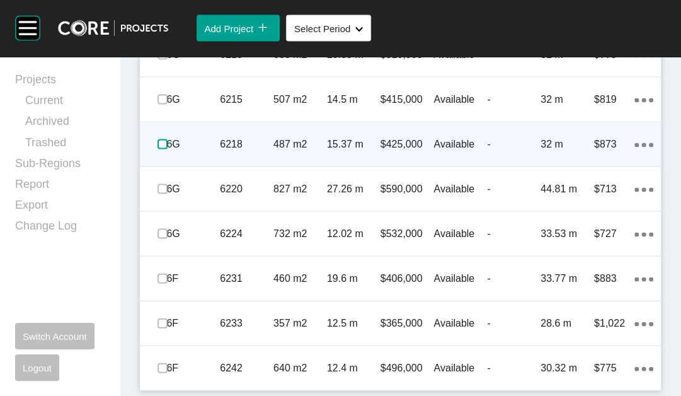
click at [168, 149] on label at bounding box center [162, 144] width 10 height 10
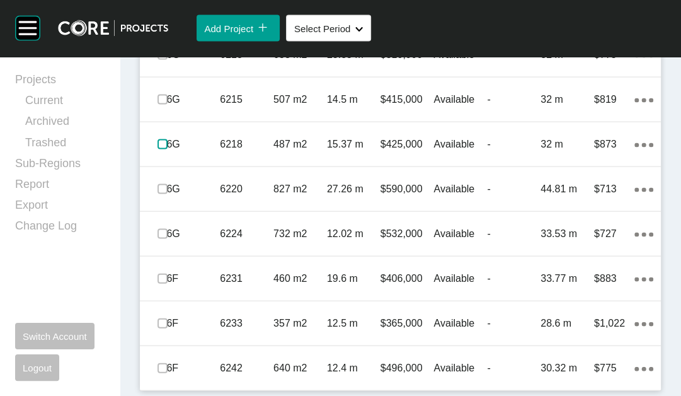
scroll to position [2120, 0]
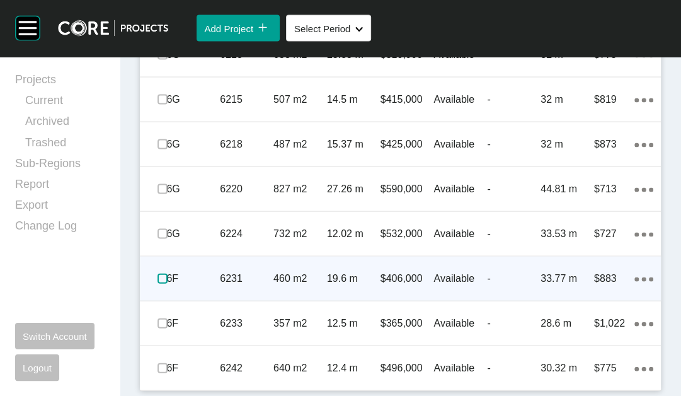
click at [168, 273] on label at bounding box center [162, 278] width 10 height 10
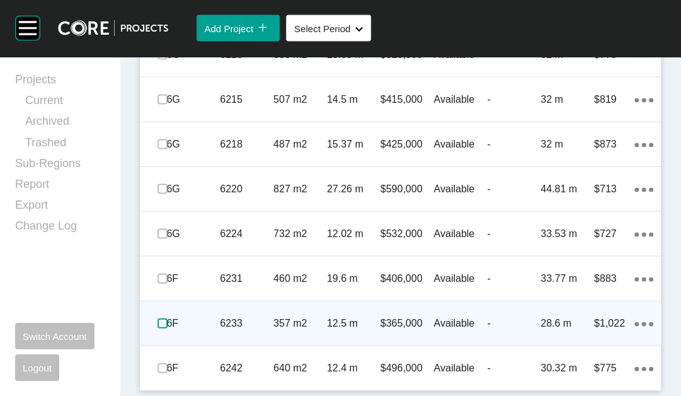
click at [168, 318] on label at bounding box center [162, 323] width 10 height 10
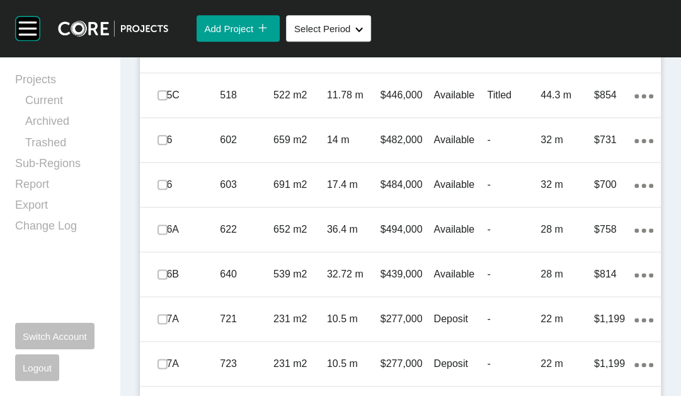
scroll to position [879, 0]
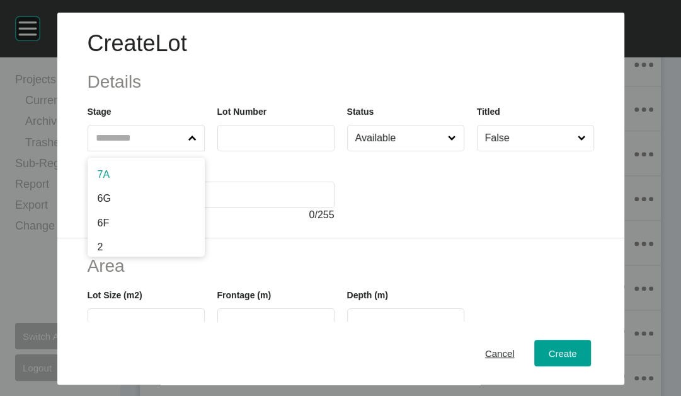
click at [186, 151] on span at bounding box center [192, 137] width 13 height 25
click at [169, 151] on input "text" at bounding box center [139, 137] width 93 height 25
drag, startPoint x: 83, startPoint y: 222, endPoint x: 99, endPoint y: 219, distance: 16.8
click at [258, 143] on input "text" at bounding box center [276, 137] width 106 height 11
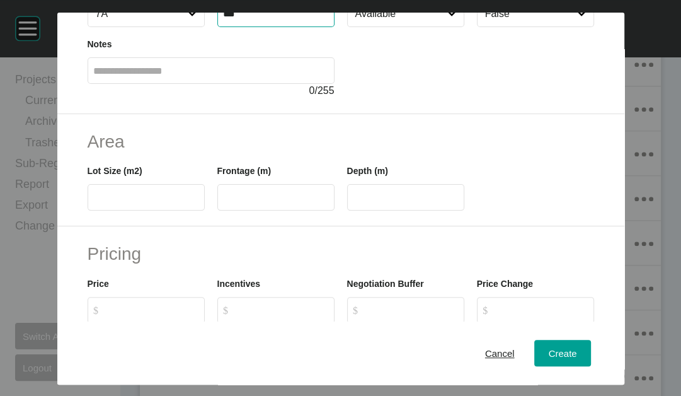
scroll to position [139, 0]
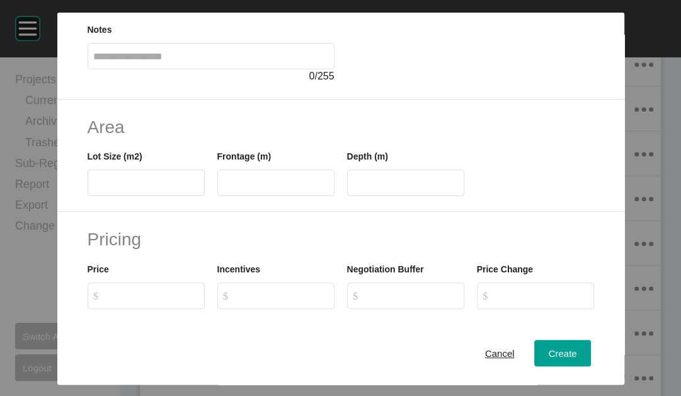
type input "***"
click at [158, 188] on input "text" at bounding box center [146, 183] width 106 height 11
type input "***"
click at [228, 196] on label at bounding box center [275, 182] width 117 height 26
click at [228, 188] on input "text" at bounding box center [276, 183] width 106 height 11
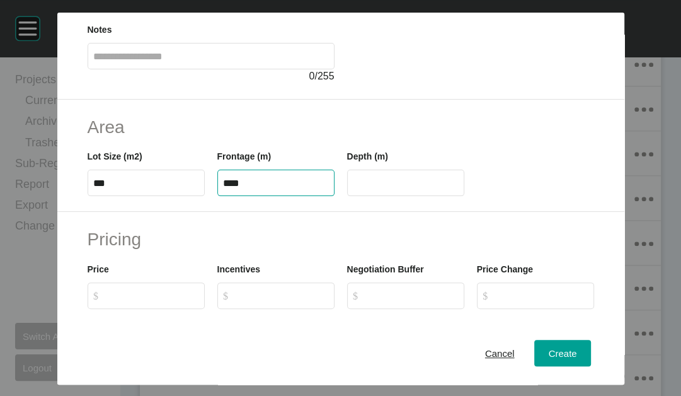
type input "****"
click at [362, 188] on input "****" at bounding box center [406, 183] width 106 height 11
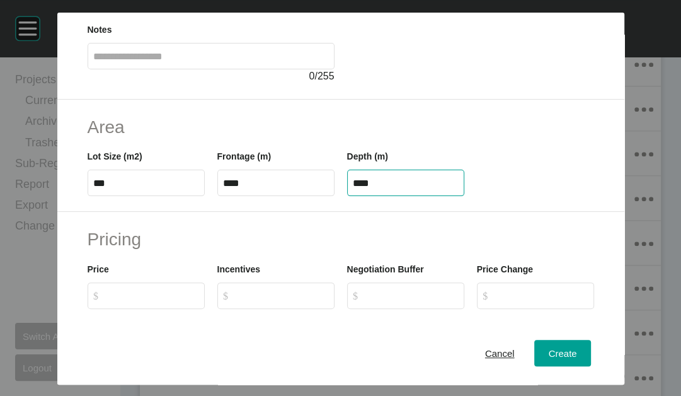
drag, startPoint x: 357, startPoint y: 256, endPoint x: 413, endPoint y: 259, distance: 56.1
click at [413, 188] on input "****" at bounding box center [406, 183] width 106 height 11
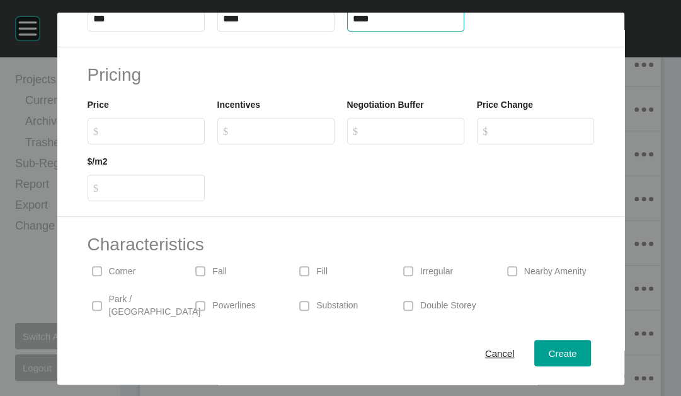
scroll to position [339, 0]
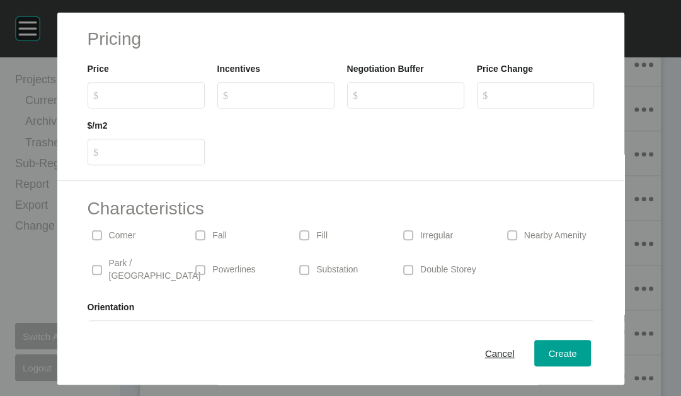
type input "****"
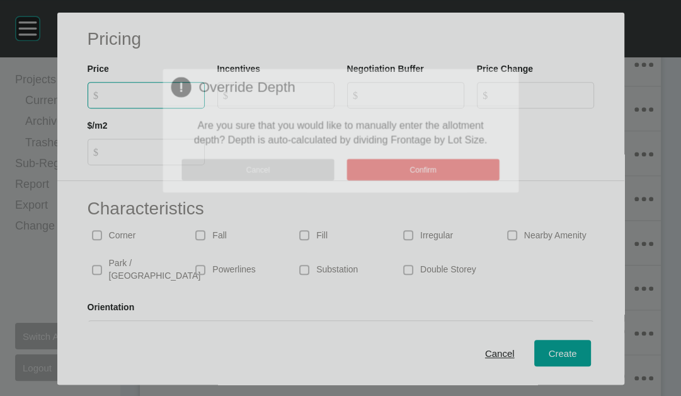
click at [159, 202] on div "Create Lot Details Stage 7A Lot Number *** Status Available Titled False Notes …" at bounding box center [340, 198] width 681 height 396
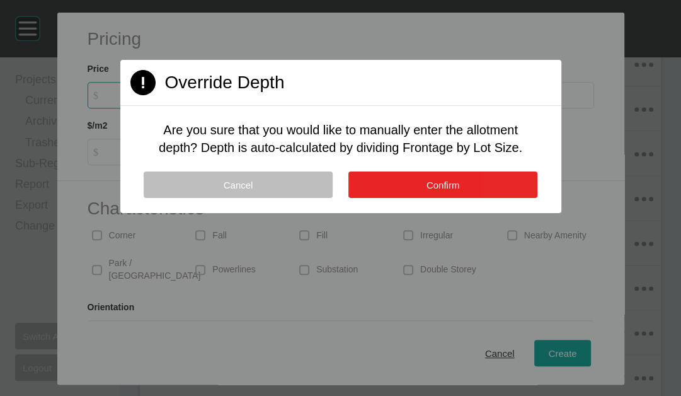
click at [375, 198] on button "Confirm" at bounding box center [442, 184] width 189 height 26
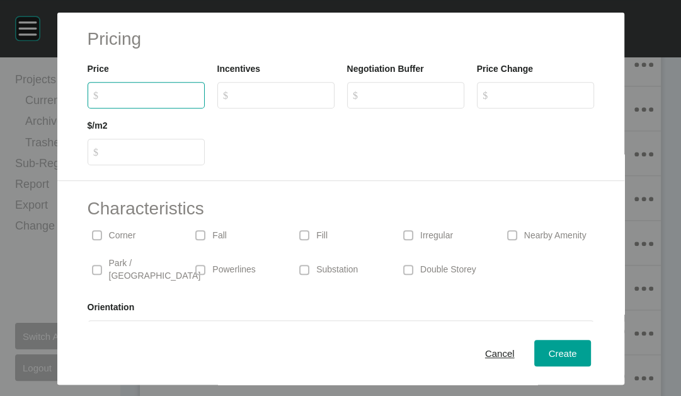
click at [139, 100] on input "$ Created with Sketch. $" at bounding box center [152, 94] width 94 height 11
drag, startPoint x: 125, startPoint y: 196, endPoint x: 134, endPoint y: 198, distance: 9.2
click at [125, 100] on input "$ Created with Sketch. $" at bounding box center [152, 94] width 94 height 11
type input "*******"
type input "***"
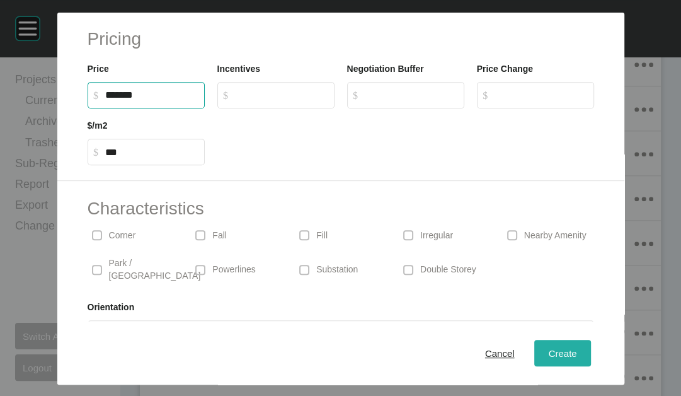
click at [570, 344] on div "Create" at bounding box center [562, 352] width 35 height 17
type input "*"
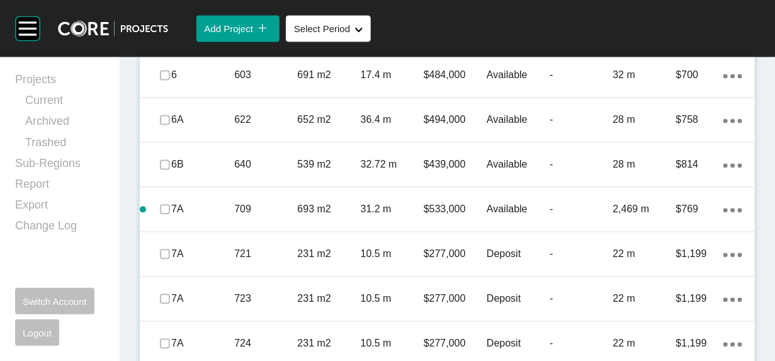
scroll to position [979, 0]
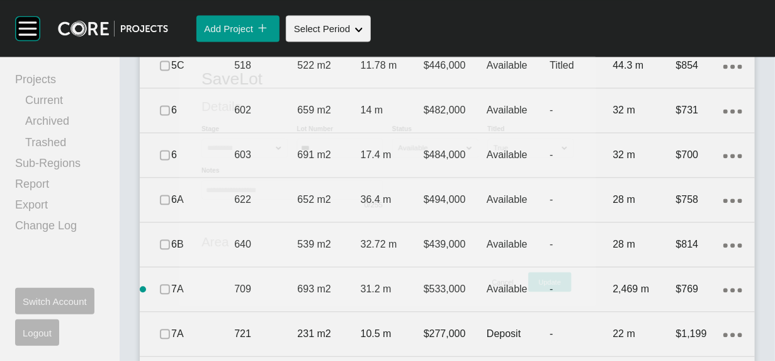
scroll to position [978, 0]
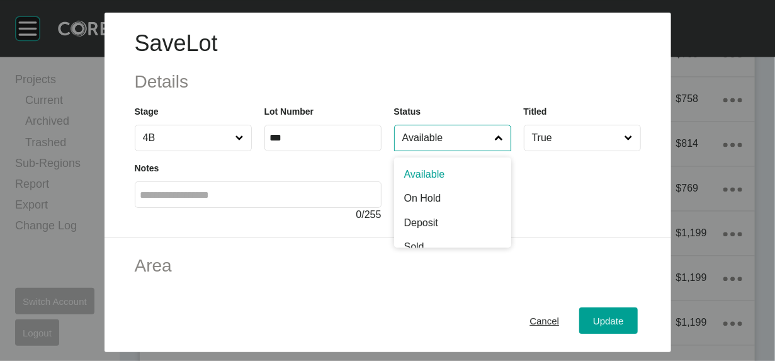
click at [469, 151] on input "Available" at bounding box center [446, 137] width 93 height 25
type input "*"
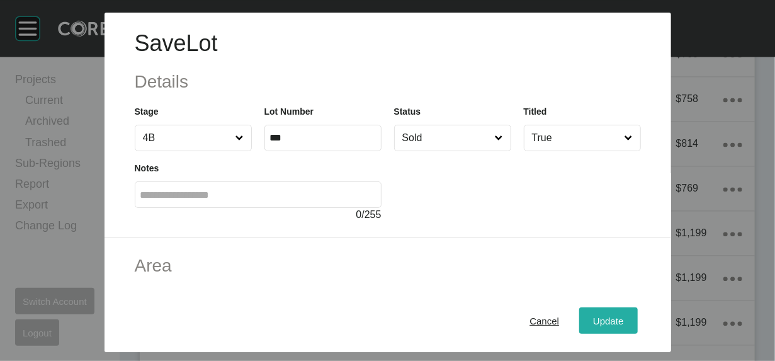
click at [627, 312] on div "Update" at bounding box center [608, 320] width 37 height 17
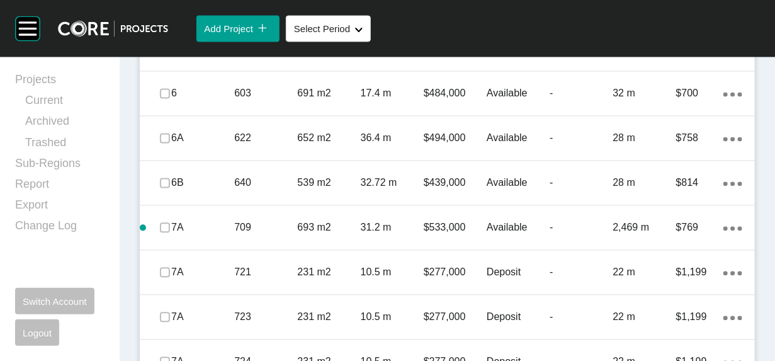
drag, startPoint x: 172, startPoint y: 196, endPoint x: 210, endPoint y: 199, distance: 38.5
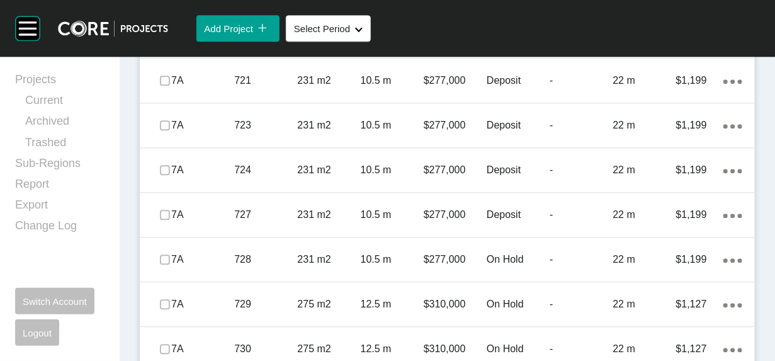
scroll to position [1194, 0]
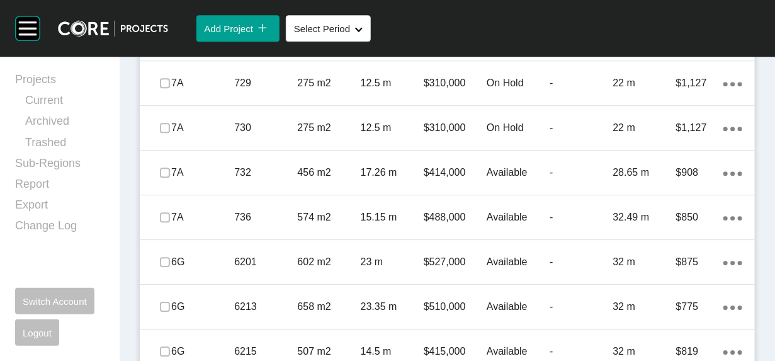
scroll to position [1406, 0]
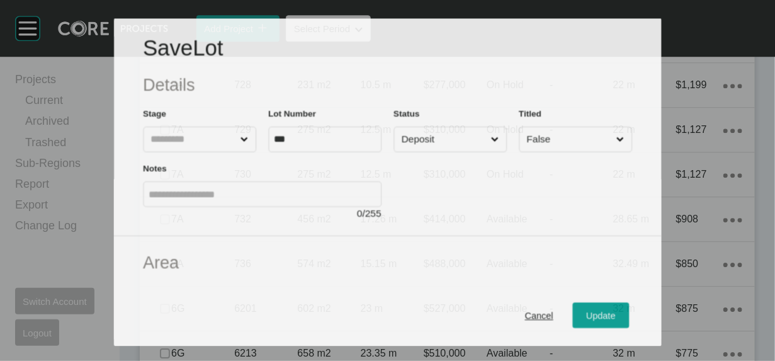
scroll to position [1358, 0]
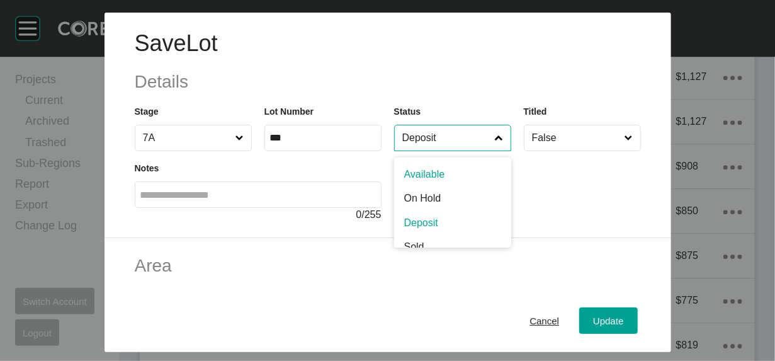
click at [436, 151] on input "Deposit" at bounding box center [446, 137] width 93 height 25
type input "*"
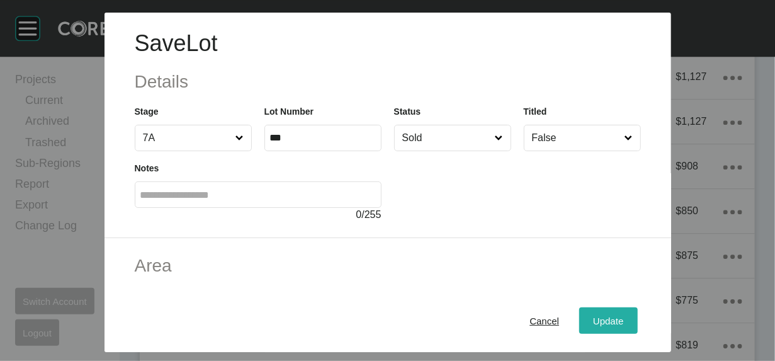
click at [623, 315] on span "Update" at bounding box center [608, 320] width 30 height 11
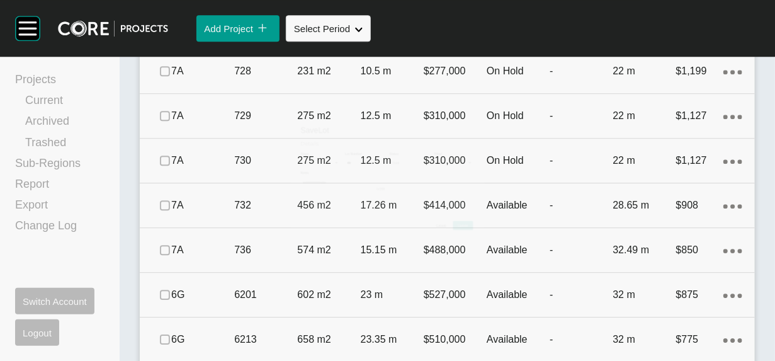
scroll to position [1406, 0]
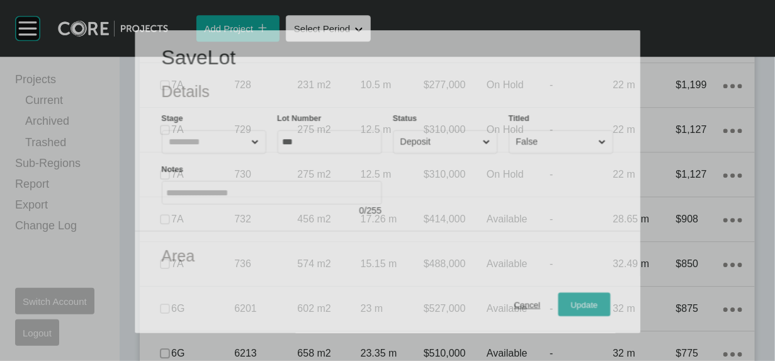
scroll to position [1358, 0]
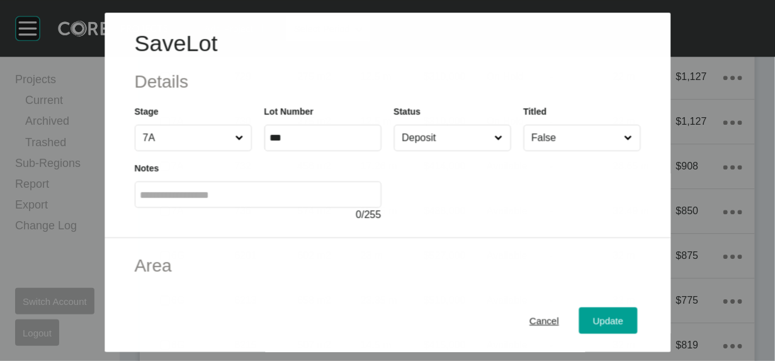
click at [428, 151] on input "Deposit" at bounding box center [445, 137] width 93 height 25
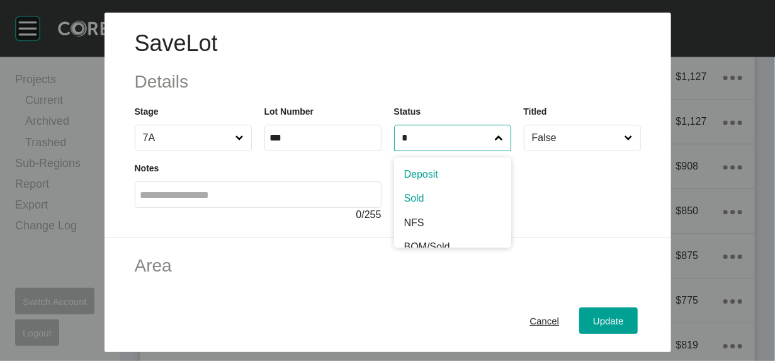
type input "*"
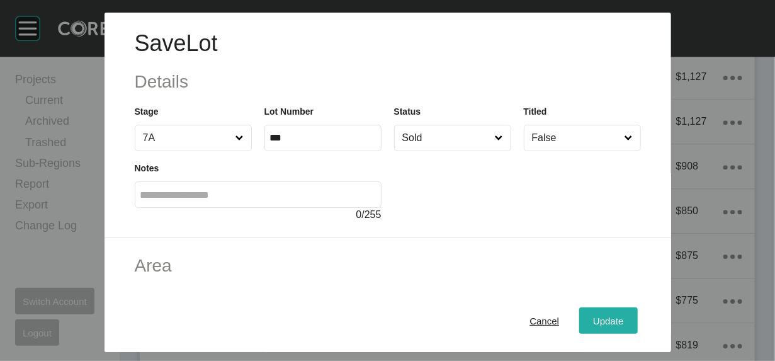
click at [627, 319] on div "Update" at bounding box center [608, 320] width 37 height 17
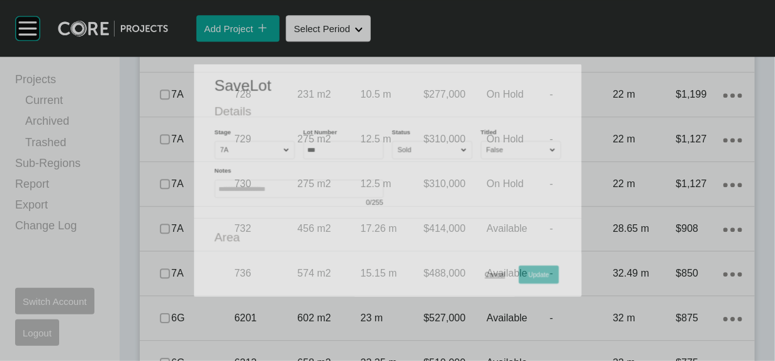
scroll to position [1406, 0]
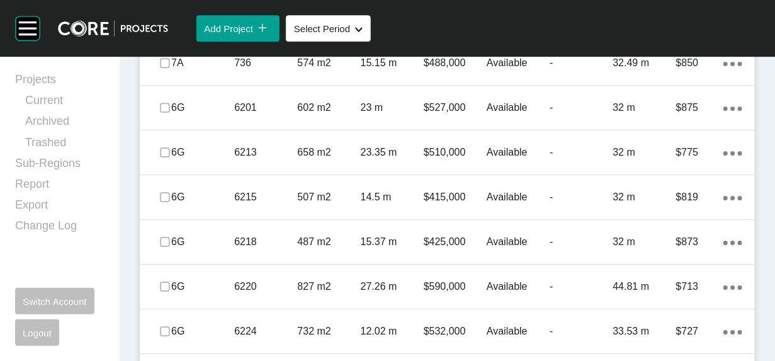
scroll to position [1557, 0]
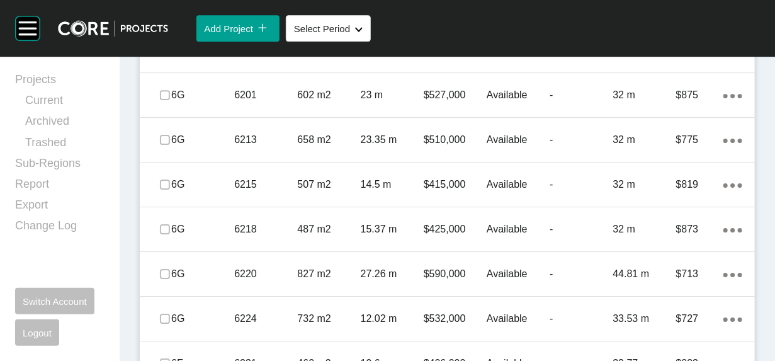
drag, startPoint x: 174, startPoint y: 283, endPoint x: 174, endPoint y: 298, distance: 14.5
drag, startPoint x: 171, startPoint y: 332, endPoint x: 210, endPoint y: 334, distance: 39.1
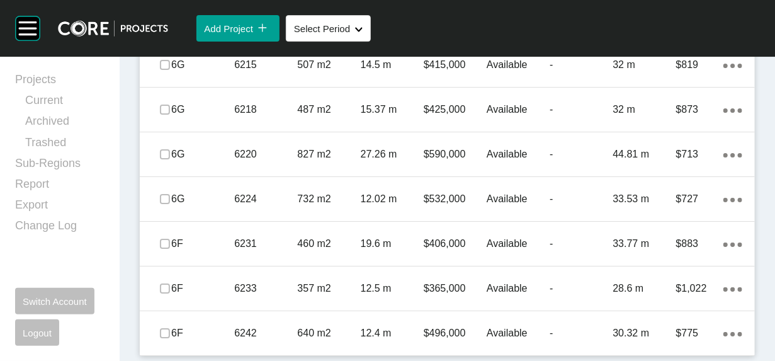
scroll to position [1881, 0]
click at [170, 25] on label at bounding box center [165, 20] width 10 height 10
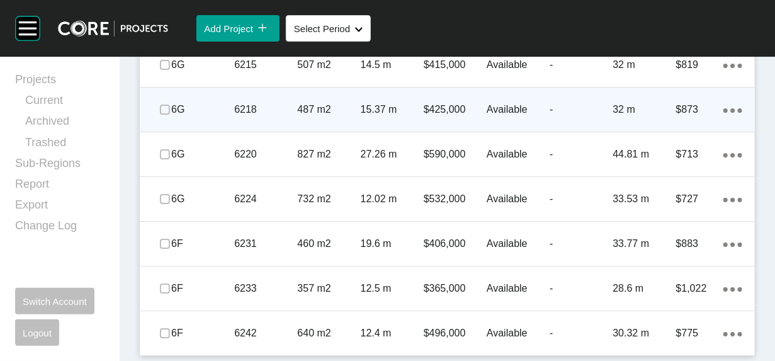
click at [537, 129] on div "Available" at bounding box center [518, 109] width 63 height 39
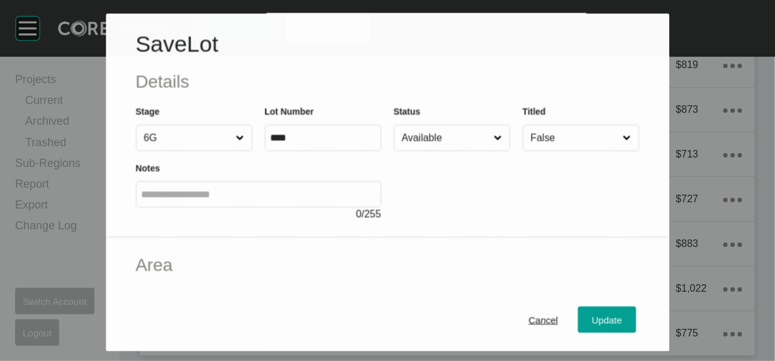
scroll to position [1832, 0]
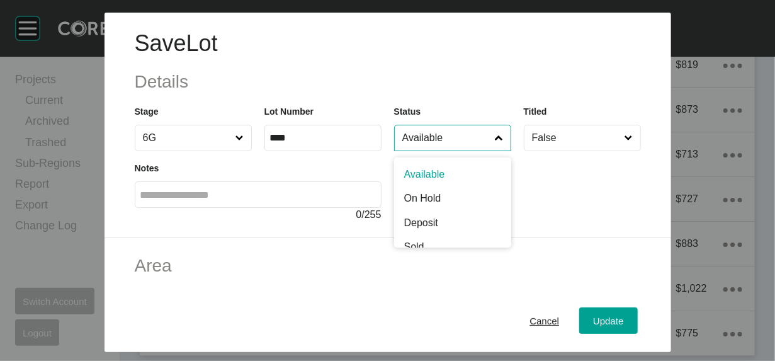
click at [454, 151] on input "Available" at bounding box center [446, 137] width 93 height 25
type input "*"
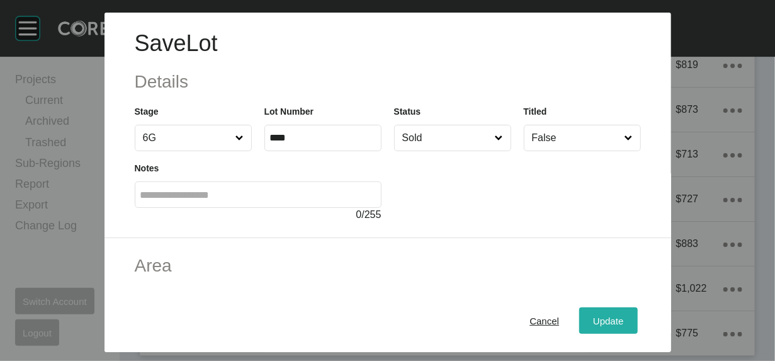
click at [637, 307] on button "Update" at bounding box center [608, 320] width 58 height 26
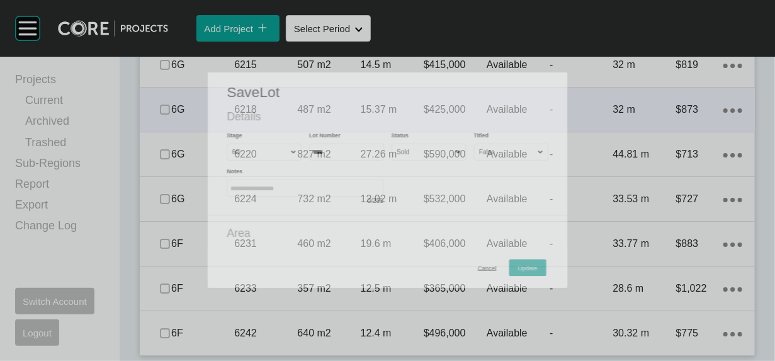
scroll to position [1881, 0]
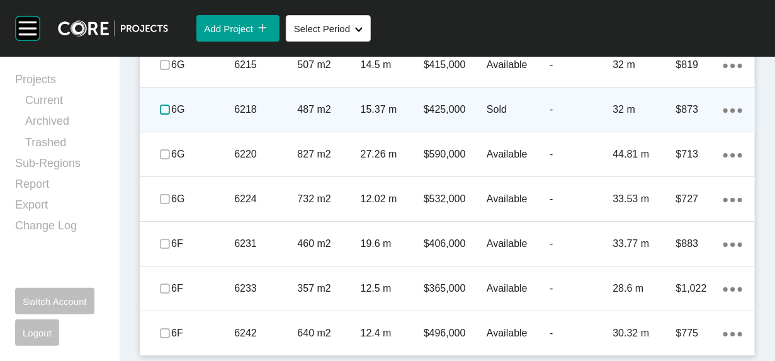
click at [168, 115] on label at bounding box center [165, 110] width 10 height 10
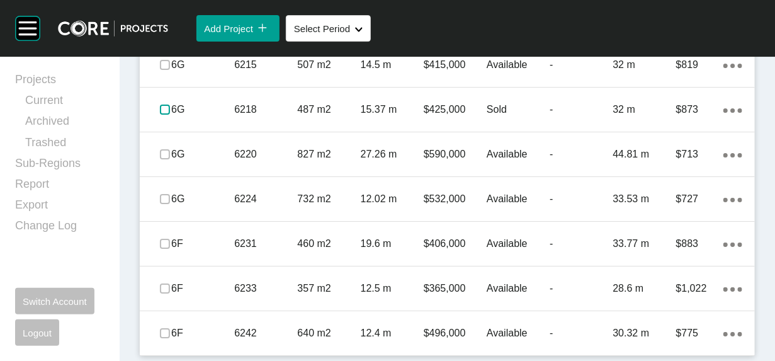
scroll to position [2180, 0]
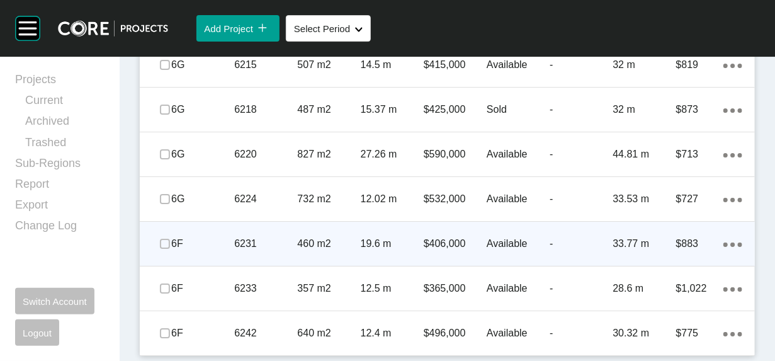
click at [396, 230] on div "19.6 m" at bounding box center [392, 243] width 63 height 39
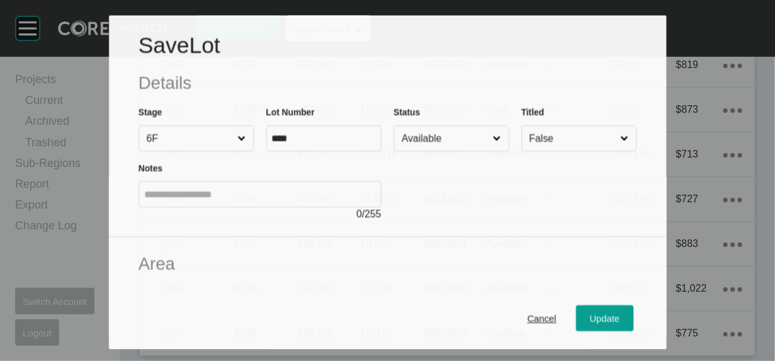
scroll to position [2131, 0]
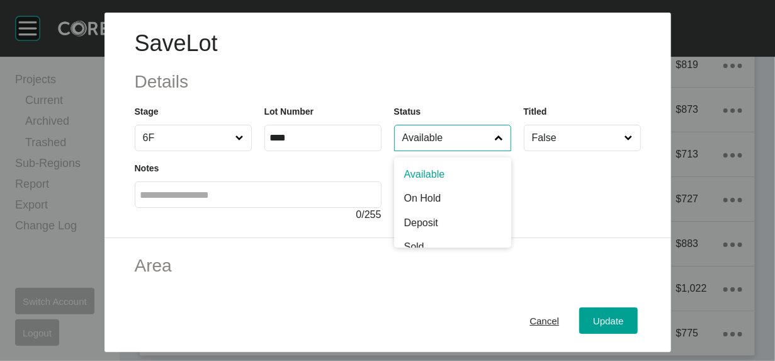
click at [451, 151] on input "Available" at bounding box center [446, 137] width 93 height 25
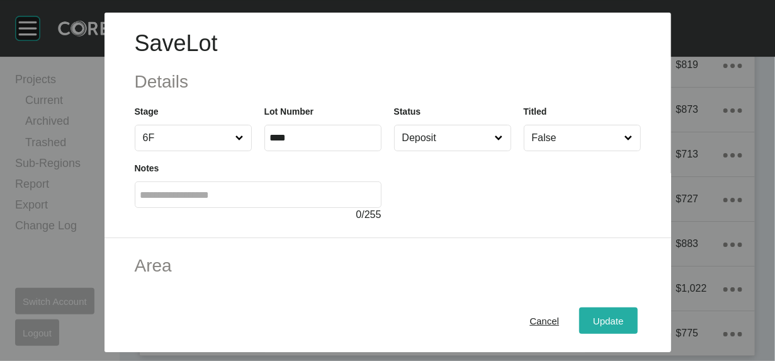
click at [627, 319] on div "Update" at bounding box center [608, 320] width 37 height 17
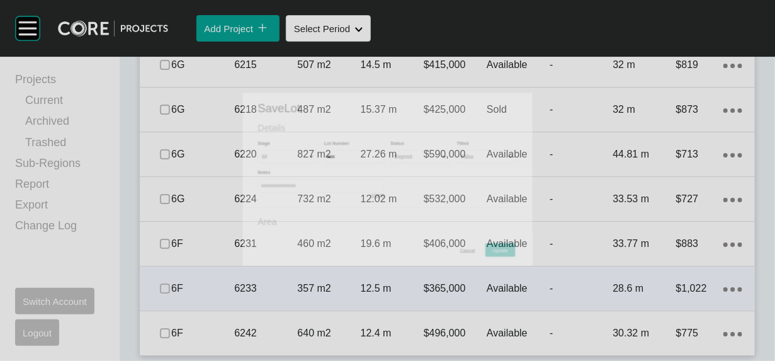
scroll to position [2180, 0]
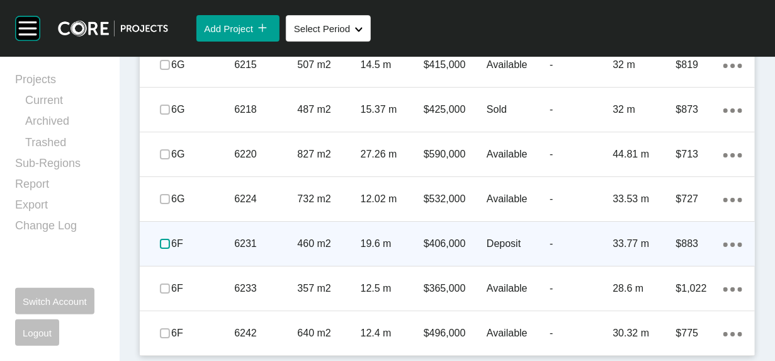
click at [170, 239] on label at bounding box center [165, 244] width 10 height 10
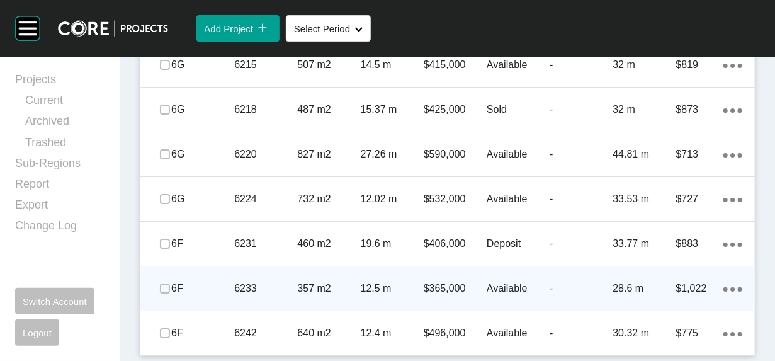
click at [364, 269] on div "12.5 m" at bounding box center [392, 288] width 63 height 39
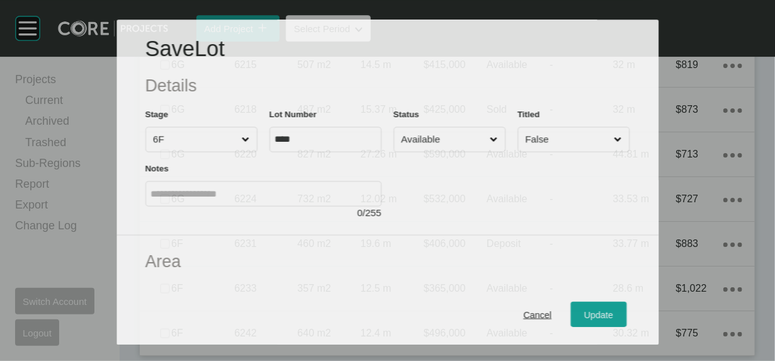
scroll to position [2131, 0]
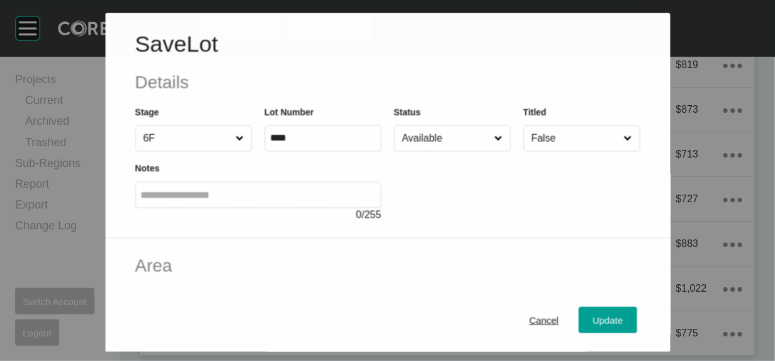
click at [491, 151] on input "Available" at bounding box center [445, 137] width 93 height 25
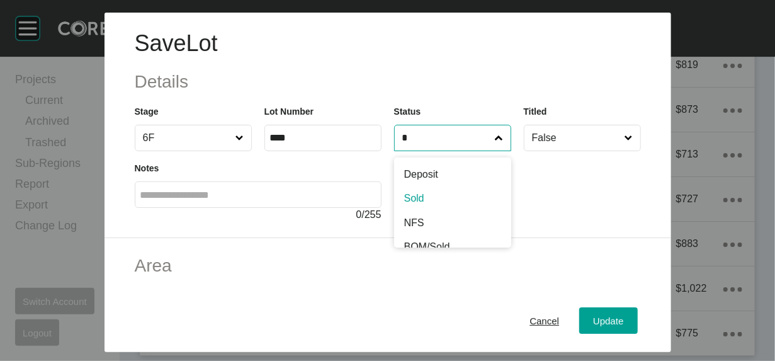
type input "*"
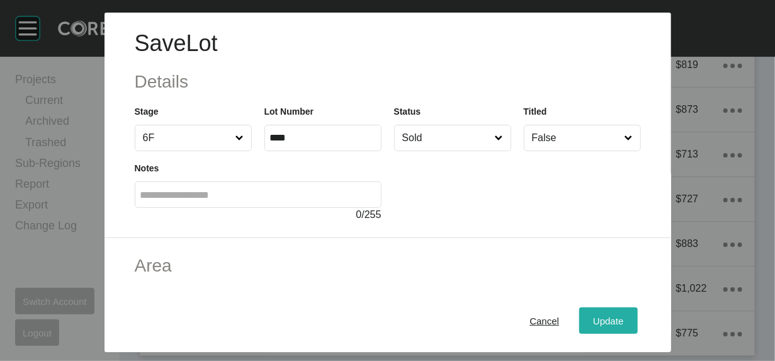
click at [627, 312] on div "Update" at bounding box center [608, 320] width 37 height 17
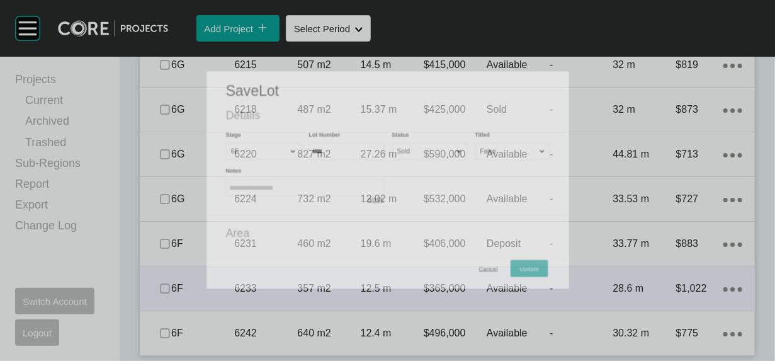
scroll to position [2180, 0]
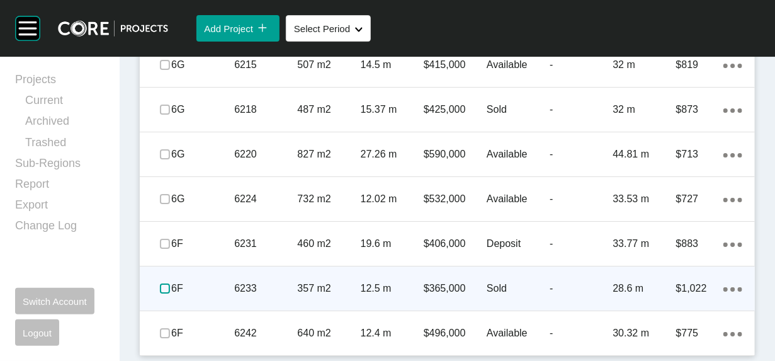
click at [170, 283] on label at bounding box center [165, 288] width 10 height 10
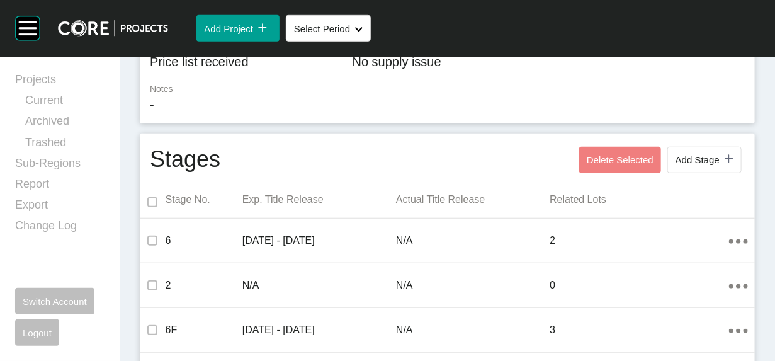
scroll to position [0, 0]
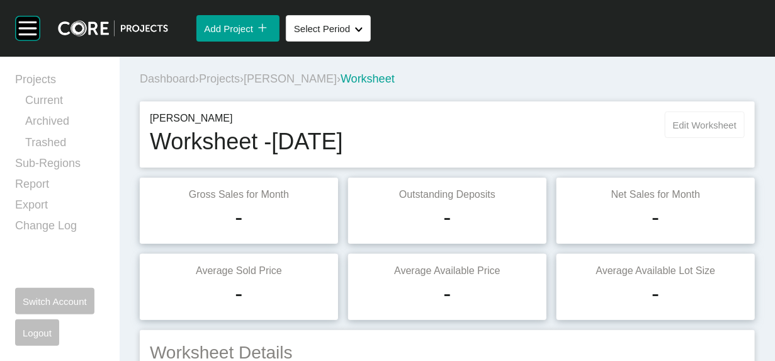
click at [695, 130] on span "Edit Worksheet" at bounding box center [705, 125] width 64 height 11
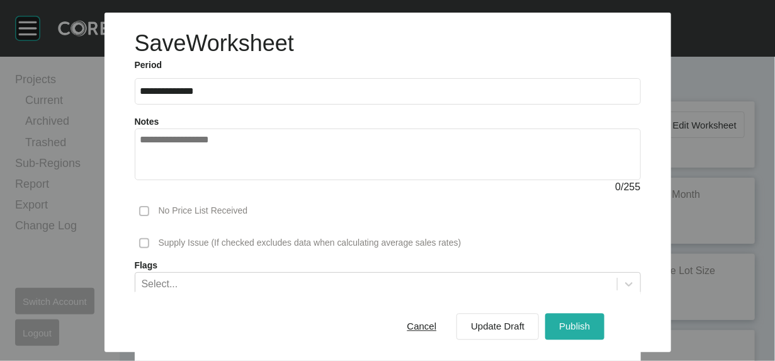
click at [590, 321] on span "Publish" at bounding box center [574, 326] width 31 height 11
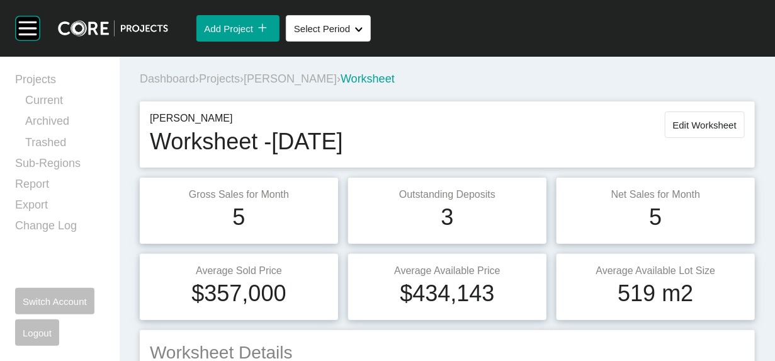
click at [237, 85] on span "Projects" at bounding box center [219, 78] width 41 height 13
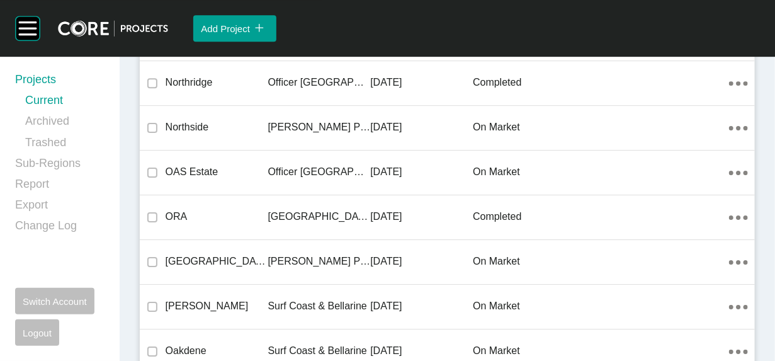
scroll to position [37089, 0]
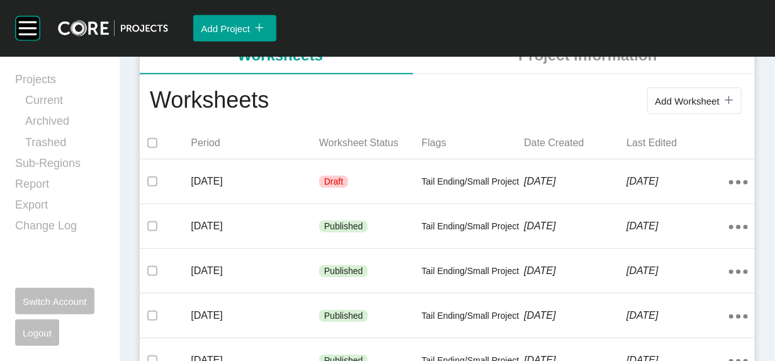
scroll to position [276, 0]
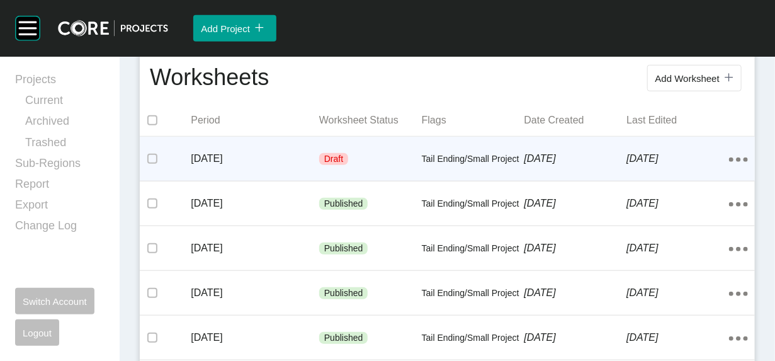
click at [531, 178] on div "[DATE]" at bounding box center [576, 158] width 103 height 39
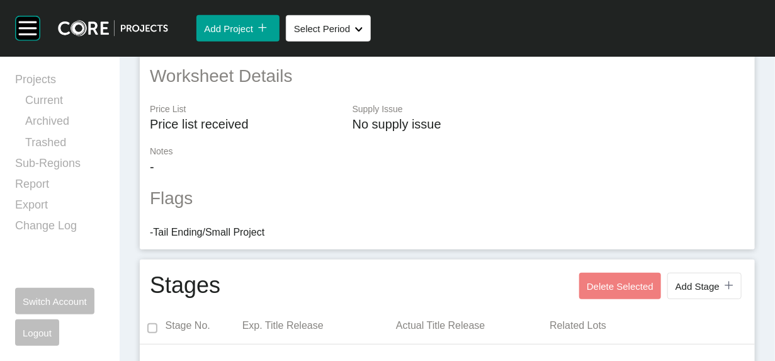
scroll to position [1020, 0]
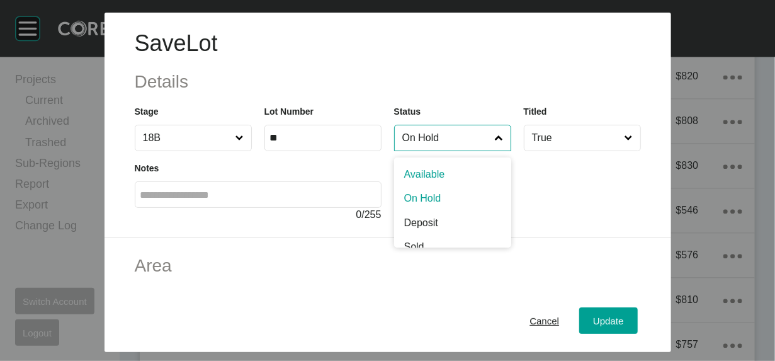
drag, startPoint x: 479, startPoint y: 161, endPoint x: 480, endPoint y: 174, distance: 13.3
click at [480, 151] on input "On Hold" at bounding box center [446, 137] width 93 height 25
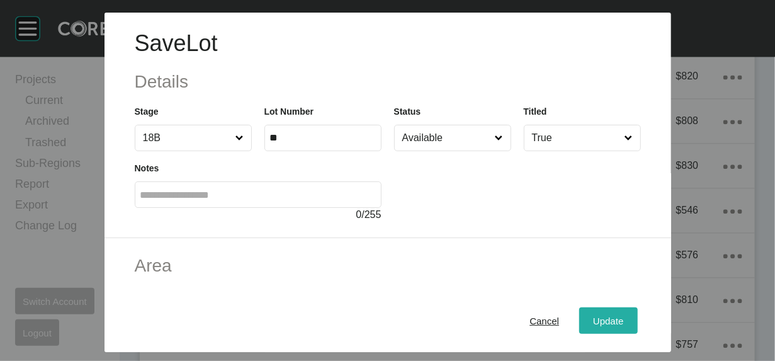
click at [623, 315] on span "Update" at bounding box center [608, 320] width 30 height 11
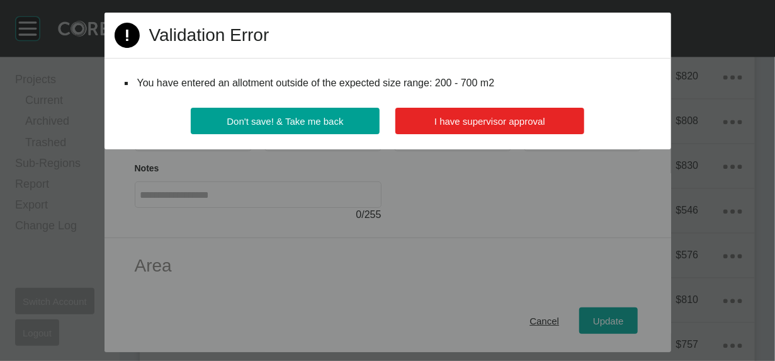
click at [518, 127] on span "I have supervisor approval" at bounding box center [490, 121] width 111 height 11
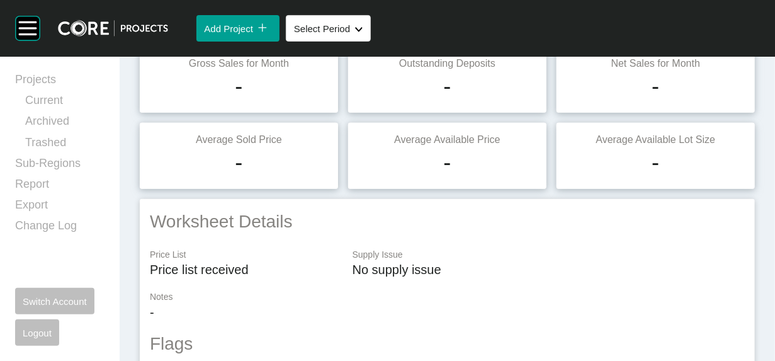
scroll to position [0, 0]
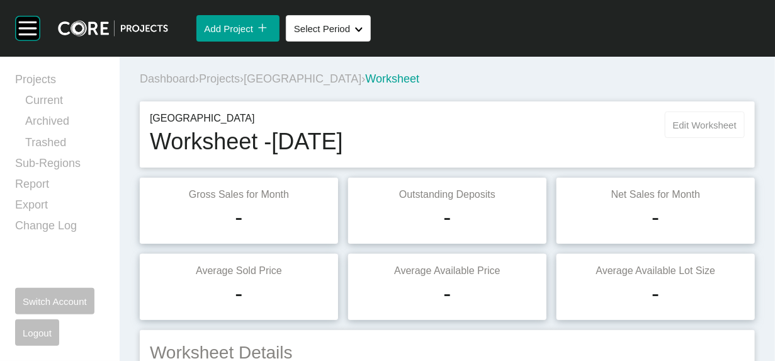
click at [673, 130] on span "Edit Worksheet" at bounding box center [705, 125] width 64 height 11
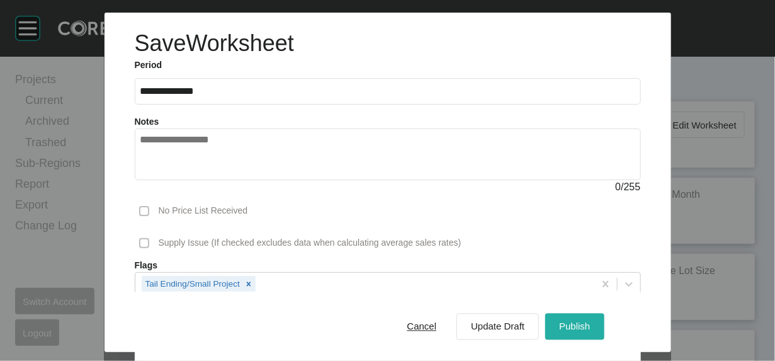
click at [590, 321] on span "Publish" at bounding box center [574, 326] width 31 height 11
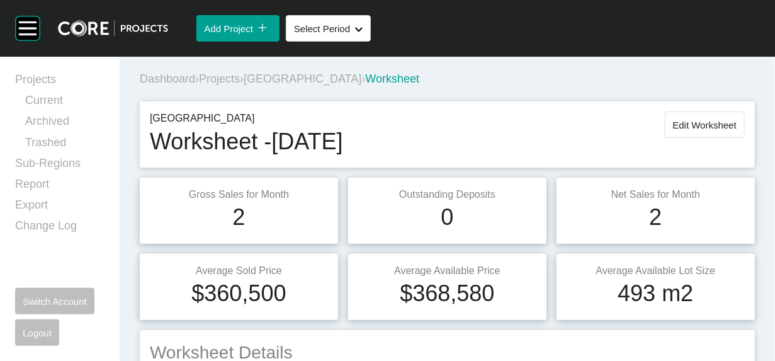
click at [240, 85] on span "Projects" at bounding box center [219, 78] width 41 height 13
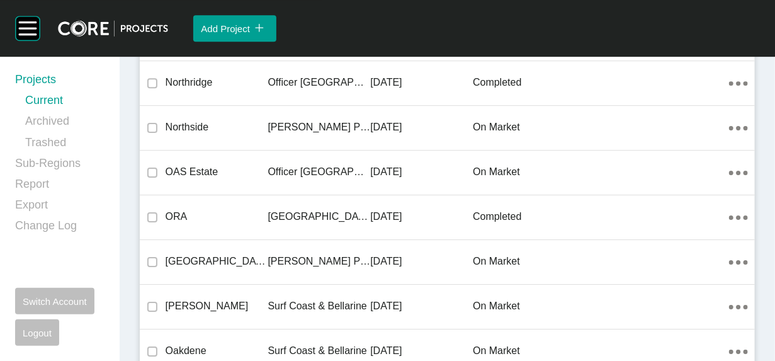
scroll to position [37200, 0]
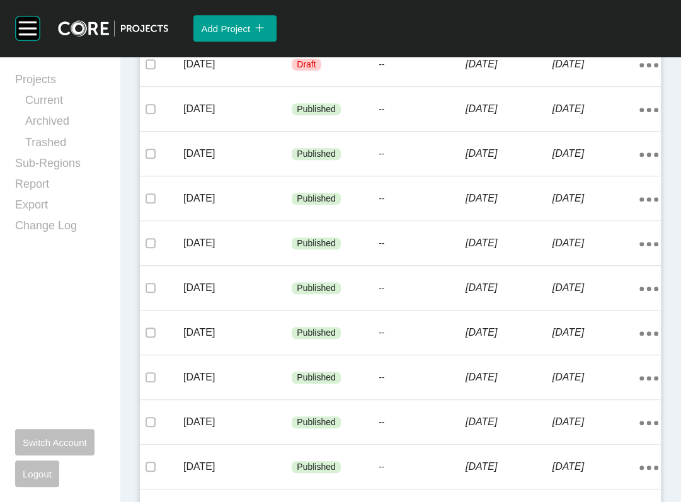
scroll to position [406, 0]
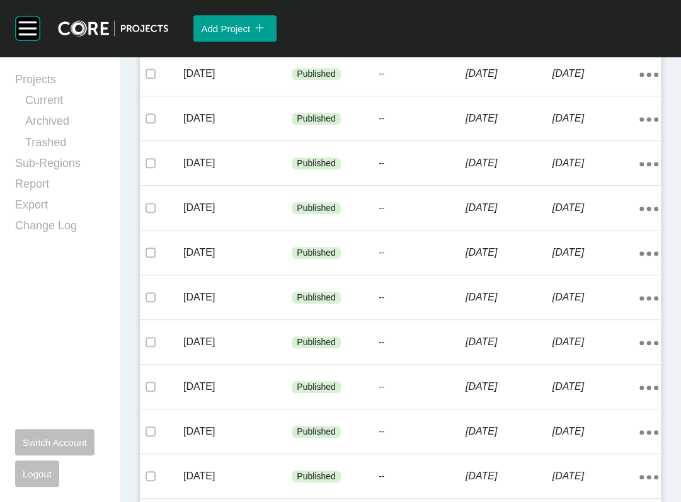
click at [465, 36] on p "[DATE]" at bounding box center [508, 29] width 87 height 14
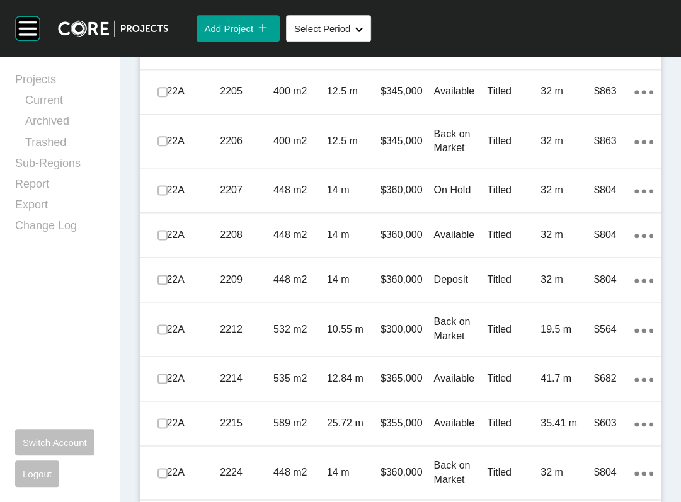
scroll to position [913, 0]
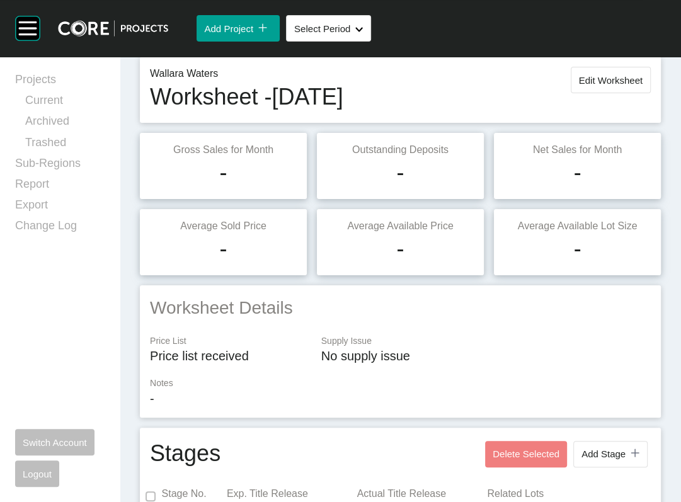
scroll to position [0, 0]
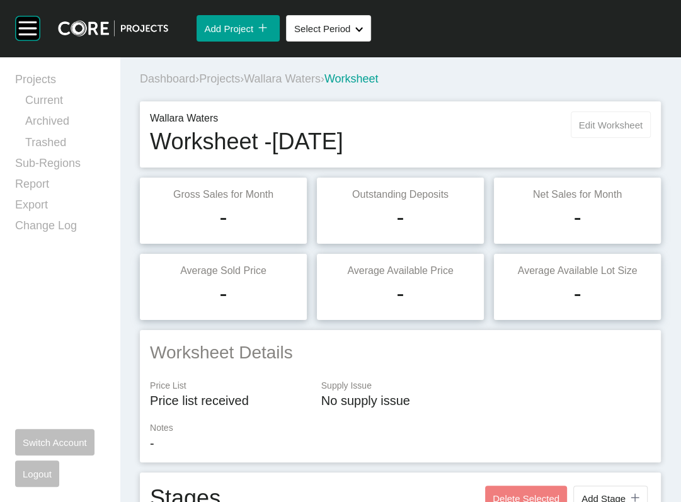
click at [585, 130] on span "Edit Worksheet" at bounding box center [611, 125] width 64 height 11
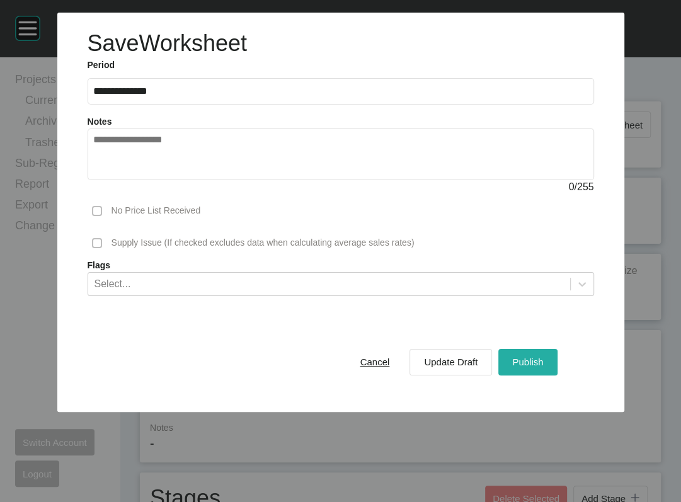
click at [543, 367] on span "Publish" at bounding box center [527, 361] width 31 height 11
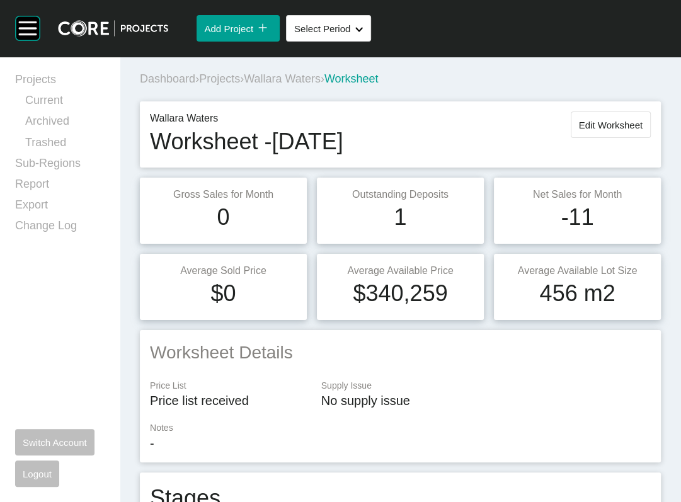
click at [188, 34] on div "Add Project icon/tick copy 11 Created with Sketch. Select Period Shape Created …" at bounding box center [424, 28] width 513 height 57
drag, startPoint x: 82, startPoint y: 115, endPoint x: 94, endPoint y: 89, distance: 28.7
click at [82, 113] on link "Current" at bounding box center [64, 103] width 79 height 21
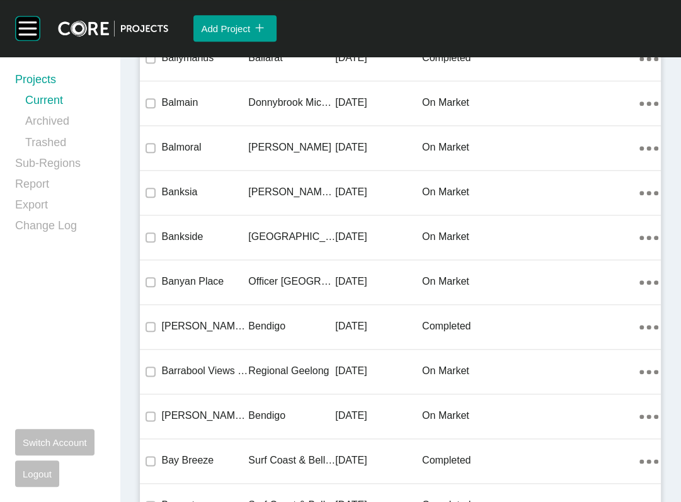
scroll to position [32745, 0]
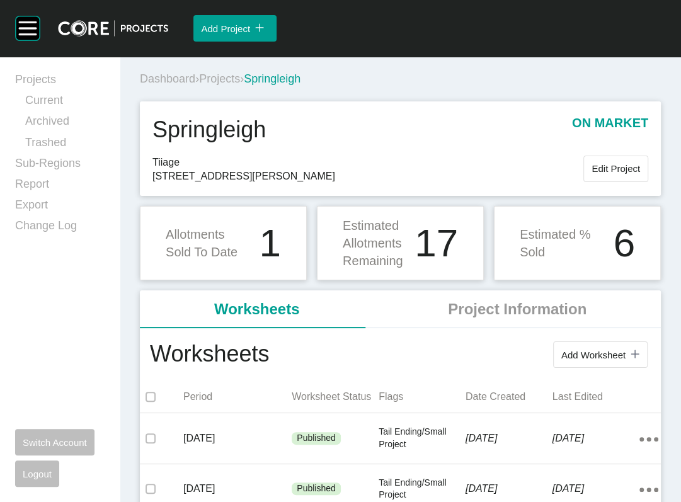
click at [242, 88] on div "Dashboard › Projects › Springleigh" at bounding box center [403, 79] width 526 height 35
click at [240, 85] on span "Projects" at bounding box center [219, 78] width 41 height 13
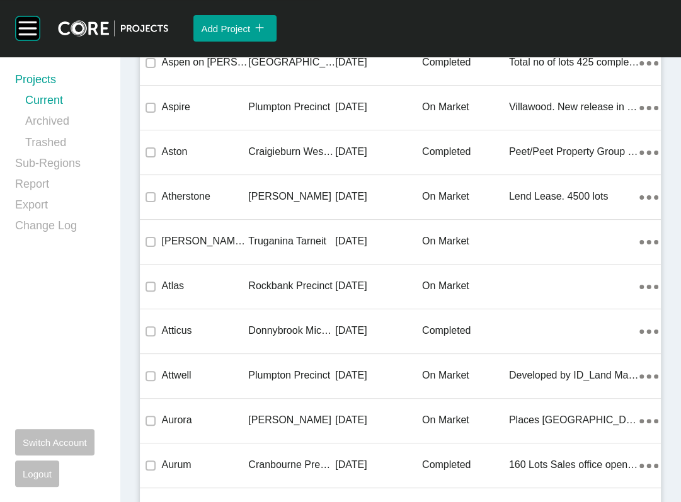
scroll to position [19201, 0]
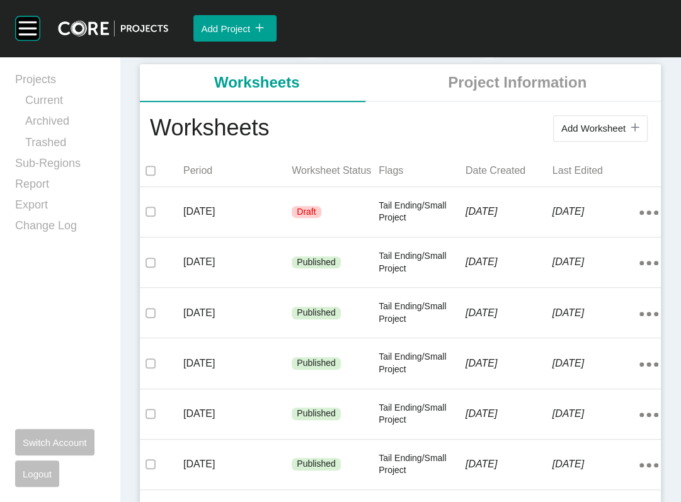
scroll to position [262, 0]
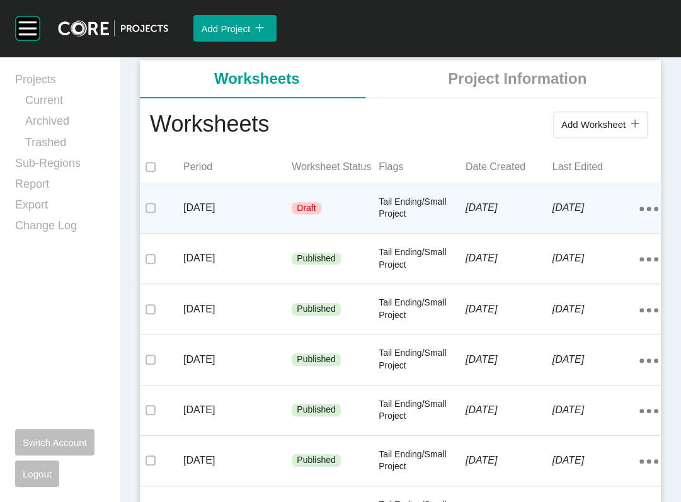
click at [494, 215] on p "[DATE]" at bounding box center [508, 208] width 87 height 14
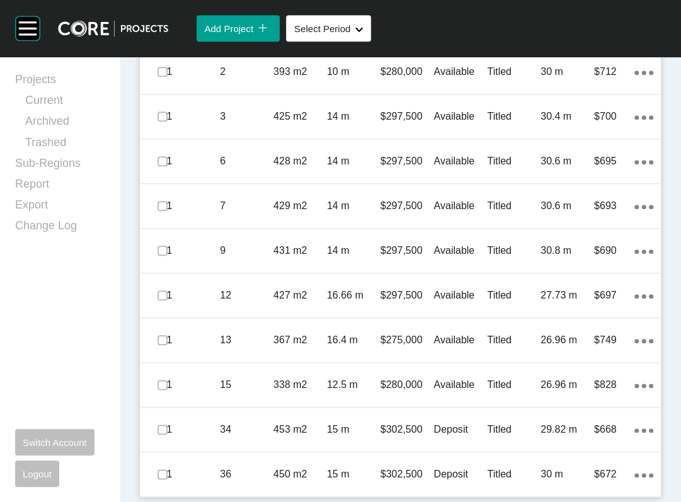
scroll to position [1055, 0]
drag, startPoint x: 111, startPoint y: 358, endPoint x: 143, endPoint y: 387, distance: 42.8
click at [105, 359] on div "Projects Current Archived Trashed Sub-Regions Report Export Change Log Switch A…" at bounding box center [59, 279] width 89 height 415
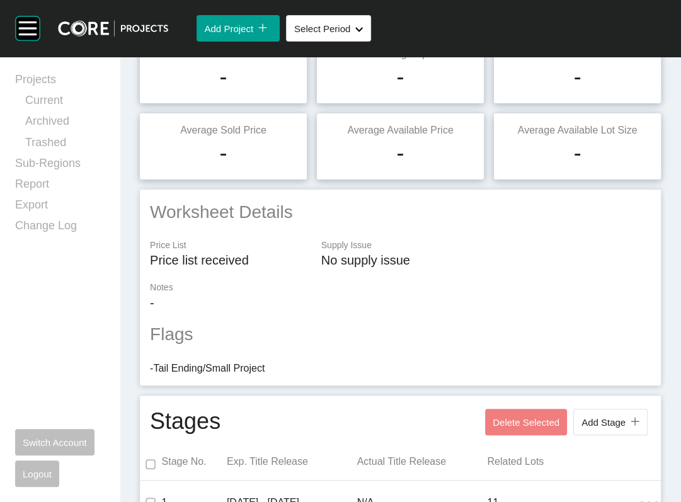
scroll to position [0, 0]
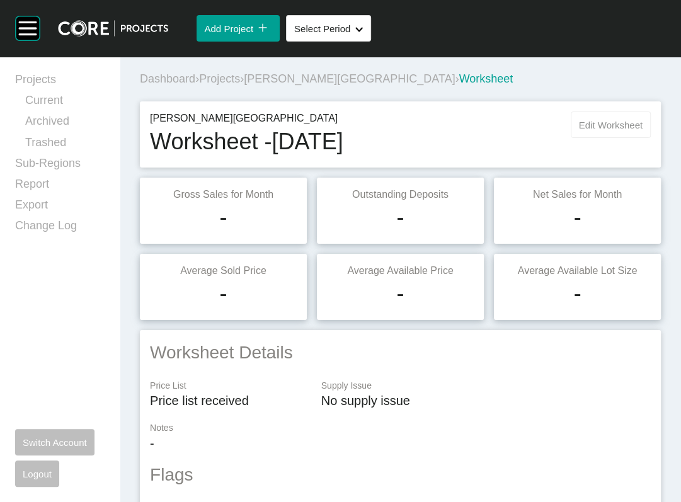
click at [571, 138] on button "Edit Worksheet" at bounding box center [611, 124] width 80 height 26
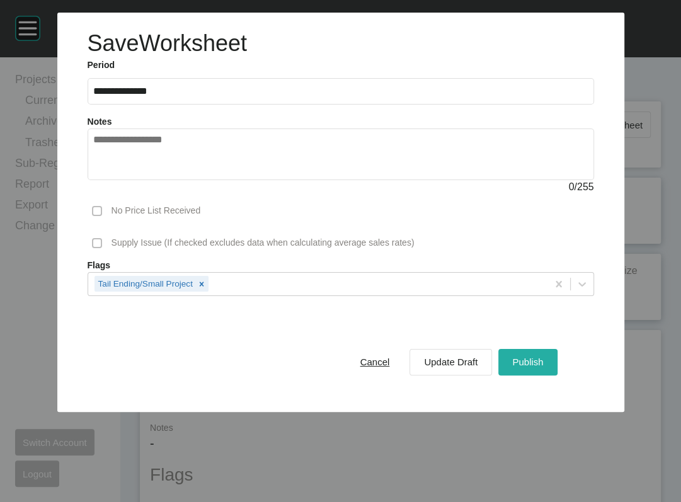
click at [538, 370] on div "Publish" at bounding box center [527, 361] width 37 height 17
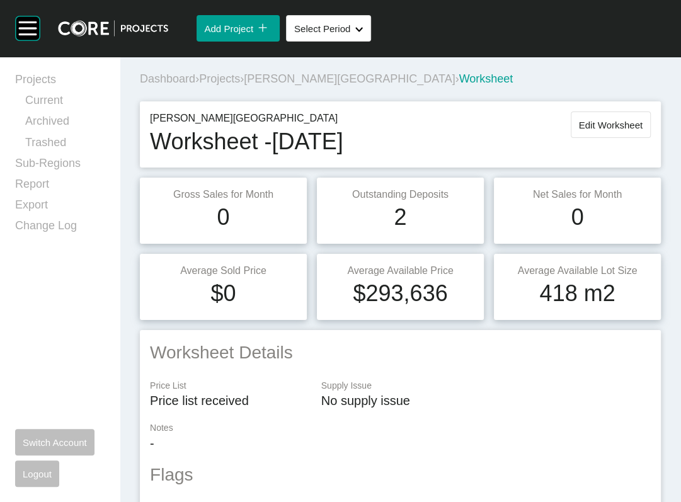
click at [240, 85] on span "Projects" at bounding box center [219, 78] width 41 height 13
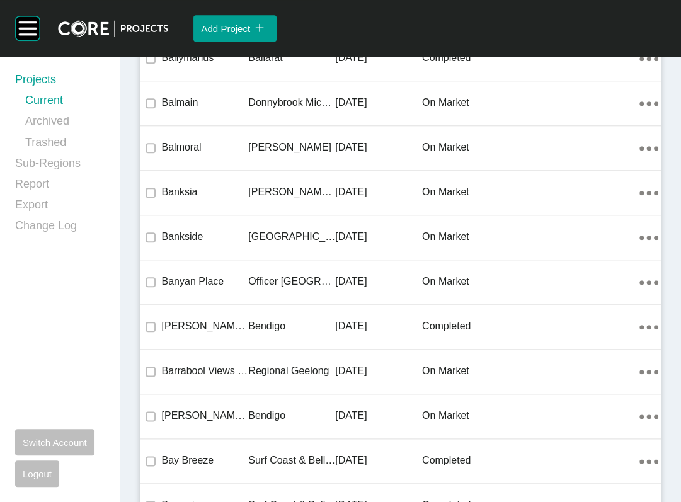
scroll to position [32857, 0]
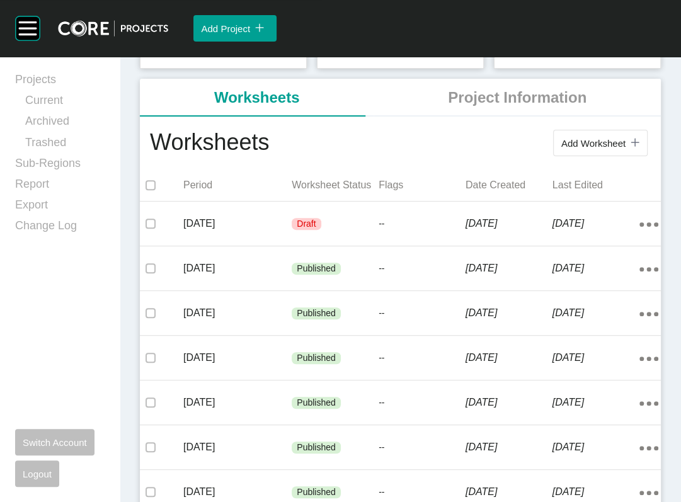
scroll to position [225, 0]
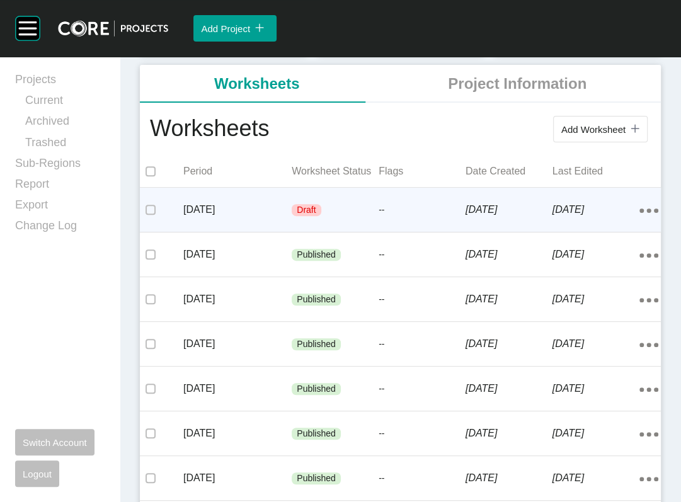
click at [356, 232] on div "September 2025 Draft -- 2 October 2025 2 October 2025 Action Menu Dots Copy 6 C…" at bounding box center [400, 210] width 521 height 44
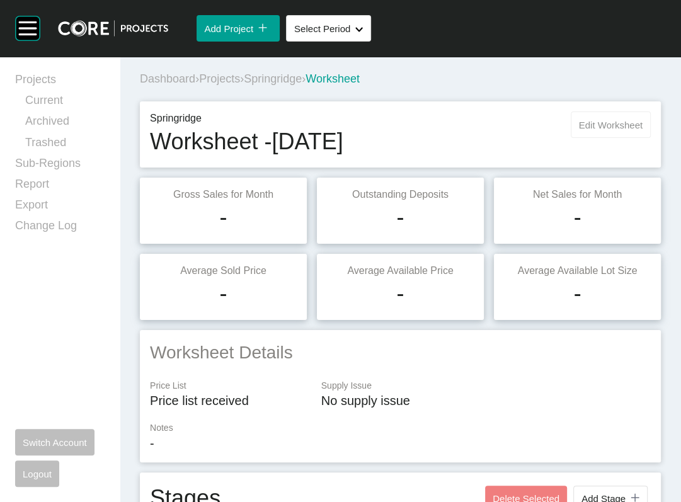
click at [579, 130] on span "Edit Worksheet" at bounding box center [611, 125] width 64 height 11
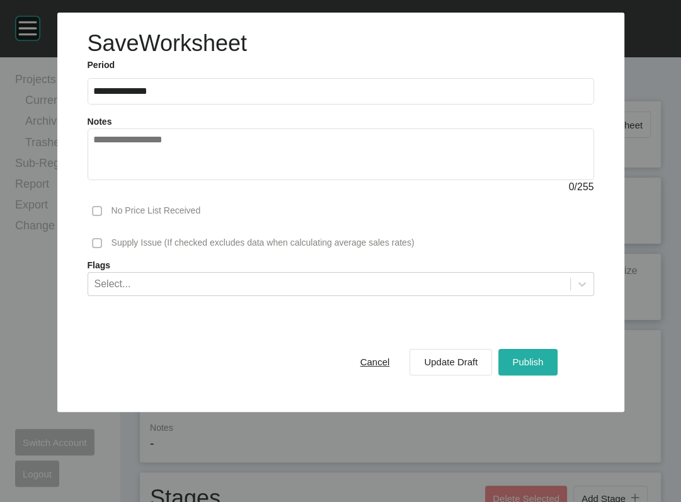
click at [557, 375] on button "Publish" at bounding box center [527, 362] width 59 height 26
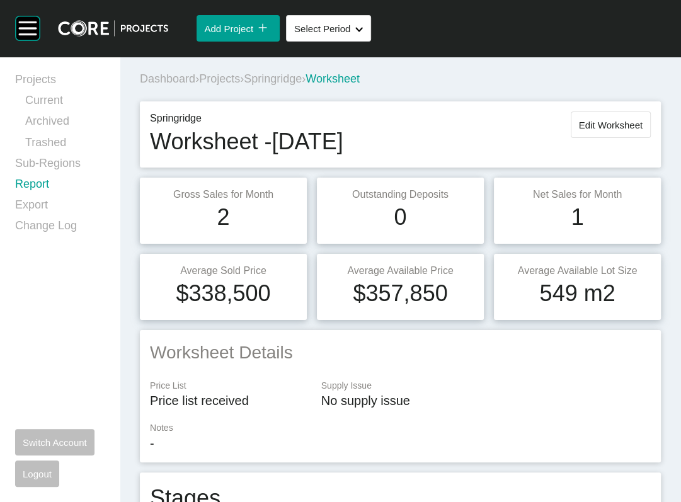
click at [62, 197] on link "Report" at bounding box center [59, 186] width 89 height 21
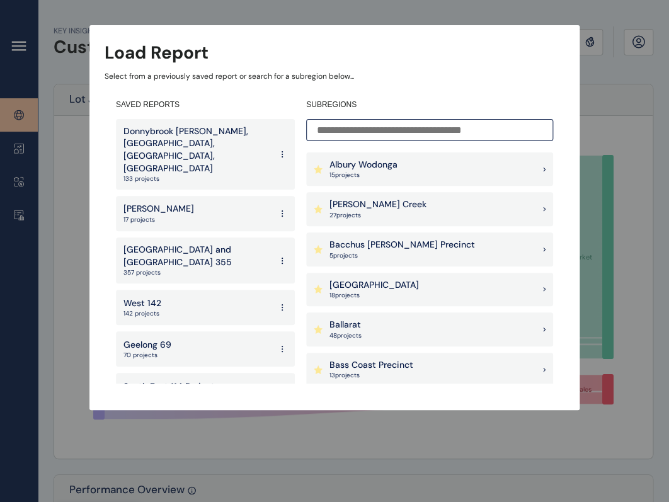
click at [326, 132] on input at bounding box center [429, 130] width 247 height 22
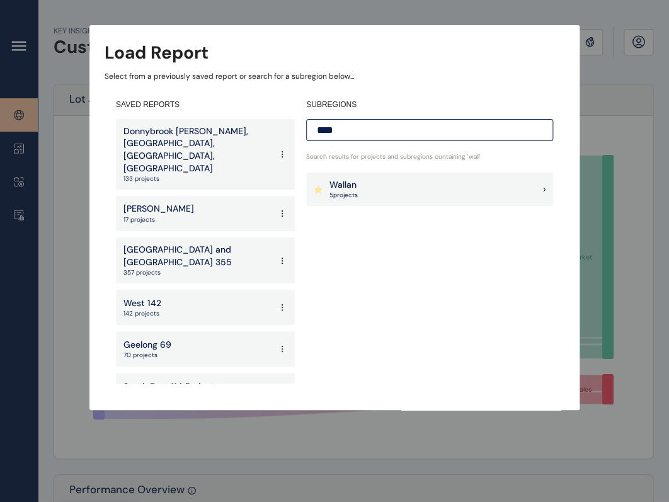
type input "****"
click at [353, 182] on p "Wallan" at bounding box center [343, 185] width 28 height 13
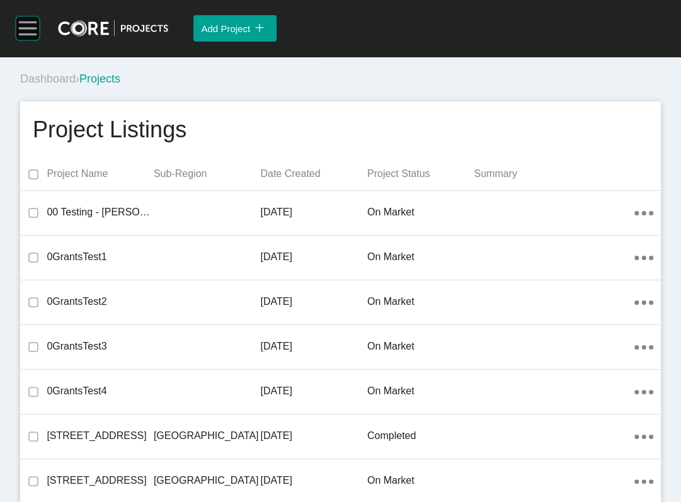
click at [30, 38] on rect at bounding box center [28, 28] width 24 height 24
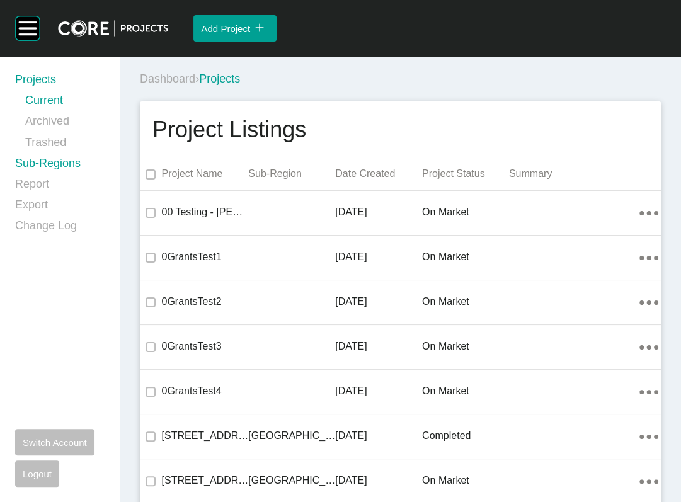
click at [71, 176] on link "Sub-Regions" at bounding box center [59, 166] width 89 height 21
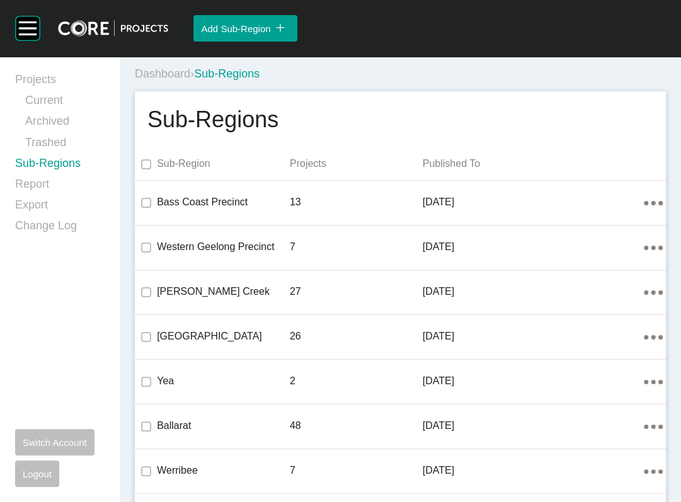
scroll to position [1843, 0]
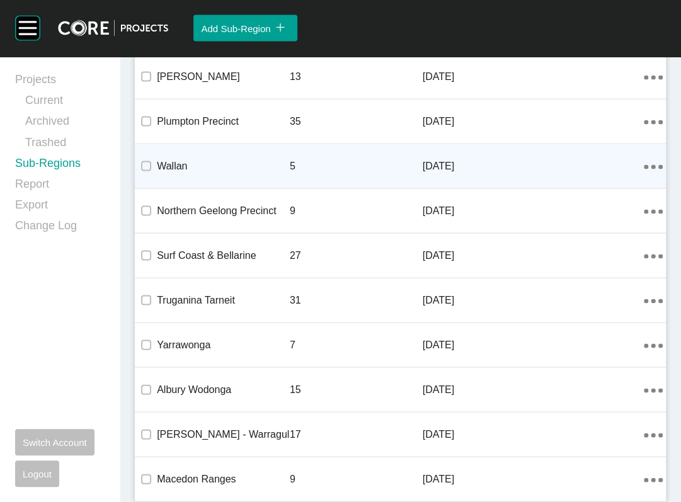
click at [644, 173] on div "Action Menu Dots Copy 6 Created with Sketch." at bounding box center [653, 166] width 19 height 14
click at [598, 261] on link "Edit" at bounding box center [581, 251] width 34 height 19
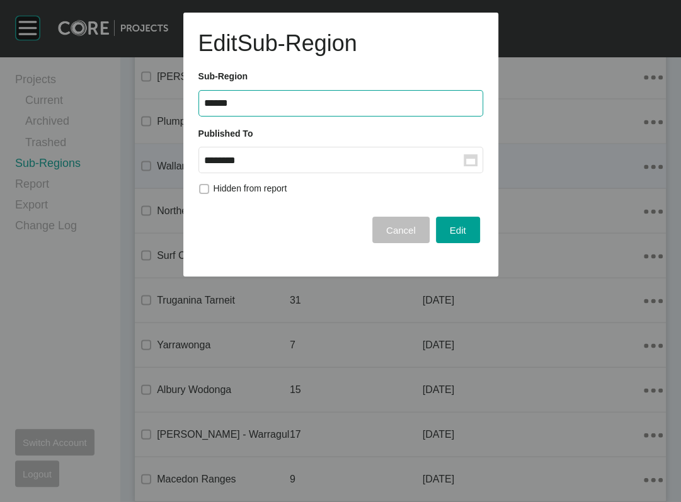
click at [392, 166] on input "********" at bounding box center [333, 160] width 259 height 11
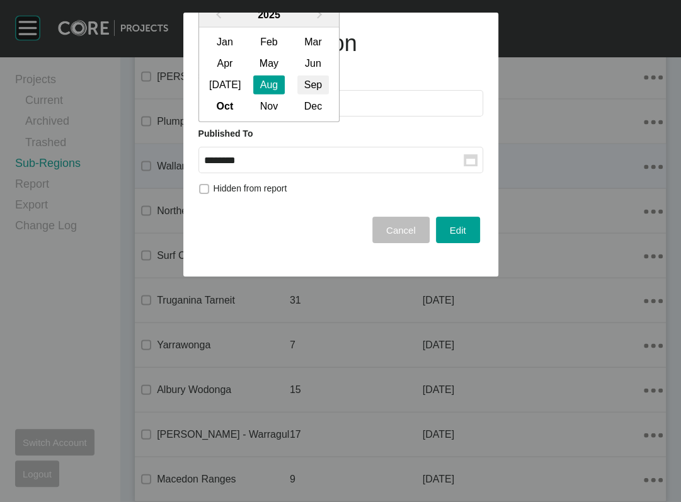
click at [329, 94] on div "Sep" at bounding box center [312, 85] width 31 height 19
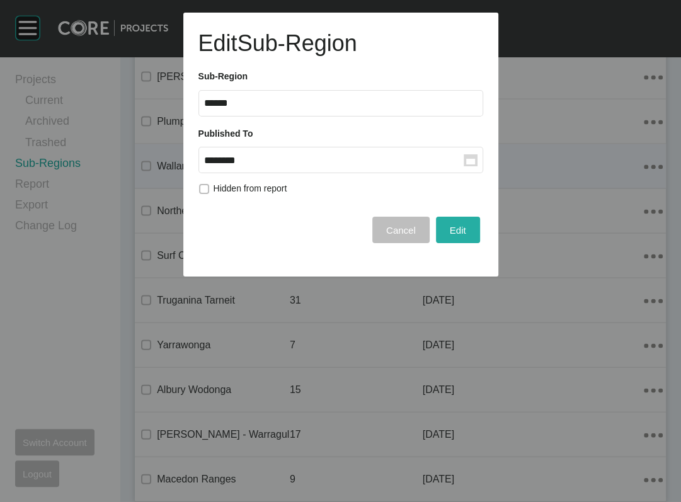
click at [450, 236] on span "Edit" at bounding box center [458, 230] width 16 height 11
